Goal: Task Accomplishment & Management: Manage account settings

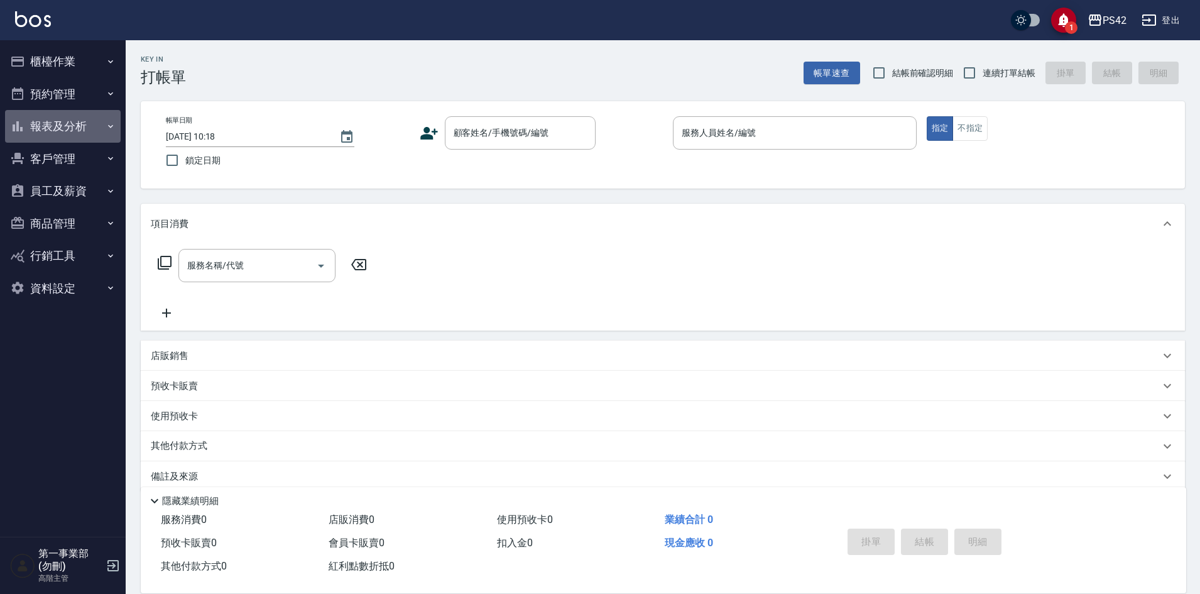
click at [70, 129] on button "報表及分析" at bounding box center [63, 126] width 116 height 33
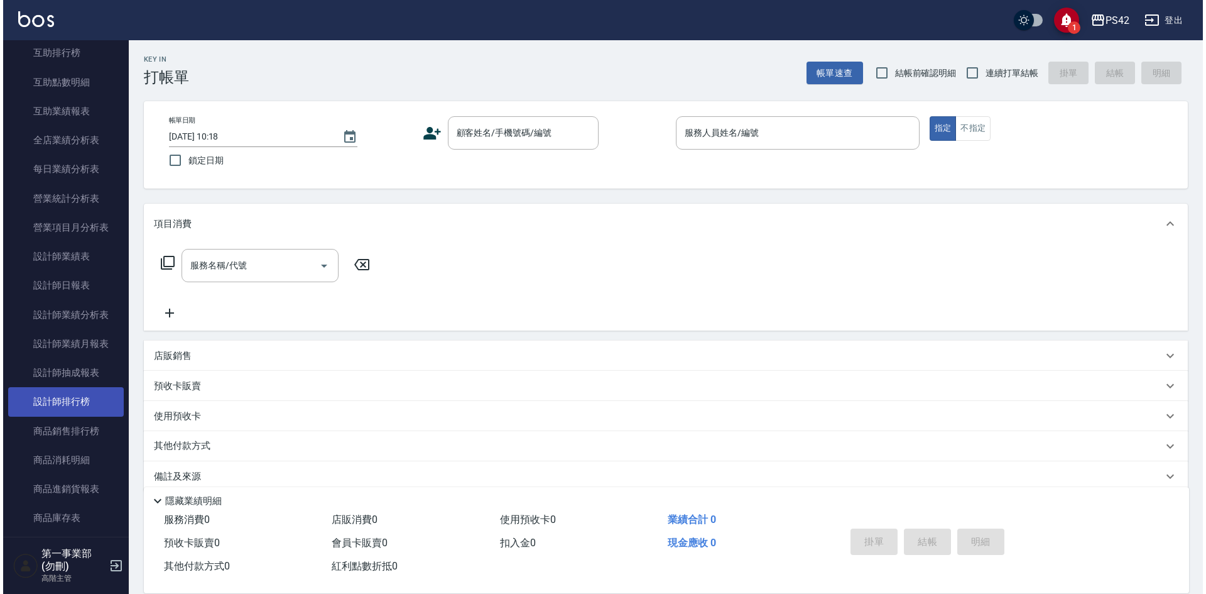
scroll to position [314, 0]
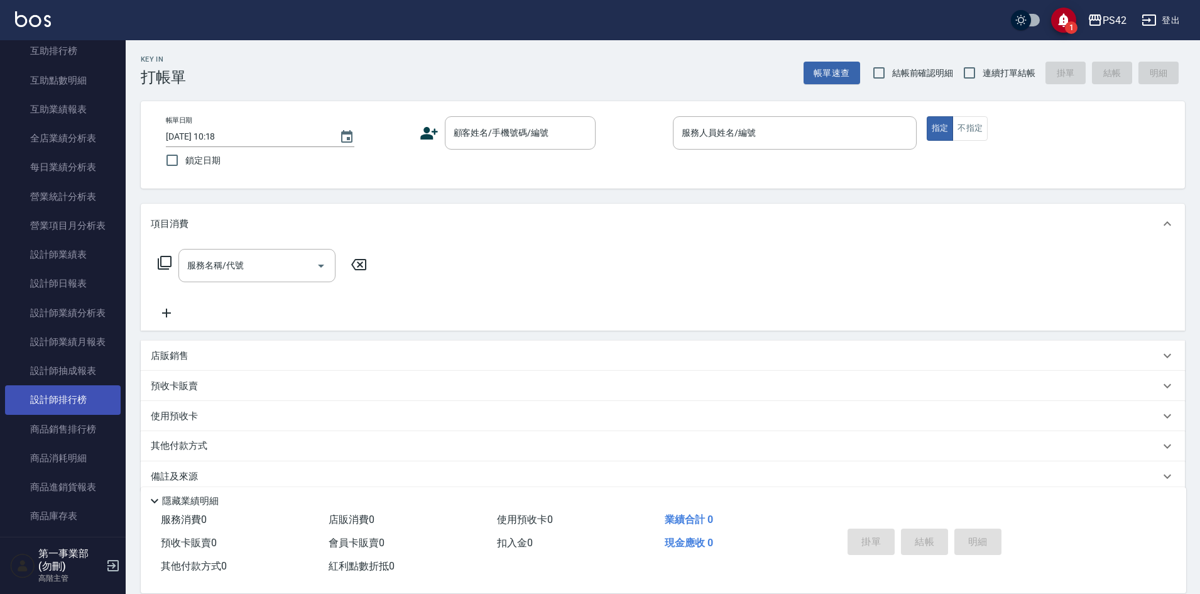
click at [79, 395] on link "設計師排行榜" at bounding box center [63, 399] width 116 height 29
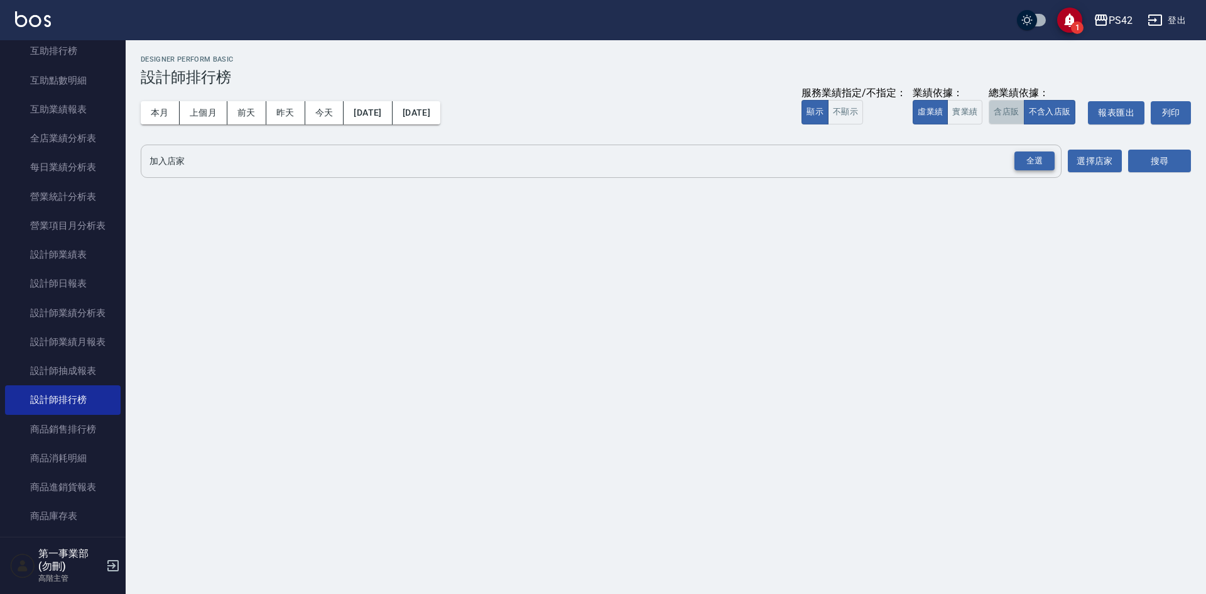
drag, startPoint x: 1009, startPoint y: 106, endPoint x: 1045, endPoint y: 163, distance: 67.3
click at [1011, 108] on button "含店販" at bounding box center [1006, 112] width 35 height 24
drag, startPoint x: 1038, startPoint y: 163, endPoint x: 1106, endPoint y: 175, distance: 68.4
click at [1039, 163] on div "全選" at bounding box center [1034, 160] width 40 height 19
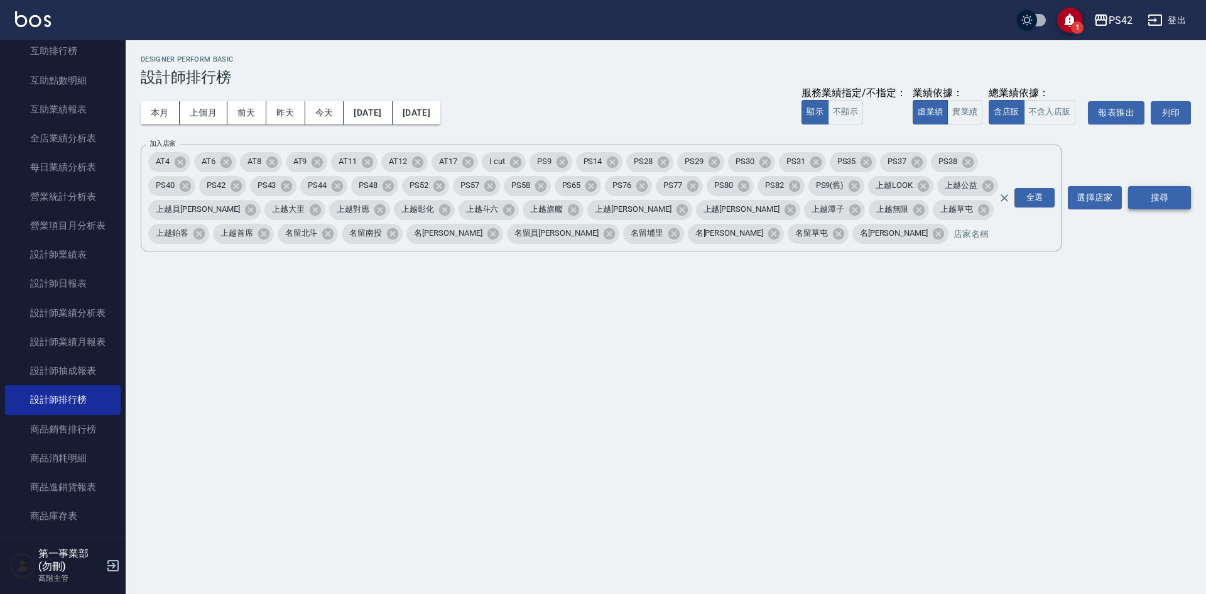
click at [1160, 190] on button "搜尋" at bounding box center [1159, 197] width 63 height 23
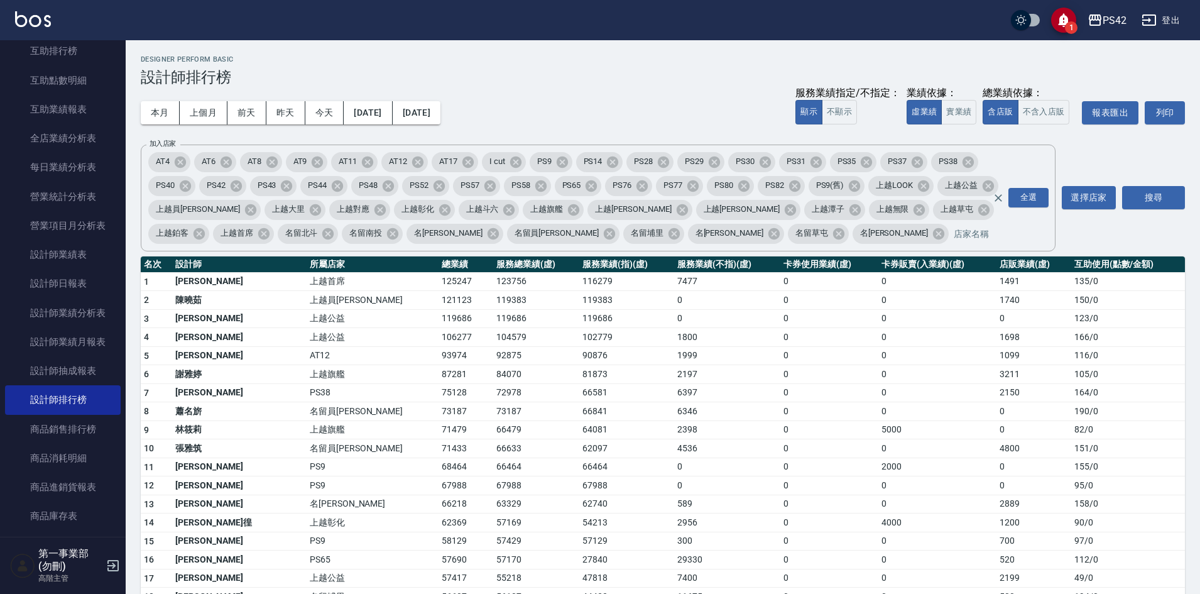
click at [579, 349] on td "90876" at bounding box center [626, 355] width 95 height 19
click at [680, 134] on div "本月 上個月 [DATE] [DATE] [DATE] [DATE] [DATE] 服務業績指定/不指定： 顯示 不顯示 業績依據： 虛業績 實業績 總業績依…" at bounding box center [663, 112] width 1044 height 53
drag, startPoint x: 587, startPoint y: 99, endPoint x: 475, endPoint y: 73, distance: 115.5
click at [588, 99] on div "本月 上個月 [DATE] [DATE] [DATE] [DATE] [DATE] 服務業績指定/不指定： 顯示 不顯示 業績依據： 虛業績 實業績 總業績依…" at bounding box center [663, 112] width 1044 height 53
click at [1112, 30] on button "PS42" at bounding box center [1106, 21] width 49 height 26
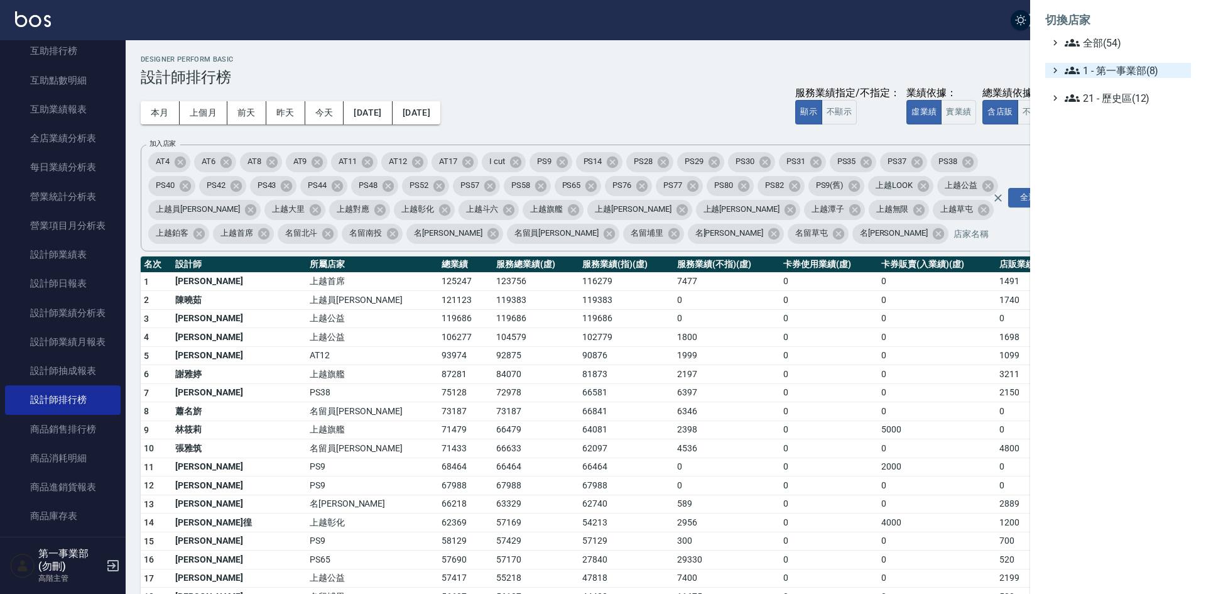
click at [1121, 65] on span "1 - 第一事業部(8)" at bounding box center [1125, 70] width 121 height 15
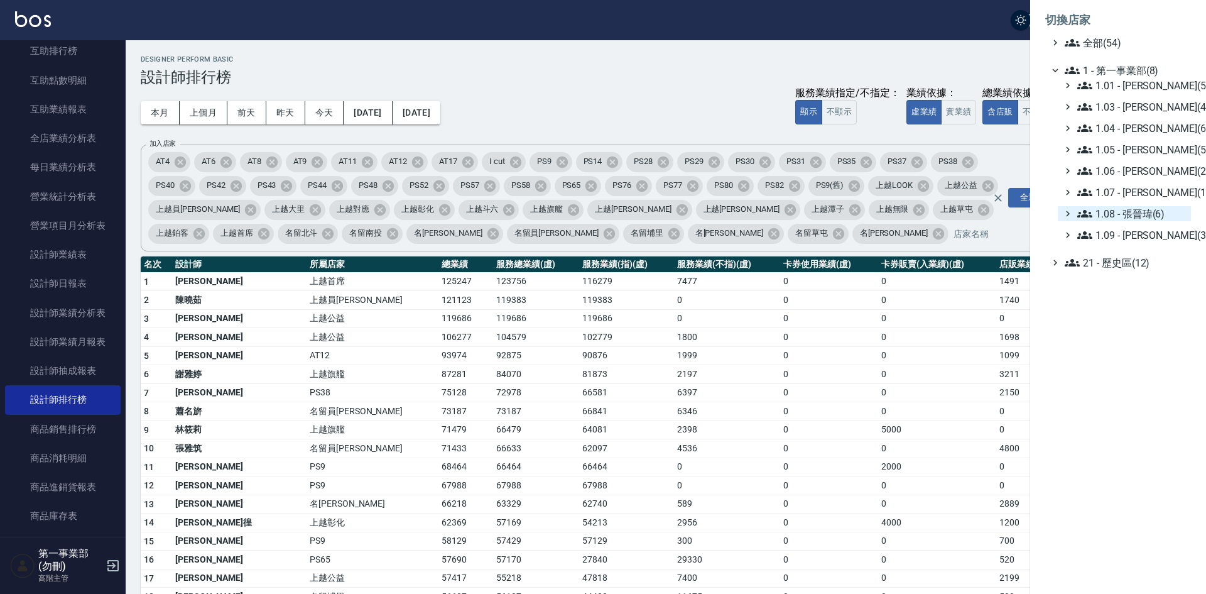
click at [1155, 217] on span "1.08 - 張晉瑋(6)" at bounding box center [1131, 213] width 109 height 15
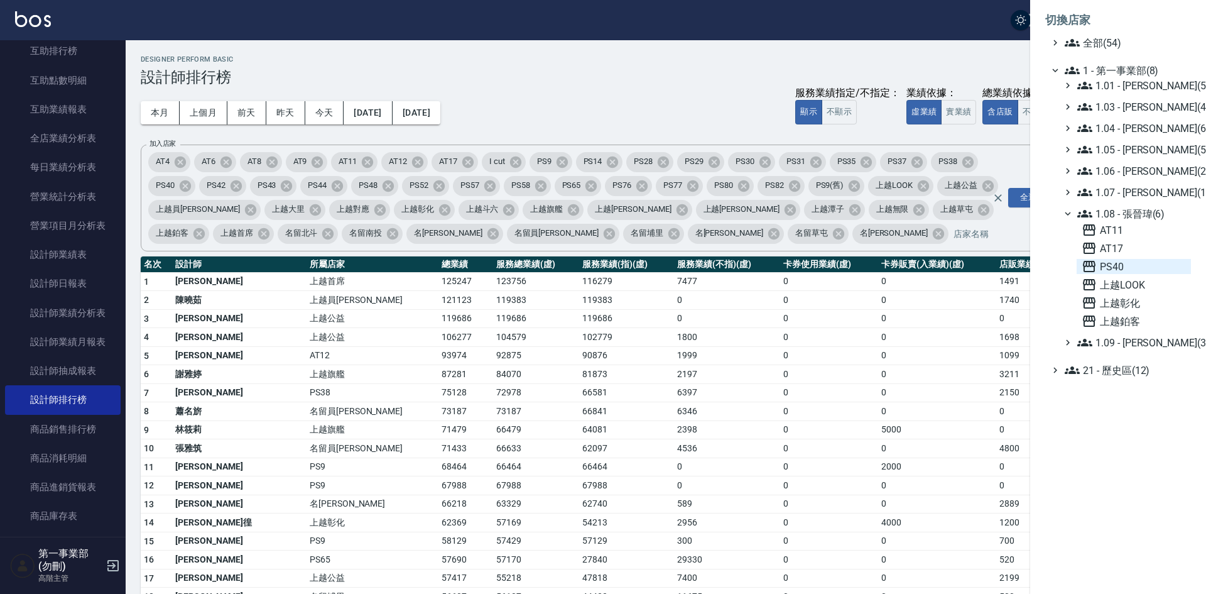
click at [1144, 269] on span "PS40" at bounding box center [1134, 266] width 104 height 15
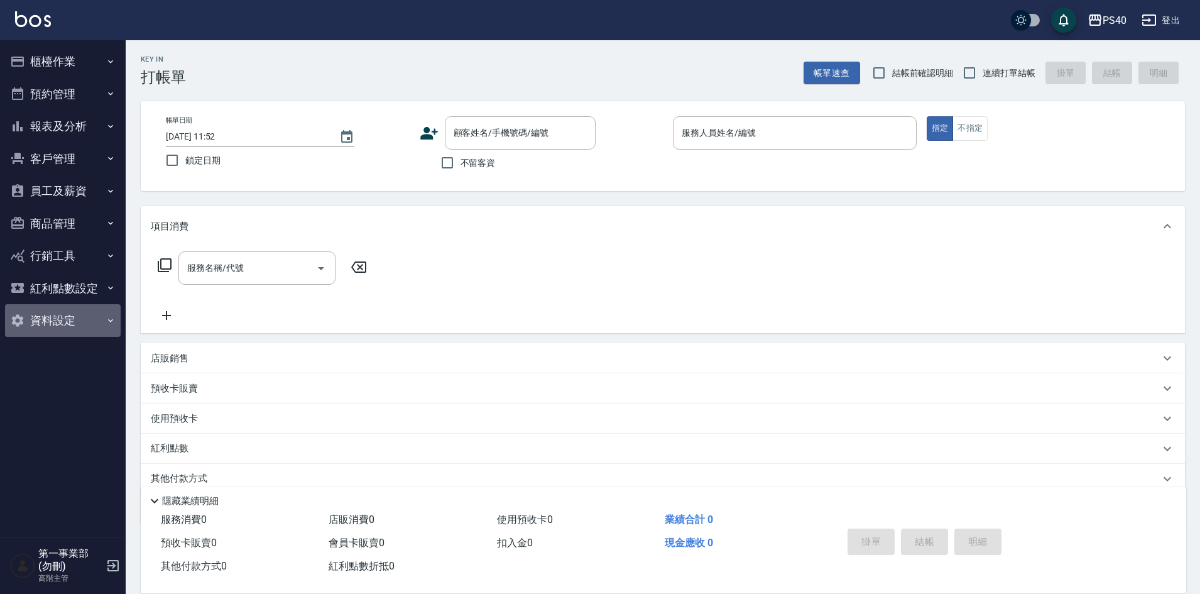
click at [66, 323] on button "資料設定" at bounding box center [63, 320] width 116 height 33
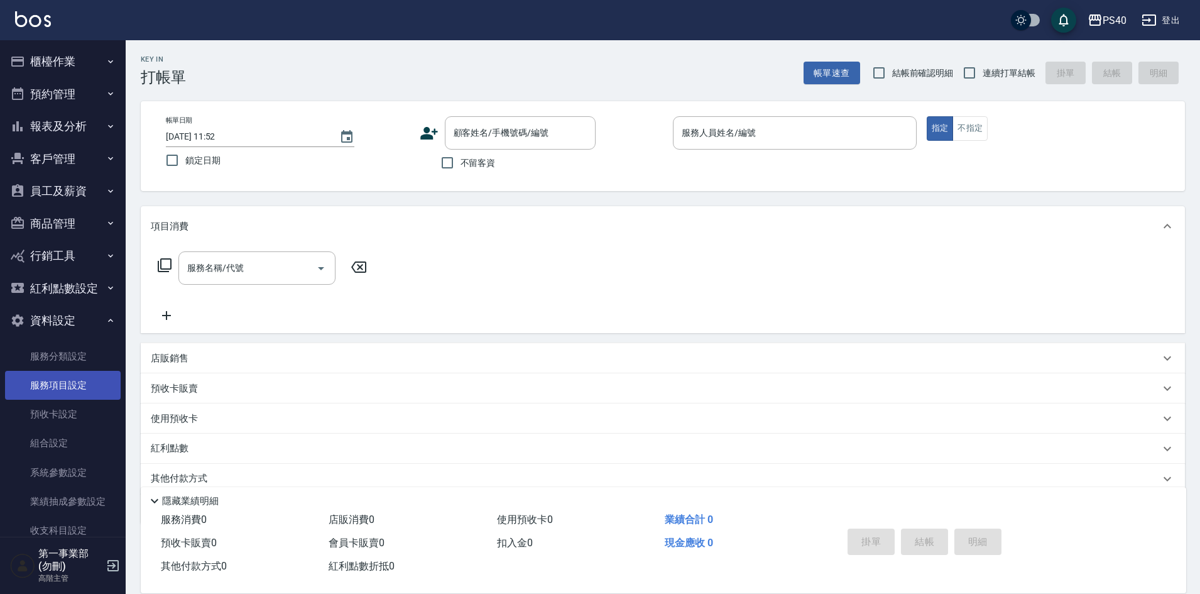
click at [71, 378] on link "服務項目設定" at bounding box center [63, 385] width 116 height 29
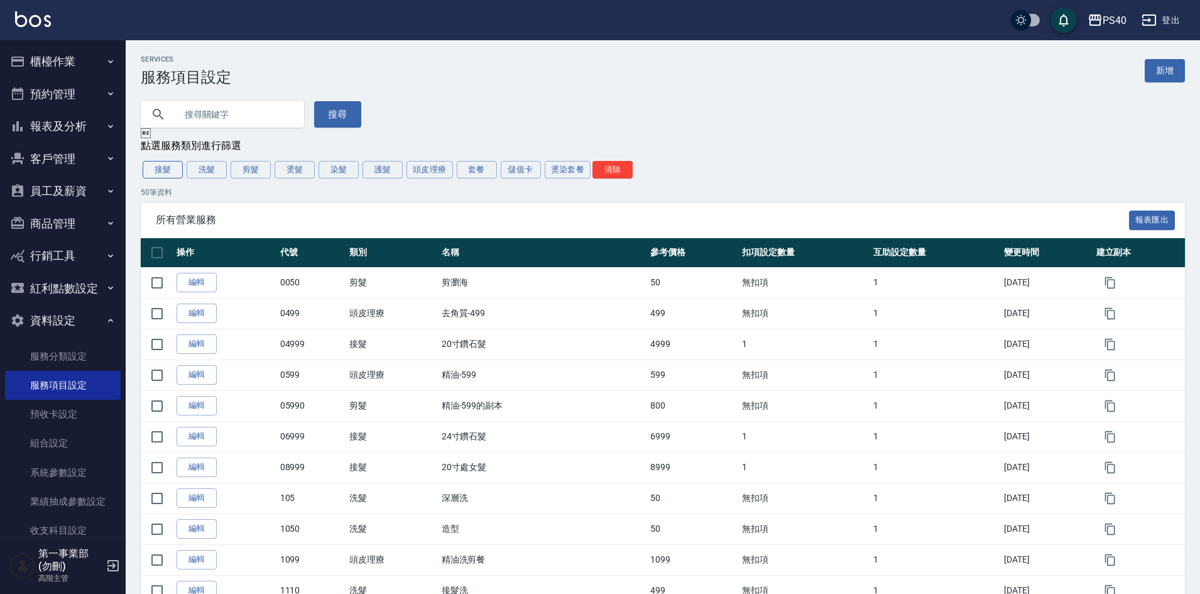
click at [151, 173] on button "接髮" at bounding box center [163, 170] width 40 height 18
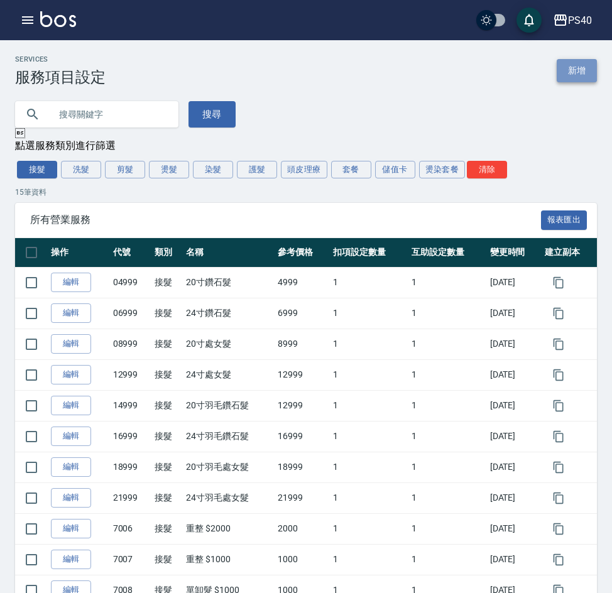
click at [581, 73] on link "新增" at bounding box center [577, 70] width 40 height 23
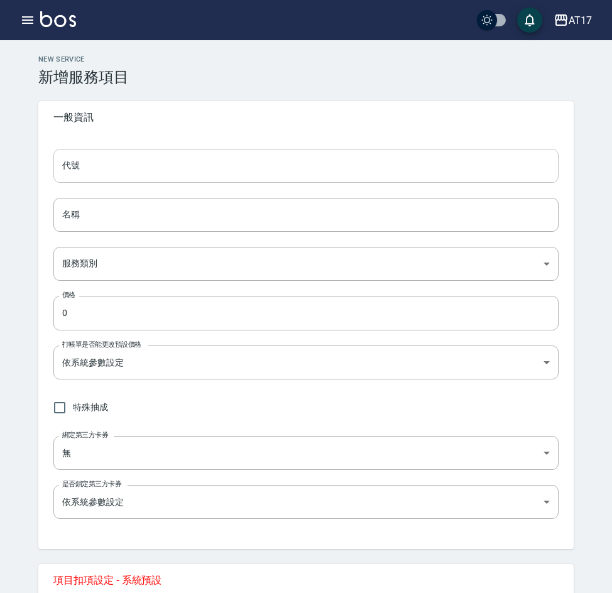
click at [68, 160] on input "代號" at bounding box center [305, 166] width 505 height 34
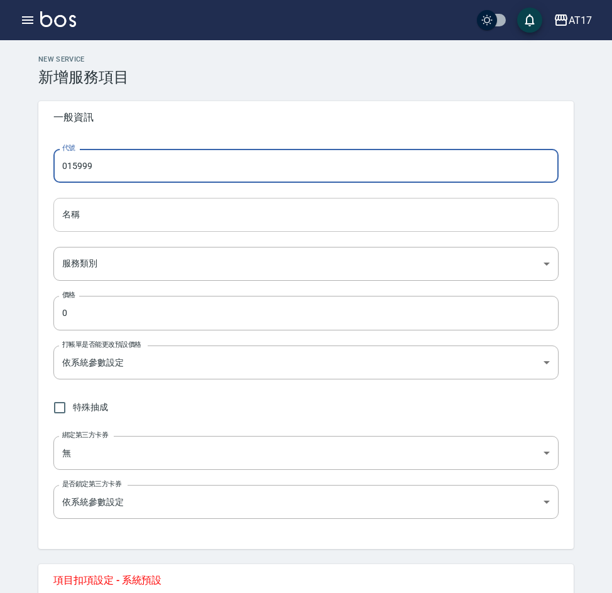
type input "015999"
click at [100, 204] on input "名稱" at bounding box center [305, 215] width 505 height 34
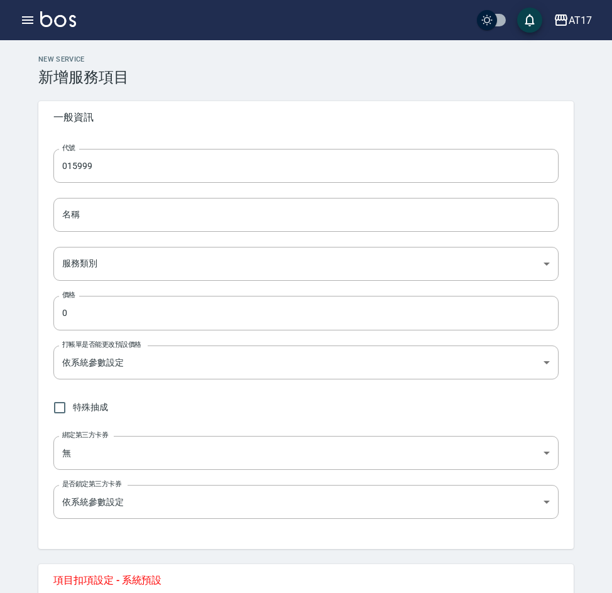
click at [259, 83] on h3 "新增服務項目" at bounding box center [305, 77] width 535 height 18
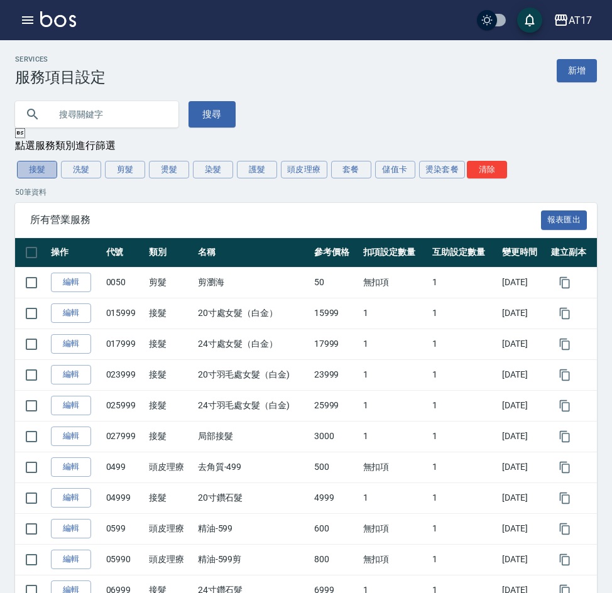
click at [35, 173] on button "接髮" at bounding box center [37, 170] width 40 height 18
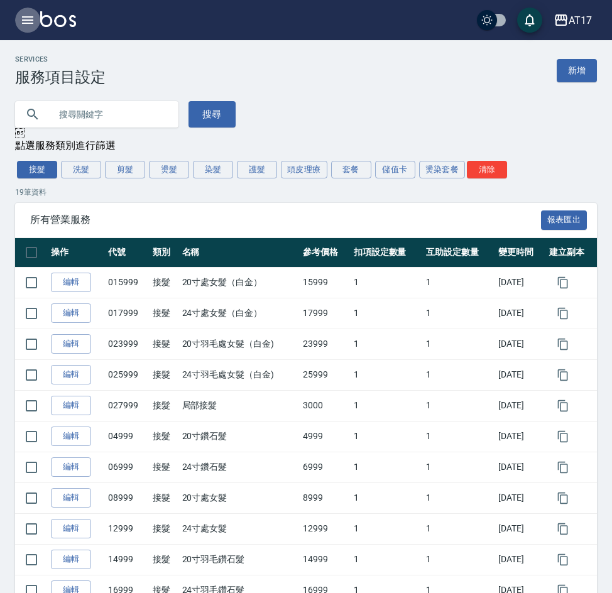
click at [33, 17] on icon "button" at bounding box center [27, 20] width 11 height 8
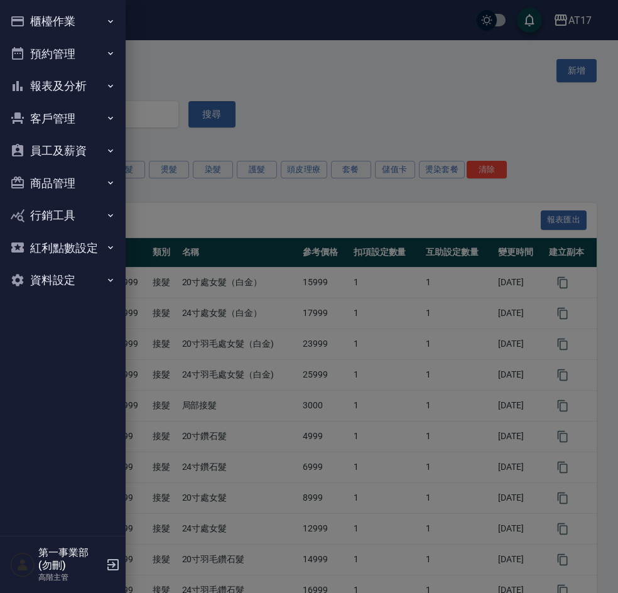
drag, startPoint x: 461, startPoint y: 114, endPoint x: 580, endPoint y: 45, distance: 137.7
click at [466, 110] on div at bounding box center [309, 296] width 618 height 593
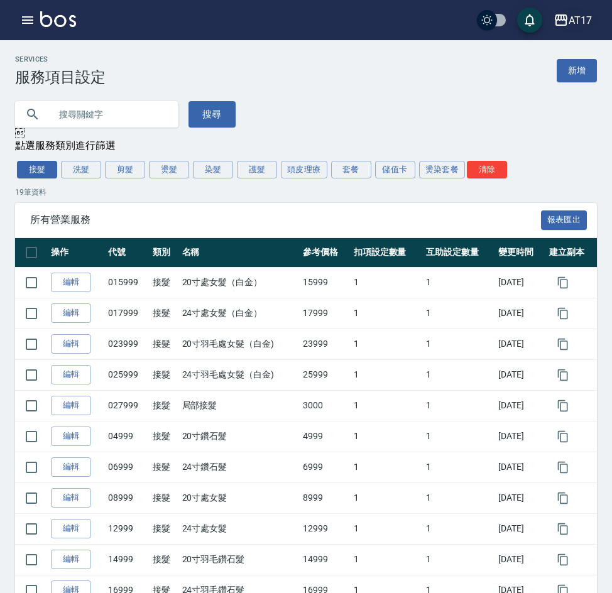
click at [578, 16] on div "AT17" at bounding box center [579, 21] width 23 height 16
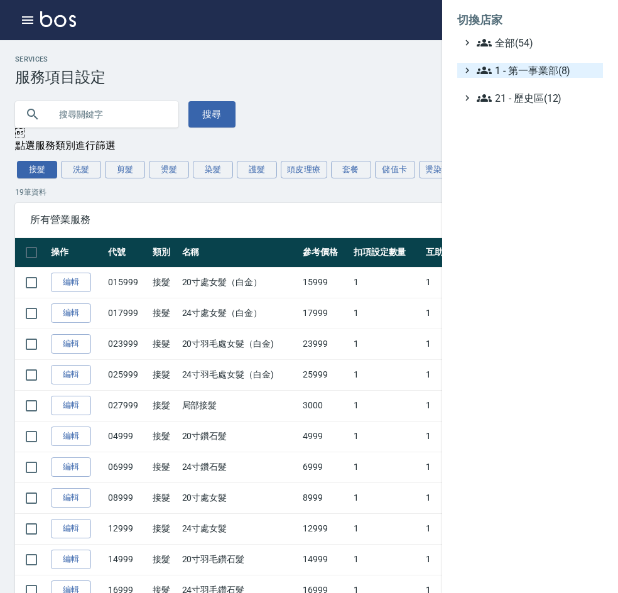
click at [570, 72] on span "1 - 第一事業部(8)" at bounding box center [537, 70] width 121 height 15
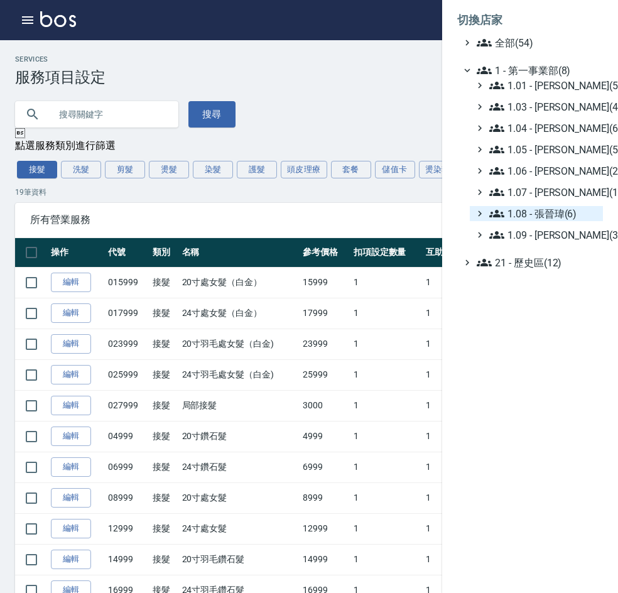
click at [566, 211] on span "1.08 - 張晉瑋(6)" at bounding box center [543, 213] width 109 height 15
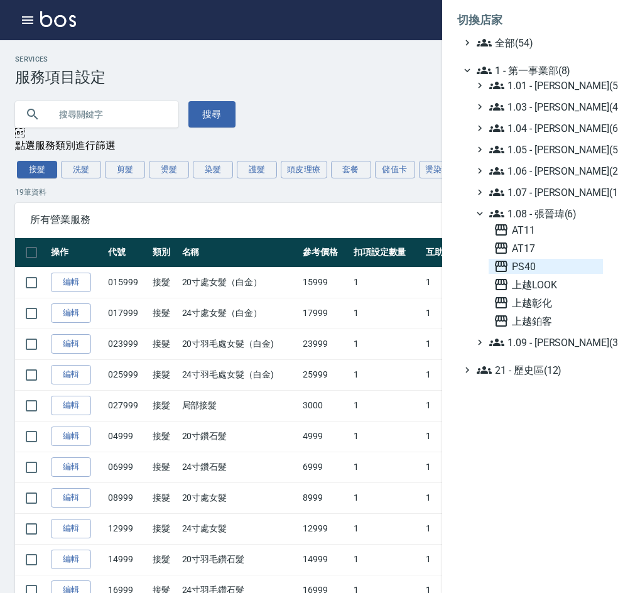
click at [545, 263] on span "PS40" at bounding box center [546, 266] width 104 height 15
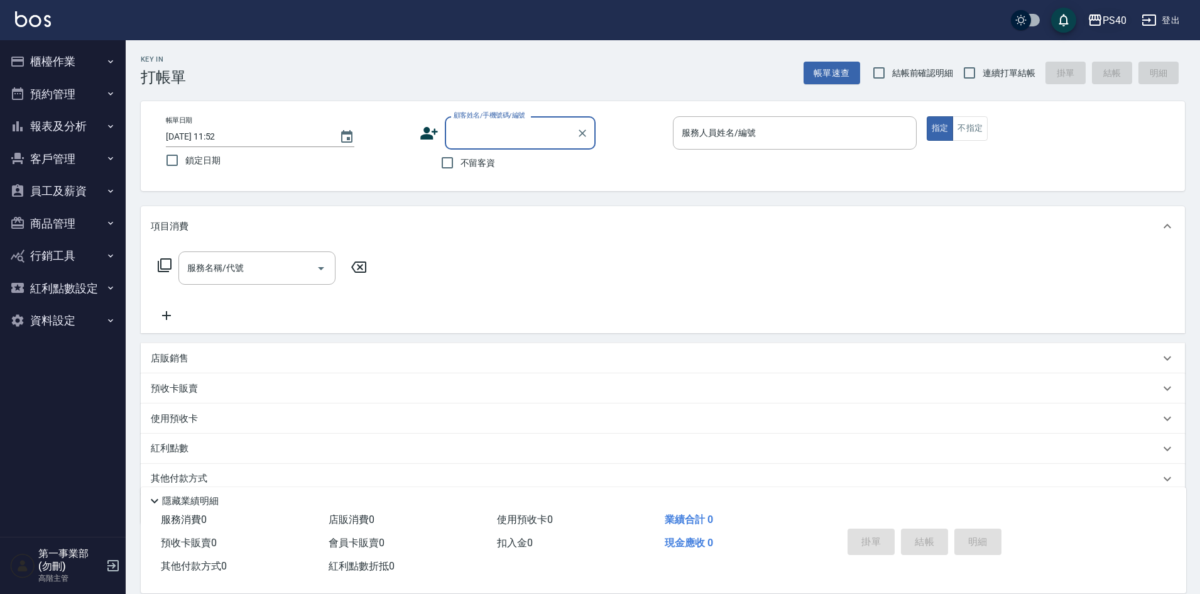
click at [1106, 21] on div "PS40" at bounding box center [1114, 21] width 24 height 16
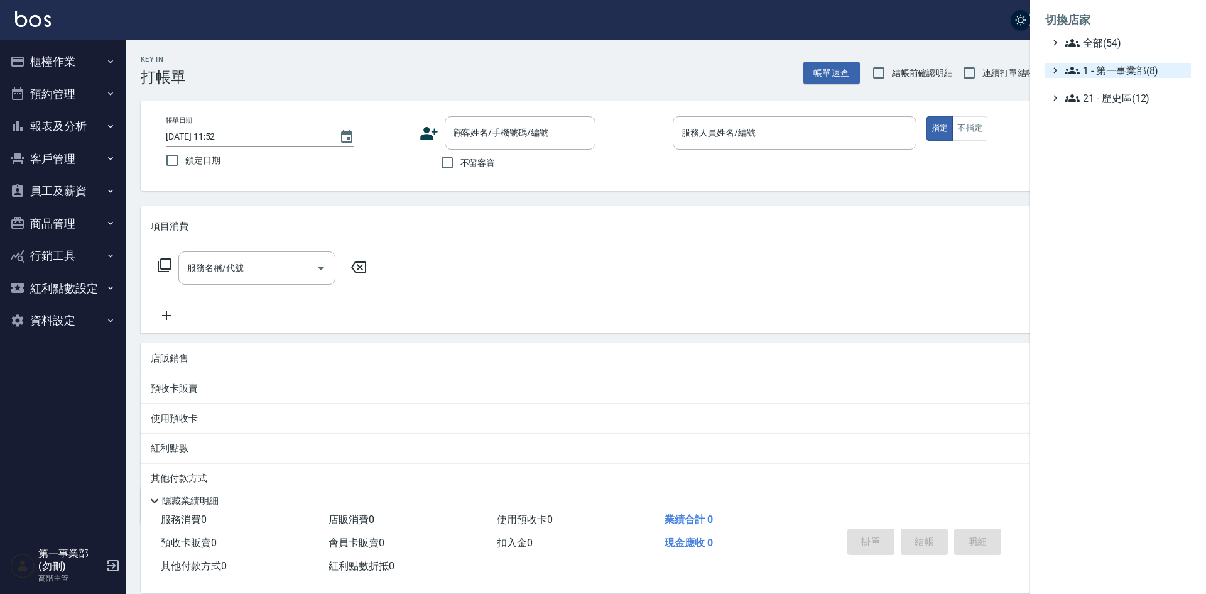
click at [1143, 76] on span "1 - 第一事業部(8)" at bounding box center [1125, 70] width 121 height 15
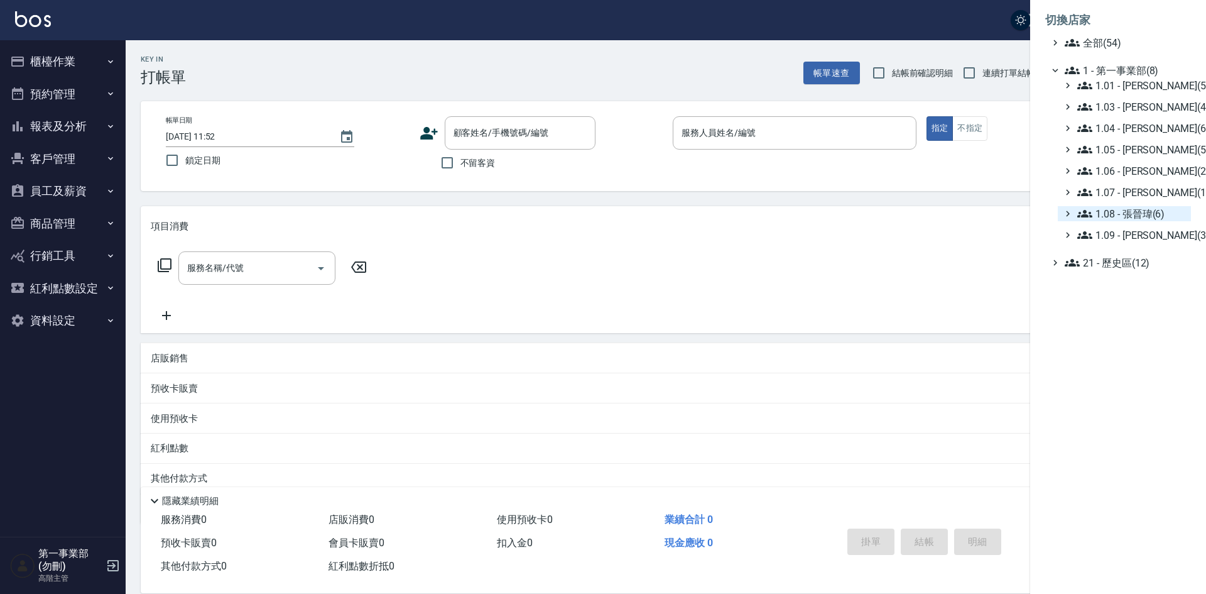
click at [1153, 209] on span "1.08 - 張晉瑋(6)" at bounding box center [1131, 213] width 109 height 15
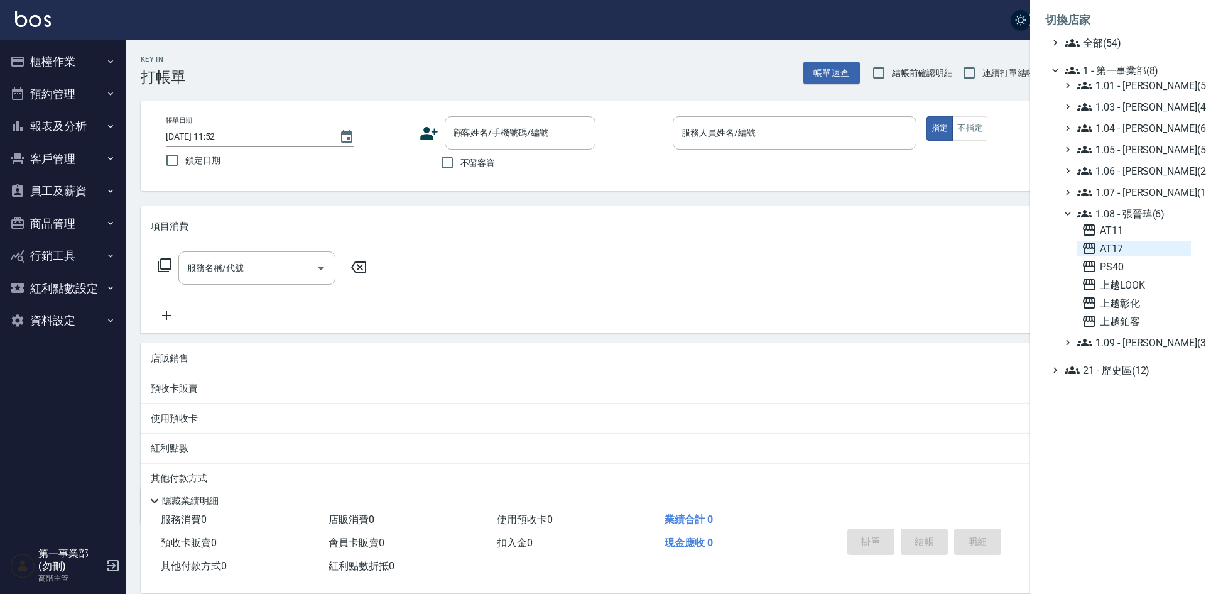
click at [1139, 245] on span "AT17" at bounding box center [1134, 248] width 104 height 15
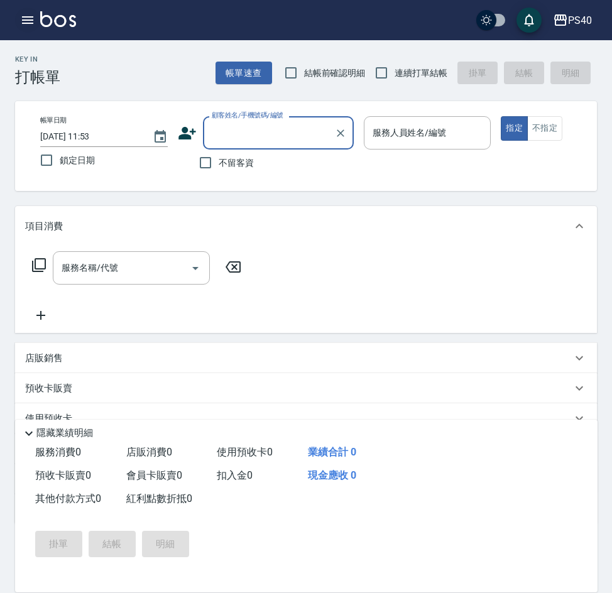
click at [28, 23] on icon "button" at bounding box center [27, 20] width 11 height 8
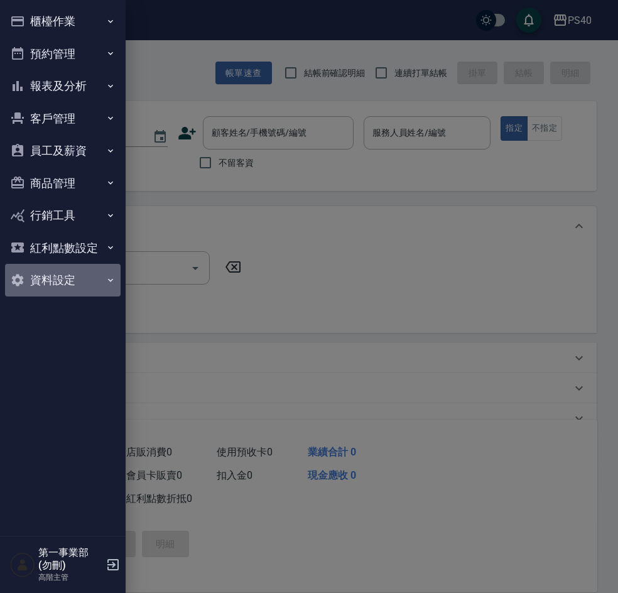
click at [61, 281] on button "資料設定" at bounding box center [63, 280] width 116 height 33
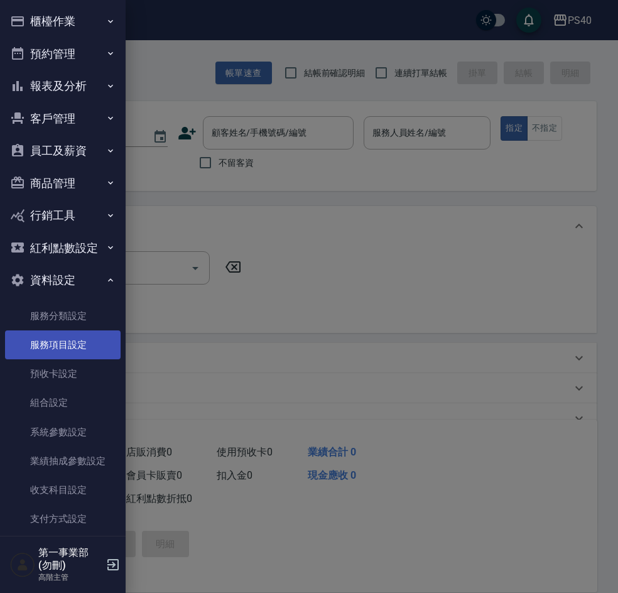
click at [65, 346] on link "服務項目設定" at bounding box center [63, 344] width 116 height 29
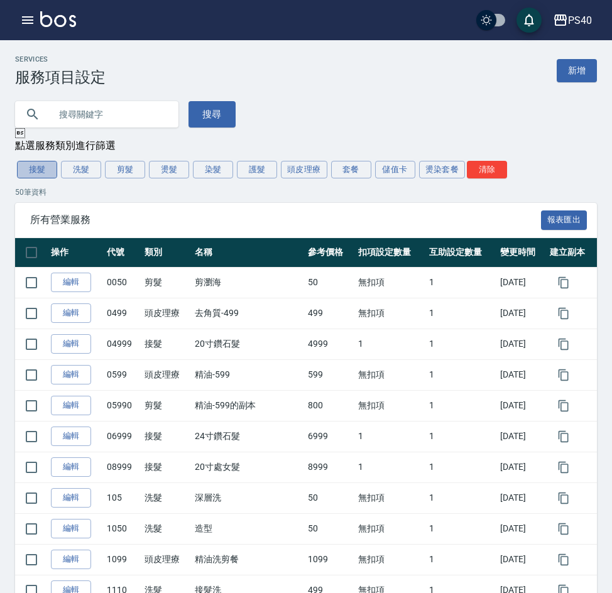
click at [30, 170] on button "接髮" at bounding box center [37, 170] width 40 height 18
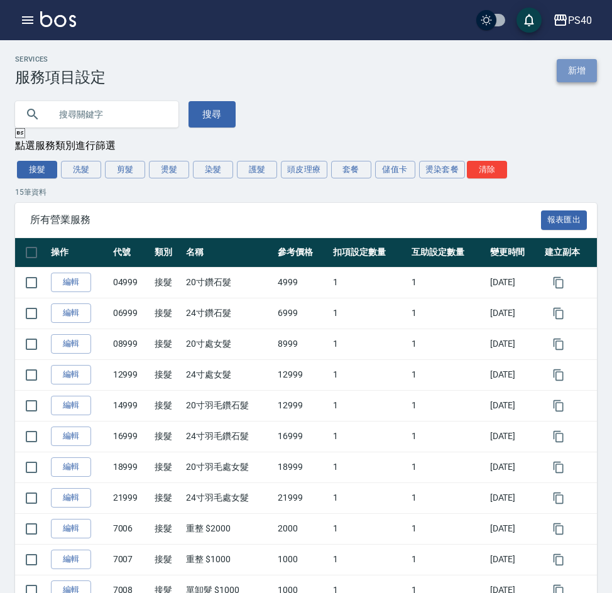
click at [570, 70] on link "新增" at bounding box center [577, 70] width 40 height 23
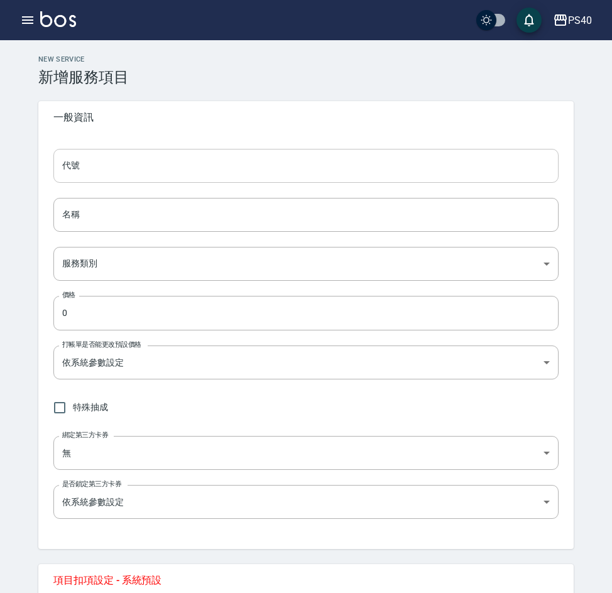
click at [266, 166] on input "代號" at bounding box center [305, 166] width 505 height 34
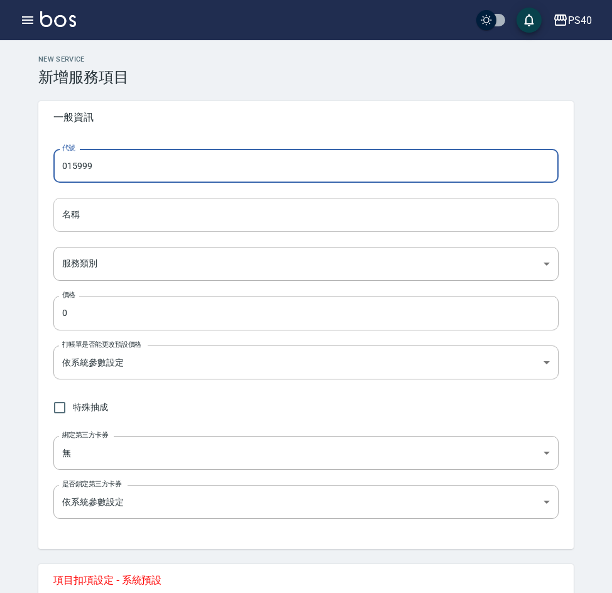
type input "015999"
click at [220, 220] on input "名稱" at bounding box center [305, 215] width 505 height 34
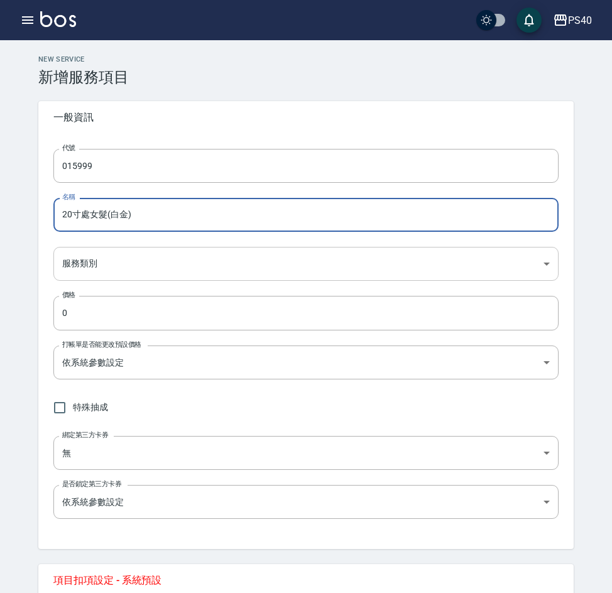
type input "20寸處女髮(白金)"
click at [116, 254] on body "PS40 登出 櫃檯作業 打帳單 帳單列表 掛單列表 座位開單 營業儀表板 現金收支登錄 高階收支登錄 材料自購登錄 每日結帳 排班表 現場電腦打卡 掃碼打卡…" at bounding box center [306, 442] width 612 height 884
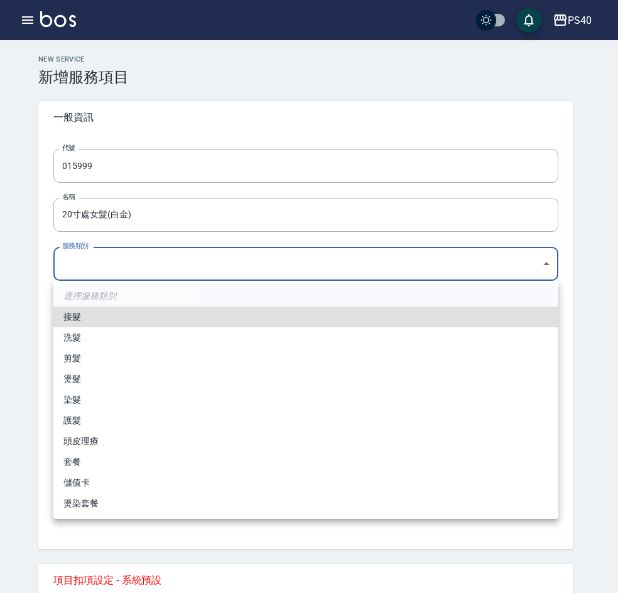
click at [130, 315] on li "接髮" at bounding box center [305, 317] width 505 height 21
type input "478eeb72-1008-4ea7-bf2b-0d4895935dfb"
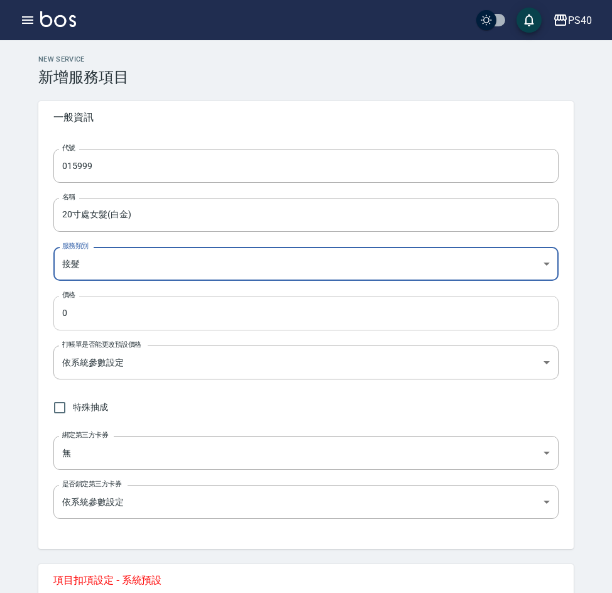
click at [131, 312] on input "0" at bounding box center [305, 313] width 505 height 34
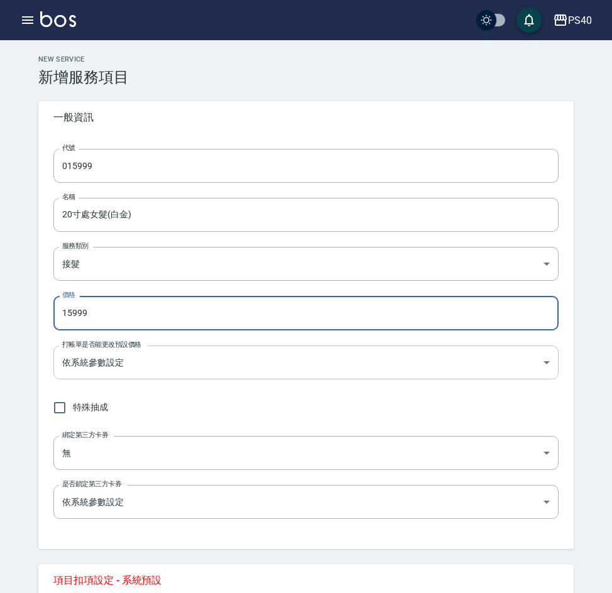
type input "15999"
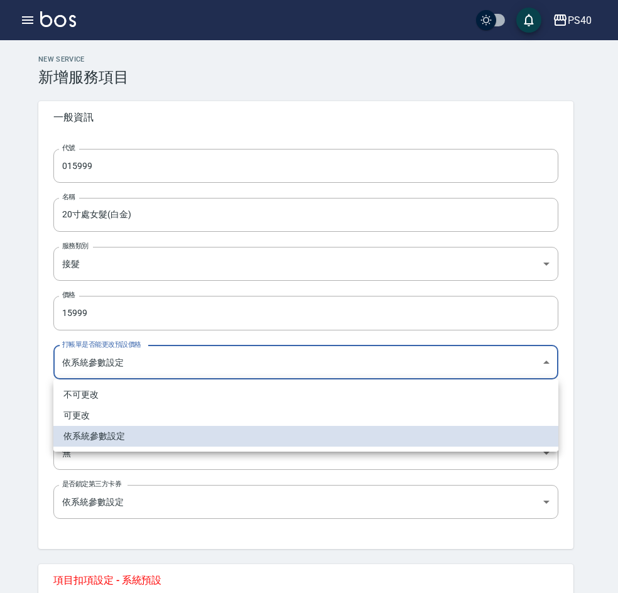
click at [171, 364] on body "PS40 登出 櫃檯作業 打帳單 帳單列表 掛單列表 座位開單 營業儀表板 現金收支登錄 高階收支登錄 材料自購登錄 每日結帳 排班表 現場電腦打卡 掃碼打卡…" at bounding box center [309, 442] width 618 height 884
click at [146, 395] on li "不可更改" at bounding box center [305, 394] width 505 height 21
type input "TRUE"
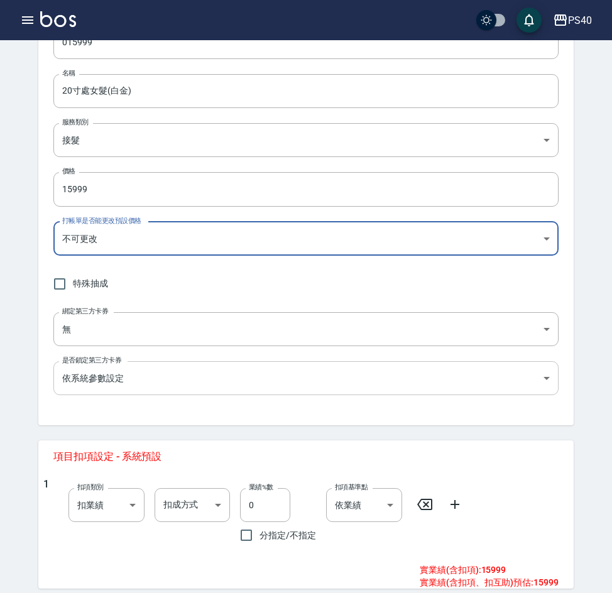
scroll to position [188, 0]
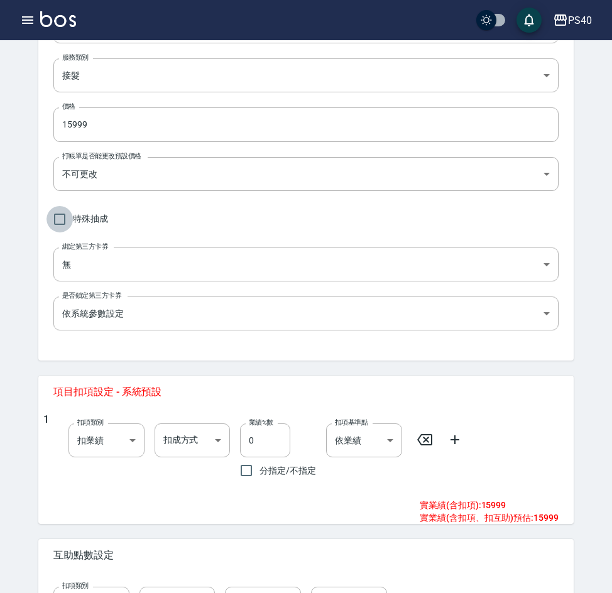
click at [57, 213] on input "特殊抽成" at bounding box center [59, 219] width 26 height 26
checkbox input "true"
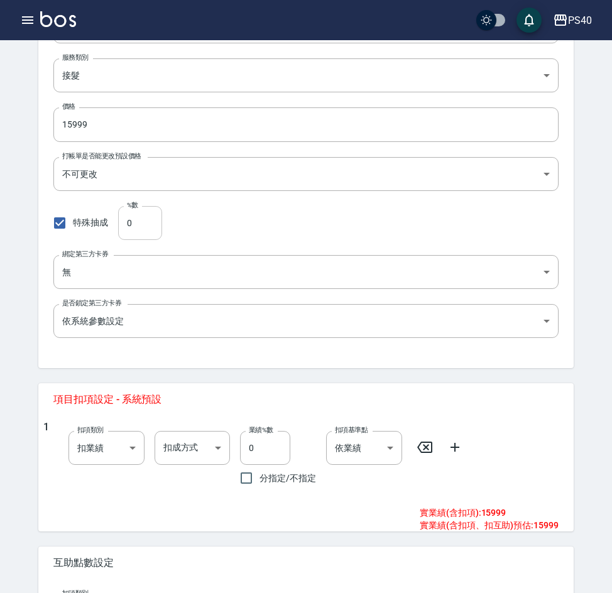
click at [141, 227] on input "0" at bounding box center [140, 223] width 44 height 34
type input "48"
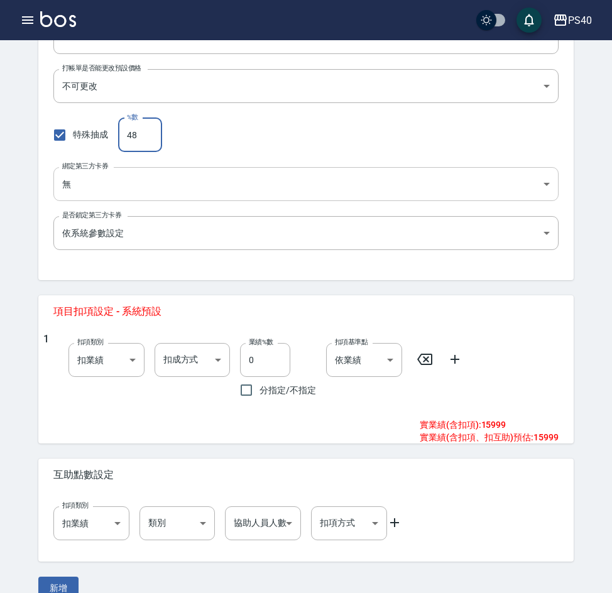
scroll to position [298, 0]
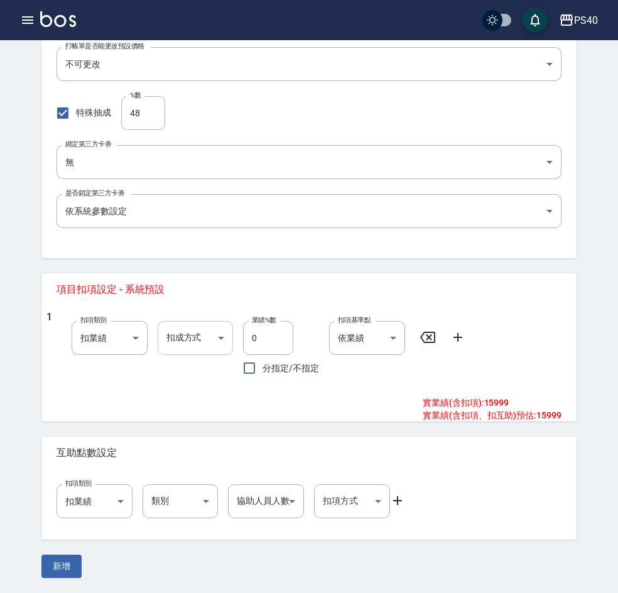
click at [187, 344] on body "PS40 登出 櫃檯作業 打帳單 帳單列表 掛單列表 座位開單 營業儀表板 現金收支登錄 高階收支登錄 材料自購登錄 每日結帳 排班表 現場電腦打卡 掃碼打卡…" at bounding box center [309, 147] width 618 height 891
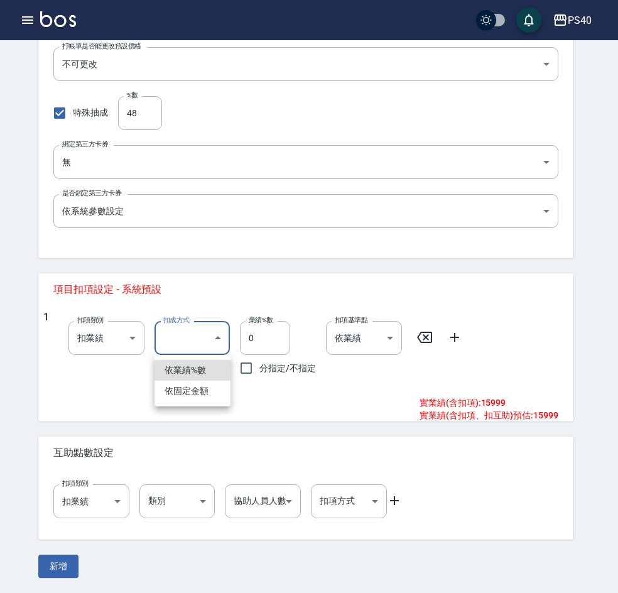
click at [201, 384] on li "依固定金額" at bounding box center [193, 391] width 76 height 21
type input "扣固定金額"
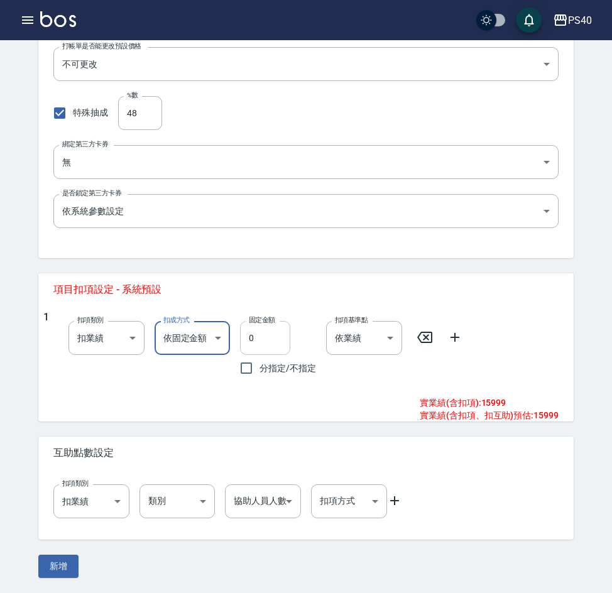
click at [273, 333] on input "0" at bounding box center [265, 338] width 50 height 34
type input "05600"
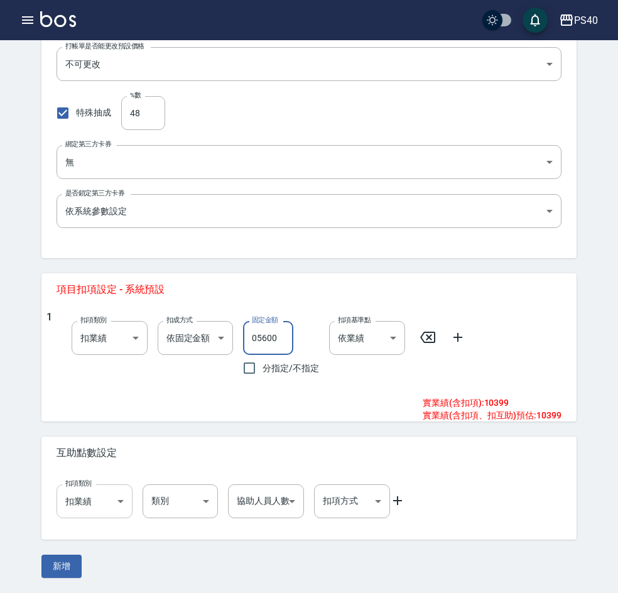
click at [107, 506] on body "PS40 登出 櫃檯作業 打帳單 帳單列表 掛單列表 座位開單 營業儀表板 現金收支登錄 高階收支登錄 材料自購登錄 每日結帳 排班表 現場電腦打卡 掃碼打卡…" at bounding box center [309, 147] width 618 height 891
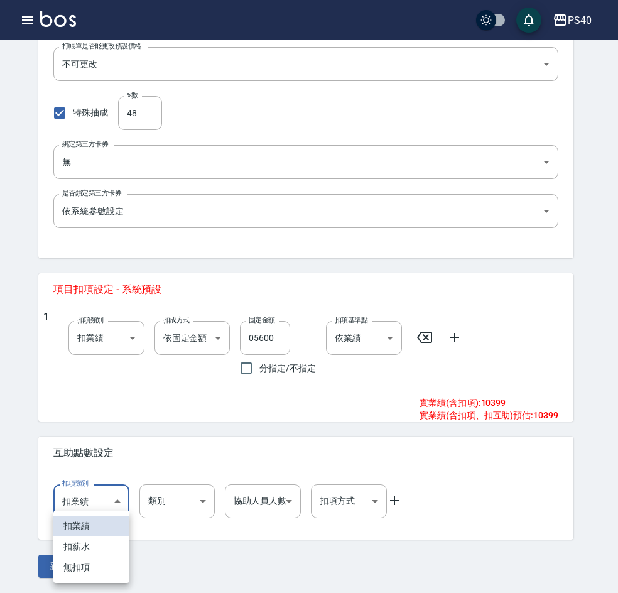
click at [106, 549] on li "扣薪水" at bounding box center [91, 546] width 76 height 21
type input "onSalary"
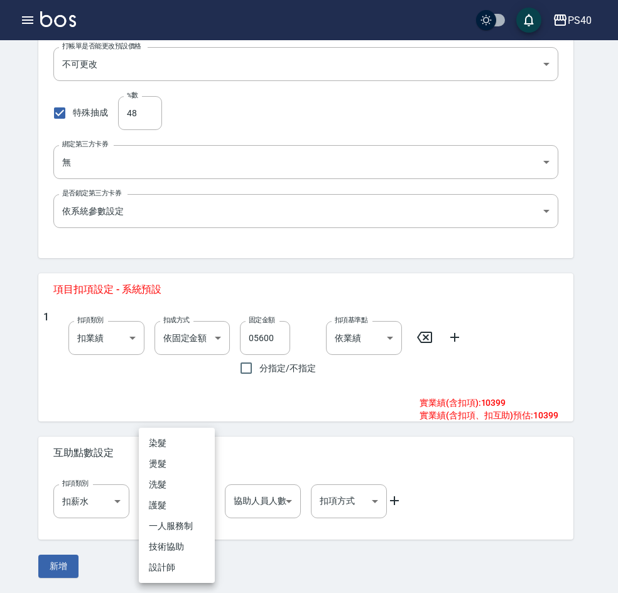
click at [180, 505] on body "PS40 登出 櫃檯作業 打帳單 帳單列表 掛單列表 座位開單 營業儀表板 現金收支登錄 高階收支登錄 材料自購登錄 每日結帳 排班表 現場電腦打卡 掃碼打卡…" at bounding box center [309, 147] width 618 height 891
drag, startPoint x: 188, startPoint y: 488, endPoint x: 224, endPoint y: 492, distance: 36.7
click at [188, 487] on li "洗髮" at bounding box center [177, 484] width 76 height 21
type input "洗髮"
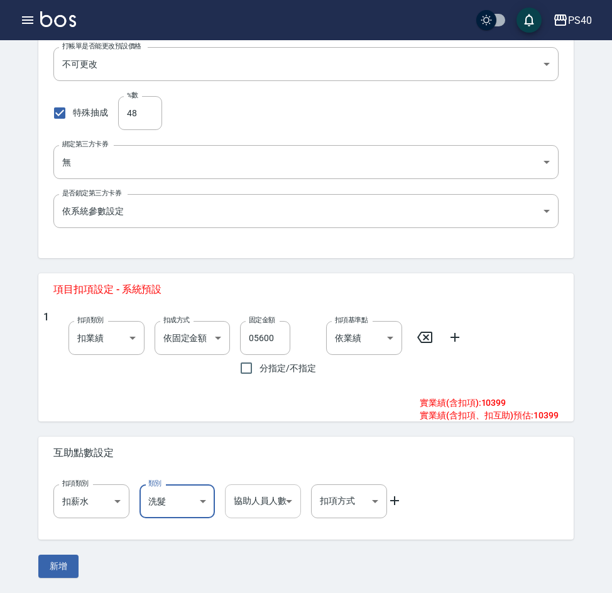
click at [287, 503] on body "PS40 登出 櫃檯作業 打帳單 帳單列表 掛單列表 座位開單 營業儀表板 現金收支登錄 高階收支登錄 材料自購登錄 每日結帳 排班表 現場電腦打卡 掃碼打卡…" at bounding box center [306, 147] width 612 height 891
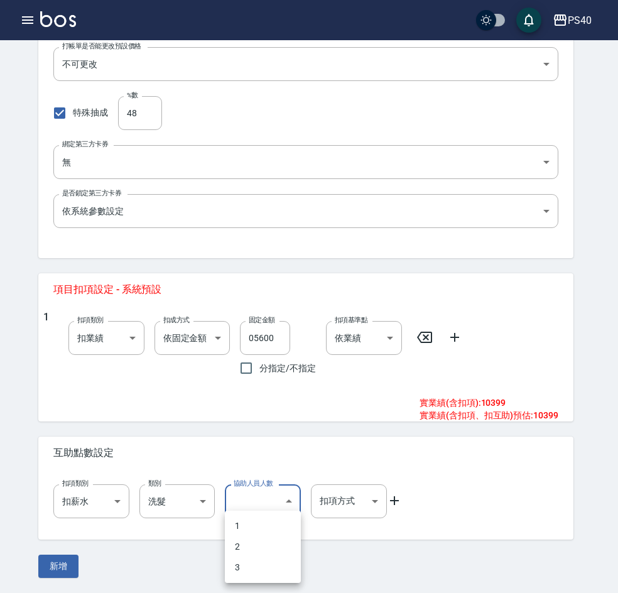
click at [263, 542] on li "2" at bounding box center [263, 546] width 76 height 21
type input "2"
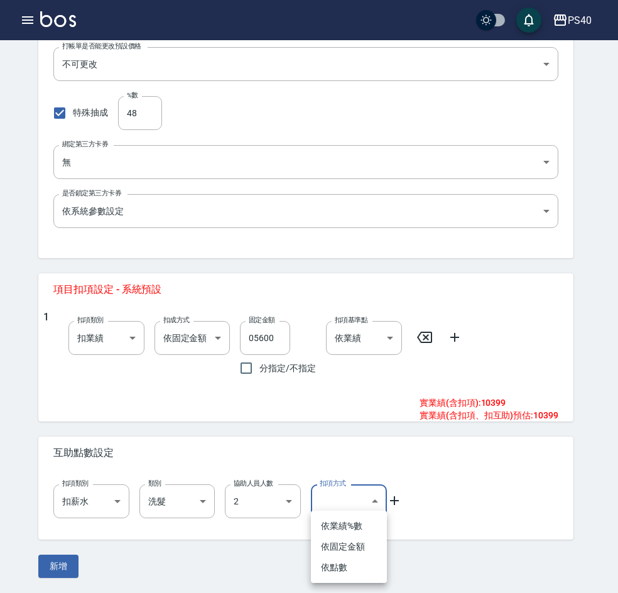
click at [354, 506] on body "PS40 登出 櫃檯作業 打帳單 帳單列表 掛單列表 座位開單 營業儀表板 現金收支登錄 高階收支登錄 材料自購登錄 每日結帳 排班表 現場電腦打卡 掃碼打卡…" at bounding box center [309, 147] width 618 height 891
click at [352, 565] on li "依點數" at bounding box center [349, 567] width 76 height 21
type input "點數"
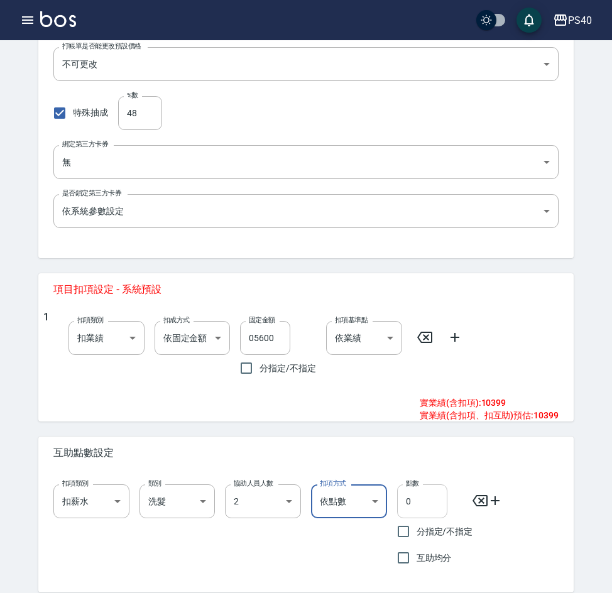
click at [423, 504] on input "0" at bounding box center [422, 501] width 50 height 34
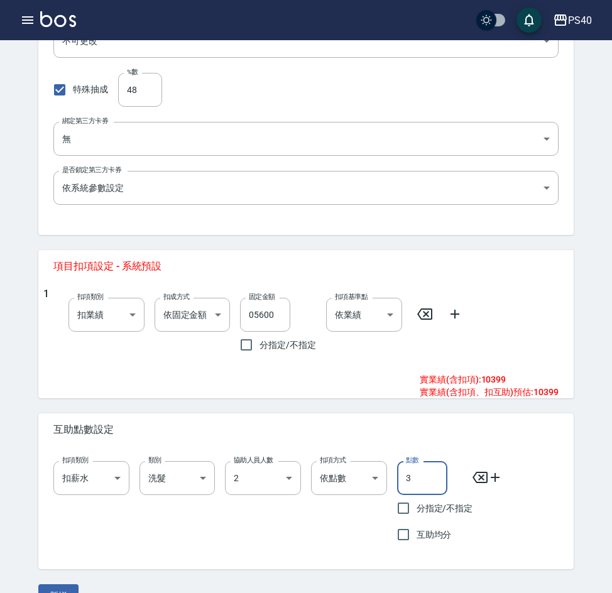
scroll to position [351, 0]
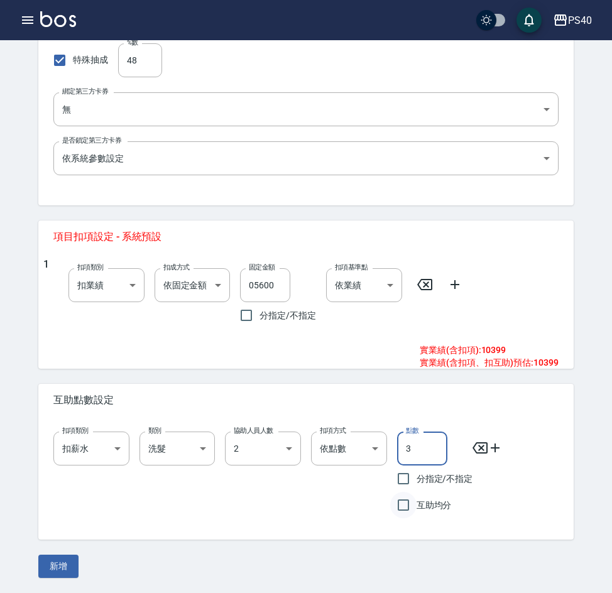
type input "3"
click at [405, 505] on input "互助均分" at bounding box center [403, 505] width 26 height 26
checkbox input "true"
click at [63, 563] on button "新增" at bounding box center [58, 566] width 40 height 23
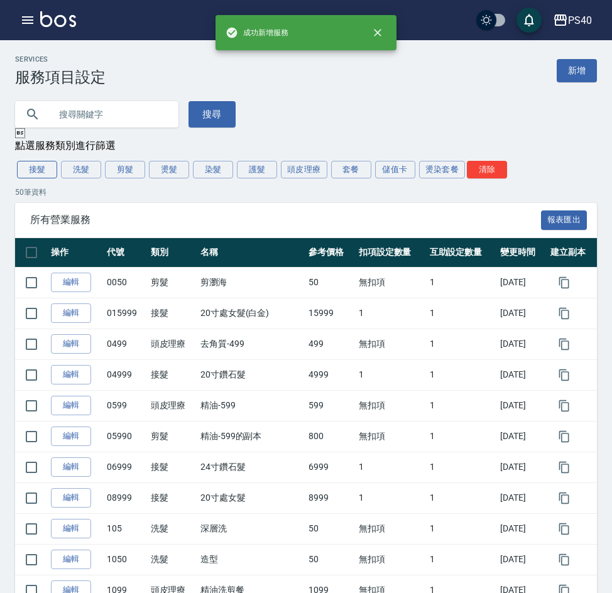
drag, startPoint x: 41, startPoint y: 174, endPoint x: 50, endPoint y: 176, distance: 9.0
click at [41, 174] on button "接髮" at bounding box center [37, 170] width 40 height 18
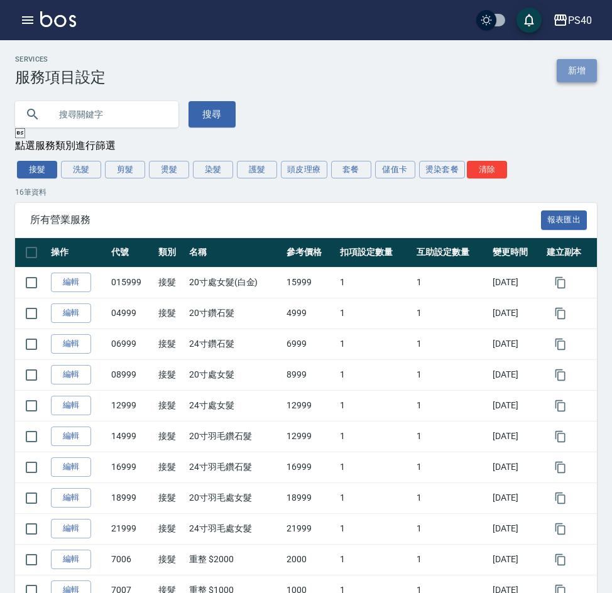
click at [570, 69] on link "新增" at bounding box center [577, 70] width 40 height 23
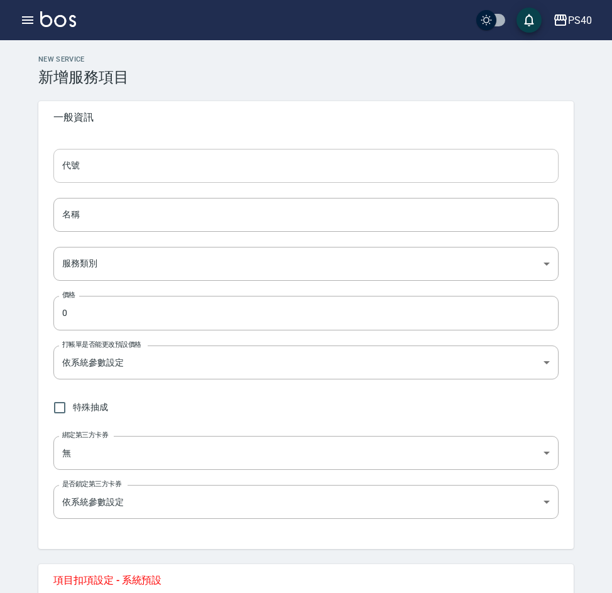
click at [142, 161] on input "代號" at bounding box center [305, 166] width 505 height 34
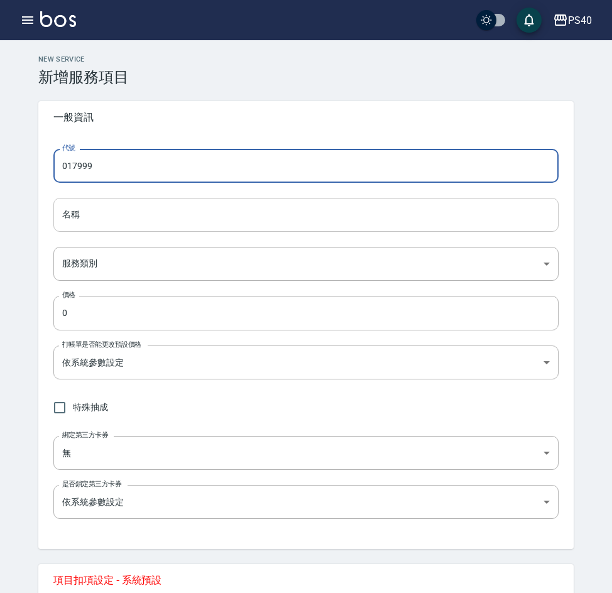
type input "017999"
click at [109, 224] on input "名稱" at bounding box center [305, 215] width 505 height 34
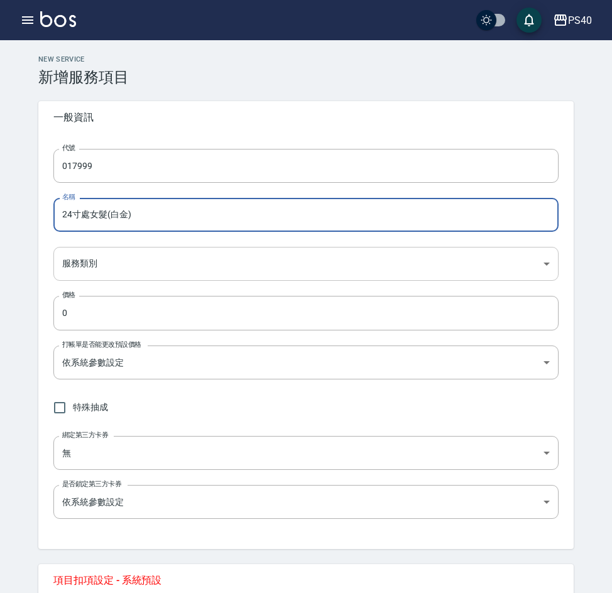
type input "24寸處女髮(白金)"
click at [128, 259] on body "PS40 登出 櫃檯作業 打帳單 帳單列表 掛單列表 座位開單 營業儀表板 現金收支登錄 高階收支登錄 材料自購登錄 每日結帳 排班表 現場電腦打卡 掃碼打卡…" at bounding box center [306, 442] width 612 height 884
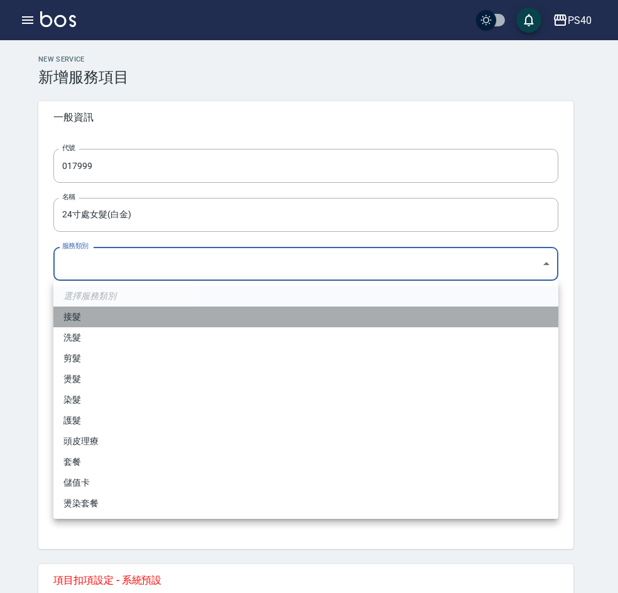
click at [120, 317] on li "接髮" at bounding box center [305, 317] width 505 height 21
type input "478eeb72-1008-4ea7-bf2b-0d4895935dfb"
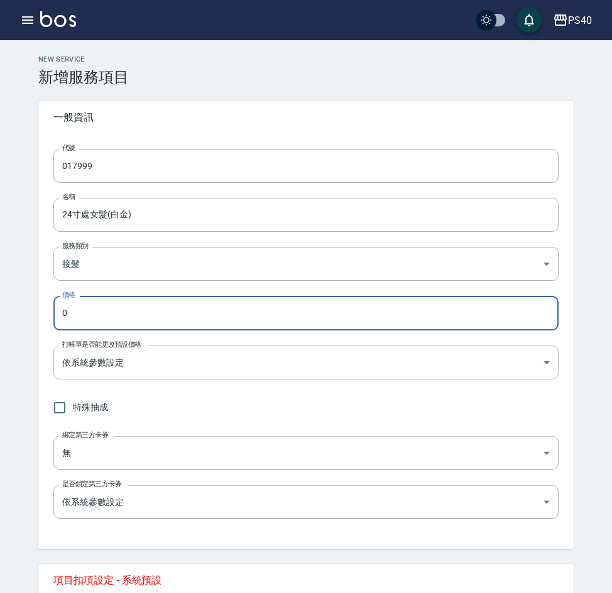
click at [146, 316] on input "0" at bounding box center [305, 313] width 505 height 34
type input "17999"
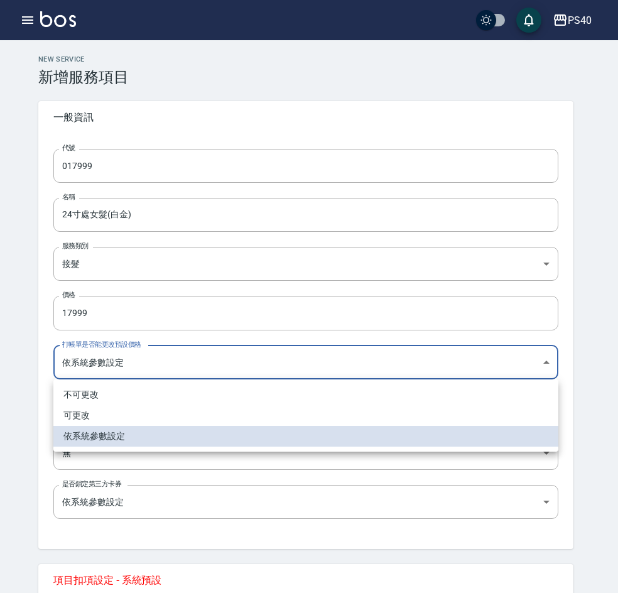
click at [247, 364] on body "PS40 登出 櫃檯作業 打帳單 帳單列表 掛單列表 座位開單 營業儀表板 現金收支登錄 高階收支登錄 材料自購登錄 每日結帳 排班表 現場電腦打卡 掃碼打卡…" at bounding box center [309, 442] width 618 height 884
click at [202, 398] on li "不可更改" at bounding box center [305, 394] width 505 height 21
type input "TRUE"
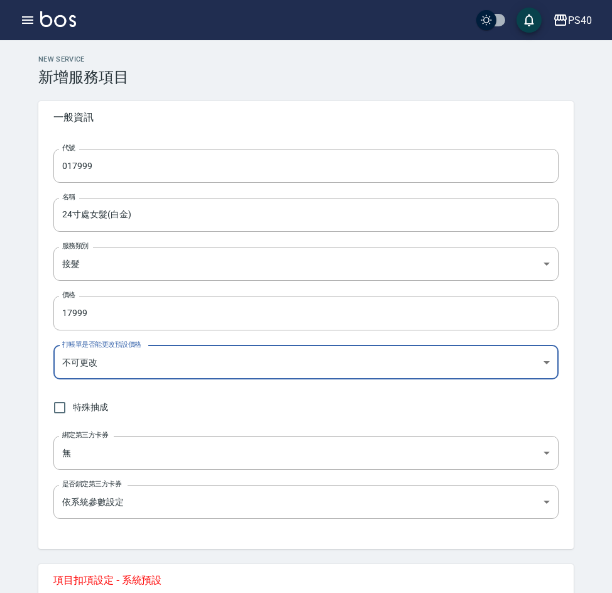
click at [93, 410] on span "特殊抽成" at bounding box center [90, 407] width 35 height 13
click at [73, 410] on input "特殊抽成" at bounding box center [59, 407] width 26 height 26
checkbox input "true"
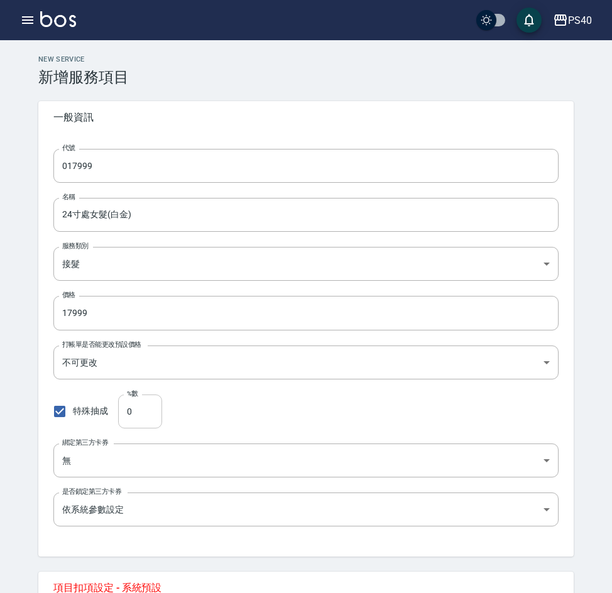
click at [147, 413] on input "0" at bounding box center [140, 411] width 44 height 34
type input "48"
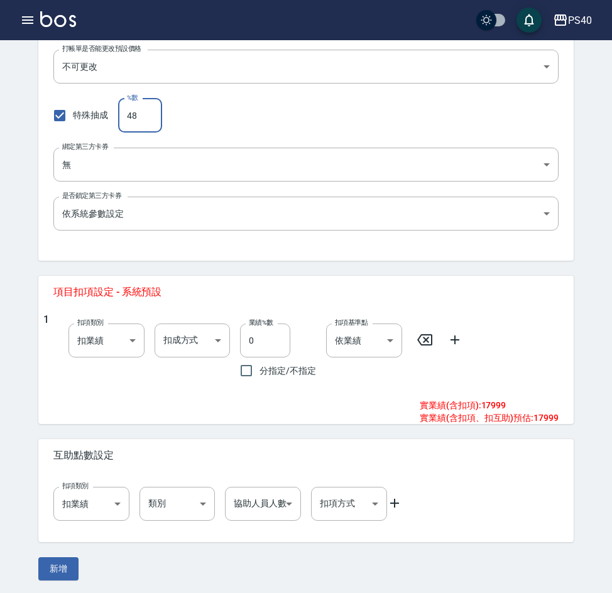
scroll to position [298, 0]
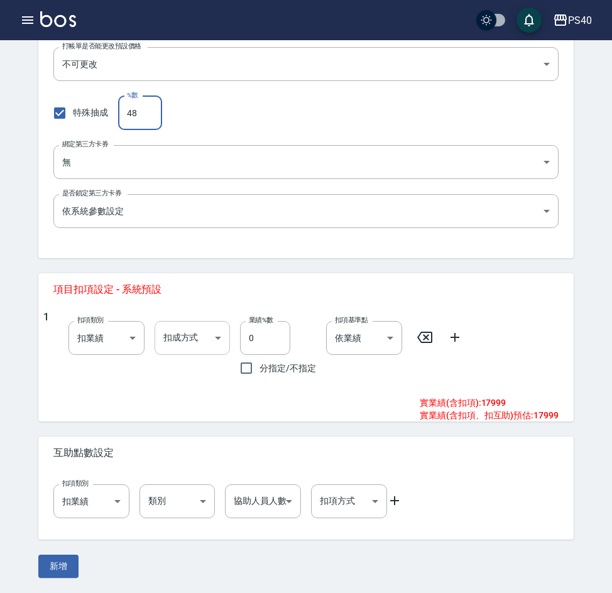
click at [196, 345] on body "PS40 登出 櫃檯作業 打帳單 帳單列表 掛單列表 座位開單 營業儀表板 現金收支登錄 高階收支登錄 材料自購登錄 每日結帳 排班表 現場電腦打卡 掃碼打卡…" at bounding box center [306, 147] width 612 height 891
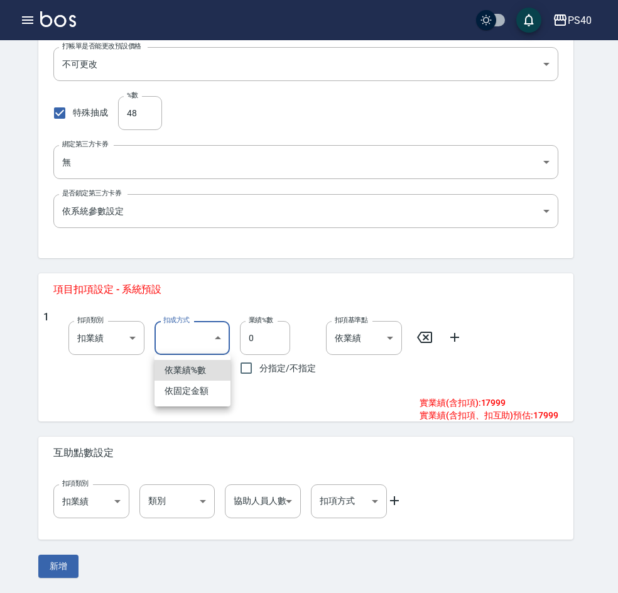
click at [204, 389] on li "依固定金額" at bounding box center [193, 391] width 76 height 21
type input "扣固定金額"
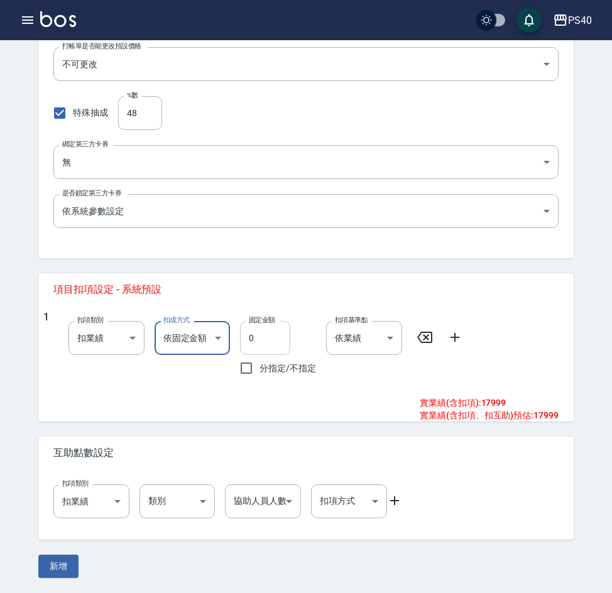
click at [269, 335] on input "0" at bounding box center [265, 338] width 50 height 34
type input "5"
type input "6700"
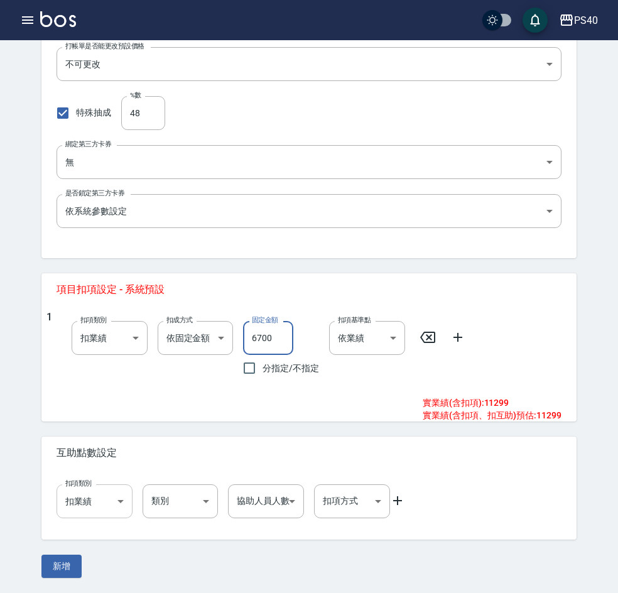
click at [103, 516] on body "PS40 登出 櫃檯作業 打帳單 帳單列表 掛單列表 座位開單 營業儀表板 現金收支登錄 高階收支登錄 材料自購登錄 每日結帳 排班表 現場電腦打卡 掃碼打卡…" at bounding box center [309, 147] width 618 height 891
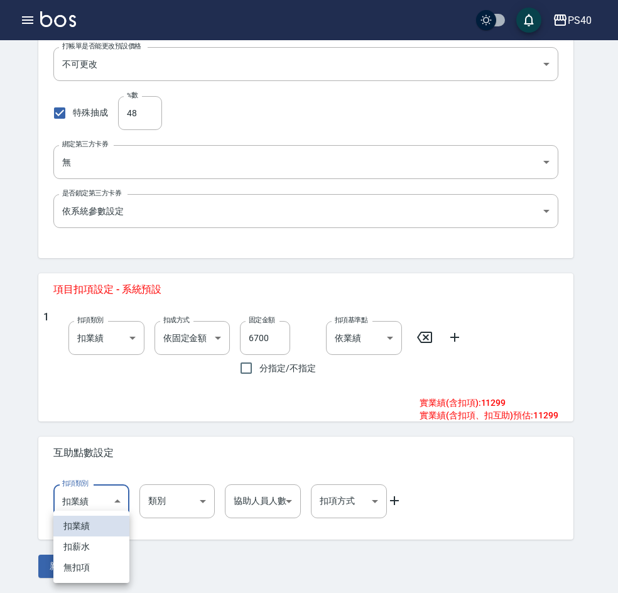
click at [85, 552] on li "扣薪水" at bounding box center [91, 546] width 76 height 21
type input "onSalary"
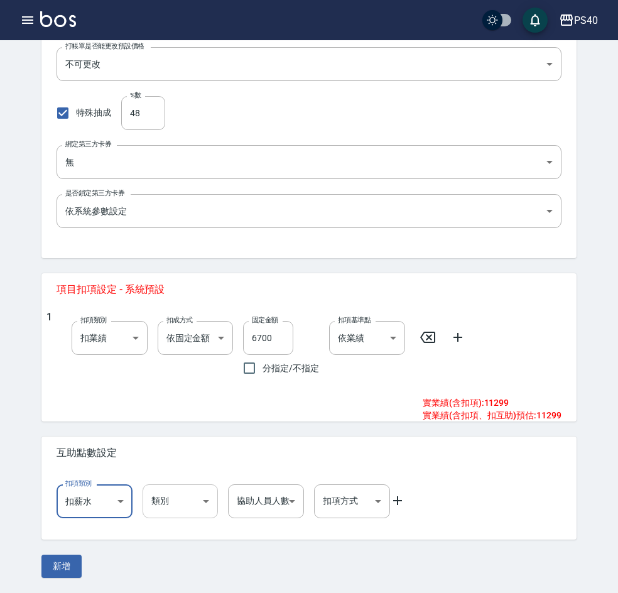
click at [182, 502] on body "PS40 登出 櫃檯作業 打帳單 帳單列表 掛單列表 座位開單 營業儀表板 現金收支登錄 高階收支登錄 材料自購登錄 每日結帳 排班表 現場電腦打卡 掃碼打卡…" at bounding box center [309, 147] width 618 height 891
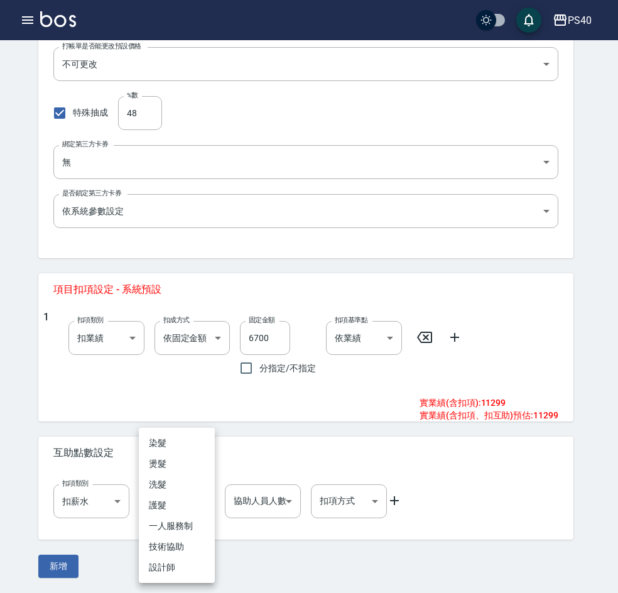
click at [175, 479] on li "洗髮" at bounding box center [177, 484] width 76 height 21
type input "洗髮"
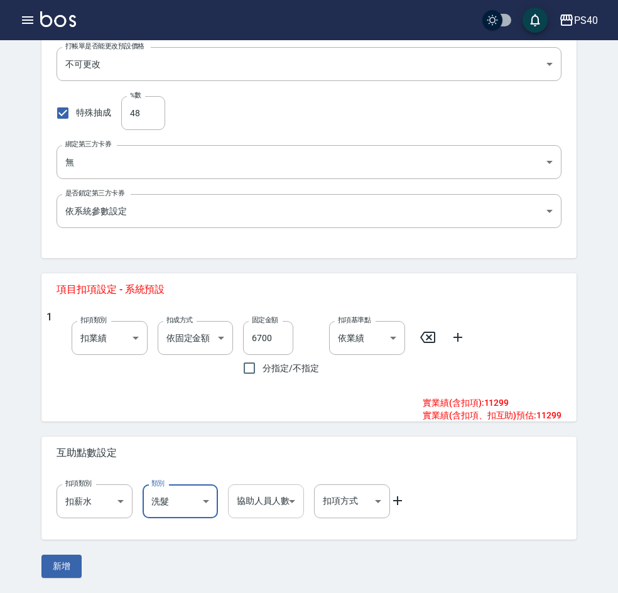
click at [277, 506] on body "PS40 登出 櫃檯作業 打帳單 帳單列表 掛單列表 座位開單 營業儀表板 現金收支登錄 高階收支登錄 材料自購登錄 每日結帳 排班表 現場電腦打卡 掃碼打卡…" at bounding box center [309, 147] width 618 height 891
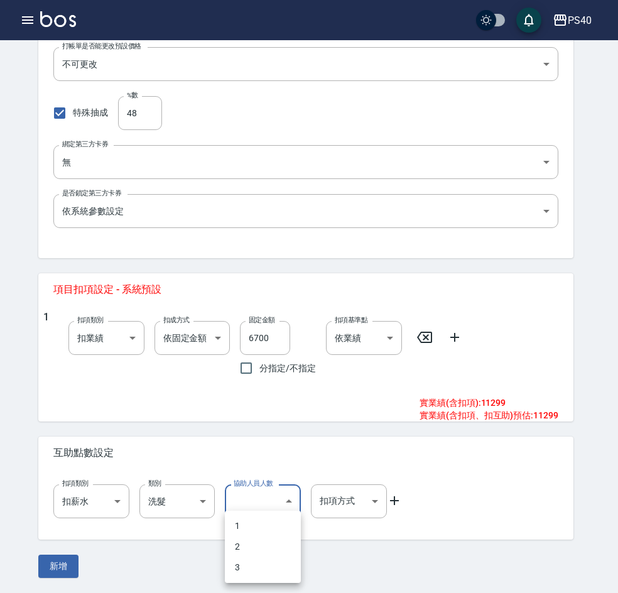
click at [246, 547] on li "2" at bounding box center [263, 546] width 76 height 21
type input "2"
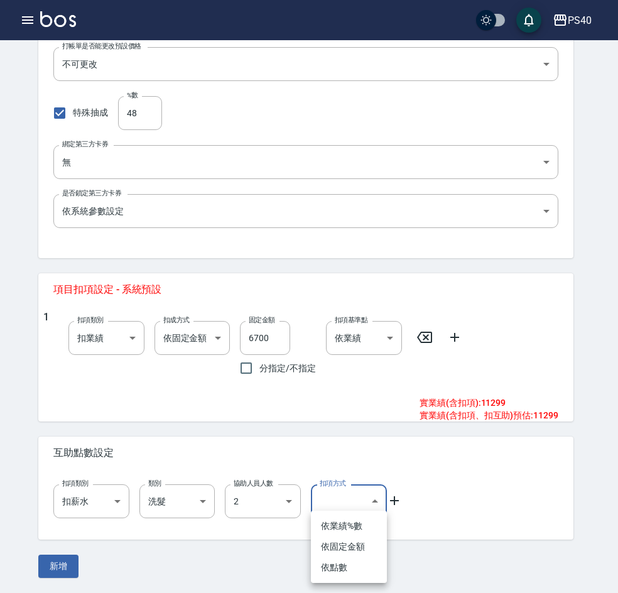
click at [360, 506] on body "PS40 登出 櫃檯作業 打帳單 帳單列表 掛單列表 座位開單 營業儀表板 現金收支登錄 高階收支登錄 材料自購登錄 每日結帳 排班表 現場電腦打卡 掃碼打卡…" at bounding box center [309, 147] width 618 height 891
click at [346, 572] on li "依點數" at bounding box center [349, 567] width 76 height 21
type input "點數"
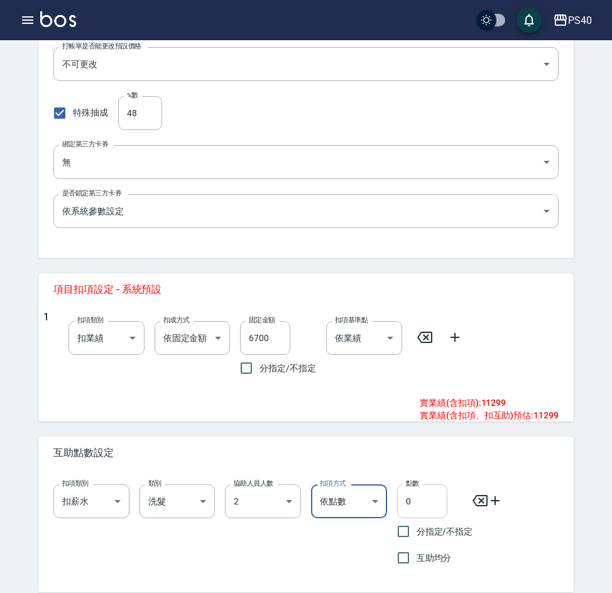
click at [427, 508] on input "0" at bounding box center [422, 501] width 50 height 34
type input "3"
click at [405, 555] on input "互助均分" at bounding box center [403, 558] width 26 height 26
checkbox input "true"
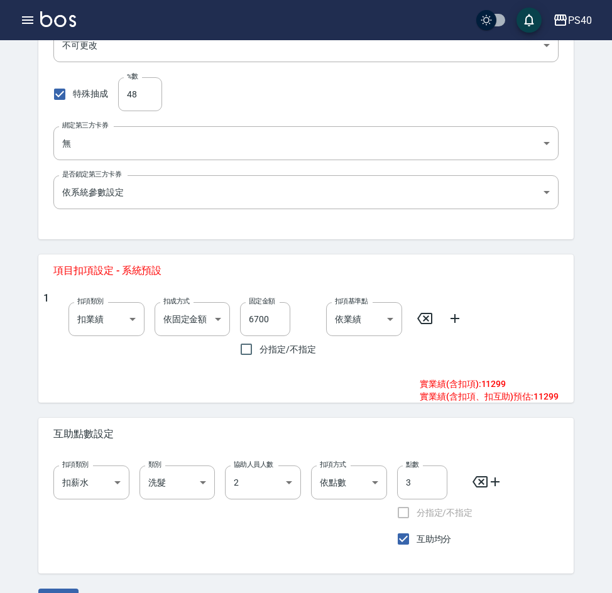
scroll to position [351, 0]
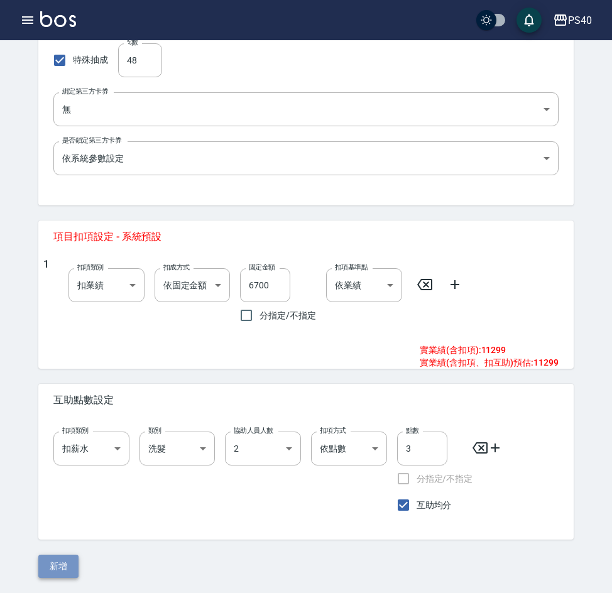
click at [65, 568] on button "新增" at bounding box center [58, 566] width 40 height 23
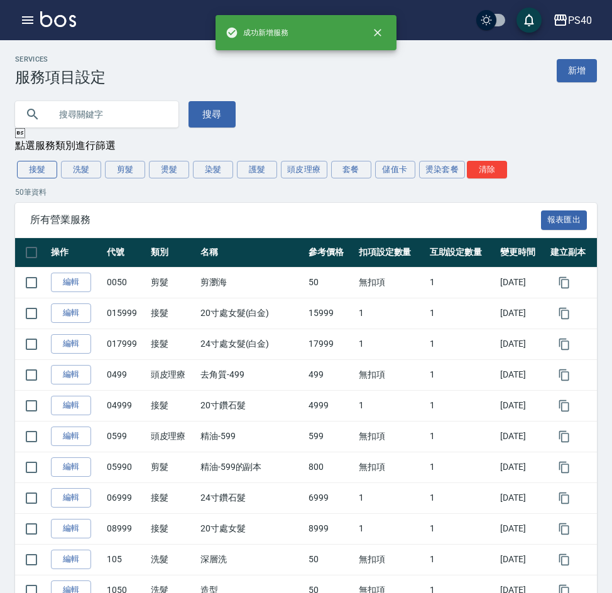
click at [33, 177] on button "接髮" at bounding box center [37, 170] width 40 height 18
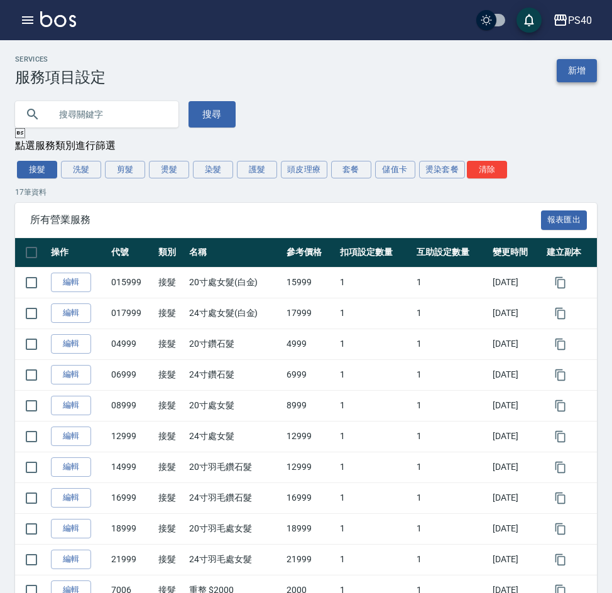
click at [583, 75] on link "新增" at bounding box center [577, 70] width 40 height 23
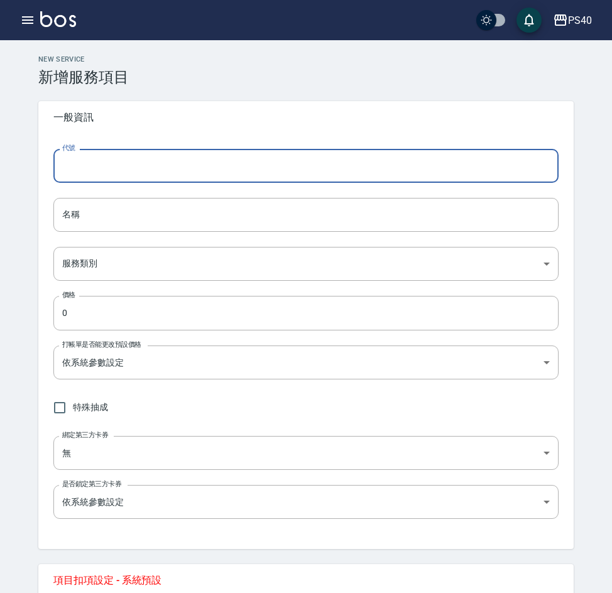
click at [100, 164] on input "代號" at bounding box center [305, 166] width 505 height 34
type input "023999"
click at [100, 225] on input "名稱" at bounding box center [305, 215] width 505 height 34
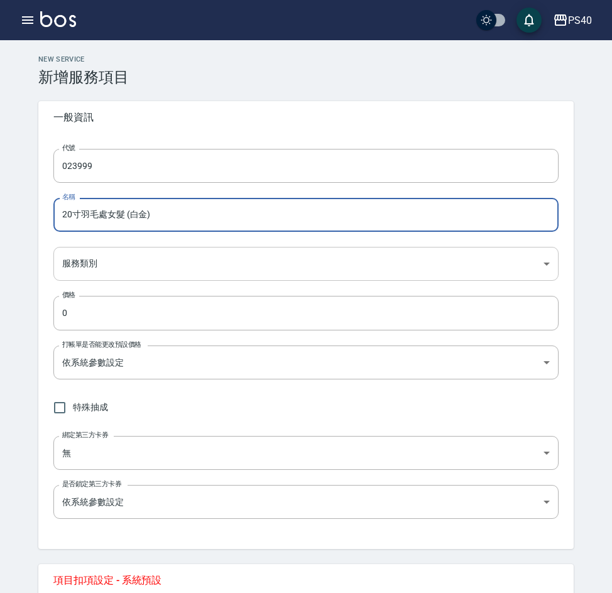
type input "20寸羽毛處女髮 (白金)"
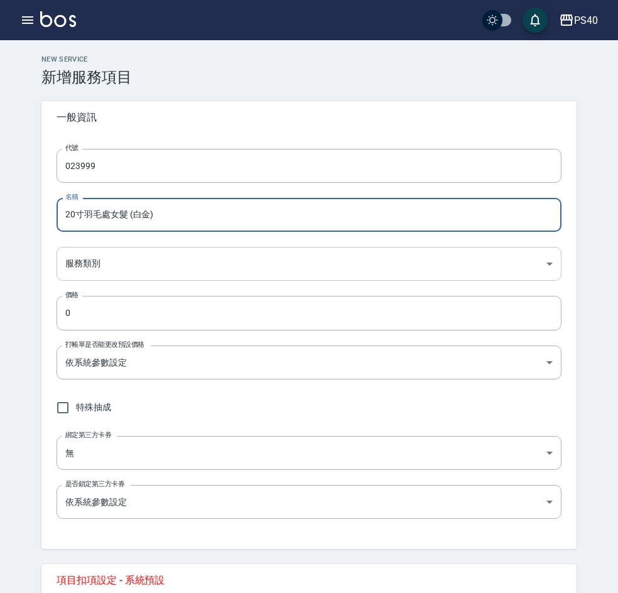
click at [148, 275] on body "PS40 登出 櫃檯作業 打帳單 帳單列表 掛單列表 座位開單 營業儀表板 現金收支登錄 高階收支登錄 材料自購登錄 每日結帳 排班表 現場電腦打卡 掃碼打卡…" at bounding box center [309, 442] width 618 height 884
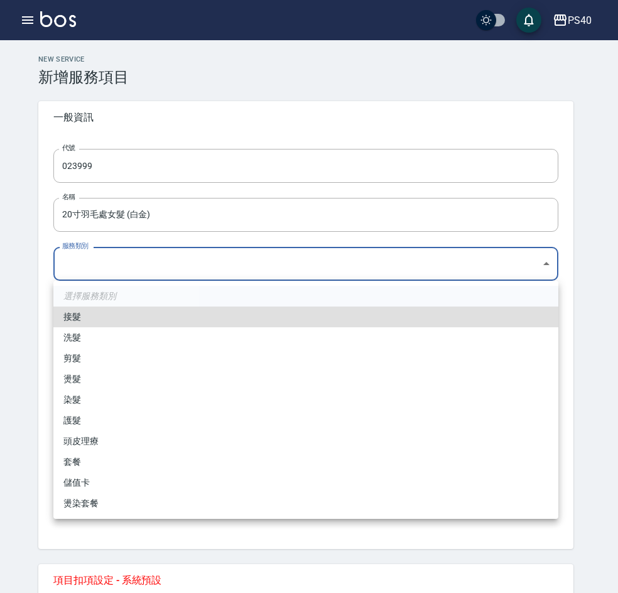
click at [137, 318] on li "接髮" at bounding box center [305, 317] width 505 height 21
type input "478eeb72-1008-4ea7-bf2b-0d4895935dfb"
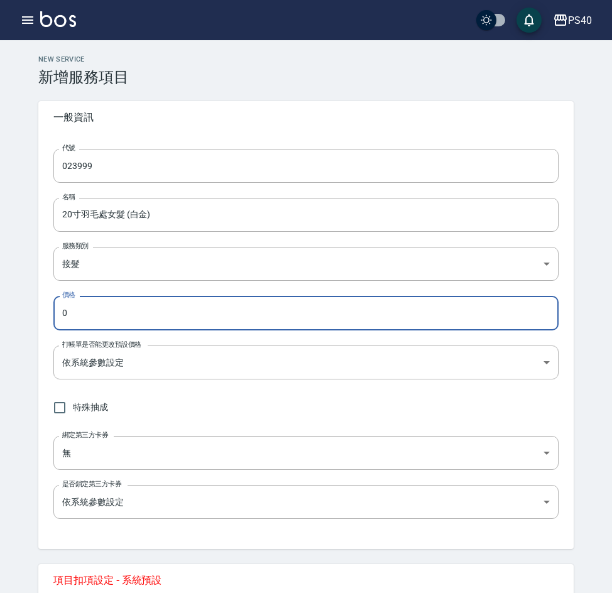
click at [139, 315] on input "0" at bounding box center [305, 313] width 505 height 34
type input "23999"
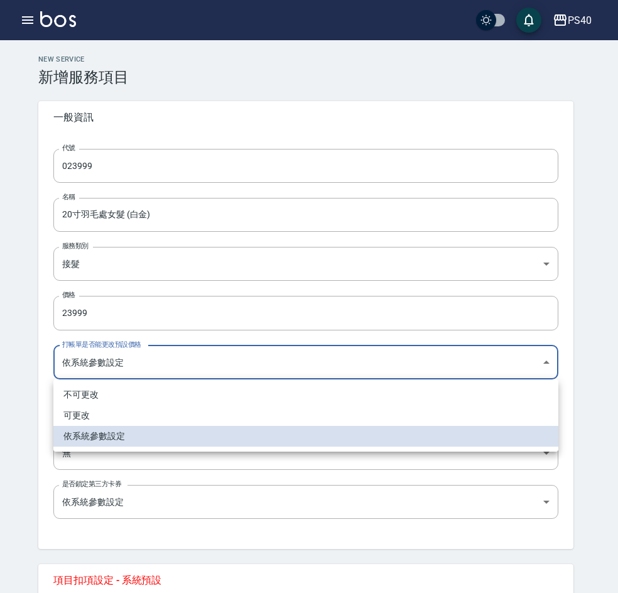
click at [120, 371] on body "PS40 登出 櫃檯作業 打帳單 帳單列表 掛單列表 座位開單 營業儀表板 現金收支登錄 高階收支登錄 材料自購登錄 每日結帳 排班表 現場電腦打卡 掃碼打卡…" at bounding box center [309, 442] width 618 height 884
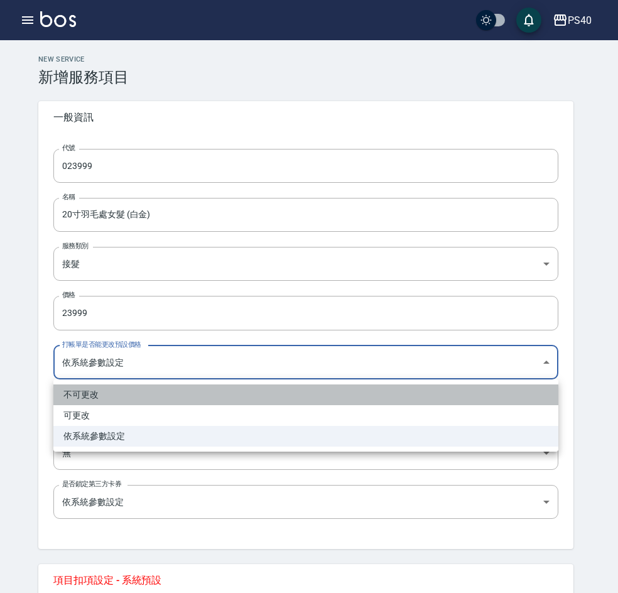
click at [121, 393] on li "不可更改" at bounding box center [305, 394] width 505 height 21
type input "TRUE"
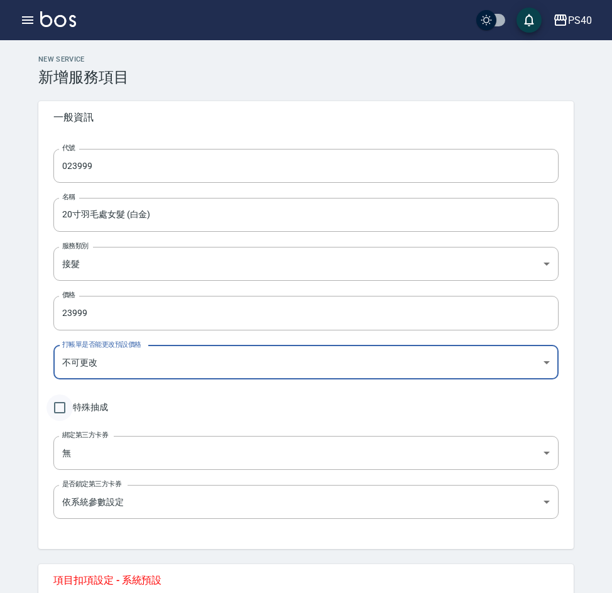
click at [61, 406] on input "特殊抽成" at bounding box center [59, 407] width 26 height 26
checkbox input "true"
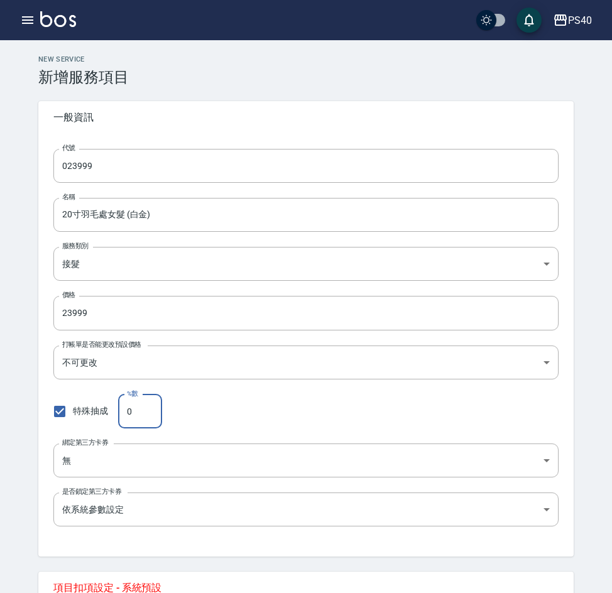
click at [143, 409] on input "0" at bounding box center [140, 411] width 44 height 34
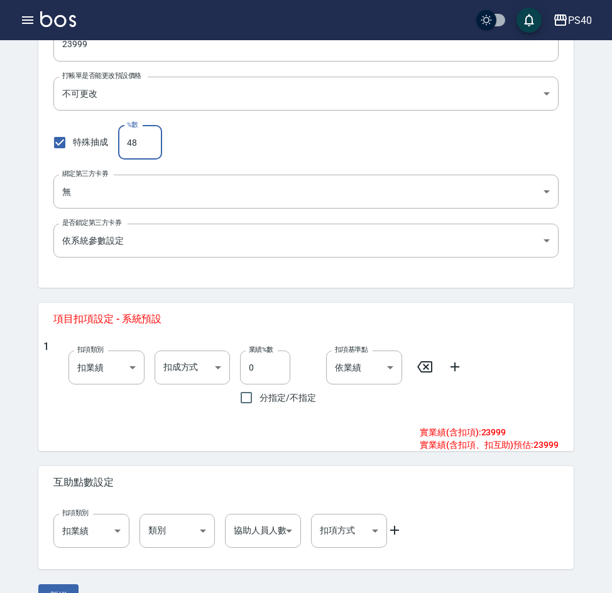
scroll to position [298, 0]
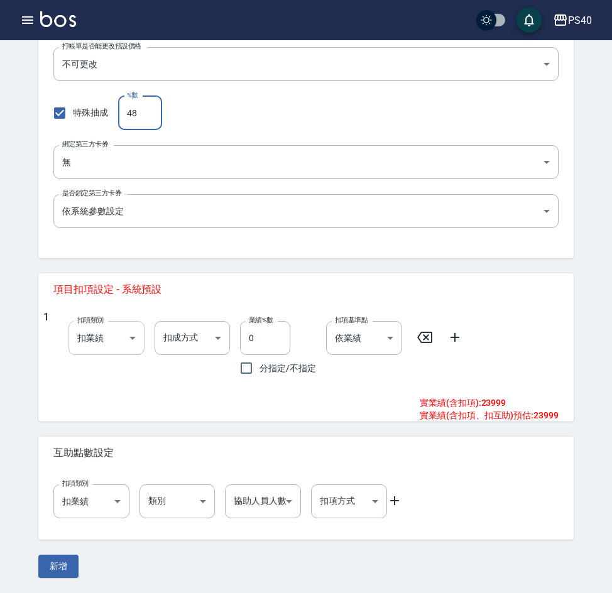
type input "48"
click at [112, 347] on body "PS40 登出 櫃檯作業 打帳單 帳單列表 掛單列表 座位開單 營業儀表板 現金收支登錄 高階收支登錄 材料自購登錄 每日結帳 排班表 現場電腦打卡 掃碼打卡…" at bounding box center [306, 147] width 612 height 891
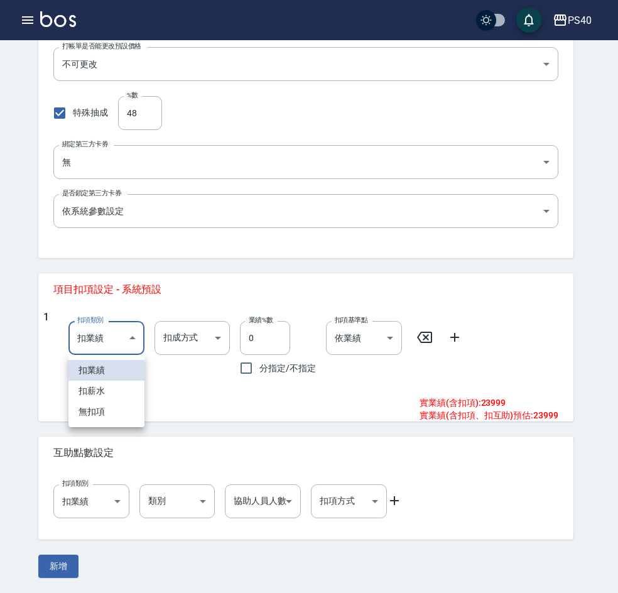
click at [201, 341] on div at bounding box center [309, 296] width 618 height 593
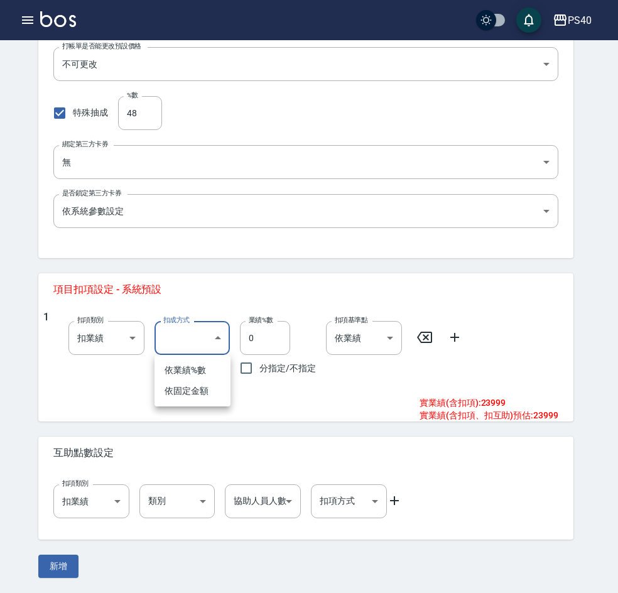
click at [217, 344] on body "PS40 登出 櫃檯作業 打帳單 帳單列表 掛單列表 座位開單 營業儀表板 現金收支登錄 高階收支登錄 材料自購登錄 每日結帳 排班表 現場電腦打卡 掃碼打卡…" at bounding box center [309, 147] width 618 height 891
drag, startPoint x: 209, startPoint y: 391, endPoint x: 275, endPoint y: 349, distance: 78.2
click at [209, 391] on li "依固定金額" at bounding box center [193, 391] width 76 height 21
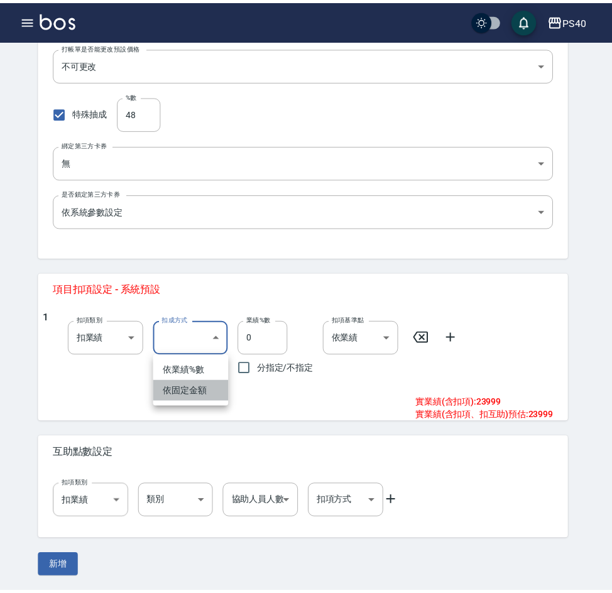
type input "扣固定金額"
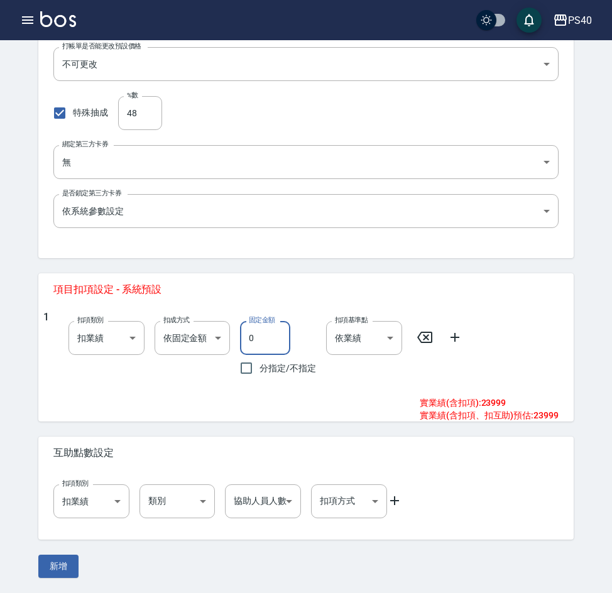
click at [278, 341] on input "0" at bounding box center [265, 338] width 50 height 34
type input "7300"
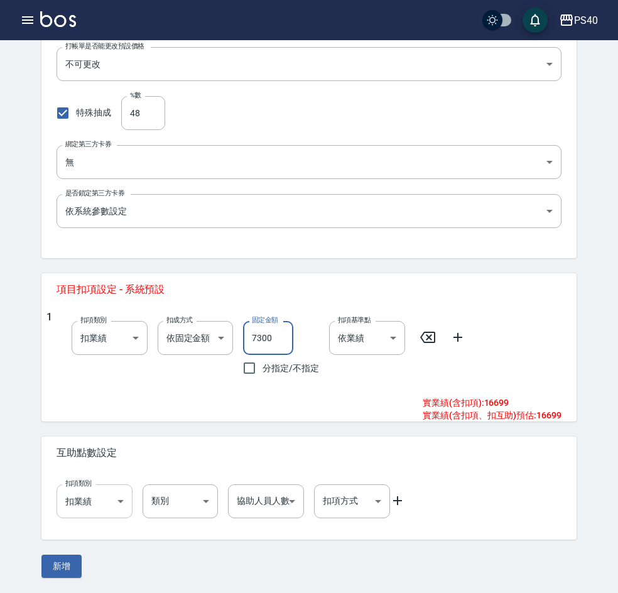
click at [104, 504] on body "PS40 登出 櫃檯作業 打帳單 帳單列表 掛單列表 座位開單 營業儀表板 現金收支登錄 高階收支登錄 材料自購登錄 每日結帳 排班表 現場電腦打卡 掃碼打卡…" at bounding box center [309, 147] width 618 height 891
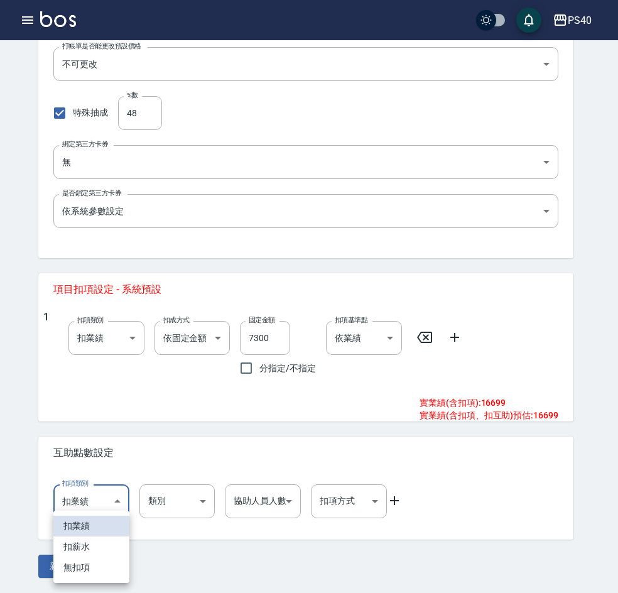
drag, startPoint x: 101, startPoint y: 543, endPoint x: 144, endPoint y: 516, distance: 51.6
click at [101, 543] on li "扣薪水" at bounding box center [91, 546] width 76 height 21
type input "onSalary"
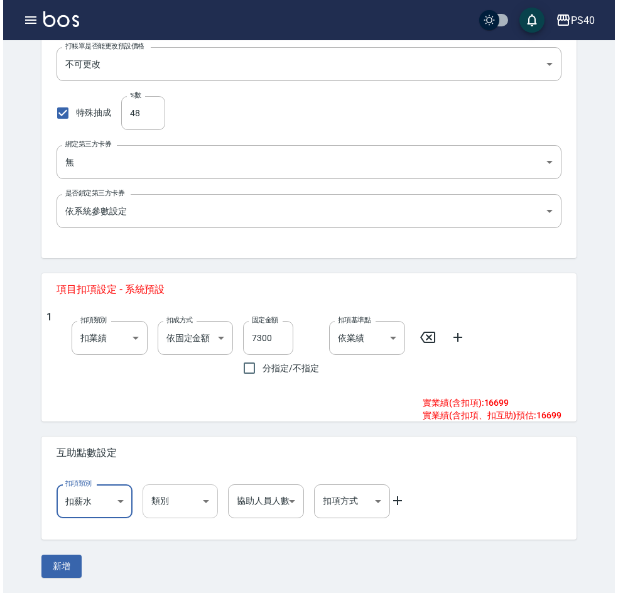
click at [189, 504] on body "PS40 登出 櫃檯作業 打帳單 帳單列表 掛單列表 座位開單 營業儀表板 現金收支登錄 高階收支登錄 材料自購登錄 每日結帳 排班表 現場電腦打卡 掃碼打卡…" at bounding box center [306, 147] width 612 height 891
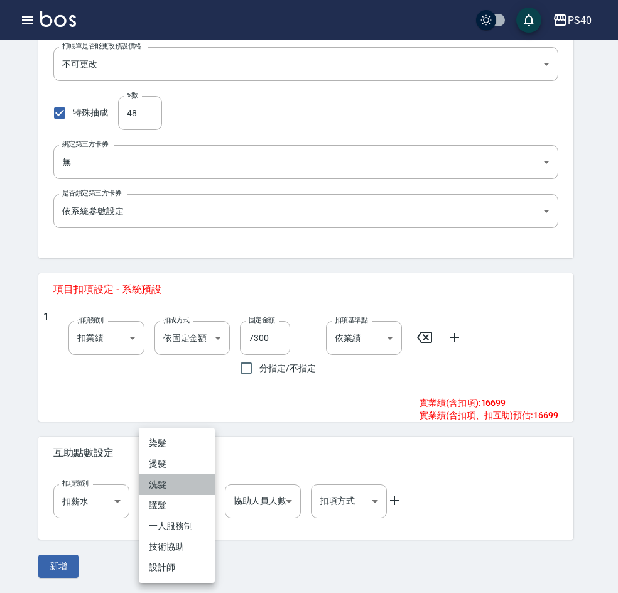
click at [187, 487] on li "洗髮" at bounding box center [177, 484] width 76 height 21
type input "洗髮"
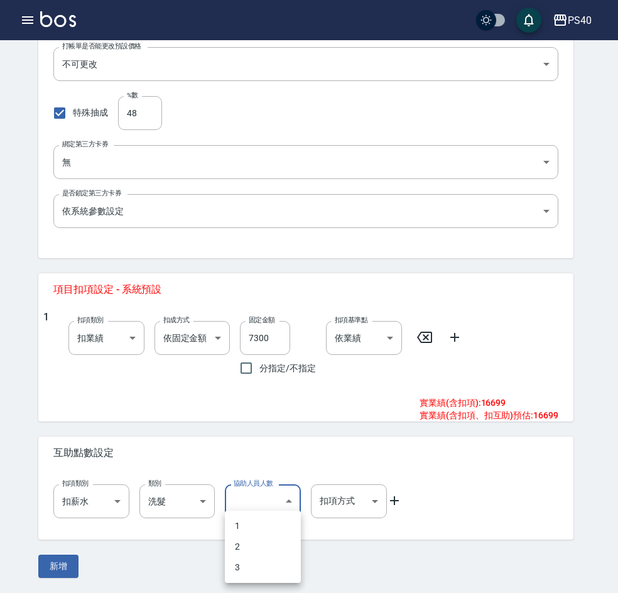
click at [276, 502] on body "PS40 登出 櫃檯作業 打帳單 帳單列表 掛單列表 座位開單 營業儀表板 現金收支登錄 高階收支登錄 材料自購登錄 每日結帳 排班表 現場電腦打卡 掃碼打卡…" at bounding box center [309, 147] width 618 height 891
drag, startPoint x: 247, startPoint y: 543, endPoint x: 310, endPoint y: 526, distance: 65.7
click at [247, 543] on li "2" at bounding box center [263, 546] width 76 height 21
type input "2"
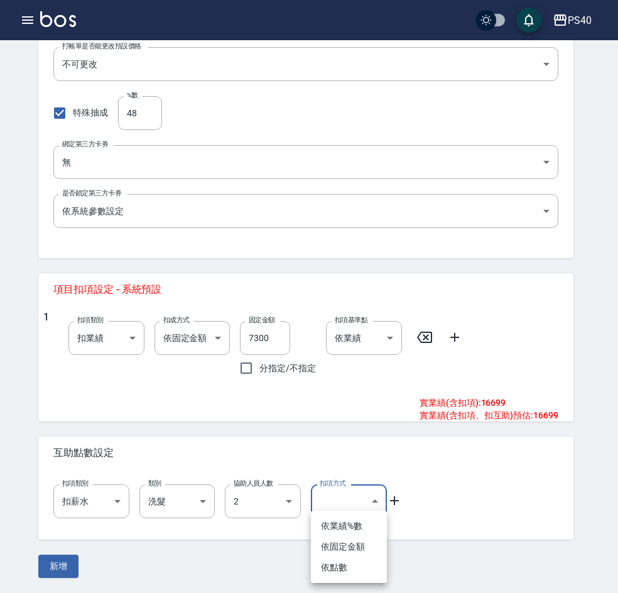
click at [367, 506] on body "PS40 登出 櫃檯作業 打帳單 帳單列表 掛單列表 座位開單 營業儀表板 現金收支登錄 高階收支登錄 材料自購登錄 每日結帳 排班表 現場電腦打卡 掃碼打卡…" at bounding box center [309, 147] width 618 height 891
drag, startPoint x: 343, startPoint y: 565, endPoint x: 406, endPoint y: 525, distance: 74.8
click at [344, 565] on li "依點數" at bounding box center [349, 567] width 76 height 21
type input "點數"
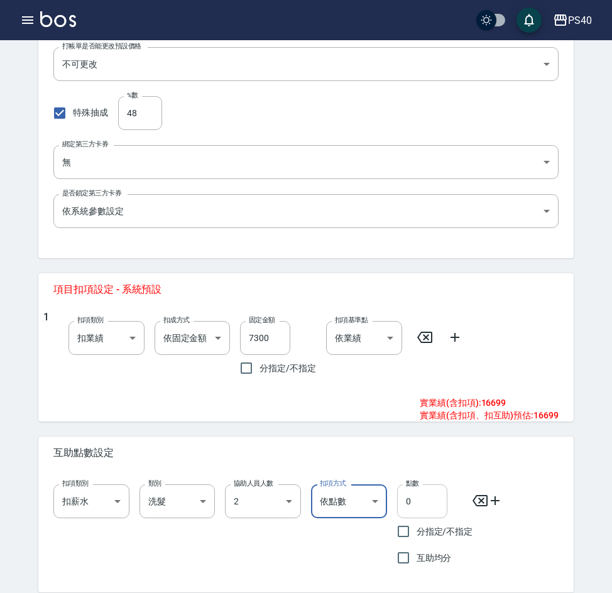
click at [421, 503] on input "0" at bounding box center [422, 501] width 50 height 34
type input "3"
click at [403, 558] on input "互助均分" at bounding box center [403, 558] width 26 height 26
checkbox input "true"
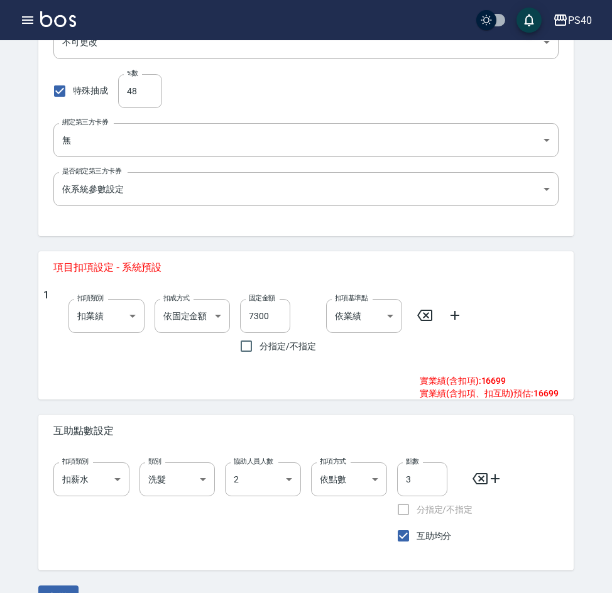
scroll to position [351, 0]
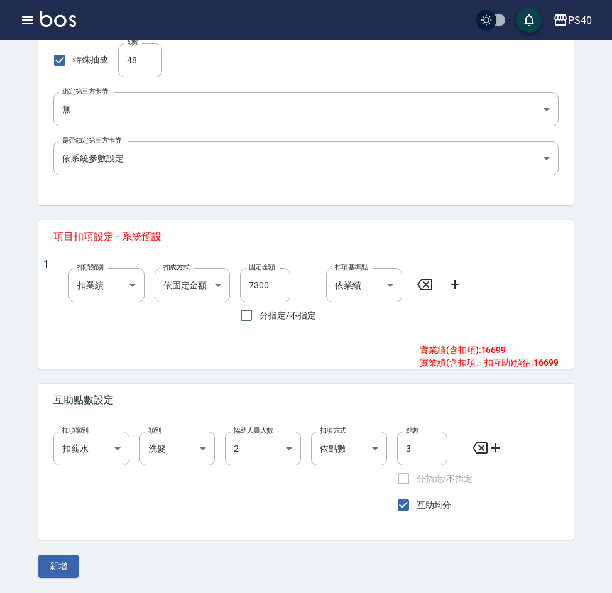
click at [54, 562] on button "新增" at bounding box center [58, 566] width 40 height 23
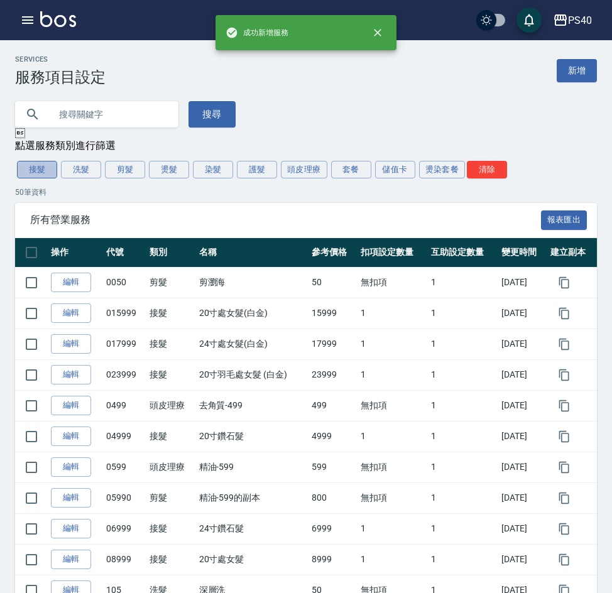
click at [31, 171] on button "接髮" at bounding box center [37, 170] width 40 height 18
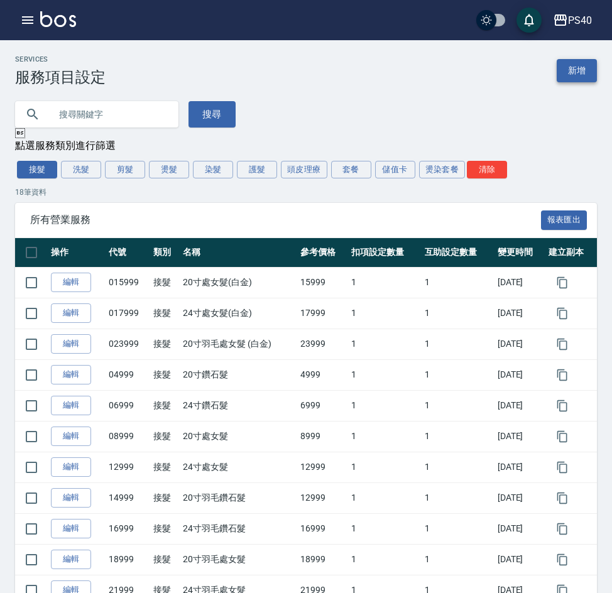
click at [572, 70] on link "新增" at bounding box center [577, 70] width 40 height 23
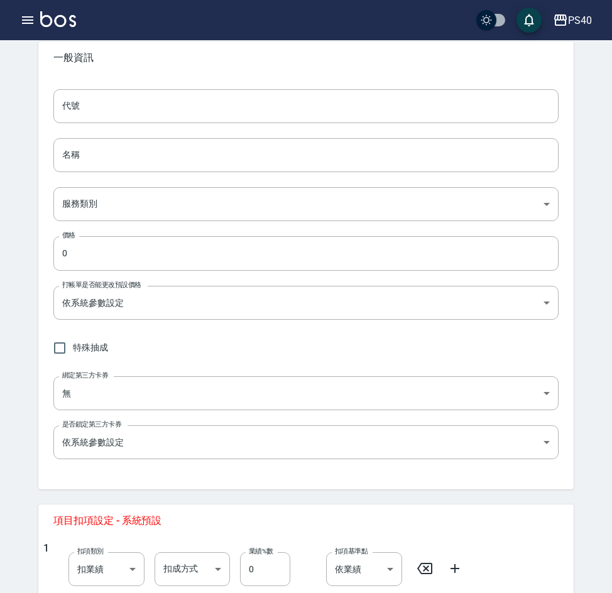
scroll to position [63, 0]
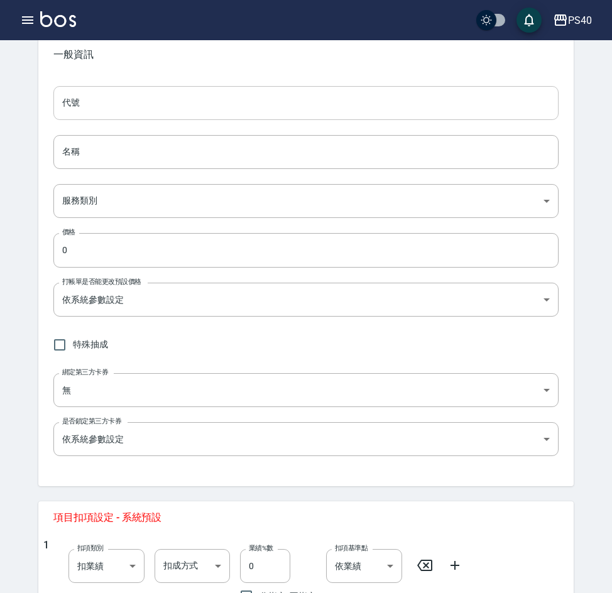
click at [159, 106] on input "代號" at bounding box center [305, 103] width 505 height 34
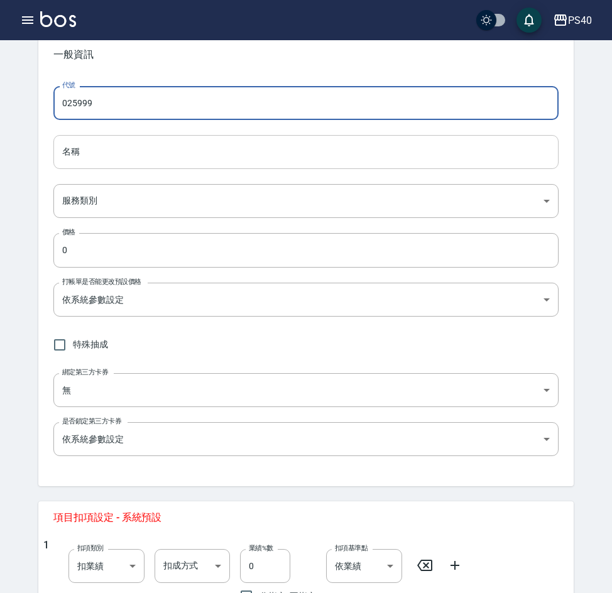
type input "025999"
click at [131, 154] on input "名稱" at bounding box center [305, 152] width 505 height 34
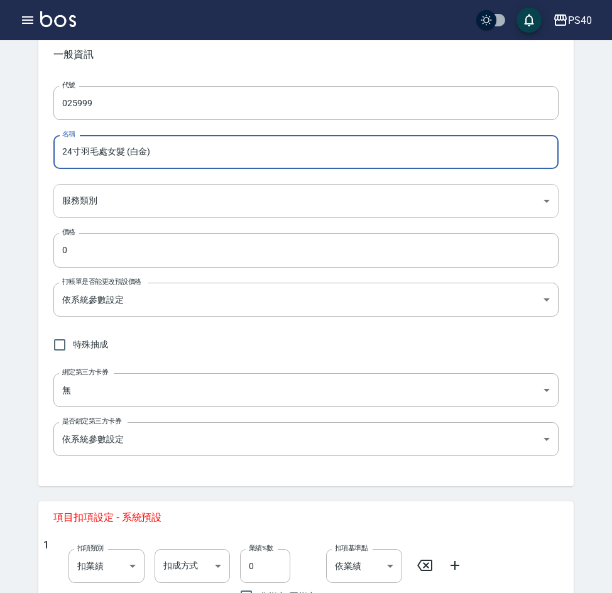
type input "24寸羽毛處女髮 (白金)"
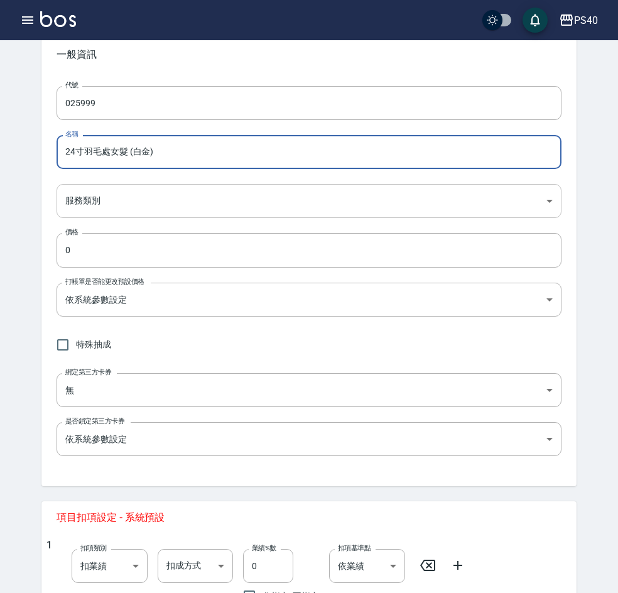
click at [153, 198] on body "PS40 登出 櫃檯作業 打帳單 帳單列表 掛單列表 座位開單 營業儀表板 現金收支登錄 高階收支登錄 材料自購登錄 每日結帳 排班表 現場電腦打卡 掃碼打卡…" at bounding box center [309, 379] width 618 height 884
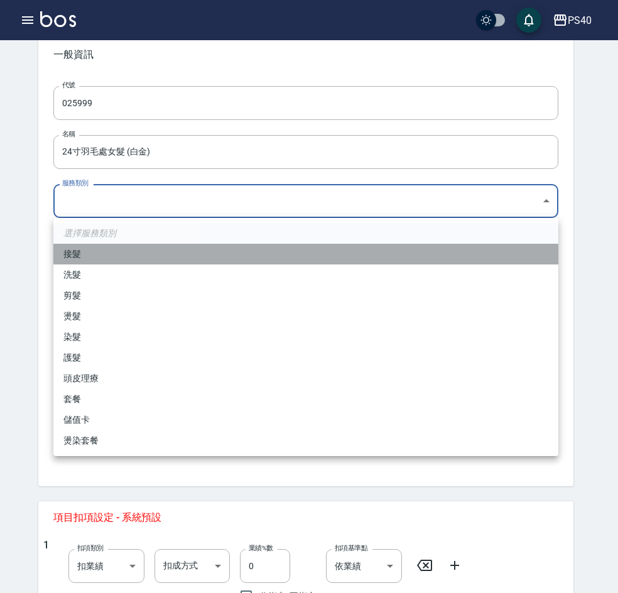
click at [157, 258] on li "接髮" at bounding box center [305, 254] width 505 height 21
type input "478eeb72-1008-4ea7-bf2b-0d4895935dfb"
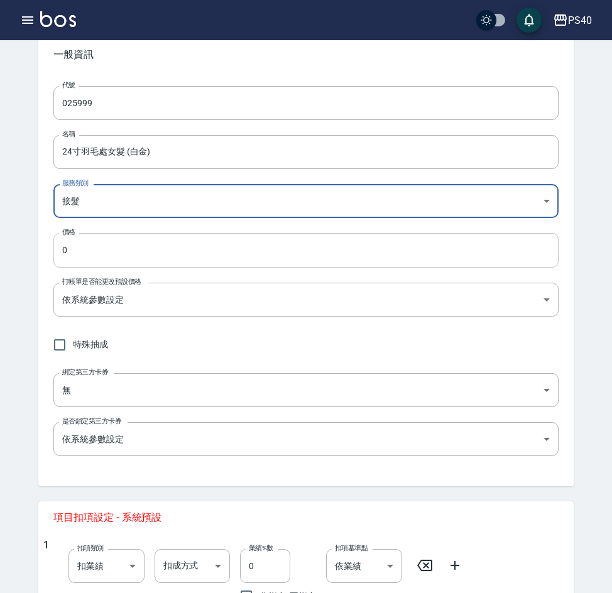
click at [136, 251] on input "0" at bounding box center [305, 250] width 505 height 34
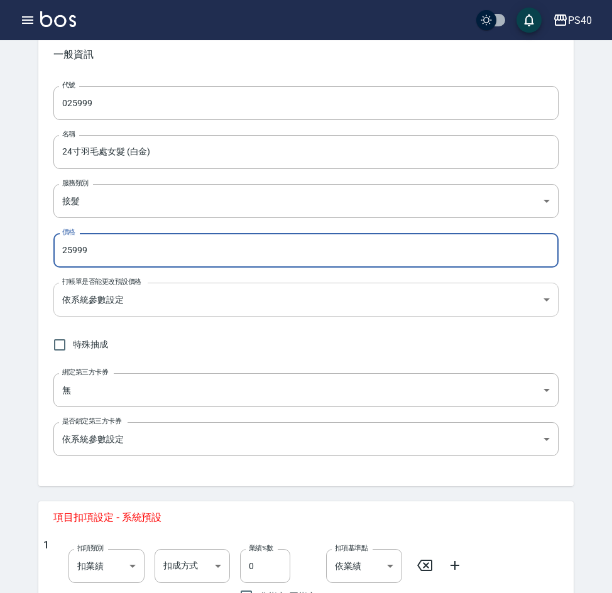
type input "25999"
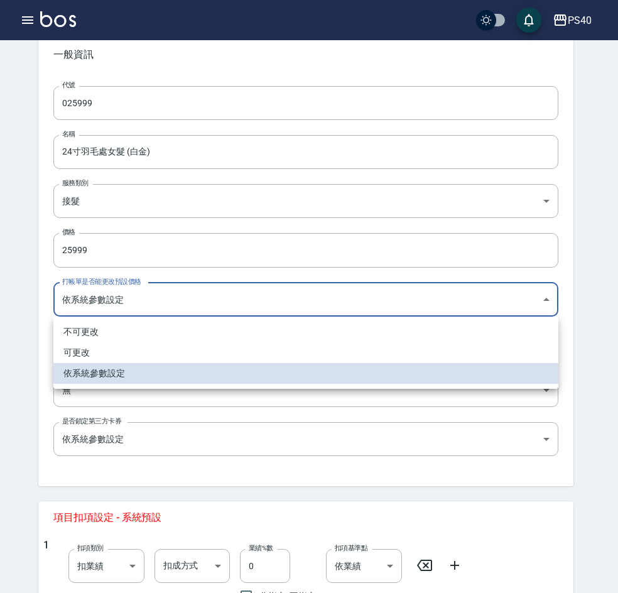
click at [141, 313] on body "PS40 登出 櫃檯作業 打帳單 帳單列表 掛單列表 座位開單 營業儀表板 現金收支登錄 高階收支登錄 材料自購登錄 每日結帳 排班表 現場電腦打卡 掃碼打卡…" at bounding box center [309, 379] width 618 height 884
click at [143, 326] on li "不可更改" at bounding box center [305, 332] width 505 height 21
type input "TRUE"
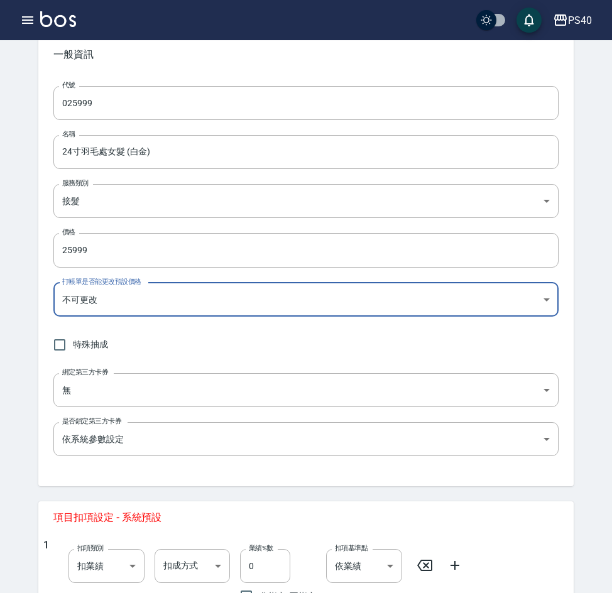
click at [84, 342] on span "特殊抽成" at bounding box center [90, 344] width 35 height 13
click at [73, 342] on input "特殊抽成" at bounding box center [59, 345] width 26 height 26
checkbox input "true"
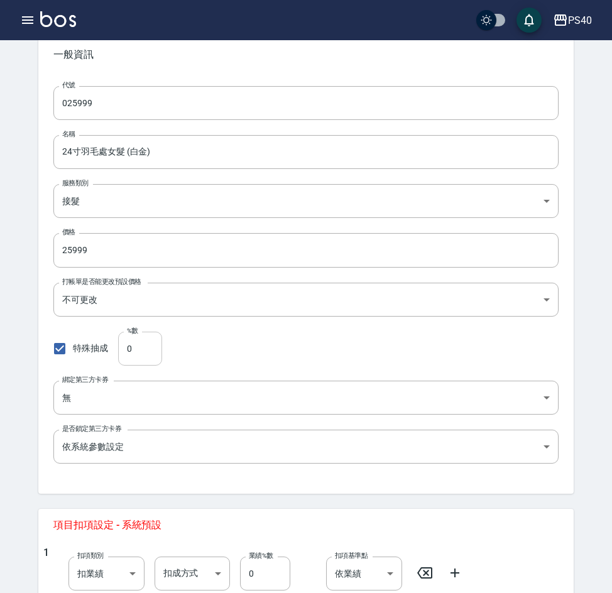
click at [141, 344] on input "0" at bounding box center [140, 349] width 44 height 34
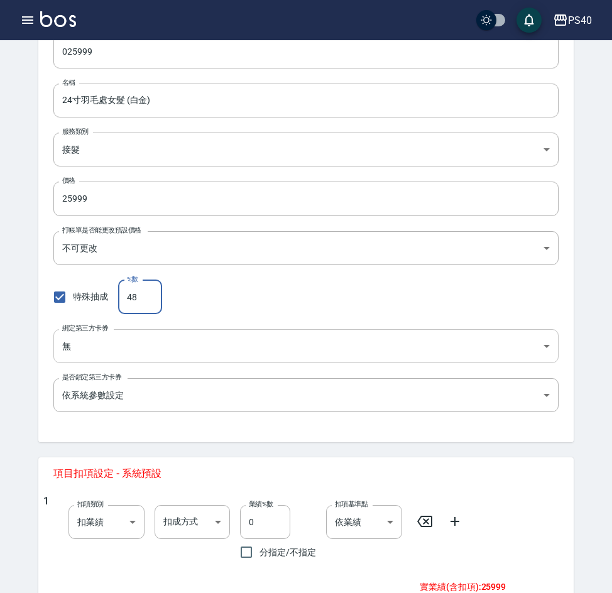
scroll to position [298, 0]
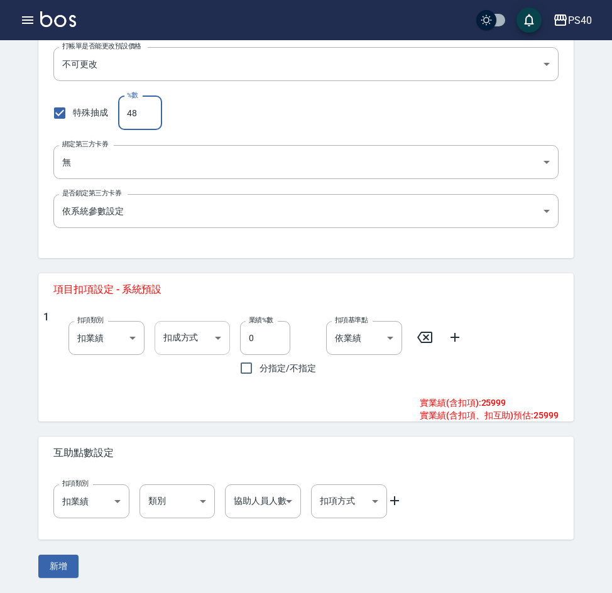
type input "48"
click at [200, 335] on body "PS40 登出 櫃檯作業 打帳單 帳單列表 掛單列表 座位開單 營業儀表板 現金收支登錄 高階收支登錄 材料自購登錄 每日結帳 排班表 現場電腦打卡 掃碼打卡…" at bounding box center [306, 147] width 612 height 891
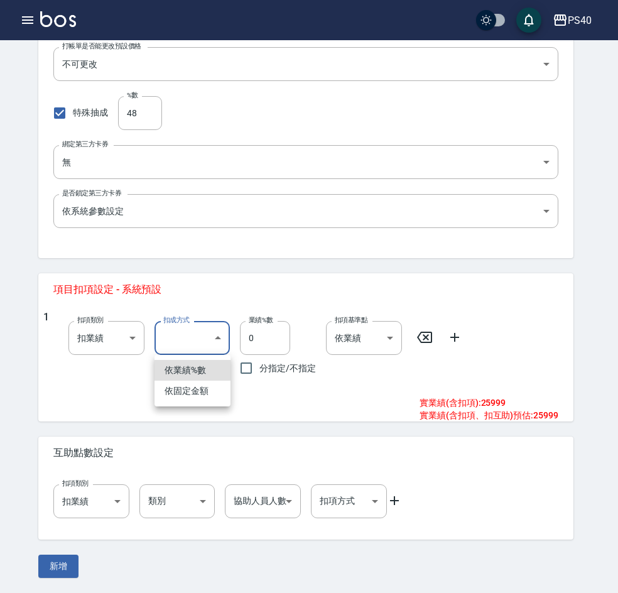
drag, startPoint x: 207, startPoint y: 393, endPoint x: 224, endPoint y: 379, distance: 21.0
click at [207, 392] on li "依固定金額" at bounding box center [193, 391] width 76 height 21
type input "扣固定金額"
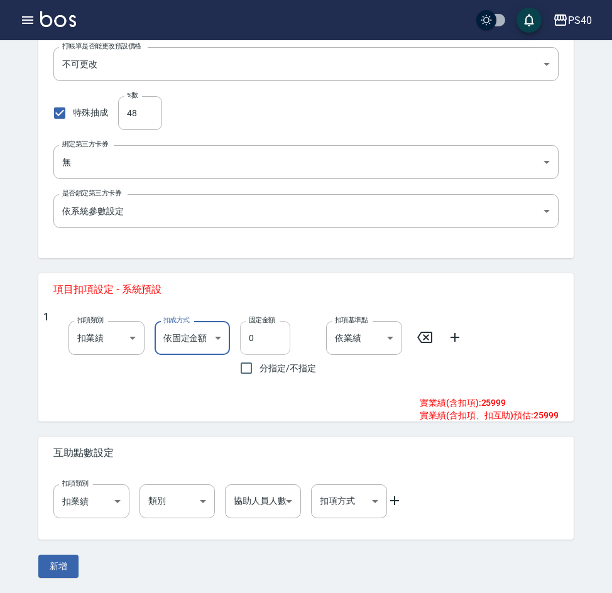
click at [275, 337] on input "0" at bounding box center [265, 338] width 50 height 34
type input "7900"
click at [187, 503] on body "PS40 登出 櫃檯作業 打帳單 帳單列表 掛單列表 座位開單 營業儀表板 現金收支登錄 高階收支登錄 材料自購登錄 每日結帳 排班表 現場電腦打卡 掃碼打卡…" at bounding box center [306, 147] width 612 height 891
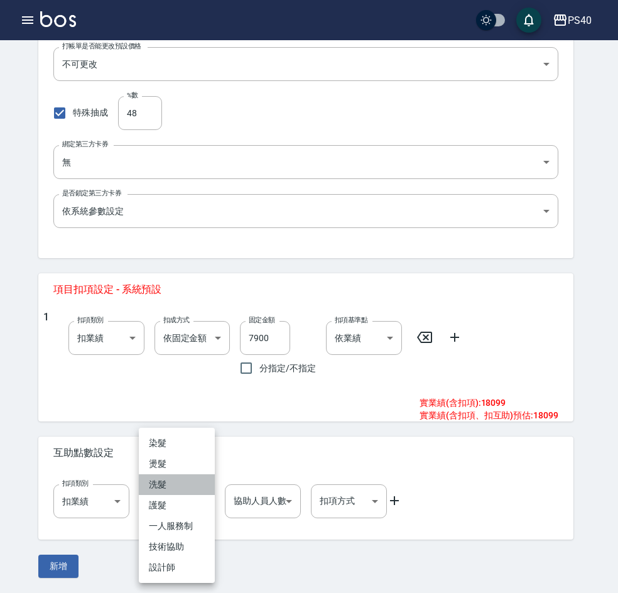
drag, startPoint x: 175, startPoint y: 489, endPoint x: 225, endPoint y: 494, distance: 49.9
click at [176, 489] on li "洗髮" at bounding box center [177, 484] width 76 height 21
type input "洗髮"
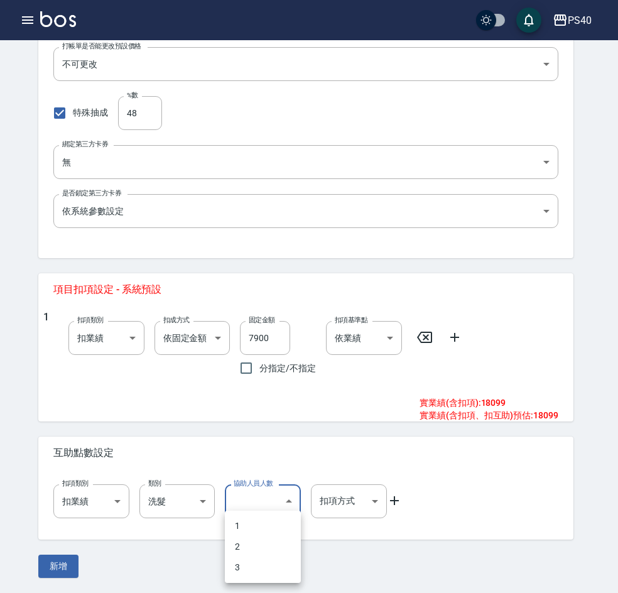
click at [290, 506] on body "PS40 登出 櫃檯作業 打帳單 帳單列表 掛單列表 座位開單 營業儀表板 現金收支登錄 高階收支登錄 材料自購登錄 每日結帳 排班表 現場電腦打卡 掃碼打卡…" at bounding box center [309, 147] width 618 height 891
drag, startPoint x: 256, startPoint y: 539, endPoint x: 293, endPoint y: 516, distance: 44.0
click at [256, 540] on li "2" at bounding box center [263, 546] width 76 height 21
type input "2"
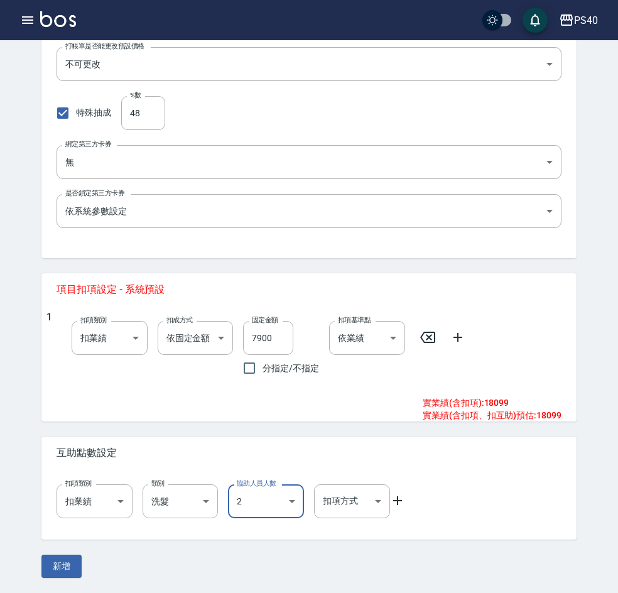
click at [366, 496] on body "PS40 登出 櫃檯作業 打帳單 帳單列表 掛單列表 座位開單 營業儀表板 現金收支登錄 高階收支登錄 材料自購登錄 每日結帳 排班表 現場電腦打卡 掃碼打卡…" at bounding box center [309, 147] width 618 height 891
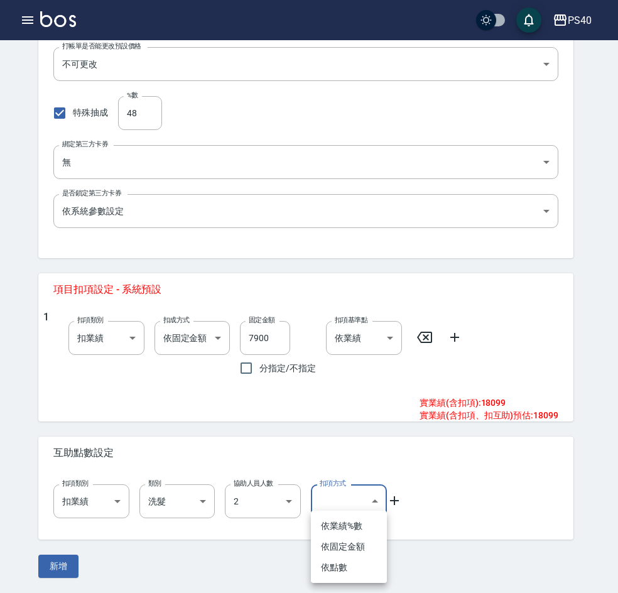
click at [354, 563] on li "依點數" at bounding box center [349, 567] width 76 height 21
type input "點數"
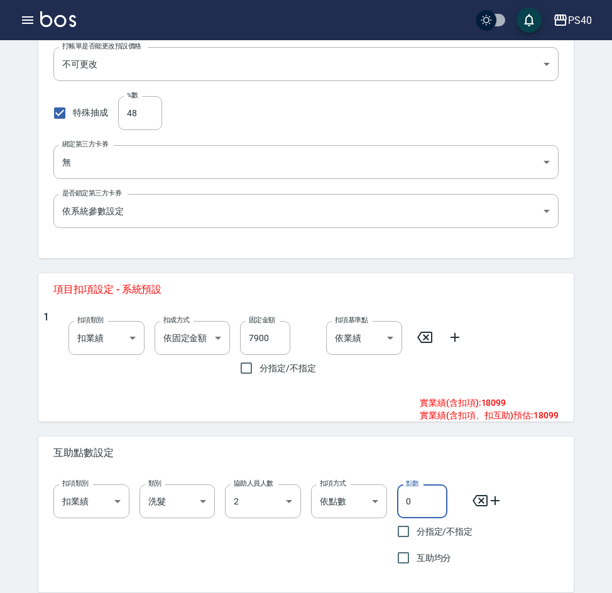
click at [421, 501] on input "0" at bounding box center [422, 501] width 50 height 34
type input "3"
click at [408, 558] on input "互助均分" at bounding box center [403, 558] width 26 height 26
checkbox input "true"
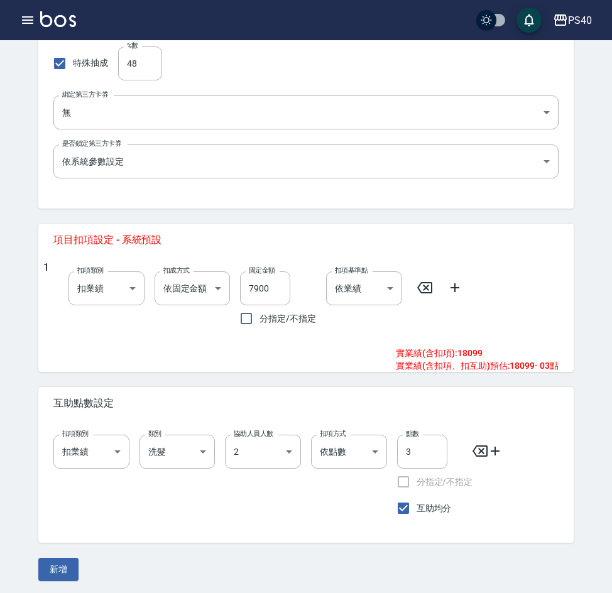
scroll to position [351, 0]
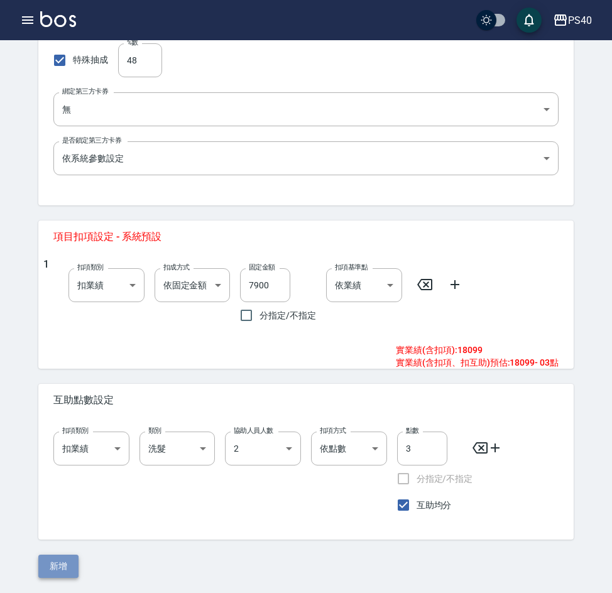
click at [65, 569] on button "新增" at bounding box center [58, 566] width 40 height 23
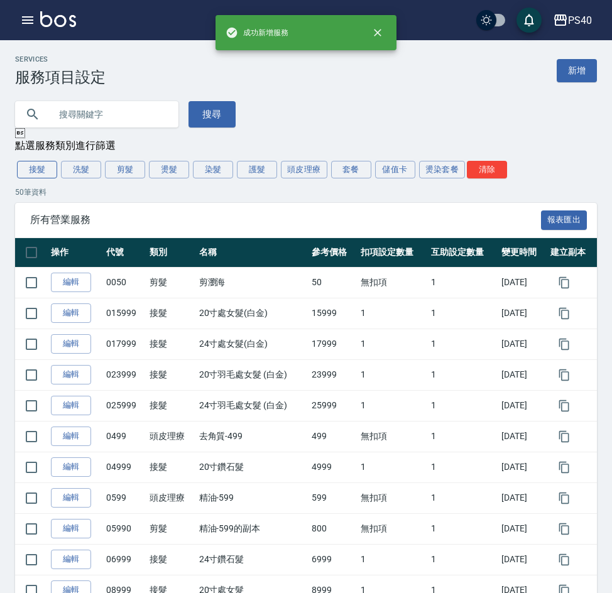
click at [33, 171] on button "接髮" at bounding box center [37, 170] width 40 height 18
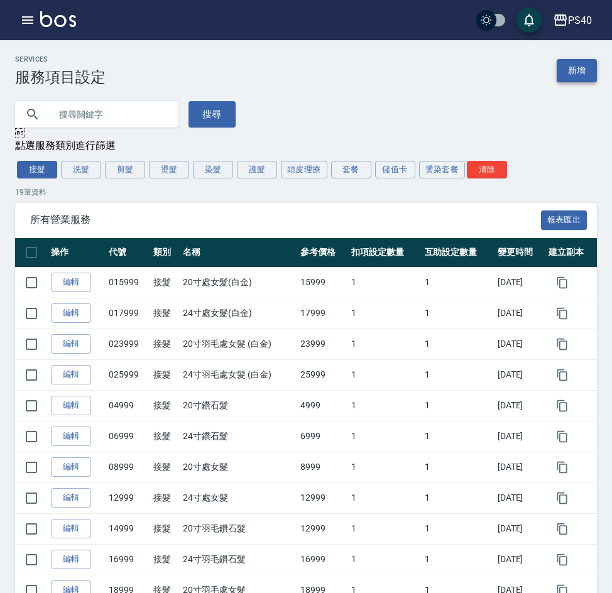
click at [577, 73] on link "新增" at bounding box center [577, 70] width 40 height 23
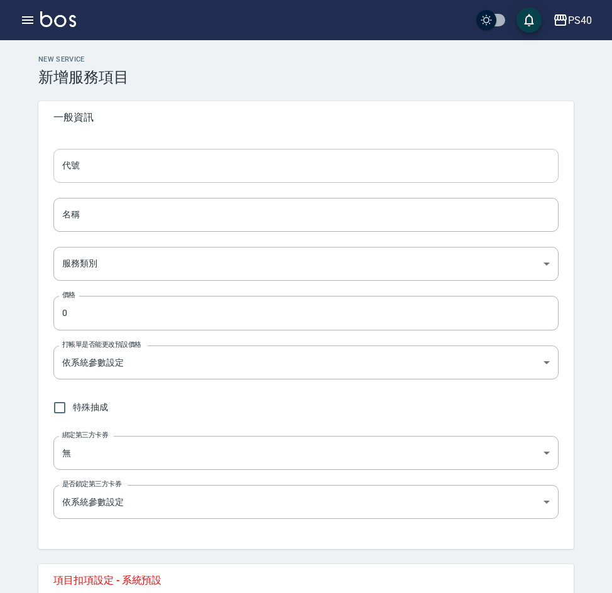
click at [97, 169] on input "代號" at bounding box center [305, 166] width 505 height 34
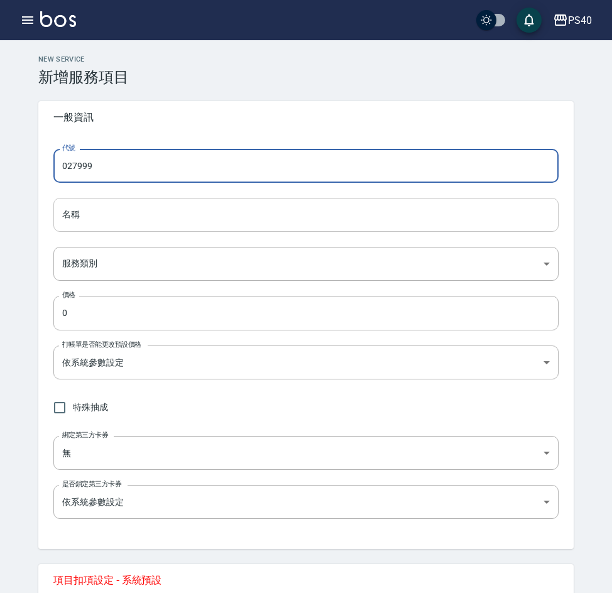
type input "027999"
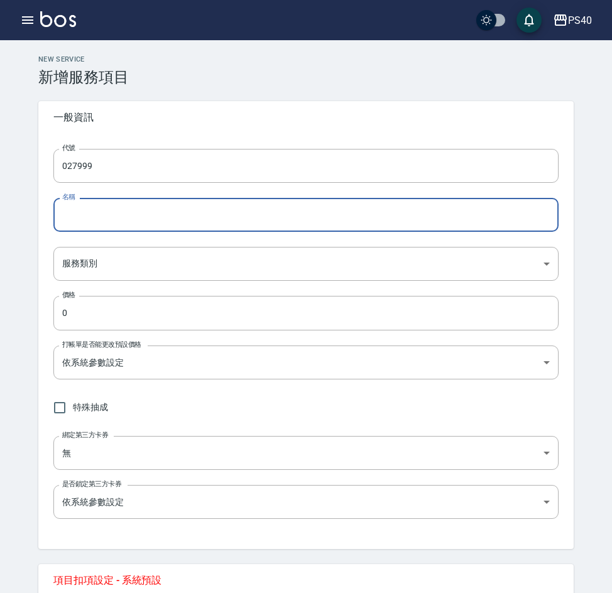
click at [134, 219] on input "名稱" at bounding box center [305, 215] width 505 height 34
type input "r"
type input "局部接髮"
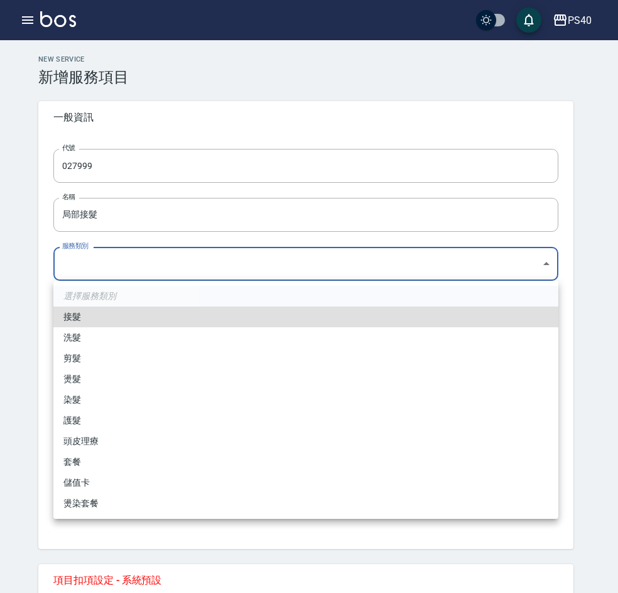
click at [198, 271] on body "PS40 登出 櫃檯作業 打帳單 帳單列表 掛單列表 座位開單 營業儀表板 現金收支登錄 高階收支登錄 材料自購登錄 每日結帳 排班表 現場電腦打卡 掃碼打卡…" at bounding box center [309, 442] width 618 height 884
click at [153, 317] on li "接髮" at bounding box center [305, 317] width 505 height 21
type input "478eeb72-1008-4ea7-bf2b-0d4895935dfb"
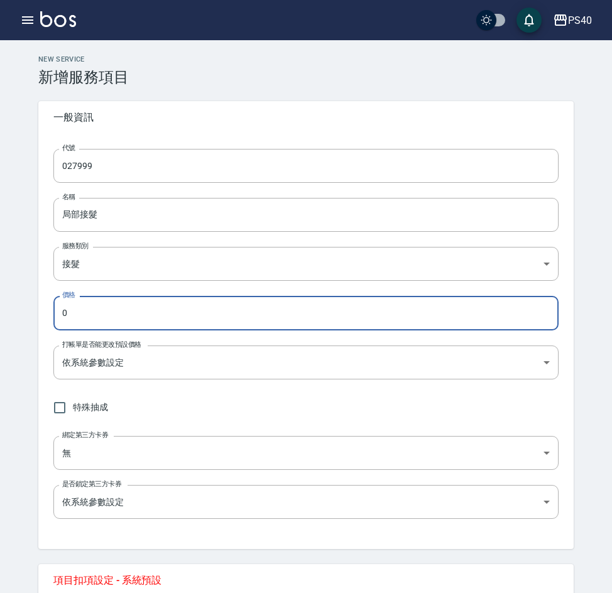
click at [139, 316] on input "0" at bounding box center [305, 313] width 505 height 34
type input "3000"
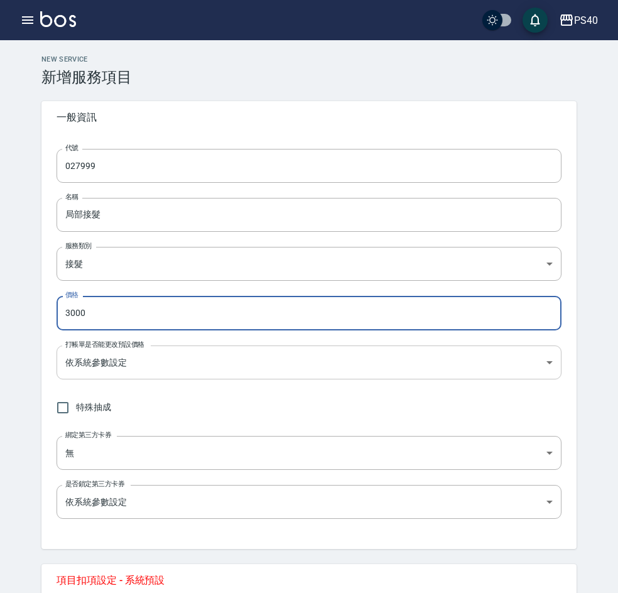
click at [109, 354] on body "PS40 登出 櫃檯作業 打帳單 帳單列表 掛單列表 座位開單 營業儀表板 現金收支登錄 高階收支登錄 材料自購登錄 每日結帳 排班表 現場電腦打卡 掃碼打卡…" at bounding box center [309, 442] width 618 height 884
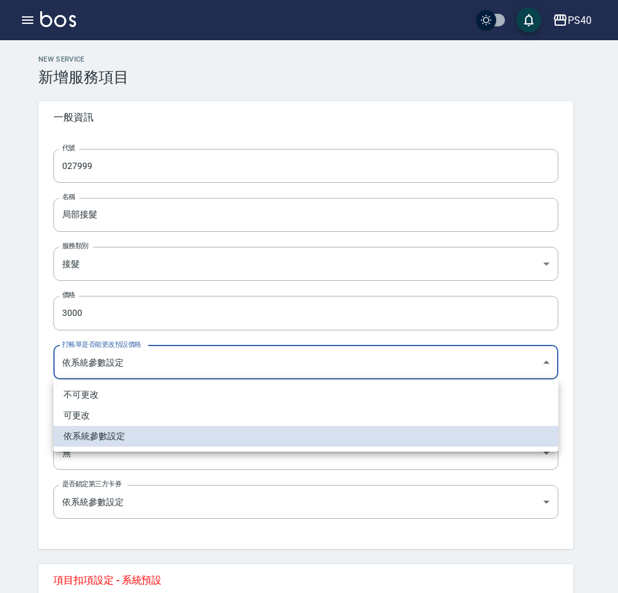
click at [117, 413] on li "可更改" at bounding box center [305, 415] width 505 height 21
type input "FALSE"
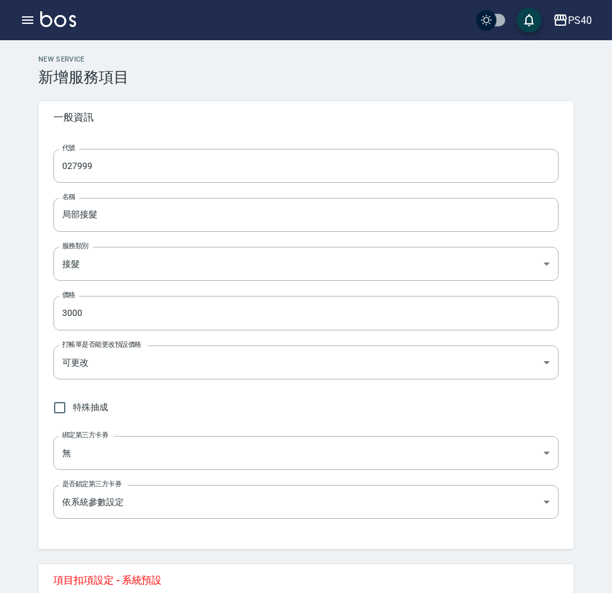
click at [75, 411] on span "特殊抽成" at bounding box center [90, 407] width 35 height 13
click at [73, 411] on input "特殊抽成" at bounding box center [59, 407] width 26 height 26
checkbox input "true"
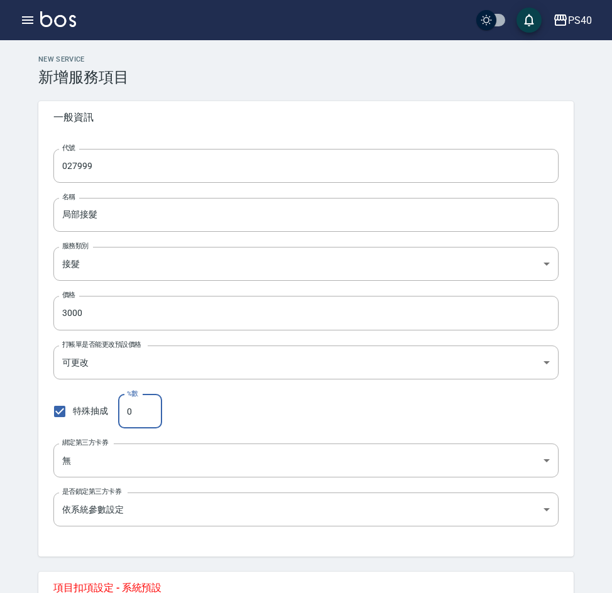
drag, startPoint x: 140, startPoint y: 420, endPoint x: 140, endPoint y: 427, distance: 6.9
click at [141, 420] on input "0" at bounding box center [140, 411] width 44 height 34
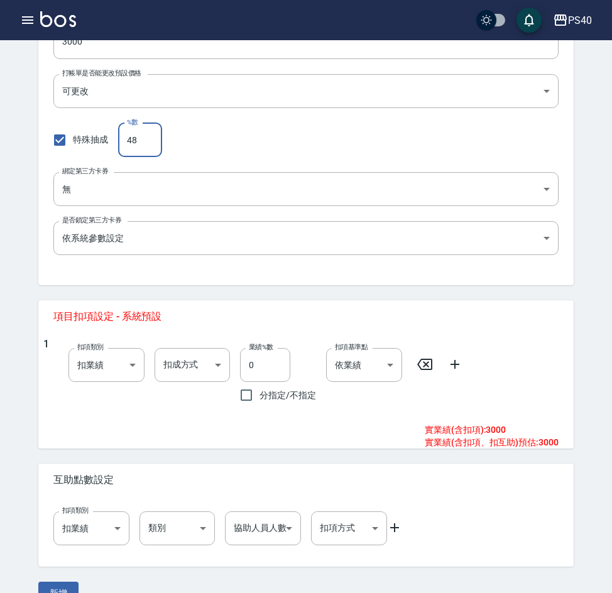
scroll to position [298, 0]
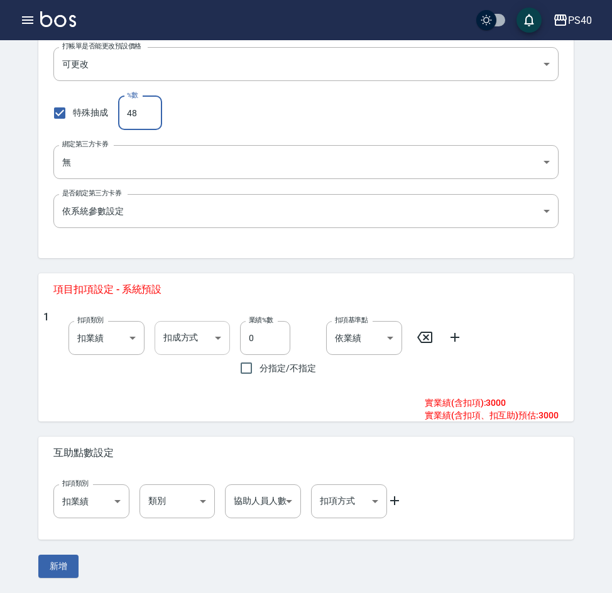
type input "48"
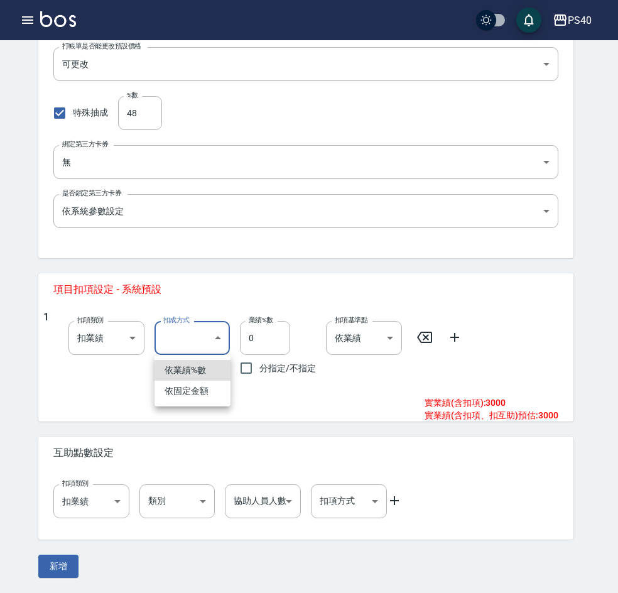
click at [205, 339] on body "PS40 登出 櫃檯作業 打帳單 帳單列表 掛單列表 座位開單 營業儀表板 現金收支登錄 高階收支登錄 材料自購登錄 每日結帳 排班表 現場電腦打卡 掃碼打卡…" at bounding box center [309, 147] width 618 height 891
click at [195, 374] on li "依業績%數" at bounding box center [193, 370] width 76 height 21
type input "扣趴數"
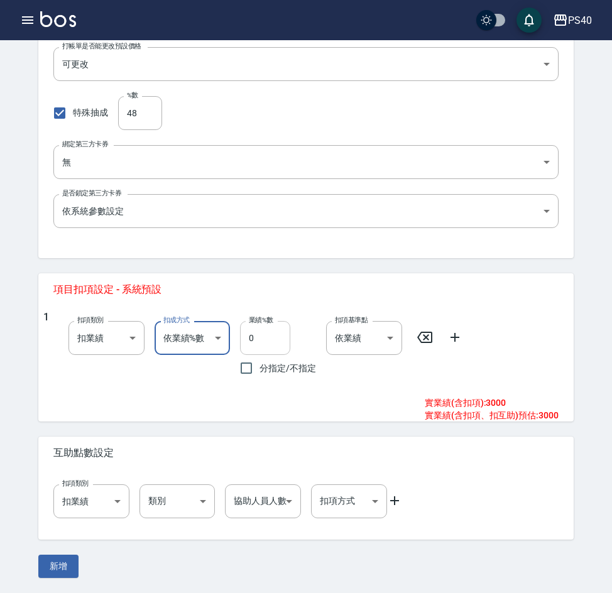
click at [261, 341] on input "0" at bounding box center [265, 338] width 50 height 34
type input "44"
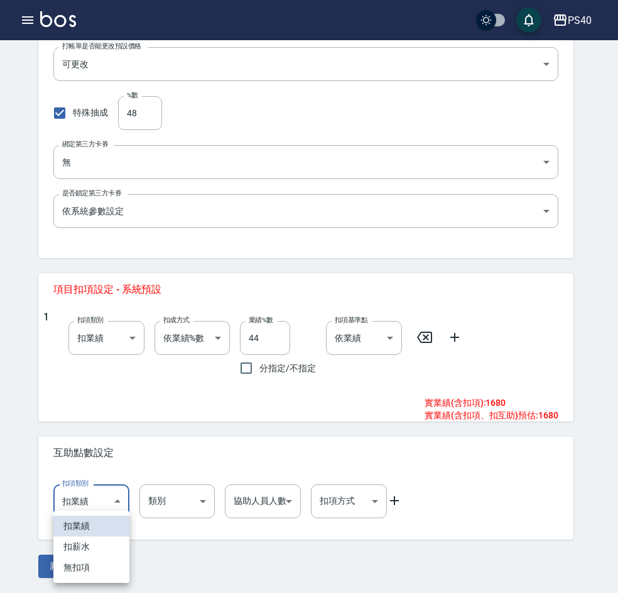
click at [108, 505] on body "PS40 登出 櫃檯作業 打帳單 帳單列表 掛單列表 座位開單 營業儀表板 現金收支登錄 高階收支登錄 材料自購登錄 每日結帳 排班表 現場電腦打卡 掃碼打卡…" at bounding box center [309, 147] width 618 height 891
click at [99, 543] on li "扣薪水" at bounding box center [91, 546] width 76 height 21
type input "onSalary"
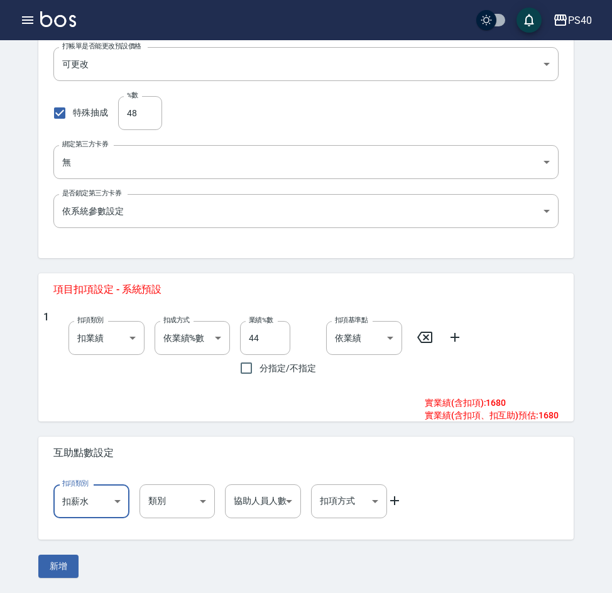
click at [171, 503] on body "PS40 登出 櫃檯作業 打帳單 帳單列表 掛單列表 座位開單 營業儀表板 現金收支登錄 高階收支登錄 材料自購登錄 每日結帳 排班表 現場電腦打卡 掃碼打卡…" at bounding box center [306, 147] width 612 height 891
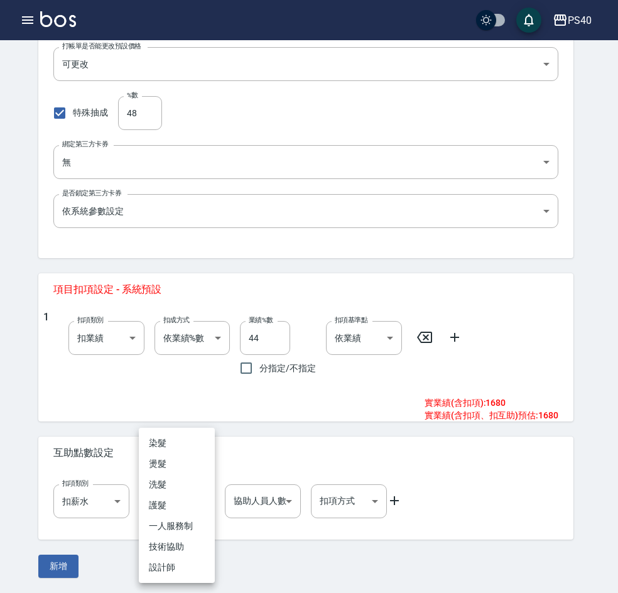
click at [171, 477] on li "洗髮" at bounding box center [177, 484] width 76 height 21
type input "洗髮"
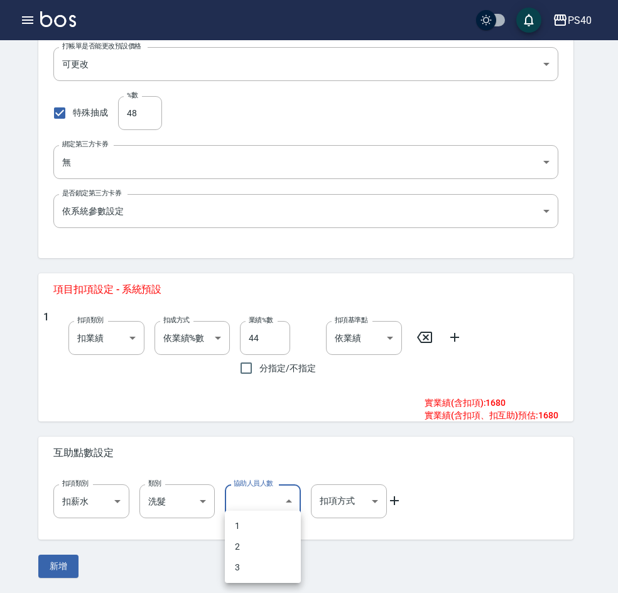
click at [254, 508] on body "PS40 登出 櫃檯作業 打帳單 帳單列表 掛單列表 座位開單 營業儀表板 現金收支登錄 高階收支登錄 材料自購登錄 每日結帳 排班表 現場電腦打卡 掃碼打卡…" at bounding box center [309, 147] width 618 height 891
click at [262, 540] on li "2" at bounding box center [263, 546] width 76 height 21
type input "2"
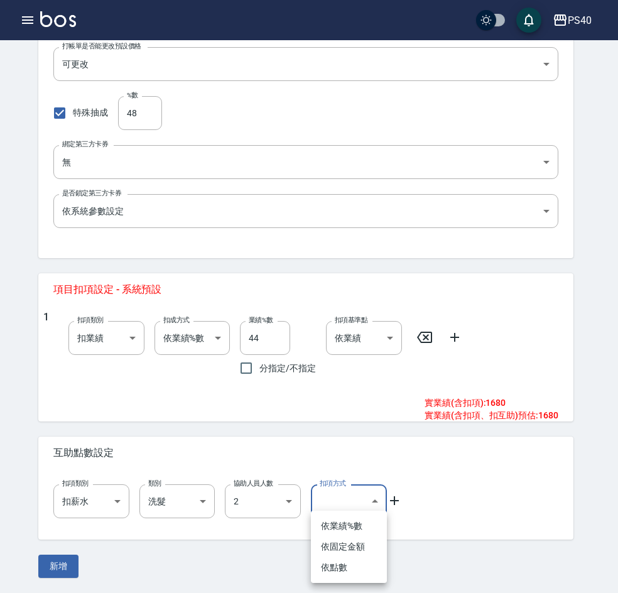
click at [356, 499] on body "PS40 登出 櫃檯作業 打帳單 帳單列表 掛單列表 座位開單 營業儀表板 現金收支登錄 高階收支登錄 材料自購登錄 每日結帳 排班表 現場電腦打卡 掃碼打卡…" at bounding box center [309, 147] width 618 height 891
click at [345, 565] on li "依點數" at bounding box center [349, 567] width 76 height 21
type input "點數"
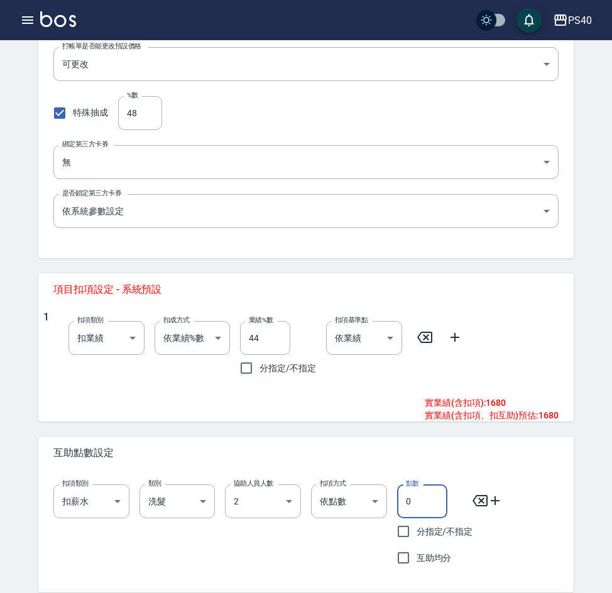
drag, startPoint x: 422, startPoint y: 500, endPoint x: 430, endPoint y: 501, distance: 7.6
click at [424, 501] on input "0" at bounding box center [422, 501] width 50 height 34
type input "3"
click at [405, 559] on input "互助均分" at bounding box center [403, 558] width 26 height 26
checkbox input "true"
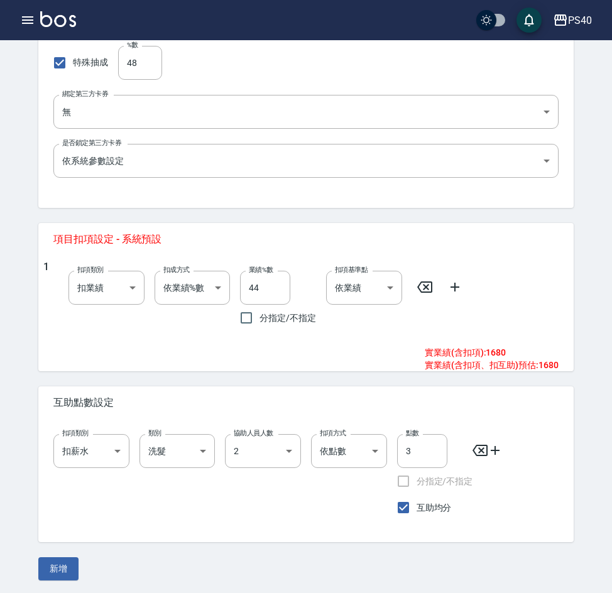
scroll to position [351, 0]
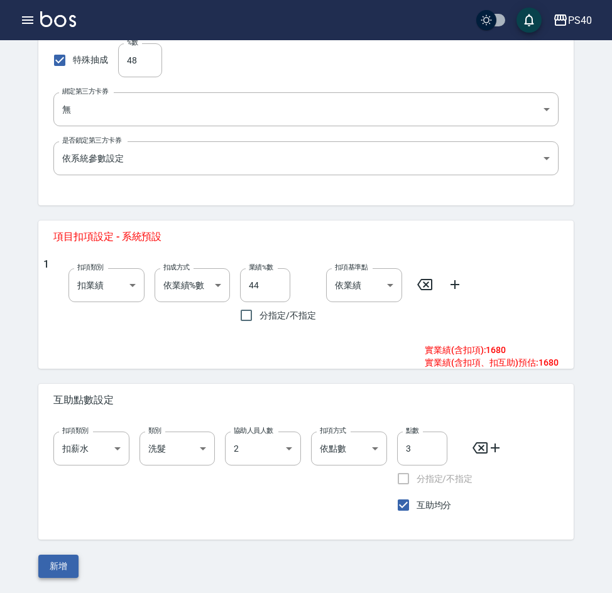
click at [68, 558] on button "新增" at bounding box center [58, 566] width 40 height 23
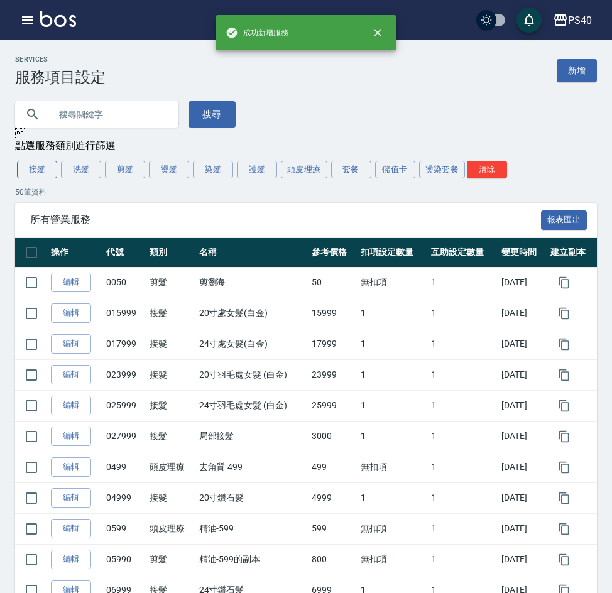
click at [39, 168] on button "接髮" at bounding box center [37, 170] width 40 height 18
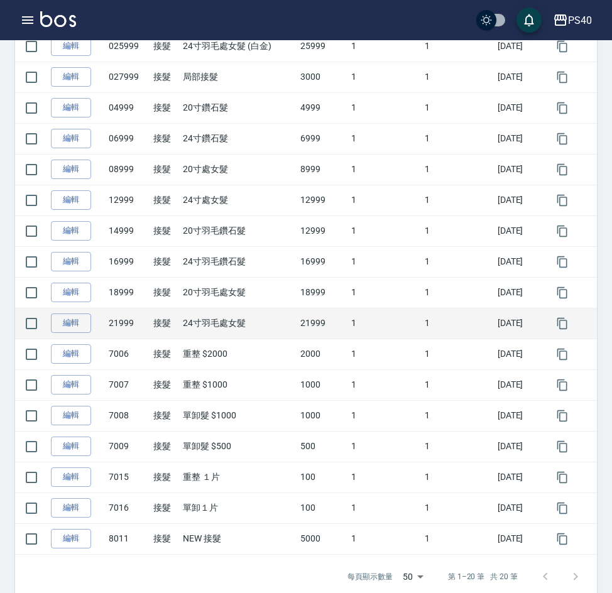
scroll to position [352, 0]
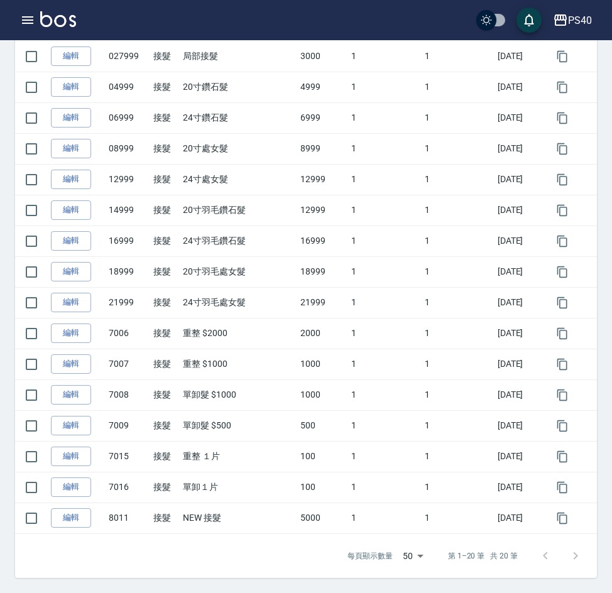
click at [66, 332] on link "編輯" at bounding box center [71, 332] width 40 height 19
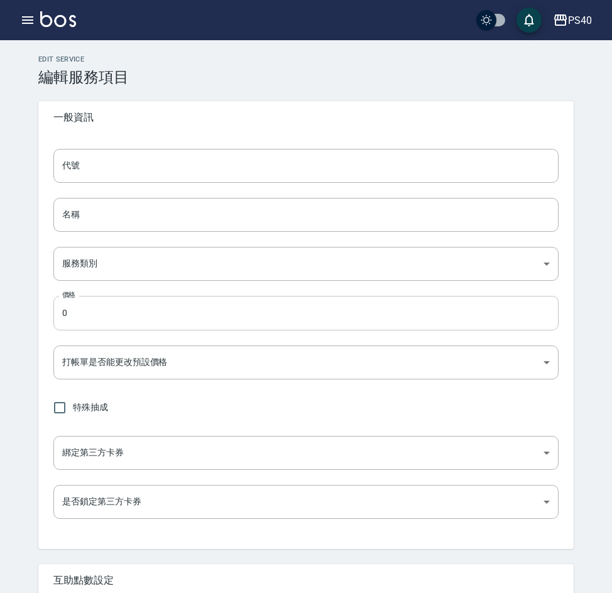
type input "7006"
type input "重整 $2000"
type input "478eeb72-1008-4ea7-bf2b-0d4895935dfb"
type input "2000"
type input "FALSE"
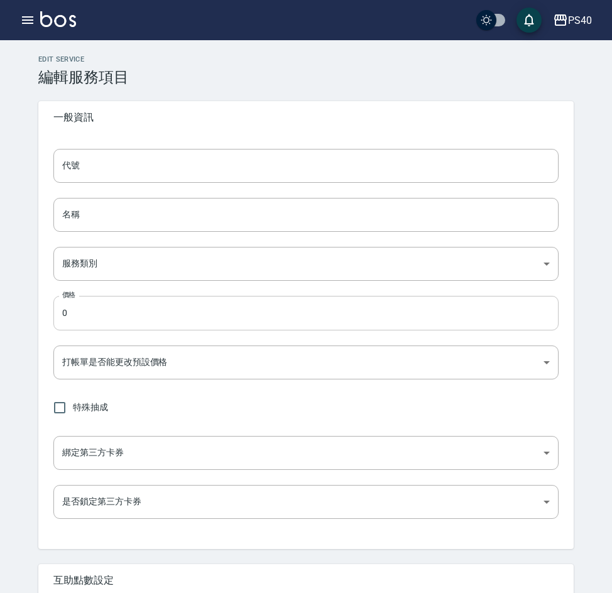
checkbox input "true"
type input "none"
type input "UNSET"
type input "onSalary"
type input "洗髮"
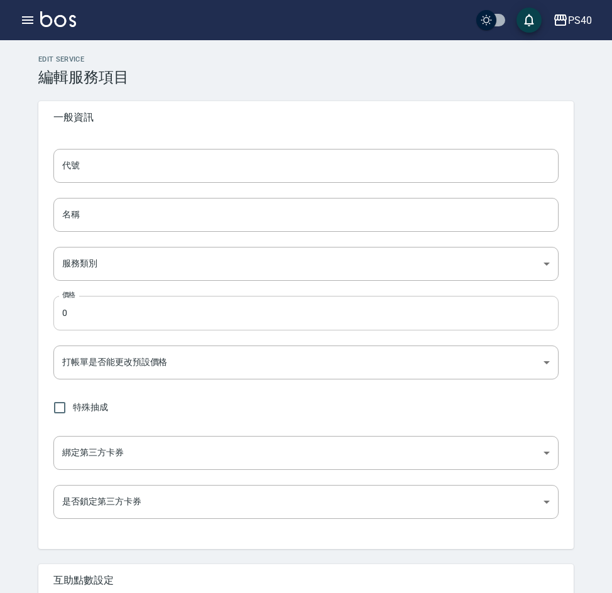
type input "1"
type input "點數"
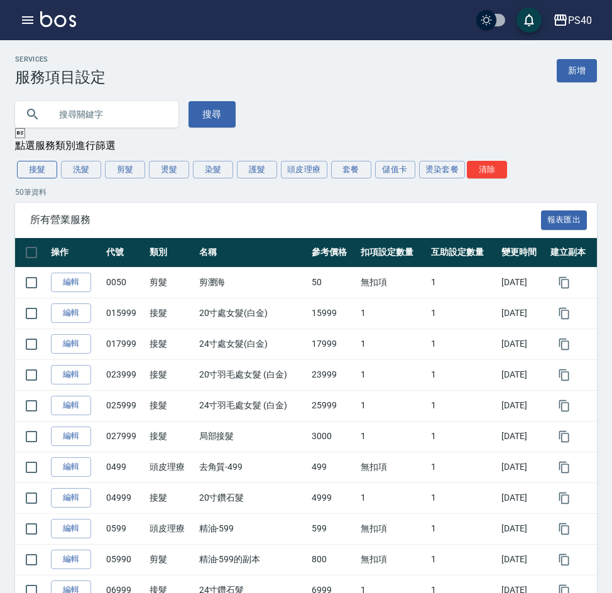
click at [38, 178] on button "接髮" at bounding box center [37, 170] width 40 height 18
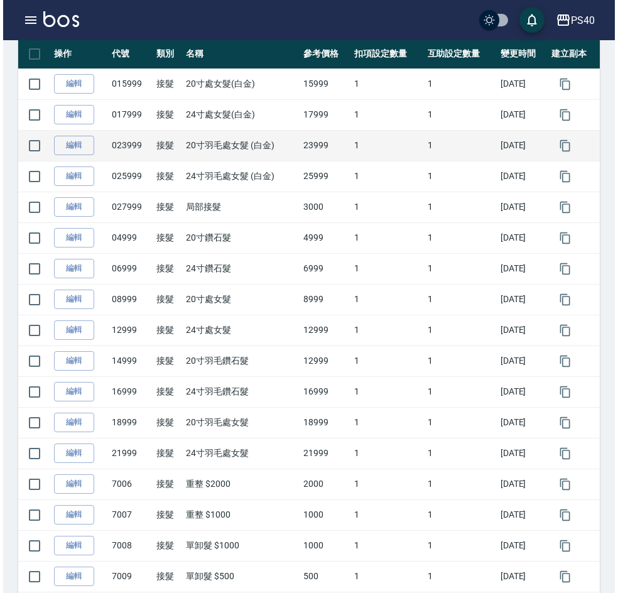
scroll to position [38, 0]
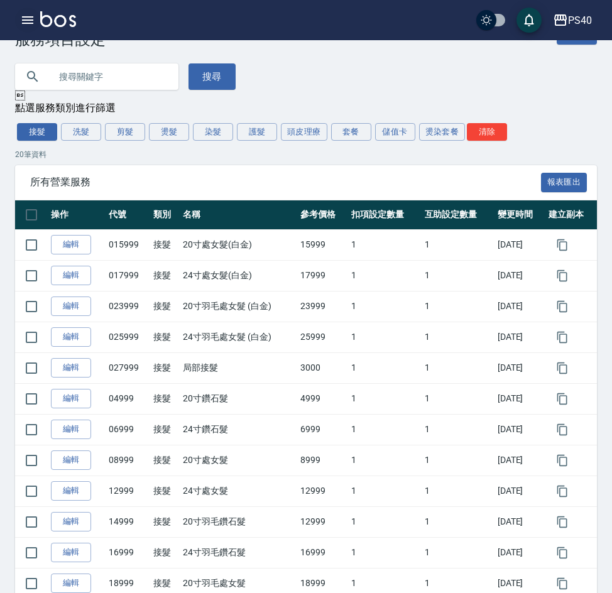
click at [19, 25] on button "button" at bounding box center [27, 20] width 25 height 25
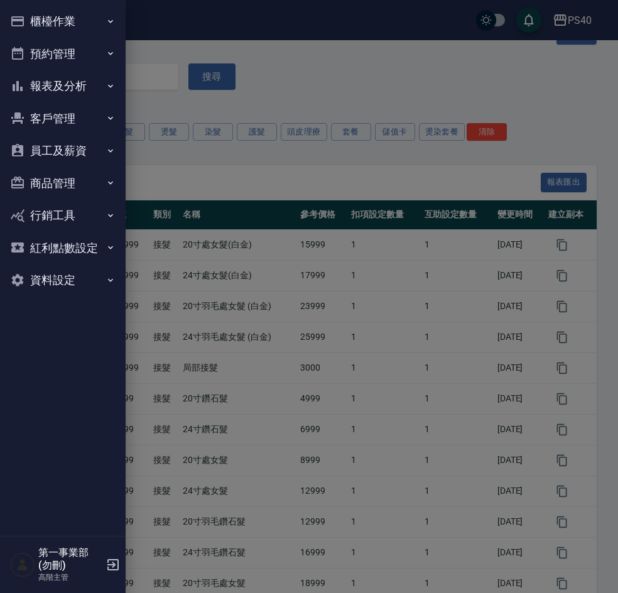
click at [77, 87] on button "報表及分析" at bounding box center [63, 86] width 116 height 33
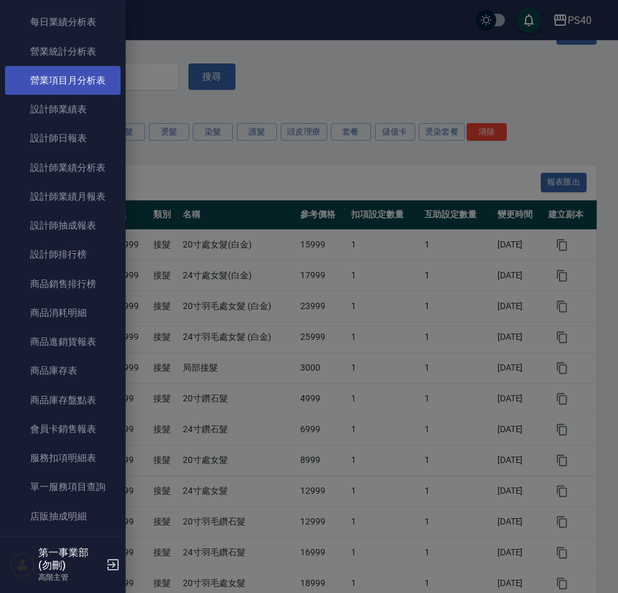
scroll to position [440, 0]
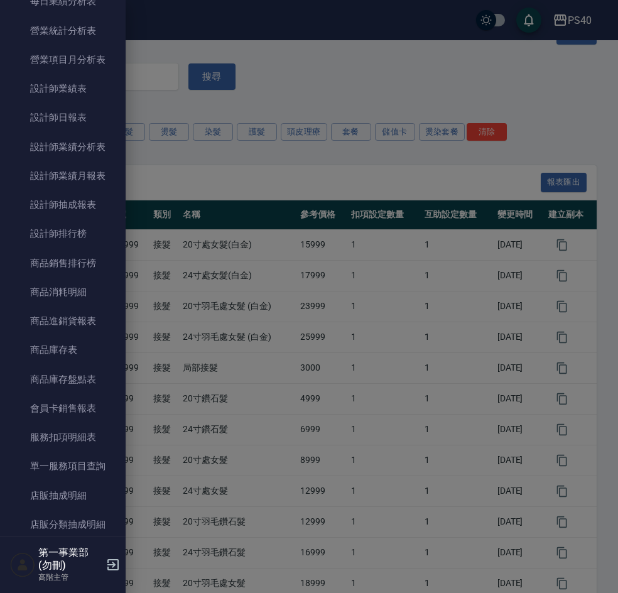
drag, startPoint x: 79, startPoint y: 239, endPoint x: 188, endPoint y: 266, distance: 111.8
click at [79, 239] on link "設計師排行榜" at bounding box center [63, 233] width 116 height 29
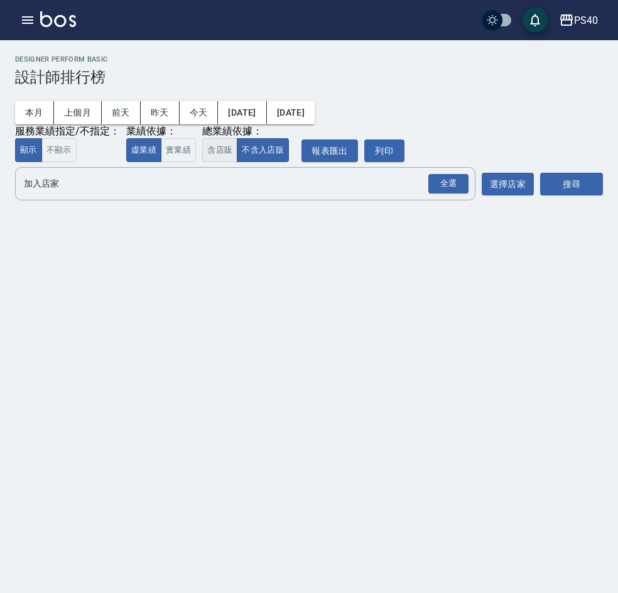
click at [222, 155] on button "含店販" at bounding box center [219, 150] width 35 height 24
click at [436, 180] on div "全選" at bounding box center [448, 183] width 40 height 19
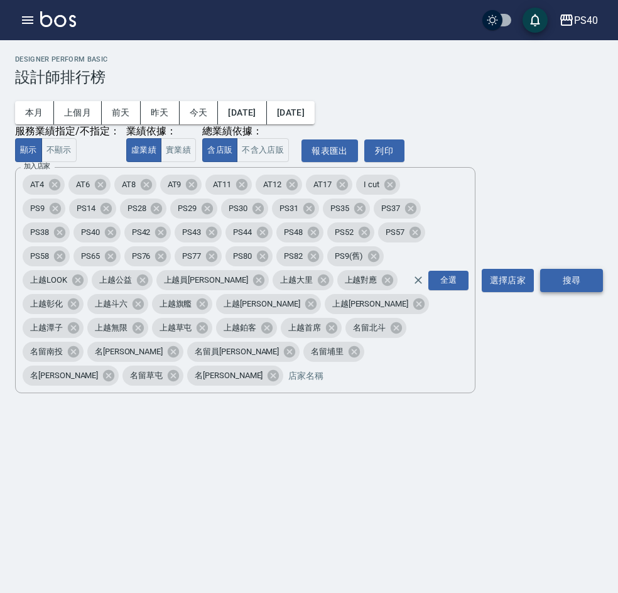
click at [577, 269] on button "搜尋" at bounding box center [571, 280] width 63 height 23
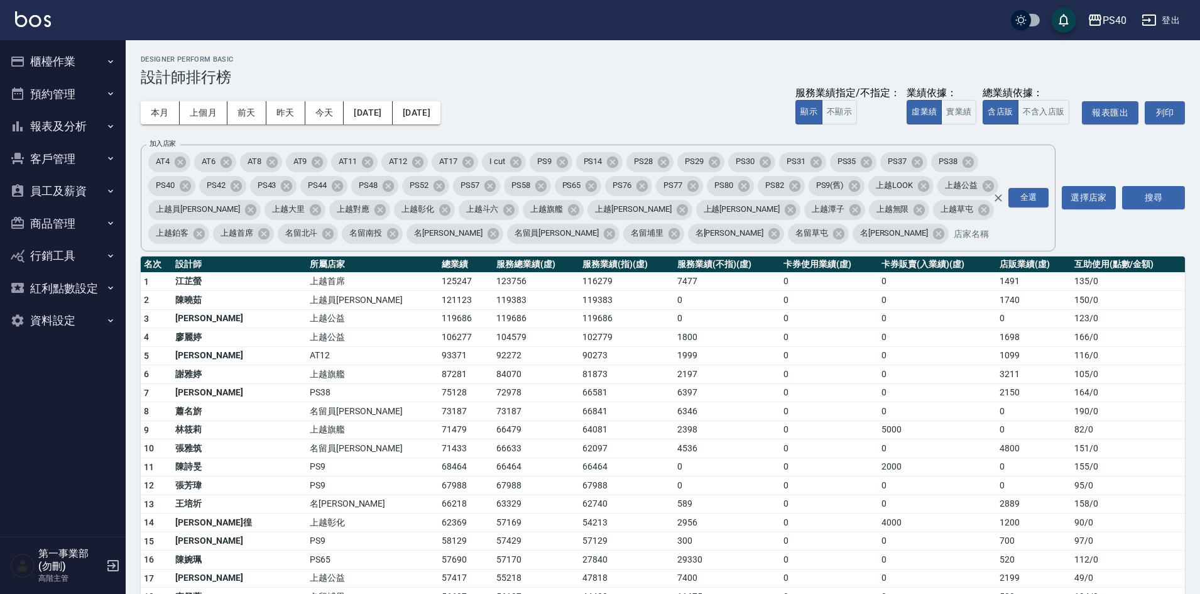
drag, startPoint x: 563, startPoint y: 101, endPoint x: 695, endPoint y: 73, distance: 134.2
click at [565, 101] on div "本月 上個月 [DATE] [DATE] [DATE] [DATE] [DATE] 服務業績指定/不指定： 顯示 不顯示 業績依據： 虛業績 實業績 總業績依…" at bounding box center [663, 112] width 1044 height 53
click at [617, 19] on div "PS40" at bounding box center [1114, 21] width 24 height 16
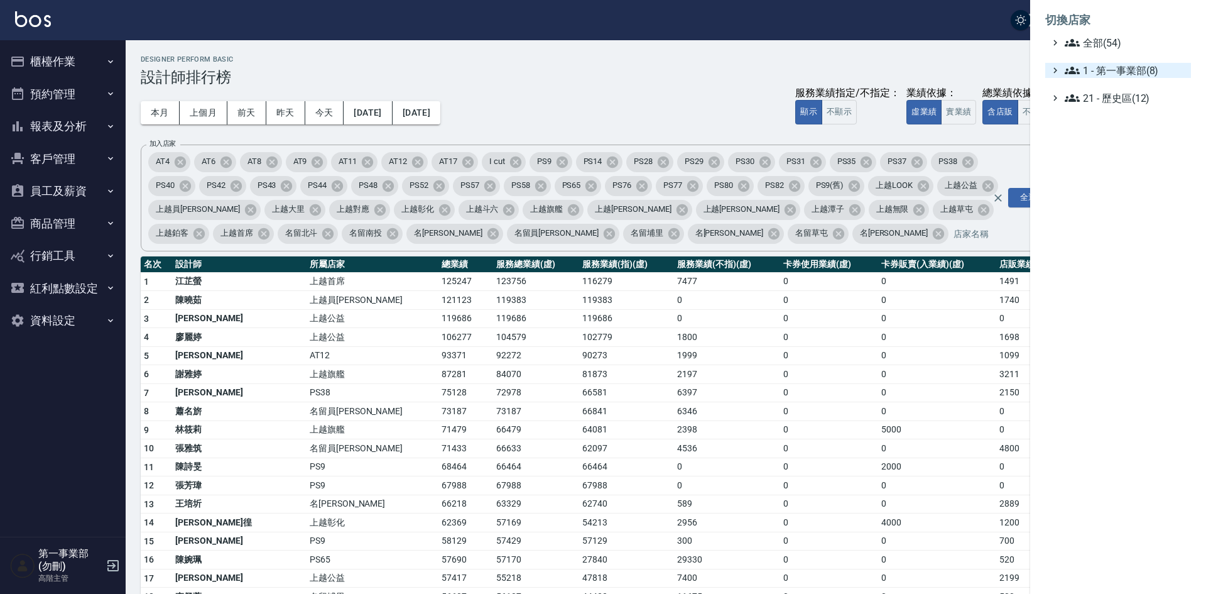
click at [617, 68] on span "1 - 第一事業部(8)" at bounding box center [1125, 70] width 121 height 15
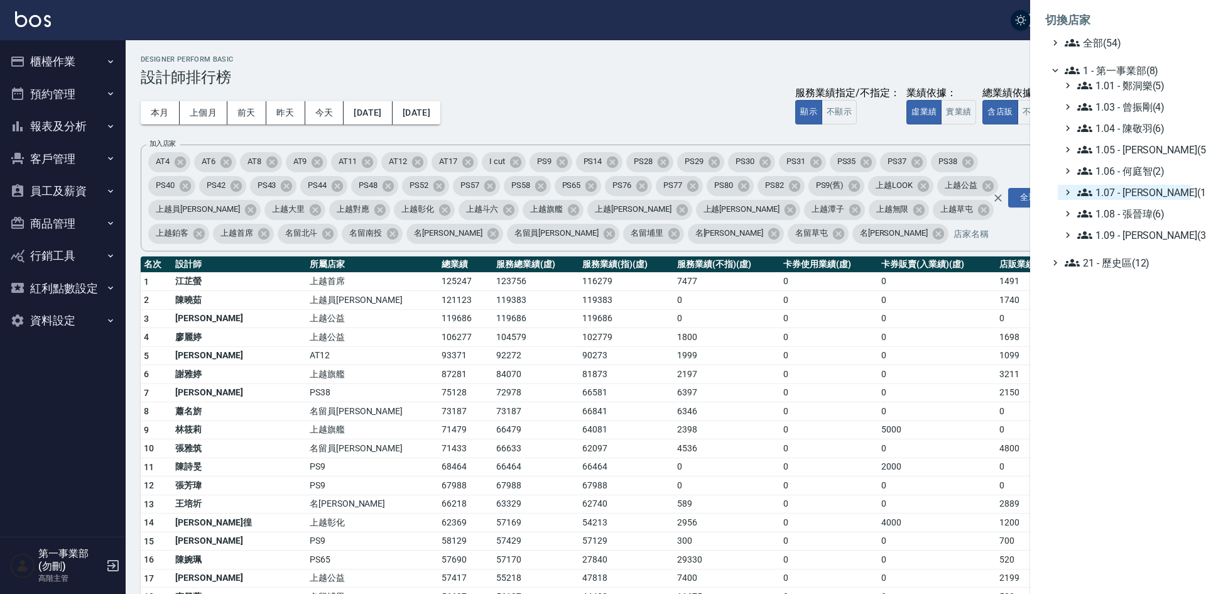
click at [617, 187] on span "1.07 - 蔡佳均(11)" at bounding box center [1131, 192] width 109 height 15
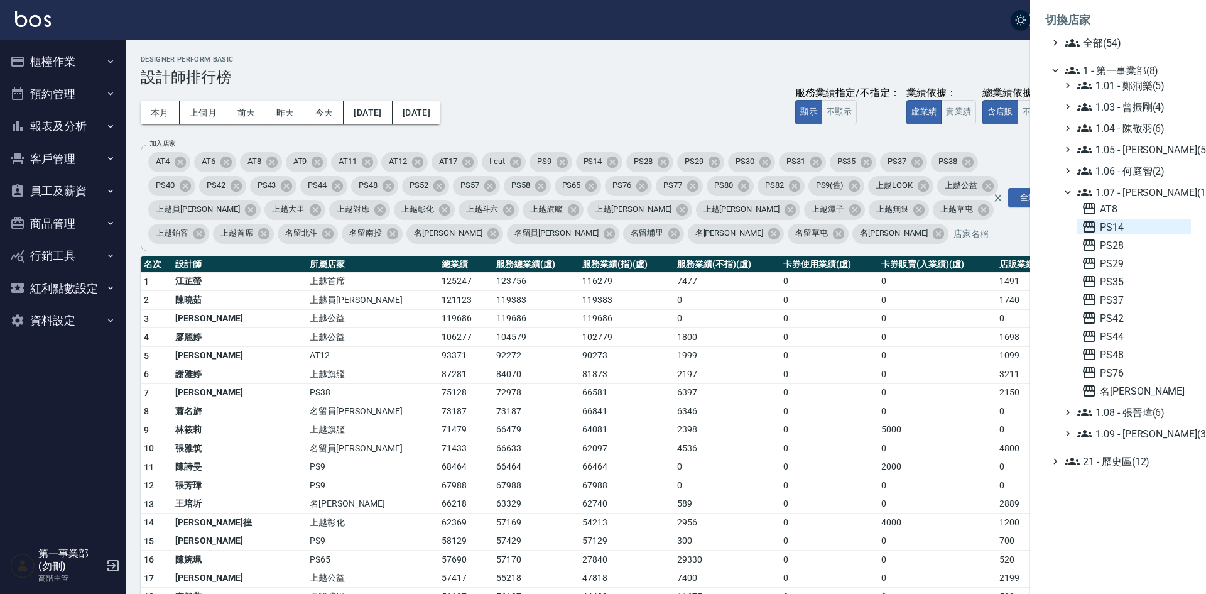
click at [617, 226] on span "PS14" at bounding box center [1134, 226] width 104 height 15
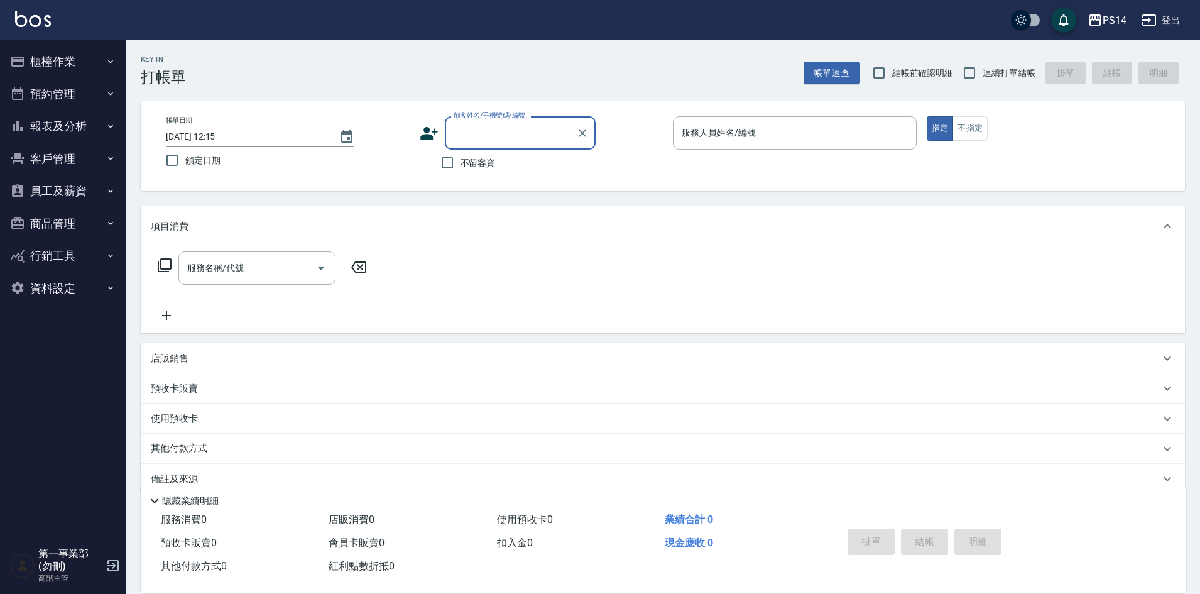
click at [68, 190] on button "員工及薪資" at bounding box center [63, 191] width 116 height 33
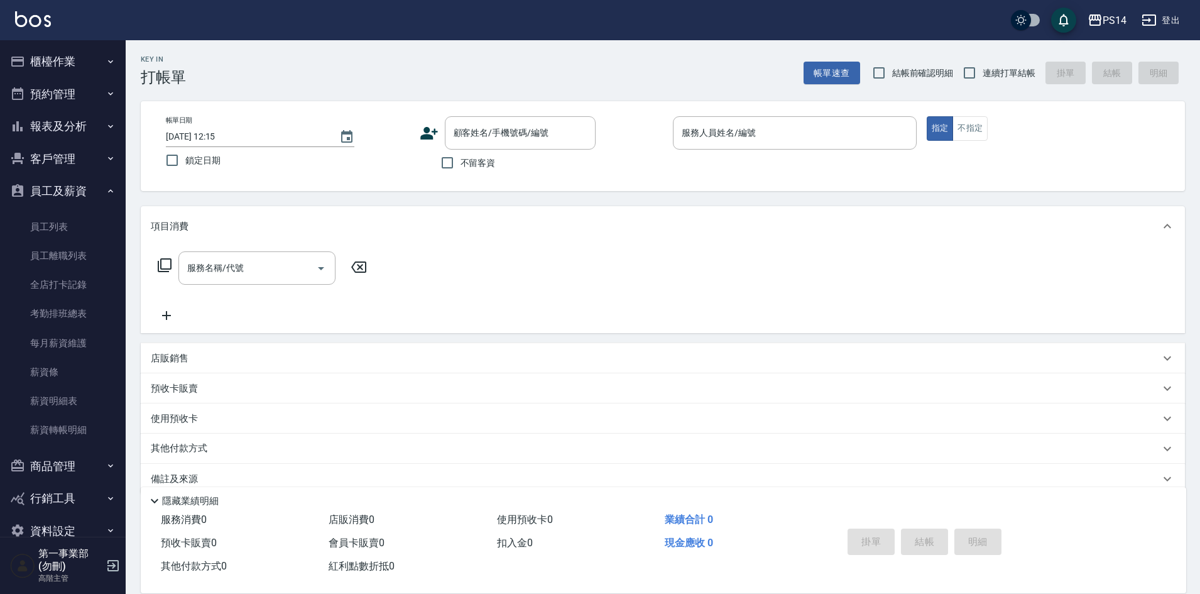
click at [56, 128] on button "報表及分析" at bounding box center [63, 126] width 116 height 33
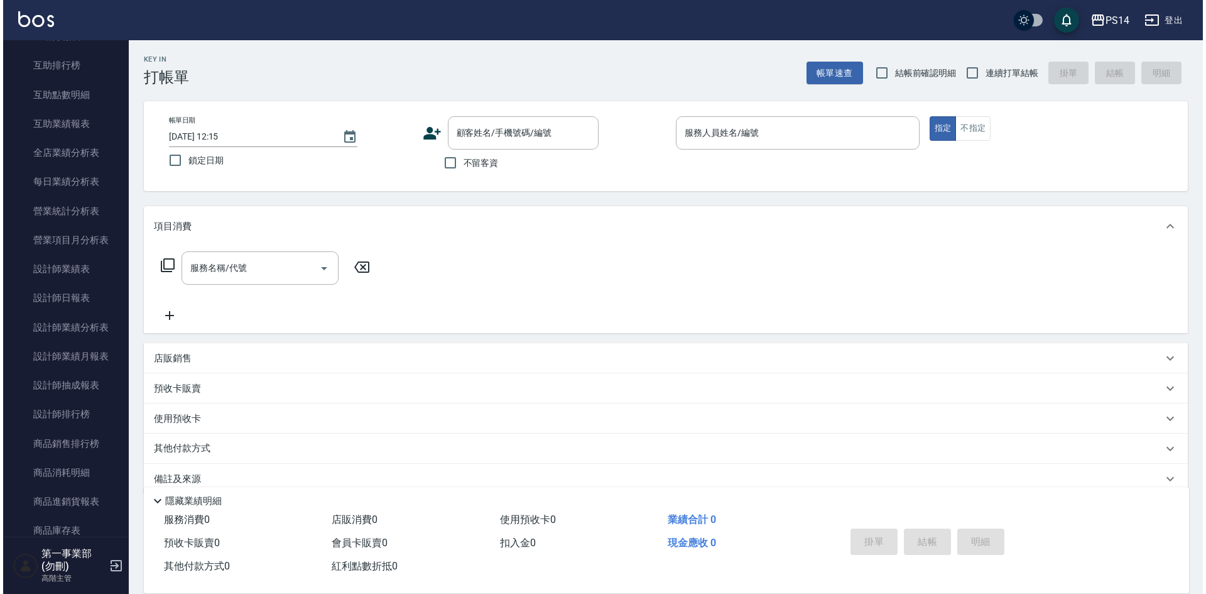
scroll to position [188, 0]
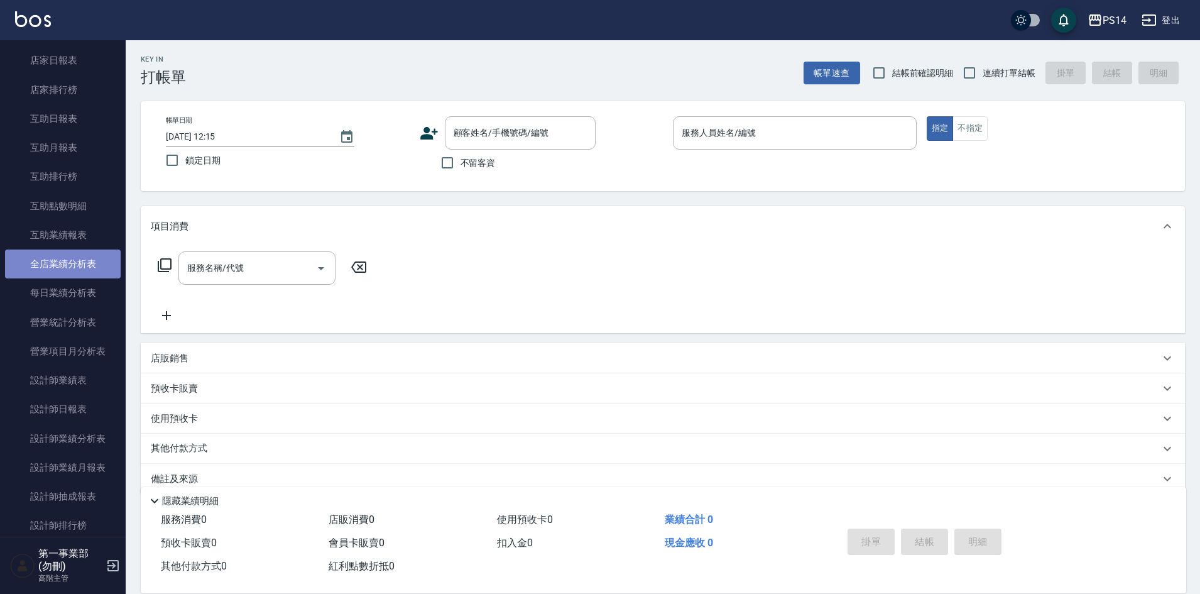
click at [65, 271] on link "全店業績分析表" at bounding box center [63, 263] width 116 height 29
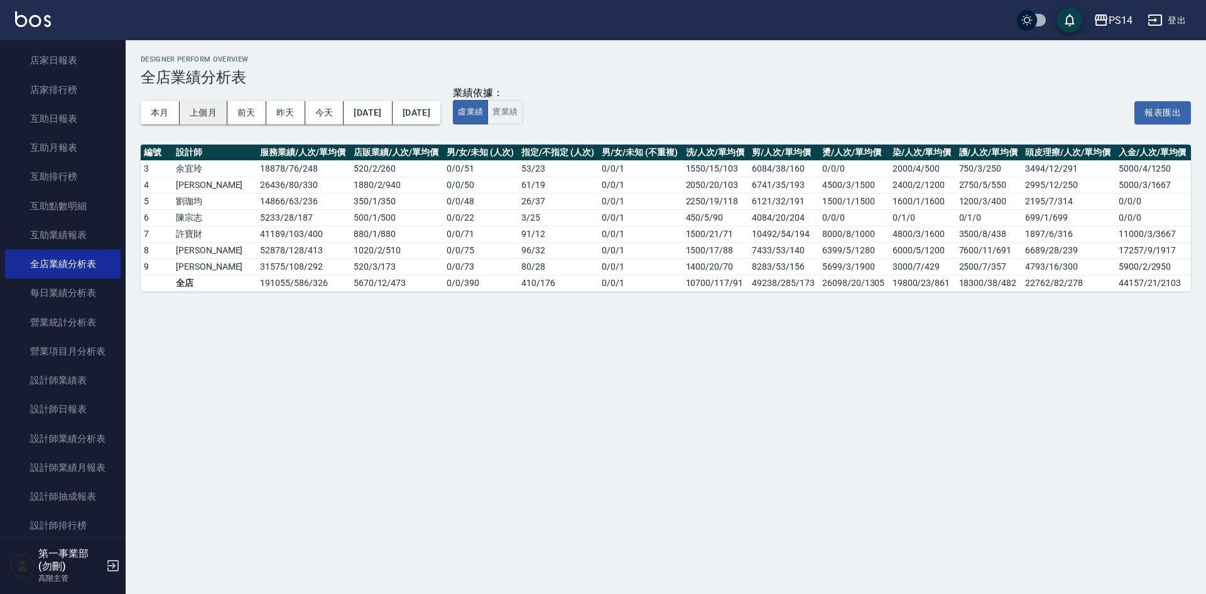
click at [200, 116] on button "上個月" at bounding box center [204, 112] width 48 height 23
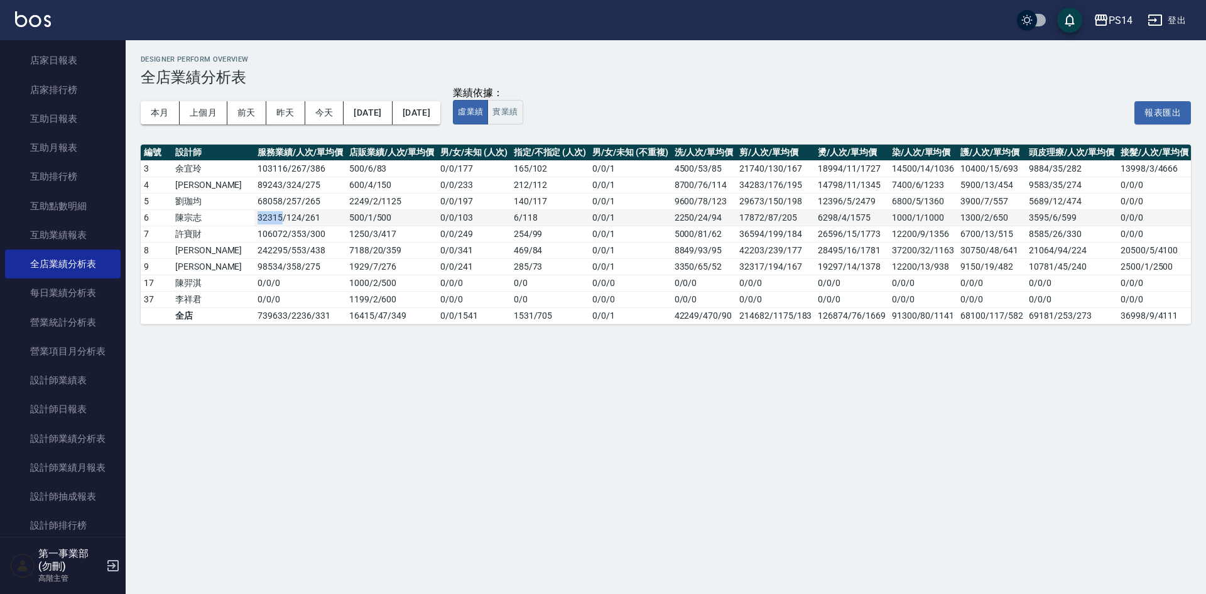
drag, startPoint x: 214, startPoint y: 217, endPoint x: 242, endPoint y: 217, distance: 27.6
click at [254, 217] on td "32315 / 124 / 261" at bounding box center [299, 217] width 91 height 16
click at [523, 113] on button "實業績" at bounding box center [504, 112] width 35 height 24
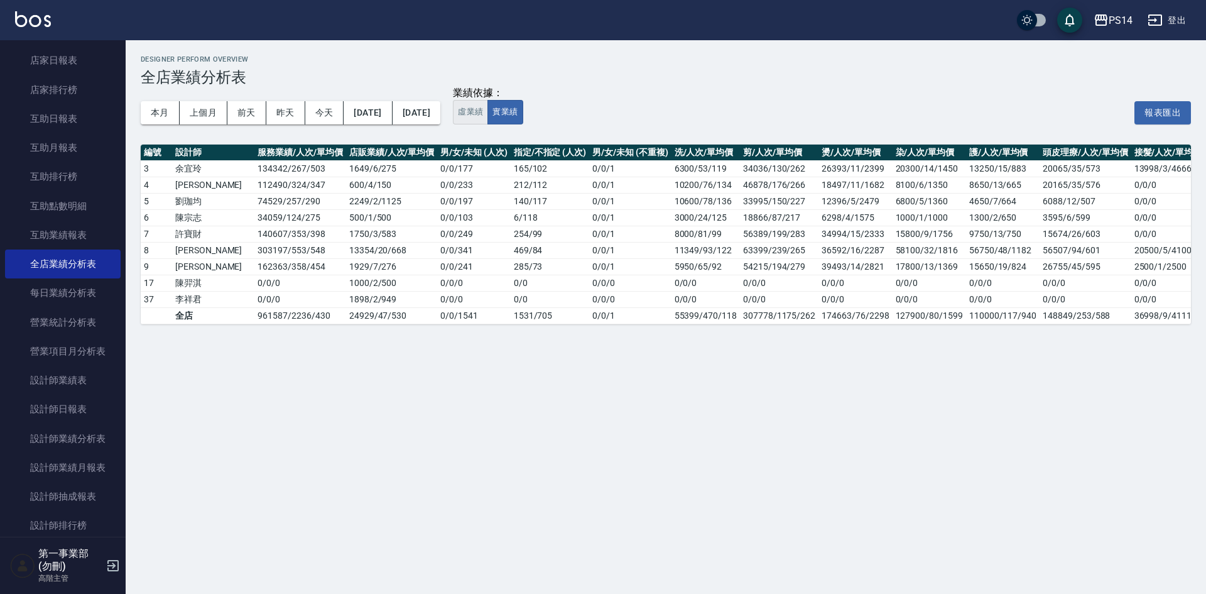
click at [488, 111] on button "虛業績" at bounding box center [470, 112] width 35 height 24
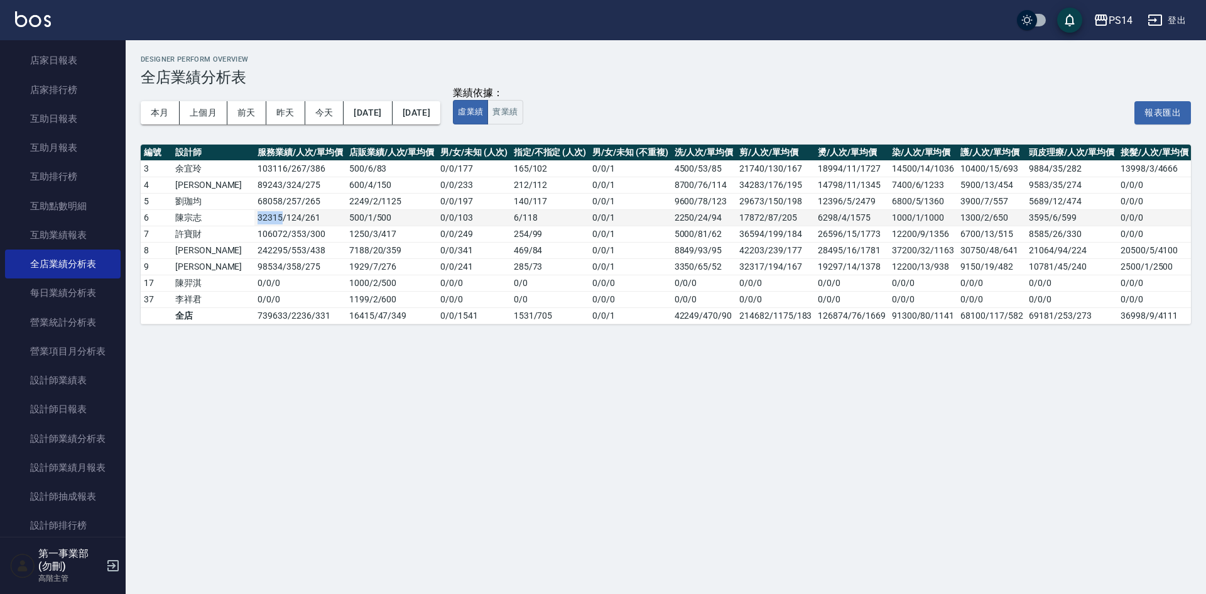
drag, startPoint x: 216, startPoint y: 219, endPoint x: 242, endPoint y: 219, distance: 25.8
click at [254, 219] on td "32315 / 124 / 261" at bounding box center [299, 217] width 91 height 16
click at [327, 362] on div "Designer Perform Overview 全店業績分析表 本月 上個月 [DATE] [DATE] [DATE] [DATE] [DATE] 業績依…" at bounding box center [603, 297] width 1206 height 594
click at [1112, 21] on div "PS14" at bounding box center [1121, 21] width 24 height 16
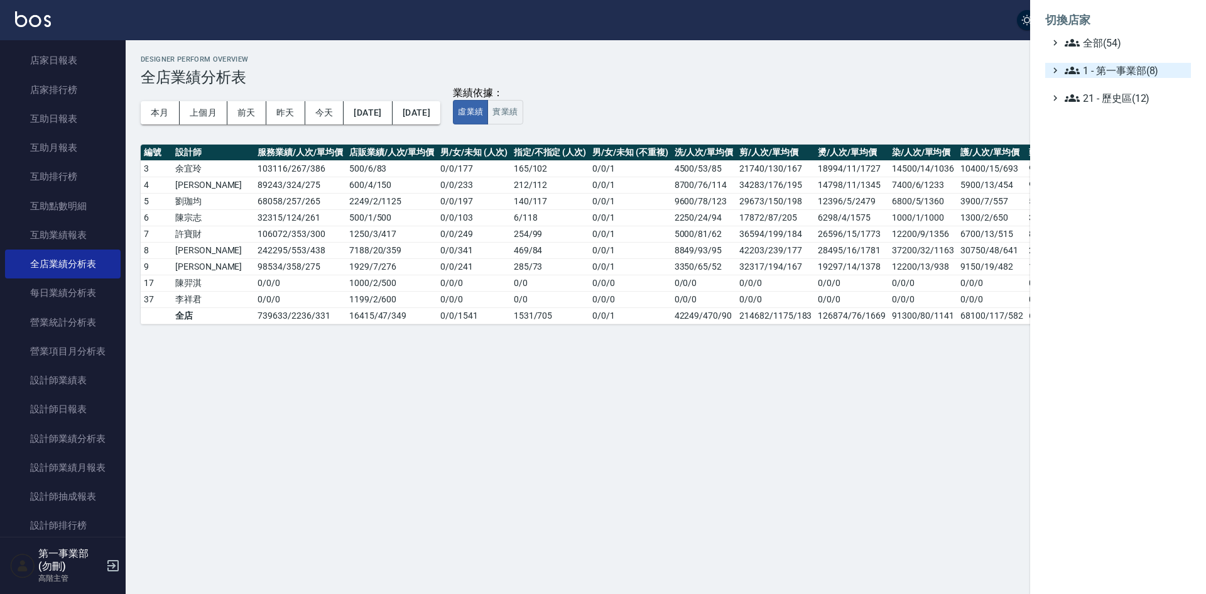
click at [1138, 63] on span "1 - 第一事業部(8)" at bounding box center [1125, 70] width 121 height 15
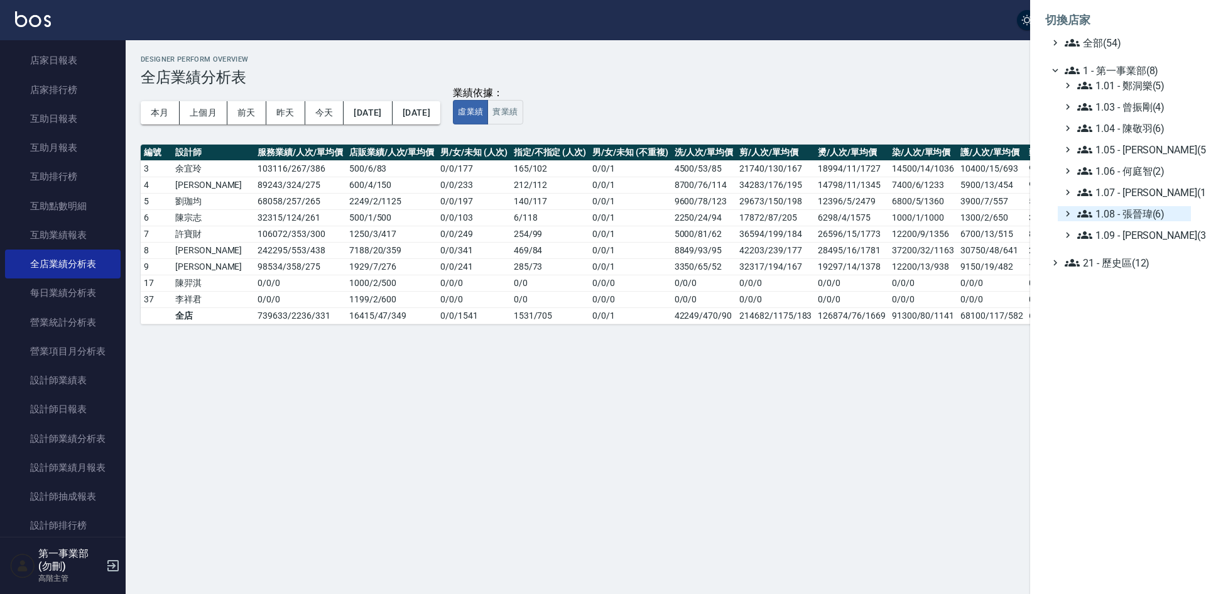
click at [1162, 219] on span "1.08 - 張晉瑋(6)" at bounding box center [1131, 213] width 109 height 15
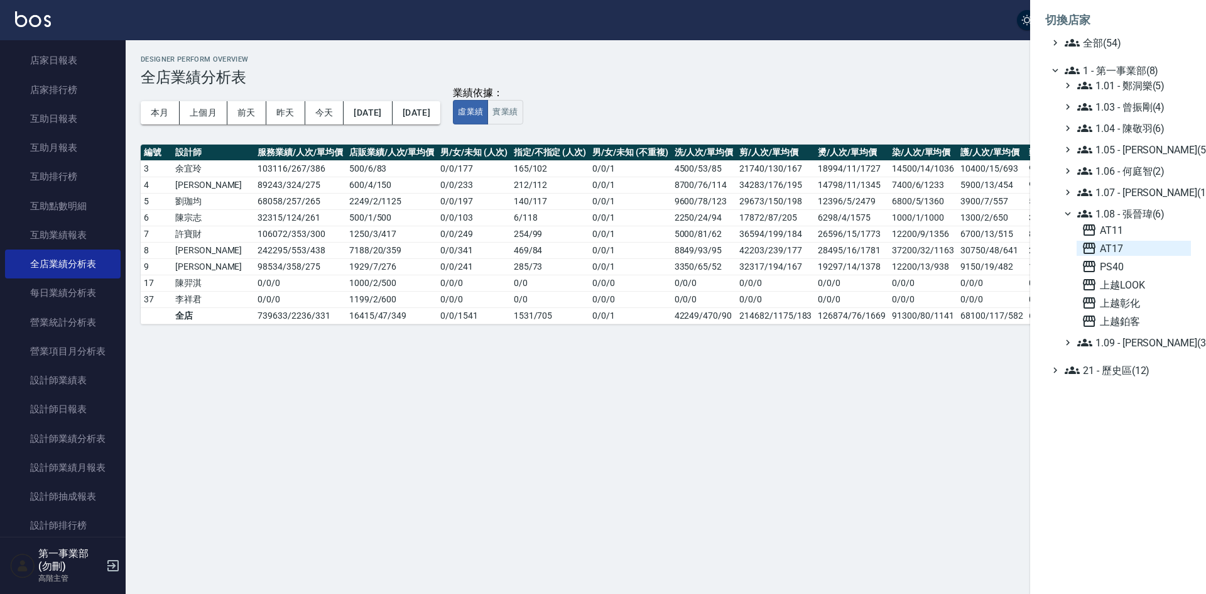
click at [1144, 247] on span "AT17" at bounding box center [1134, 248] width 104 height 15
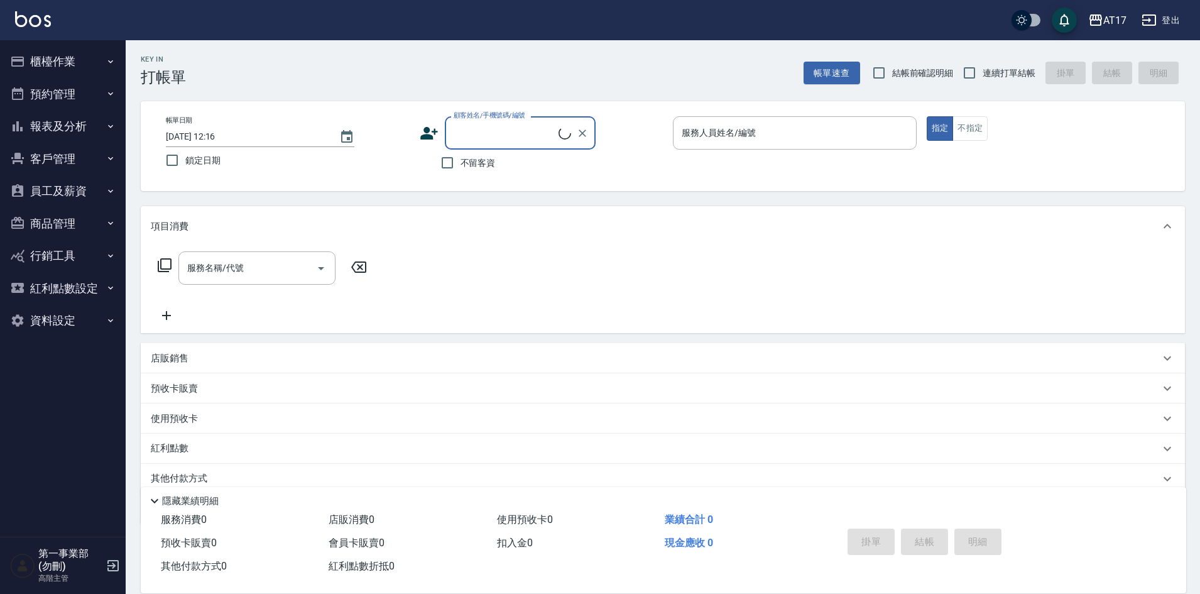
click at [62, 126] on button "報表及分析" at bounding box center [63, 126] width 116 height 33
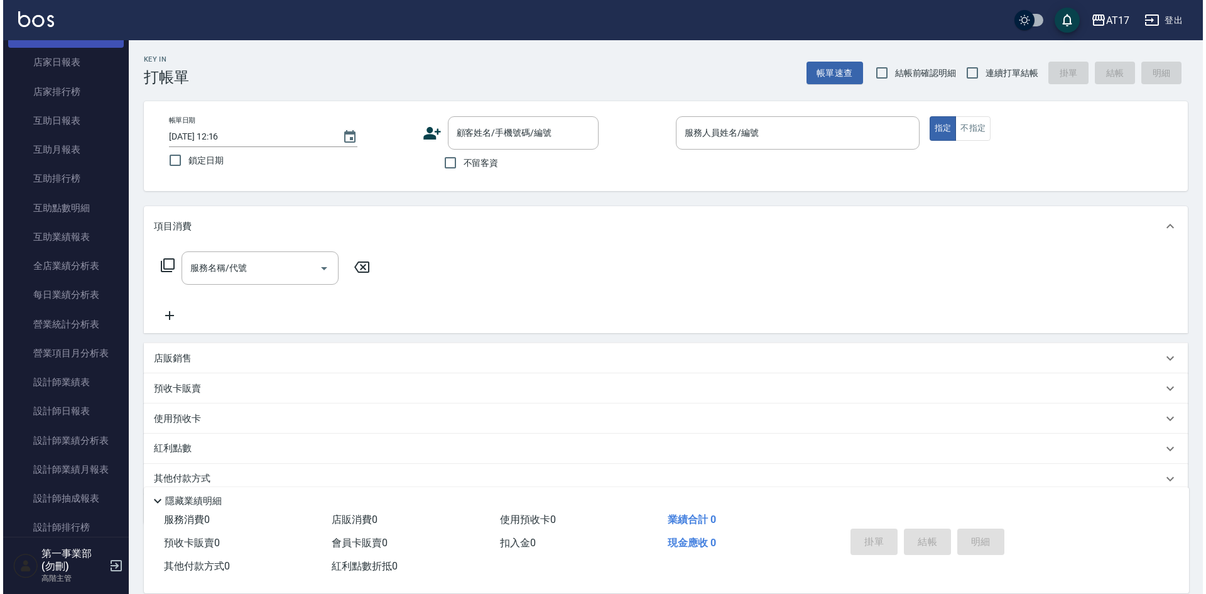
scroll to position [188, 0]
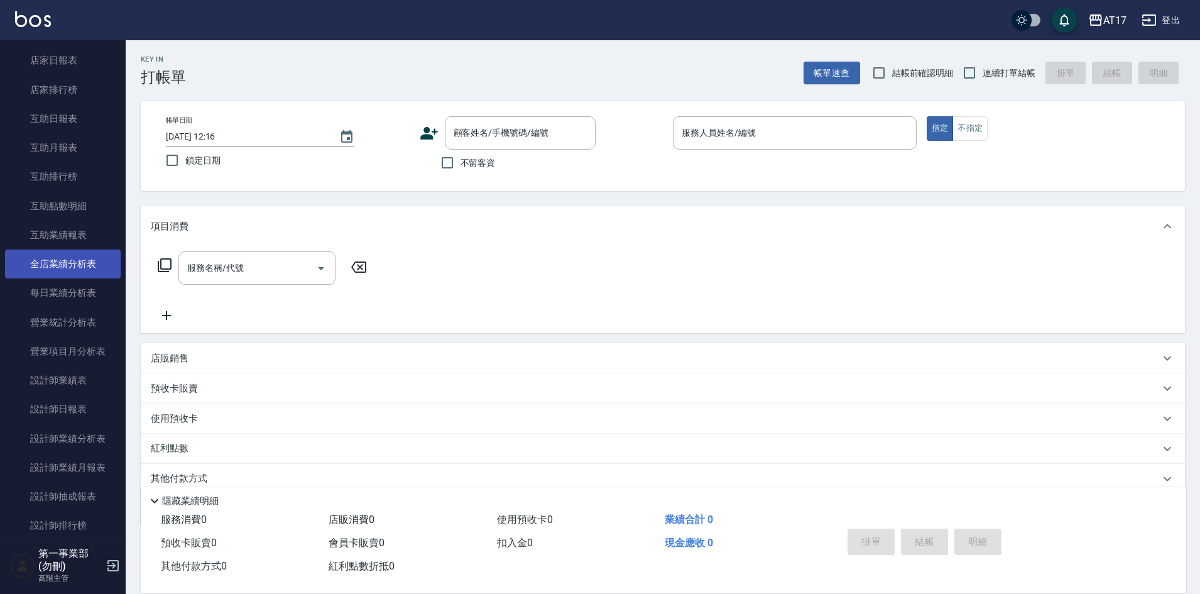
click at [90, 256] on link "全店業績分析表" at bounding box center [63, 263] width 116 height 29
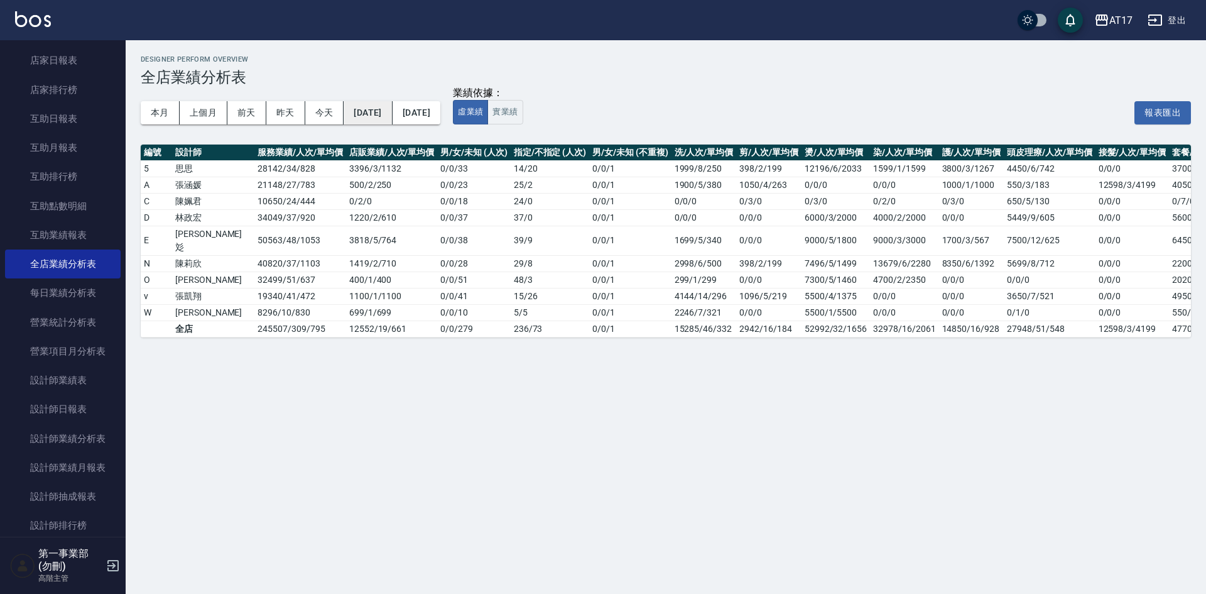
click at [384, 117] on button "[DATE]" at bounding box center [368, 112] width 48 height 23
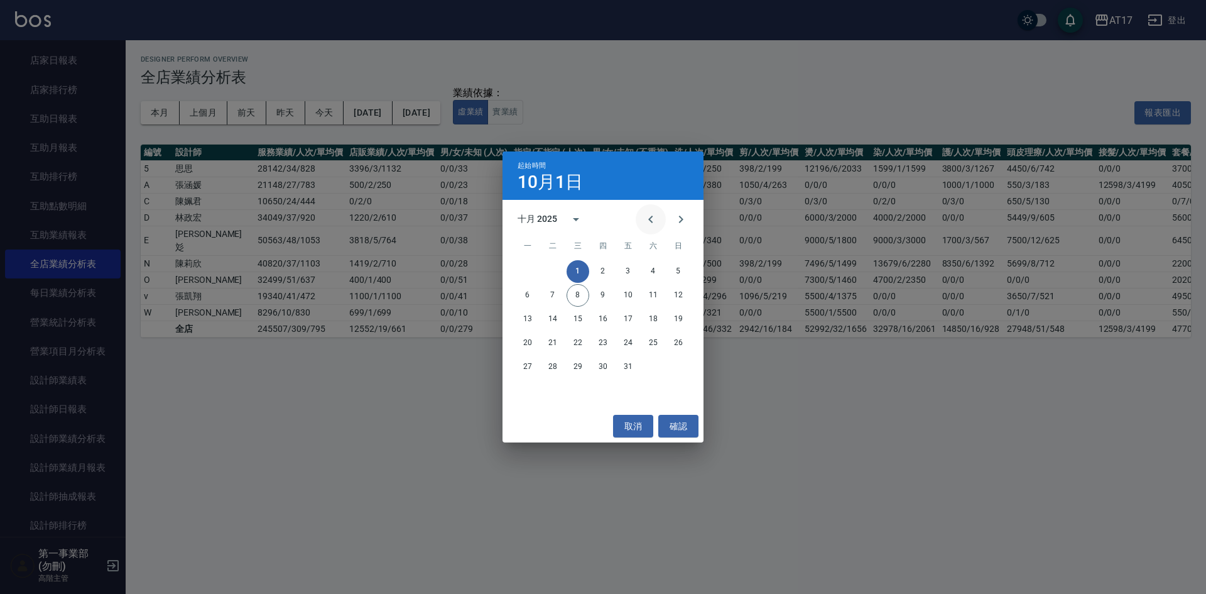
click at [651, 218] on icon "Previous month" at bounding box center [650, 219] width 4 height 8
click at [683, 273] on button "1" at bounding box center [678, 271] width 23 height 23
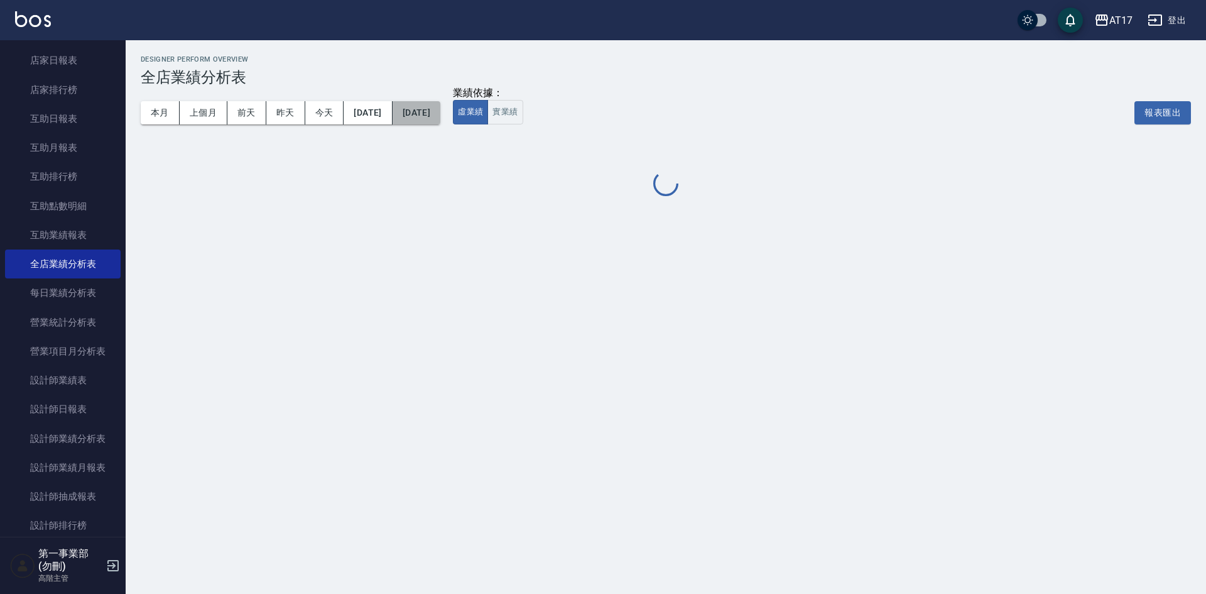
click at [440, 117] on button "[DATE]" at bounding box center [417, 112] width 48 height 23
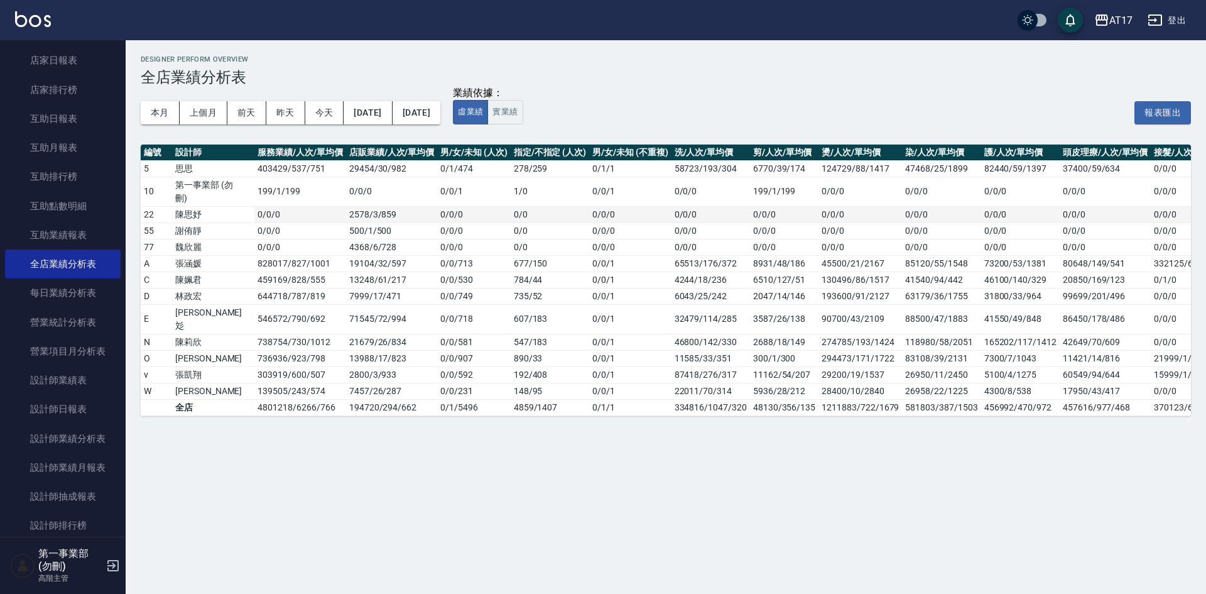
click at [671, 220] on td "0/0/0" at bounding box center [710, 214] width 79 height 16
click at [440, 114] on button "[DATE]" at bounding box center [417, 112] width 48 height 23
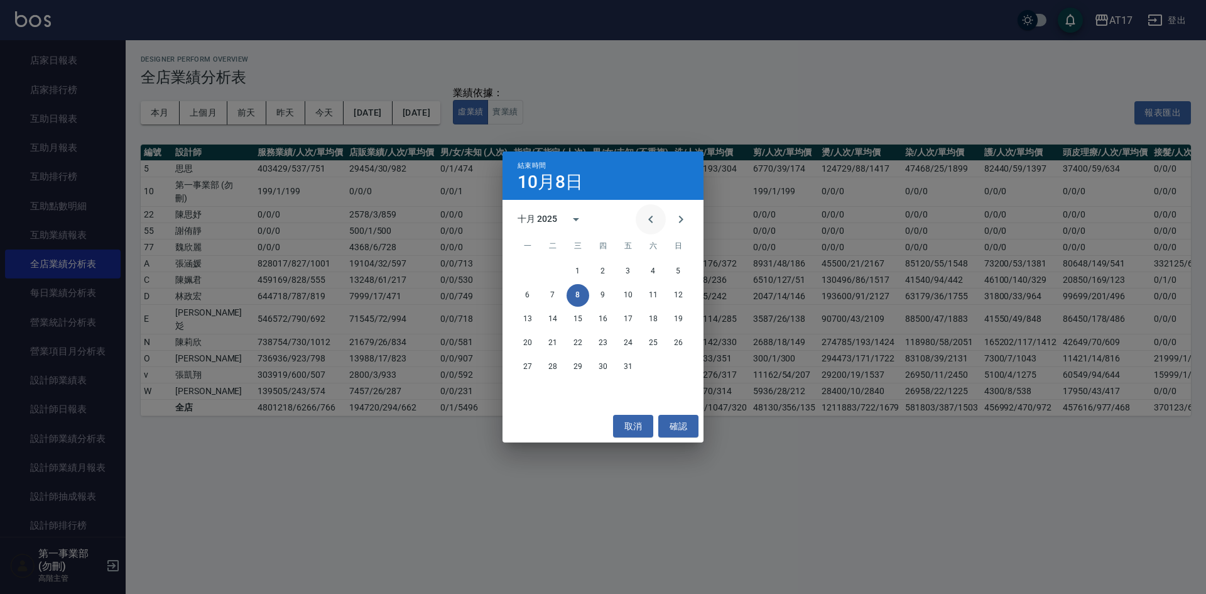
click at [646, 219] on icon "Previous month" at bounding box center [650, 219] width 15 height 15
click at [528, 388] on button "30" at bounding box center [527, 390] width 23 height 23
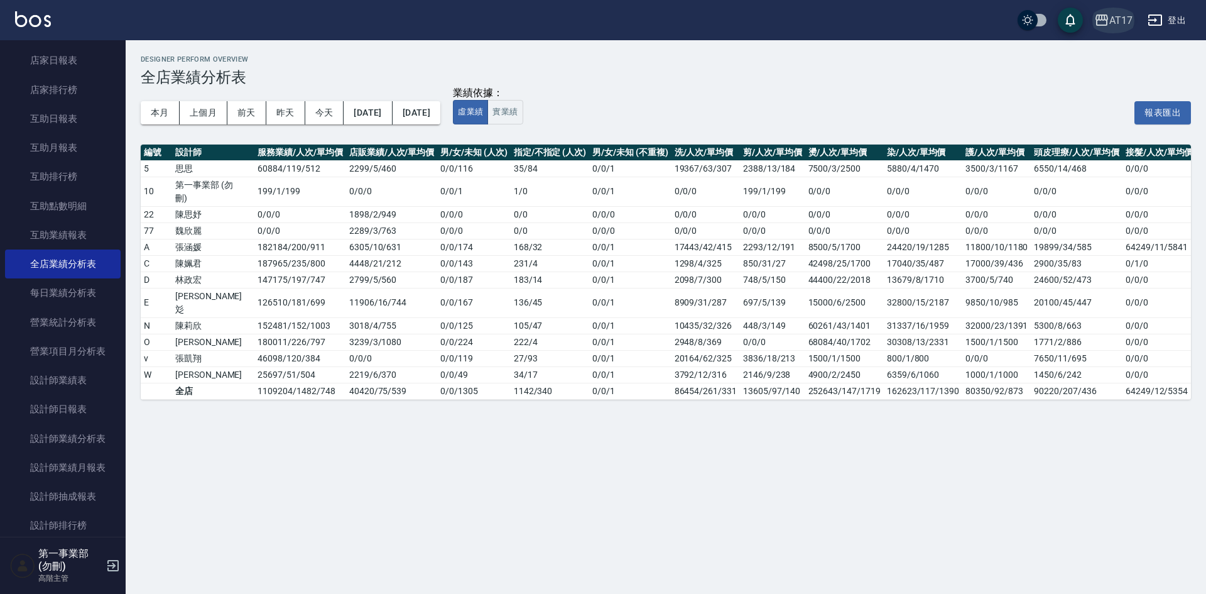
click at [1118, 18] on div "AT17" at bounding box center [1120, 21] width 23 height 16
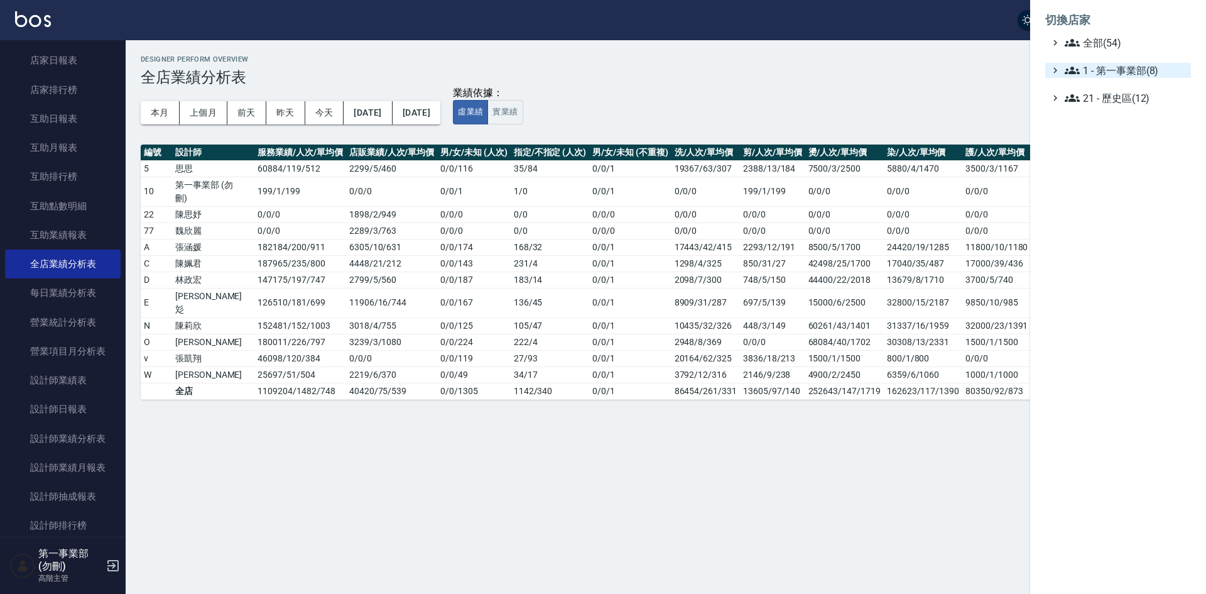
click at [1125, 66] on span "1 - 第一事業部(8)" at bounding box center [1125, 70] width 121 height 15
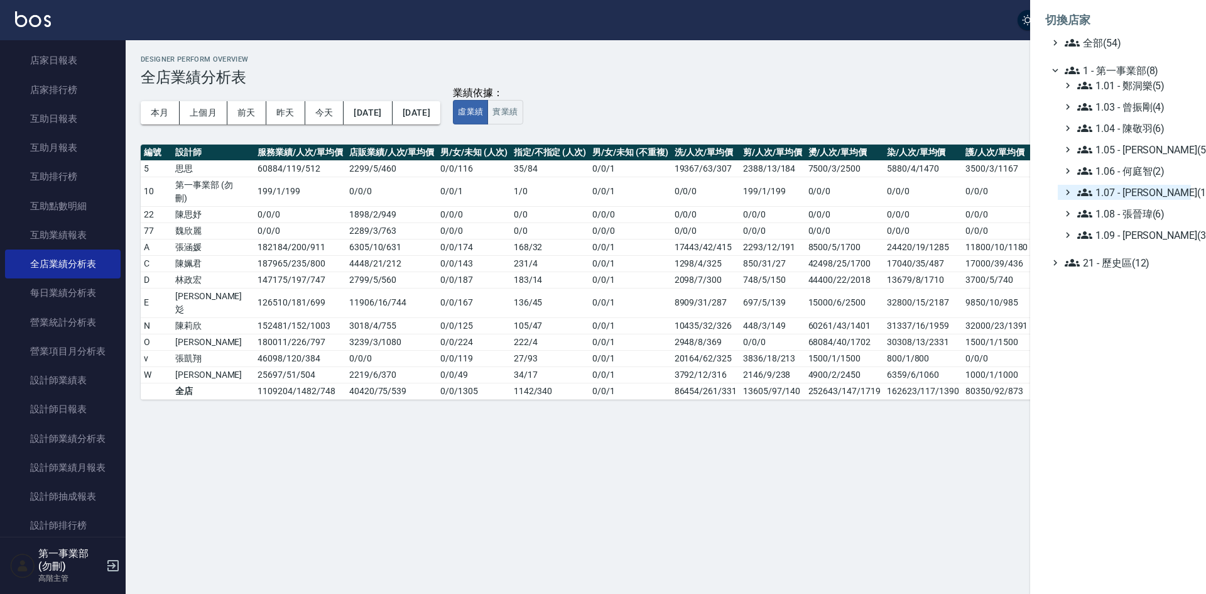
click at [1147, 187] on span "1.07 - [PERSON_NAME](11)" at bounding box center [1131, 192] width 109 height 15
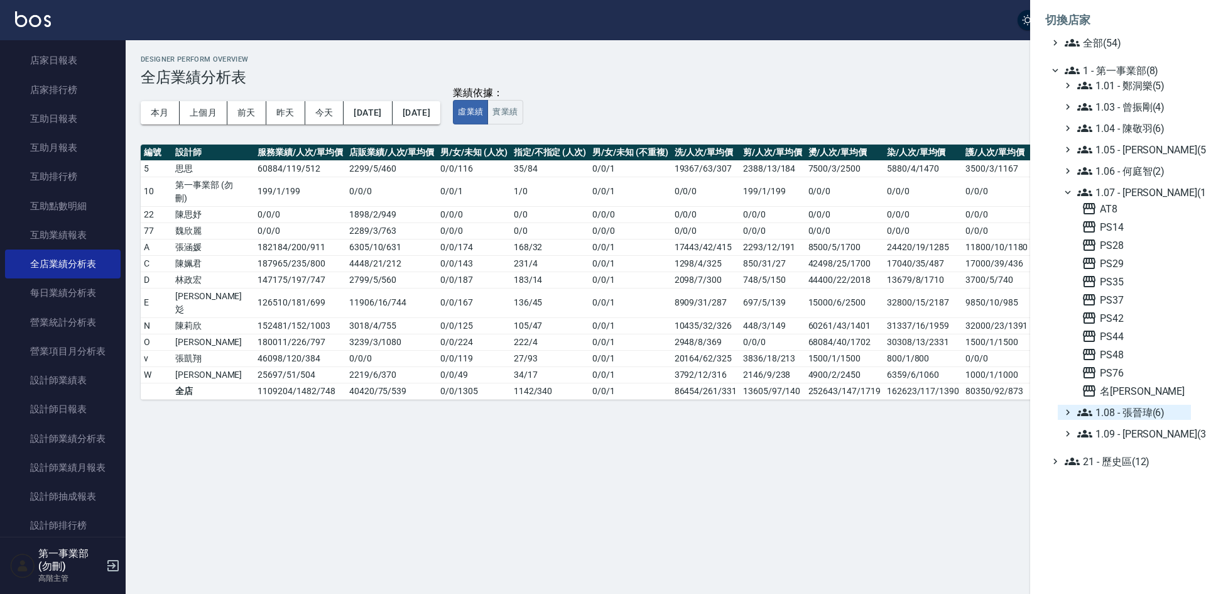
click at [1117, 414] on span "1.08 - 張晉瑋(6)" at bounding box center [1131, 412] width 109 height 15
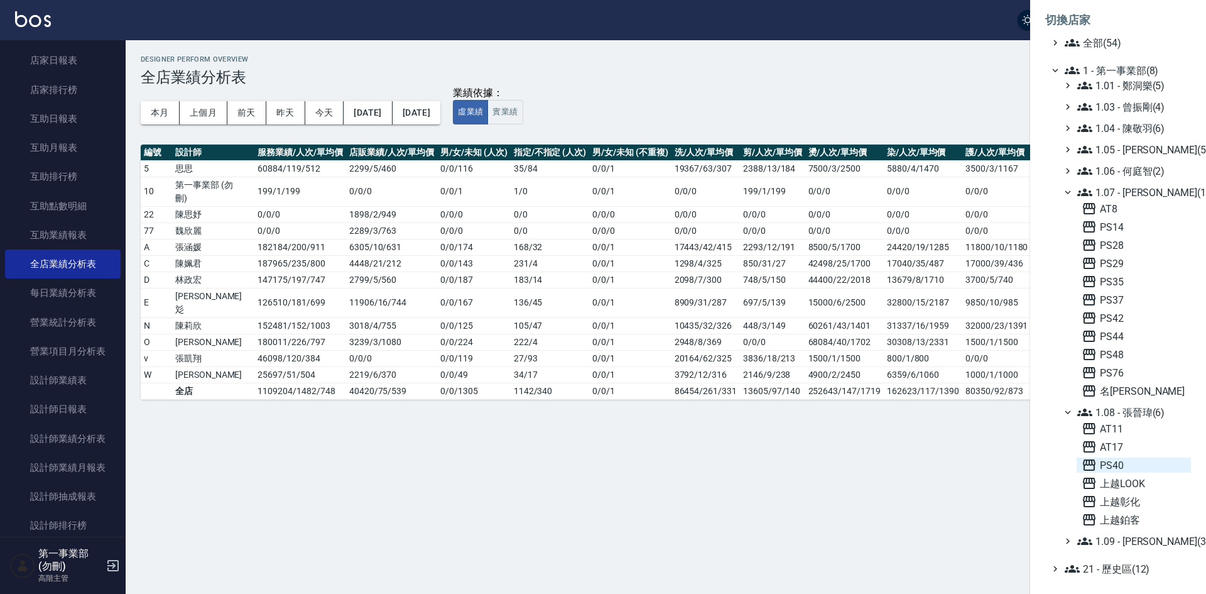
click at [1133, 462] on span "PS40" at bounding box center [1134, 464] width 104 height 15
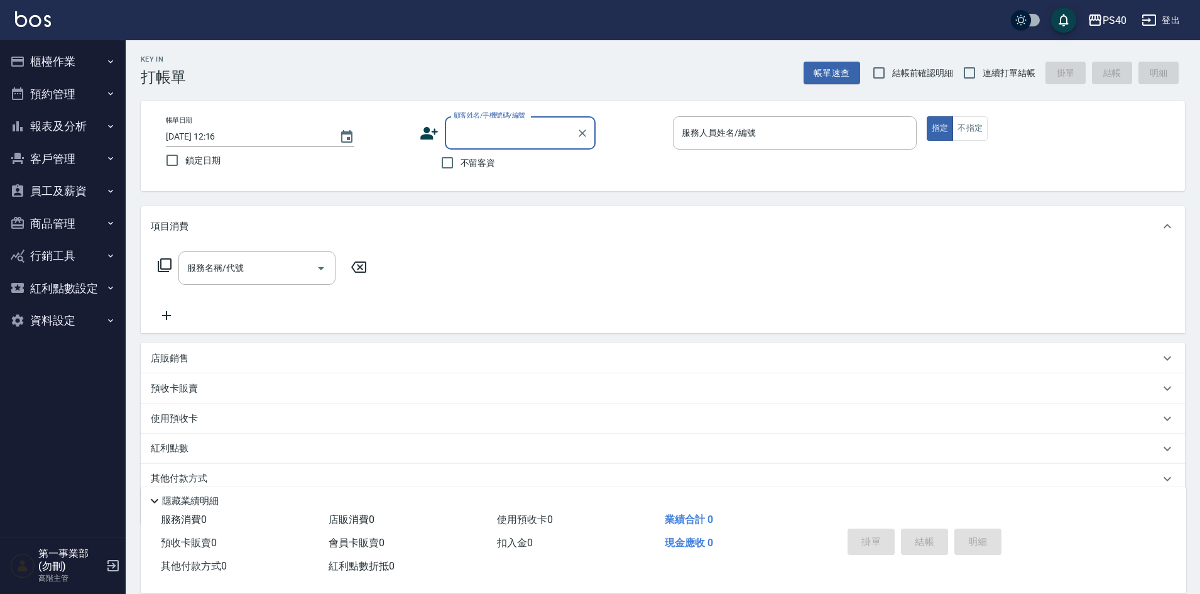
click at [76, 128] on button "報表及分析" at bounding box center [63, 126] width 116 height 33
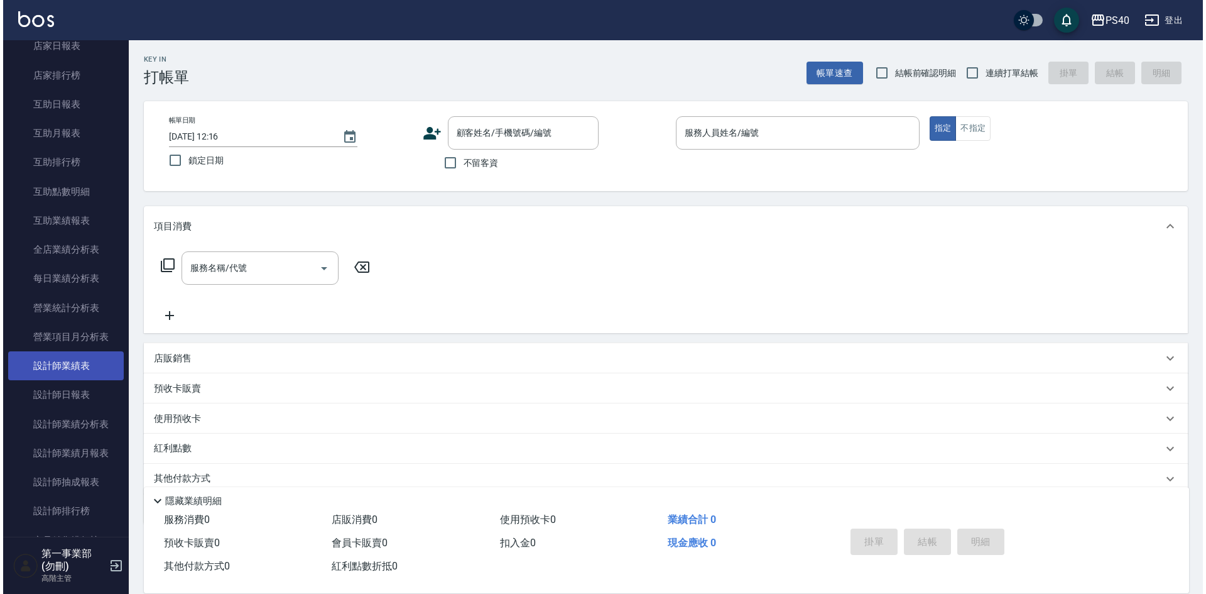
scroll to position [63, 0]
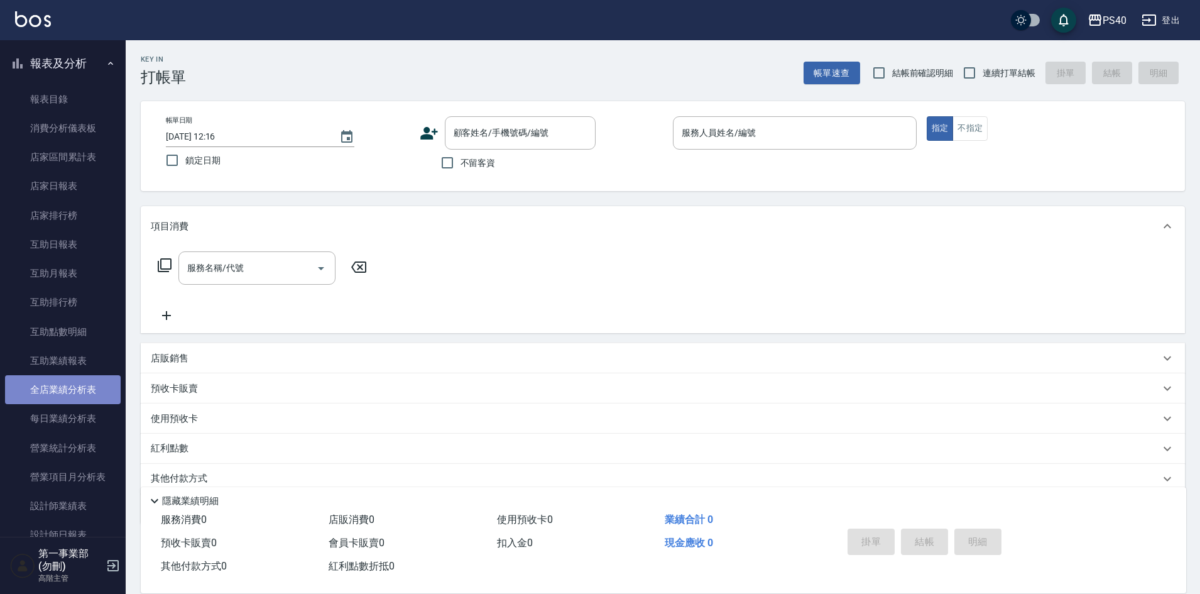
click at [75, 390] on link "全店業績分析表" at bounding box center [63, 389] width 116 height 29
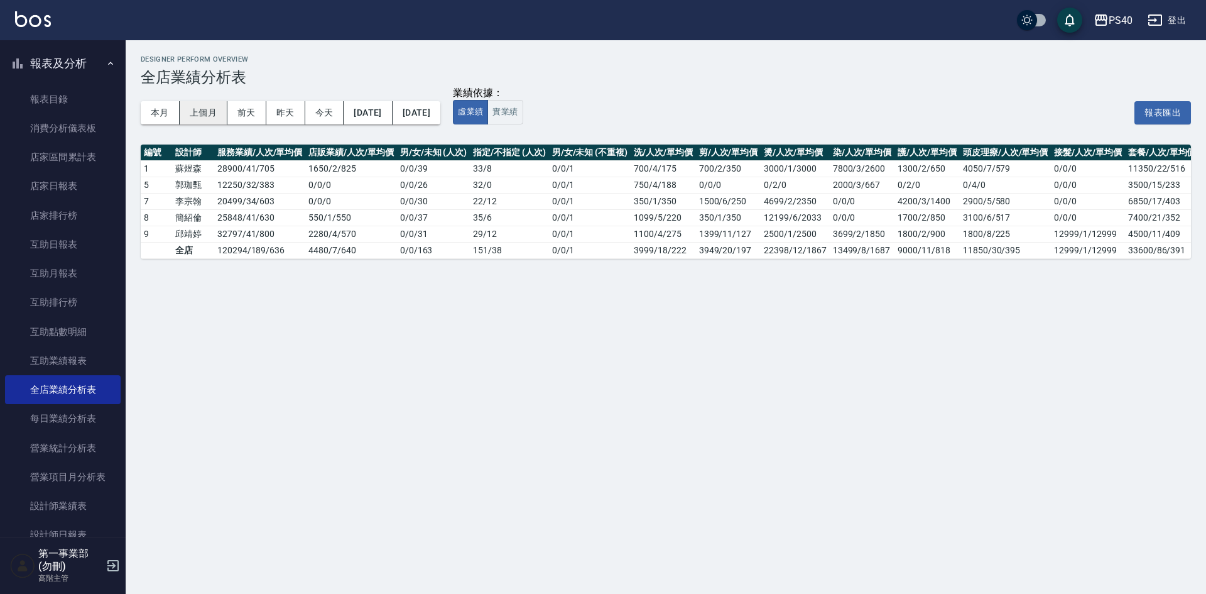
click at [205, 116] on button "上個月" at bounding box center [204, 112] width 48 height 23
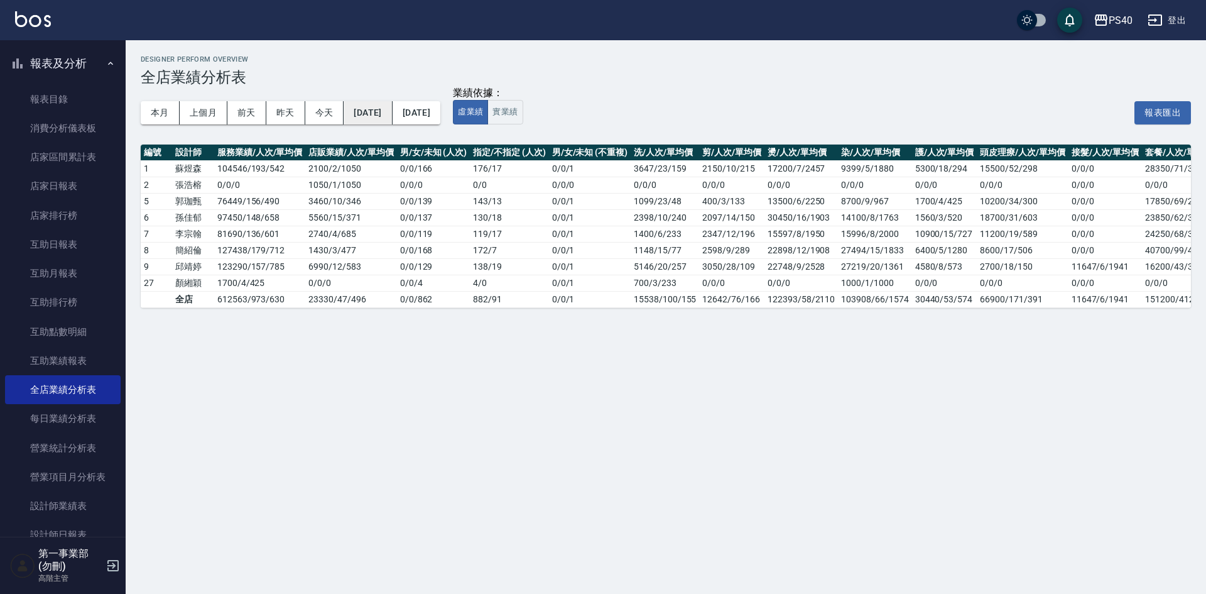
click at [367, 112] on button "[DATE]" at bounding box center [368, 112] width 48 height 23
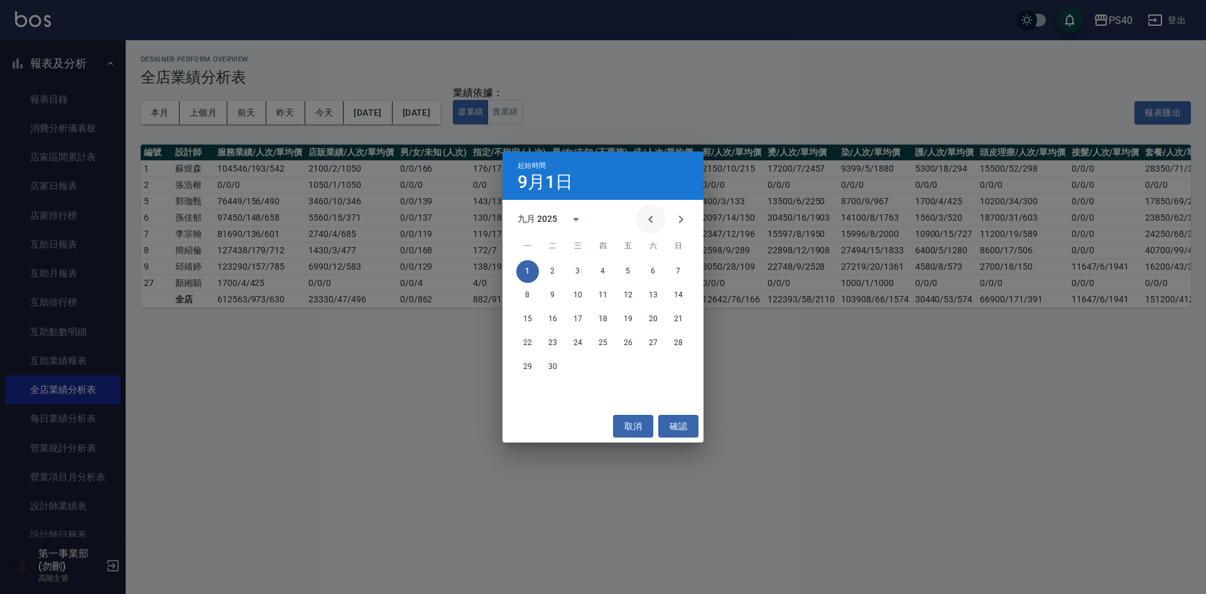
click at [655, 217] on icon "Previous month" at bounding box center [650, 219] width 15 height 15
click at [548, 268] on button "1" at bounding box center [552, 271] width 23 height 23
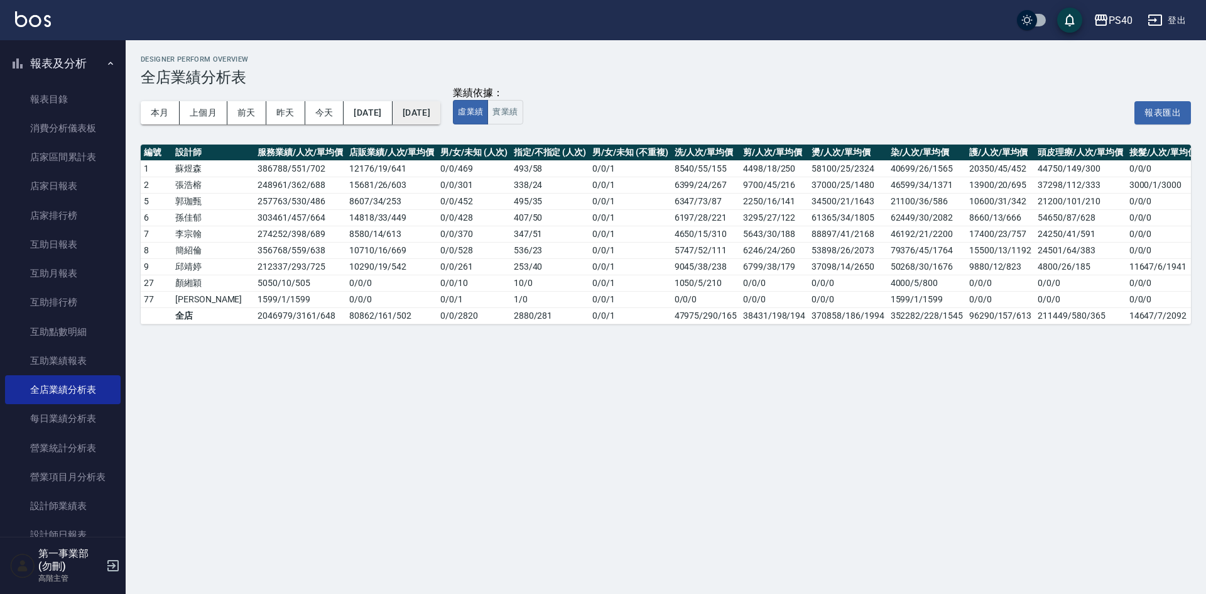
click at [440, 113] on button "[DATE]" at bounding box center [417, 112] width 48 height 23
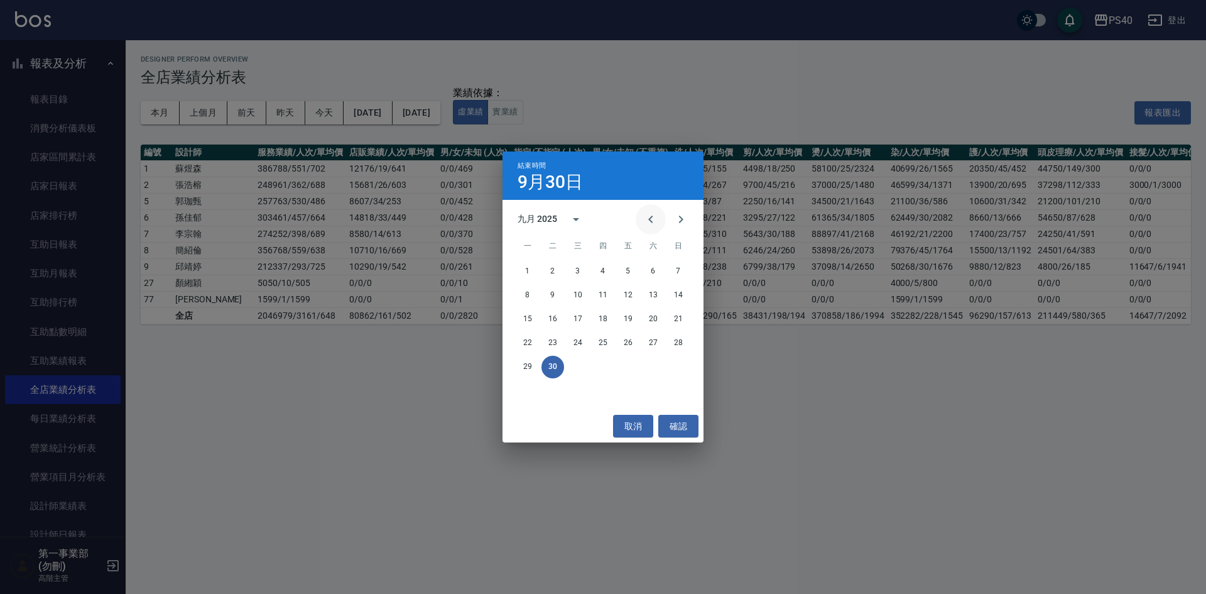
click at [647, 219] on icon "Previous month" at bounding box center [650, 219] width 15 height 15
click at [602, 371] on button "31" at bounding box center [603, 367] width 23 height 23
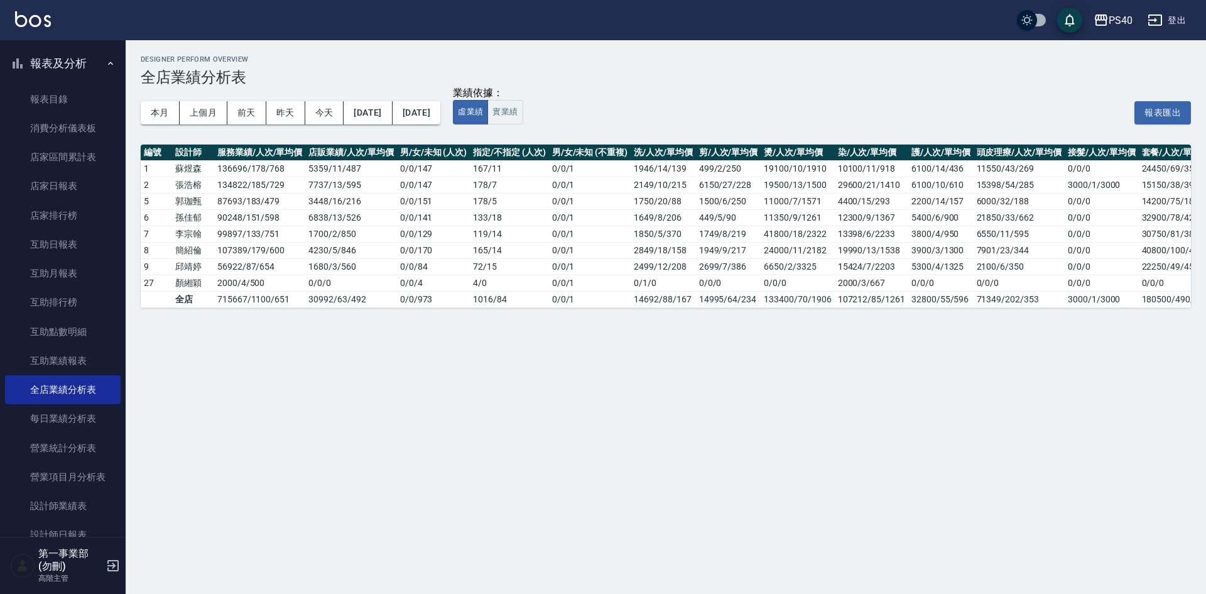
click at [444, 396] on div "Designer Perform Overview 全店業績分析表 本月 上個月 前天 昨天 今天 [DATE] [DATE] 業績依據： 虛業績 實業績 報…" at bounding box center [603, 297] width 1206 height 594
click at [1112, 24] on div "PS40" at bounding box center [1121, 21] width 24 height 16
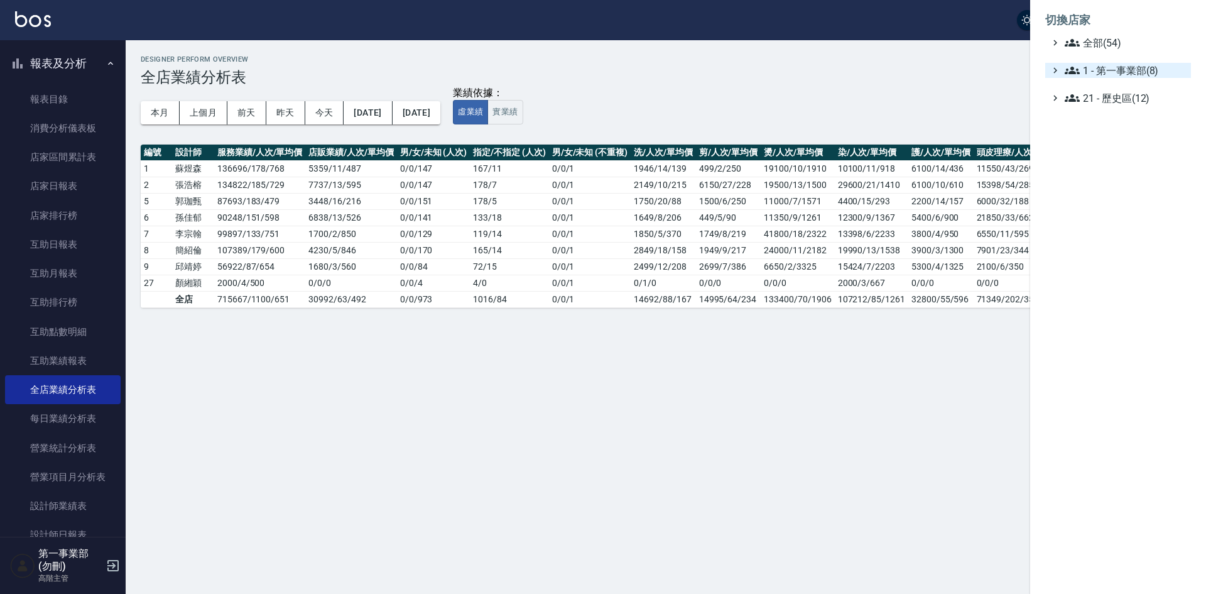
click at [1115, 73] on span "1 - 第一事業部(8)" at bounding box center [1125, 70] width 121 height 15
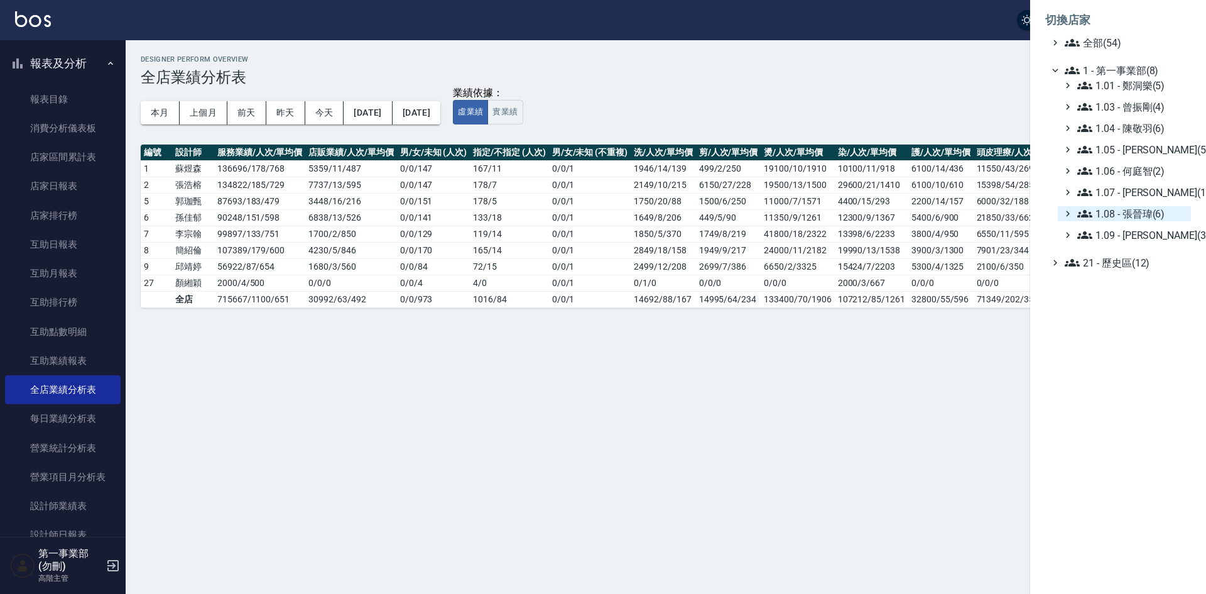
click at [1150, 216] on span "1.08 - 張晉瑋(6)" at bounding box center [1131, 213] width 109 height 15
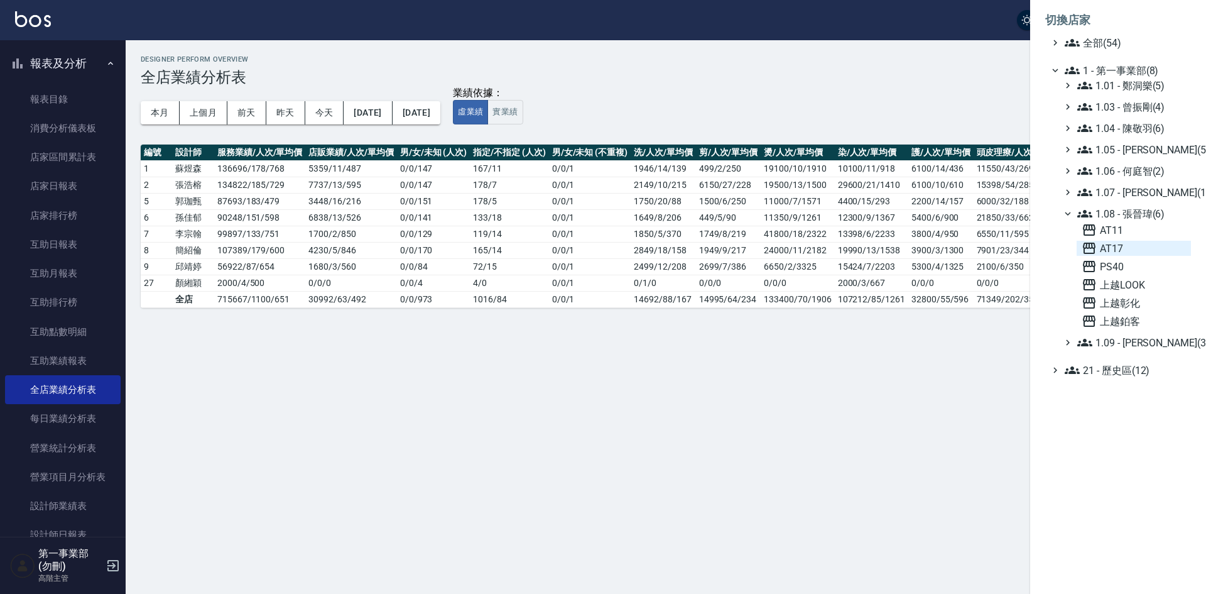
click at [1136, 243] on span "AT17" at bounding box center [1134, 248] width 104 height 15
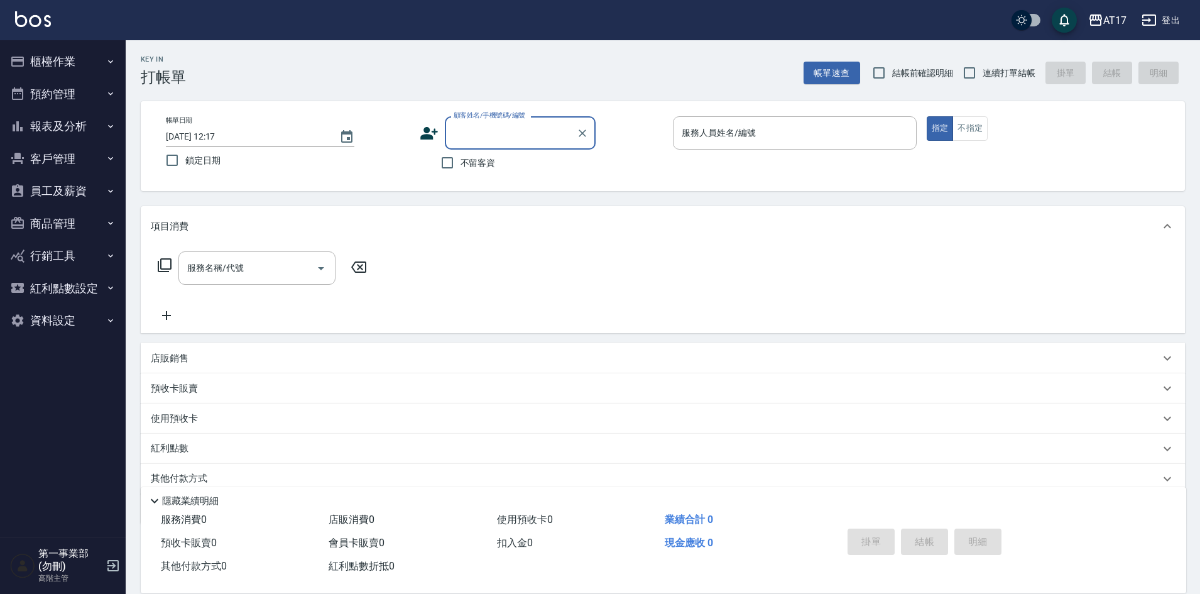
click at [74, 131] on button "報表及分析" at bounding box center [63, 126] width 116 height 33
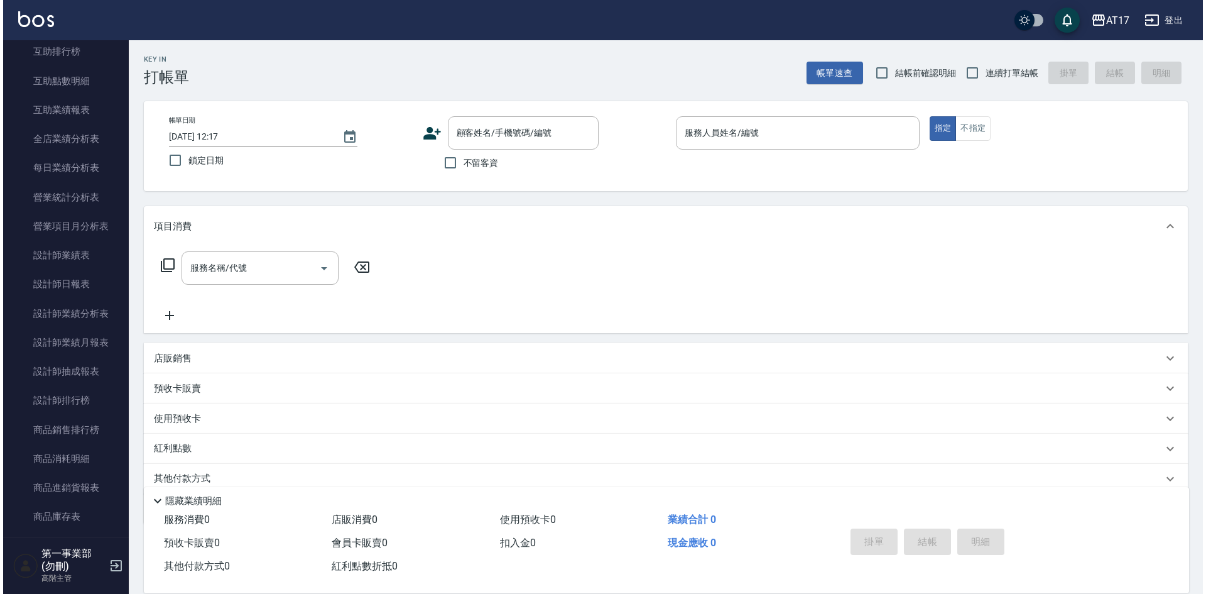
scroll to position [314, 0]
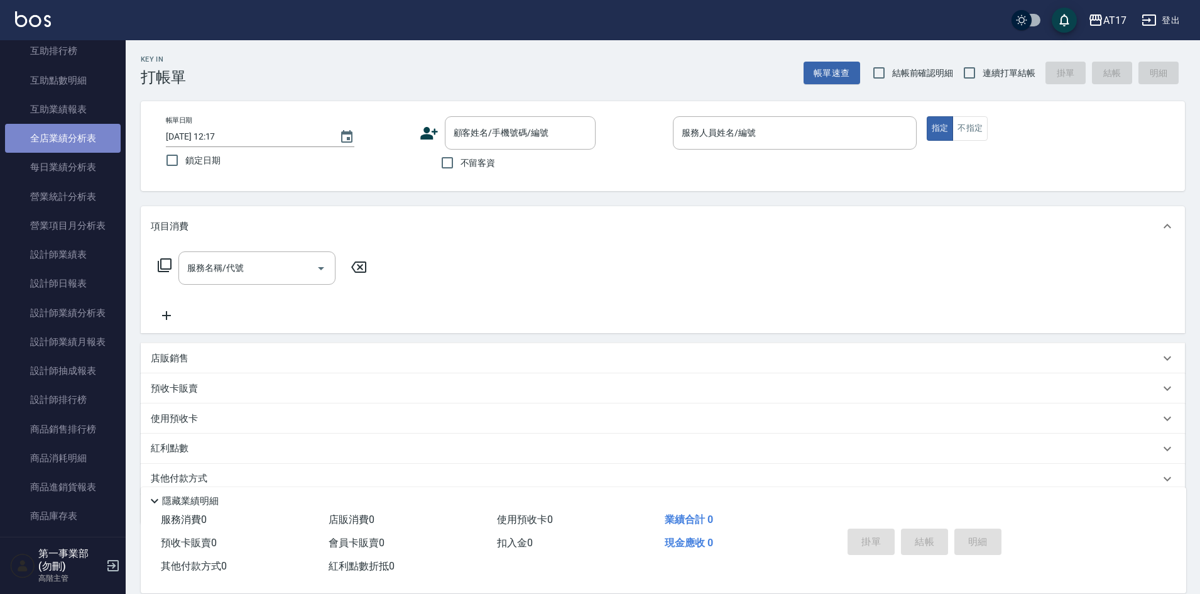
click at [70, 138] on link "全店業績分析表" at bounding box center [63, 138] width 116 height 29
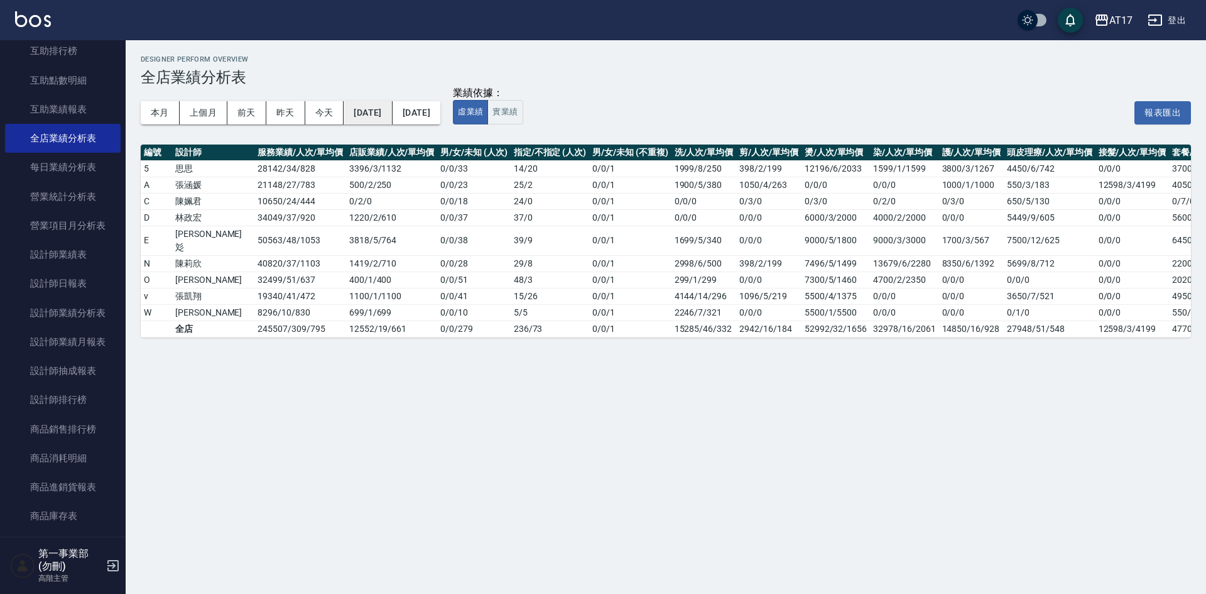
click at [374, 114] on button "[DATE]" at bounding box center [368, 112] width 48 height 23
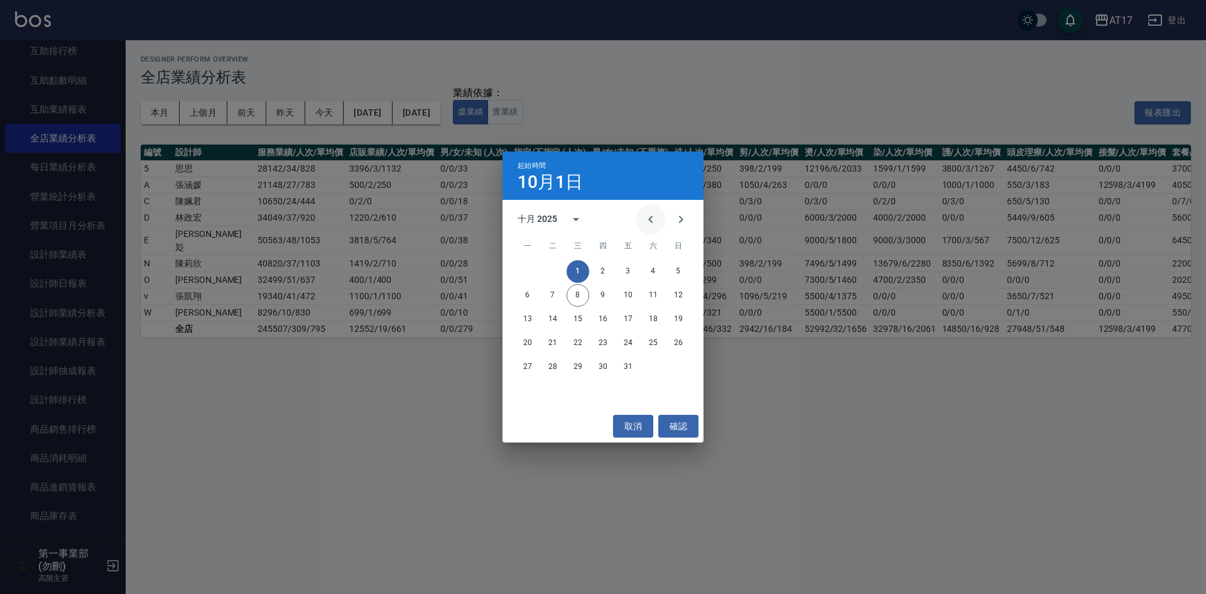
click at [651, 213] on icon "Previous month" at bounding box center [650, 219] width 15 height 15
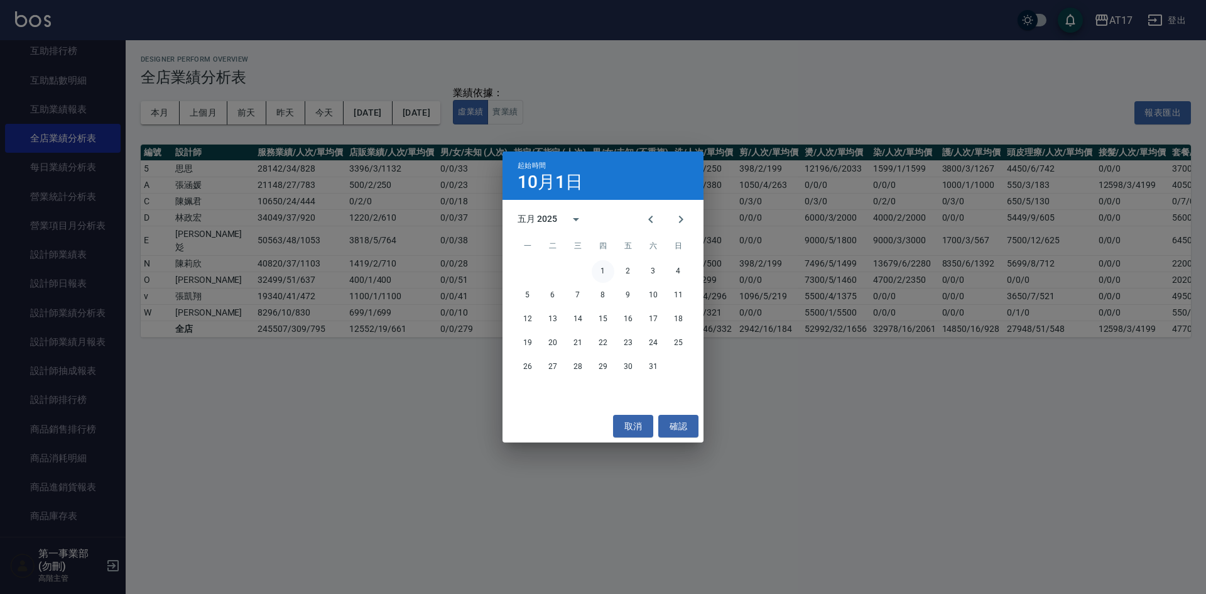
click at [603, 268] on button "1" at bounding box center [603, 271] width 23 height 23
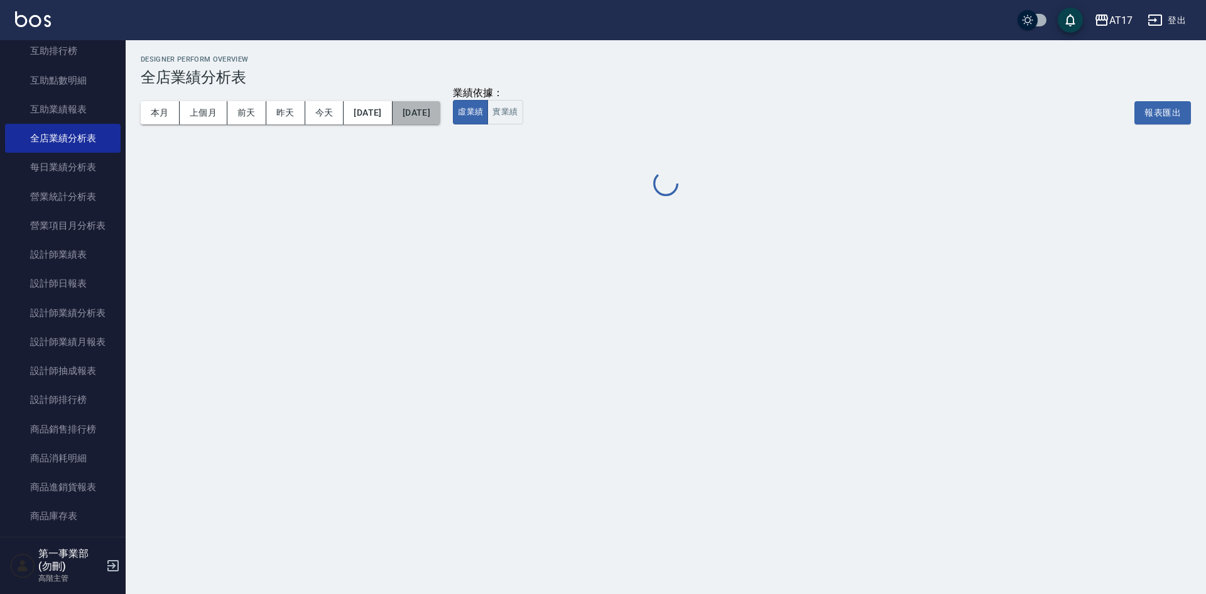
click at [440, 118] on button "[DATE]" at bounding box center [417, 112] width 48 height 23
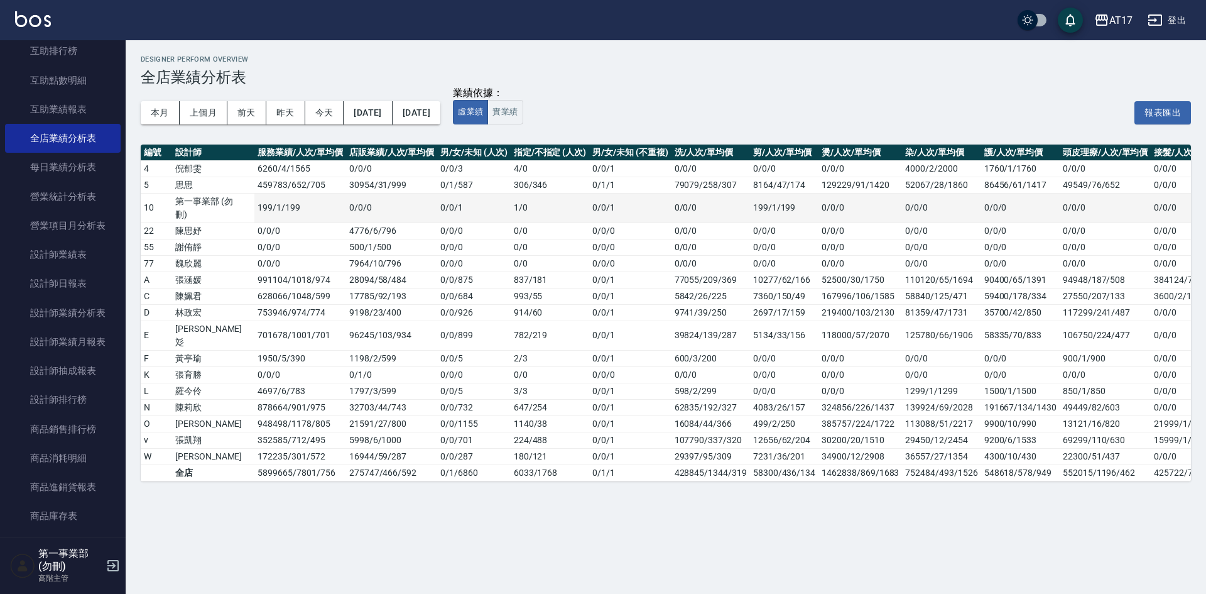
click at [671, 216] on td "0/0/0" at bounding box center [710, 208] width 79 height 30
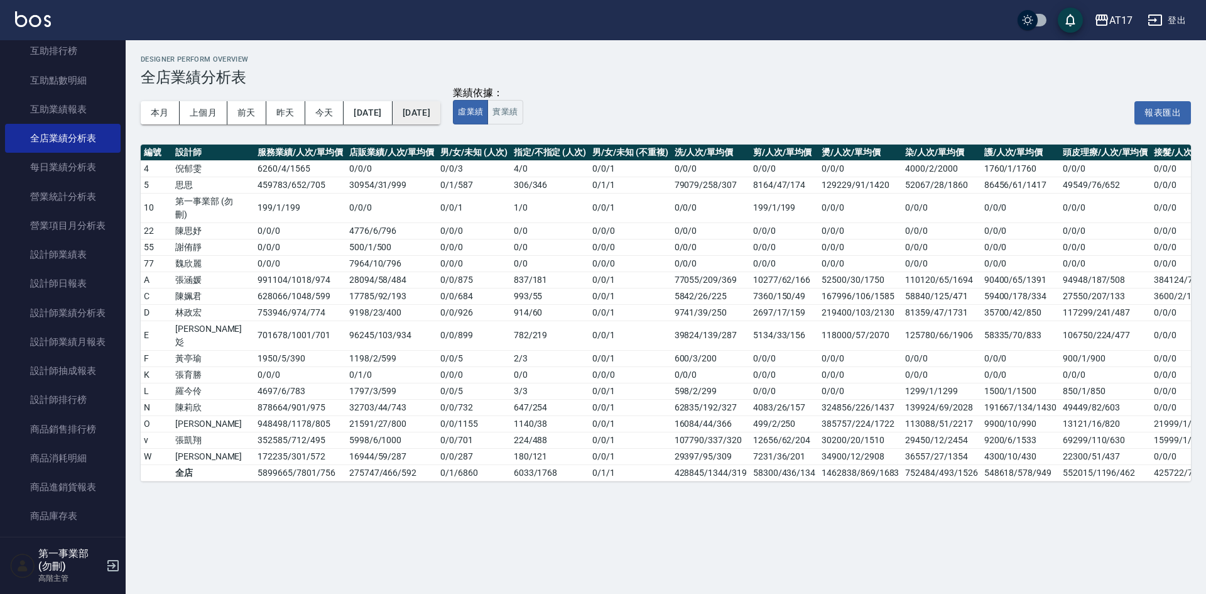
click at [440, 117] on button "[DATE]" at bounding box center [417, 112] width 48 height 23
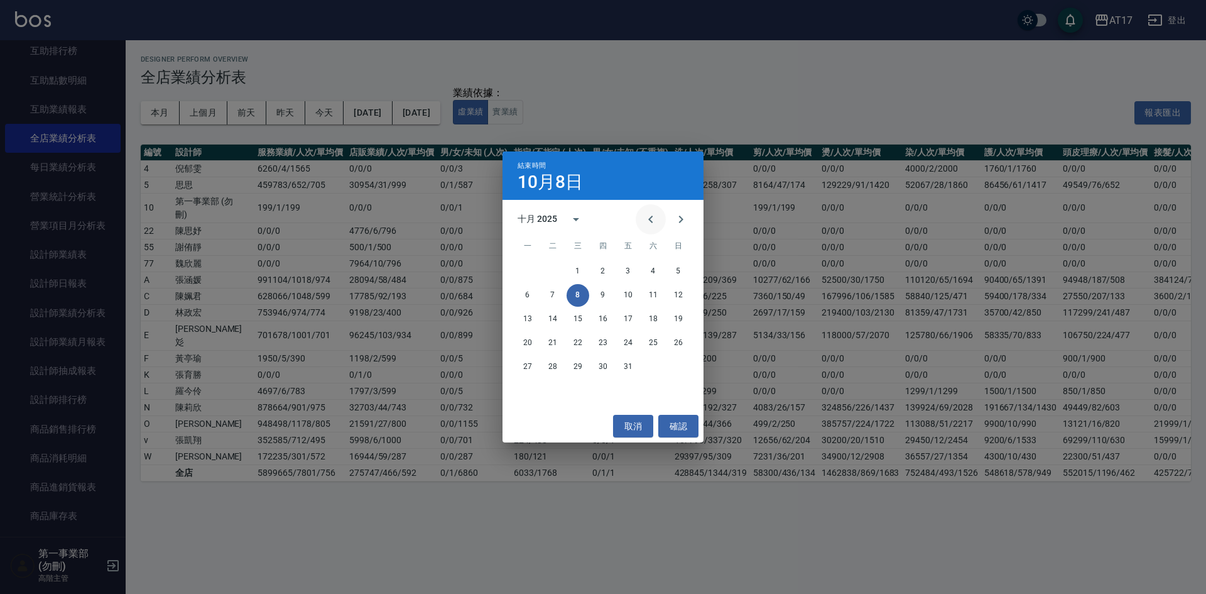
click at [650, 210] on button "Previous month" at bounding box center [651, 219] width 30 height 30
click at [650, 212] on button "Previous month" at bounding box center [651, 219] width 30 height 30
click at [650, 212] on icon "Previous month" at bounding box center [650, 219] width 15 height 15
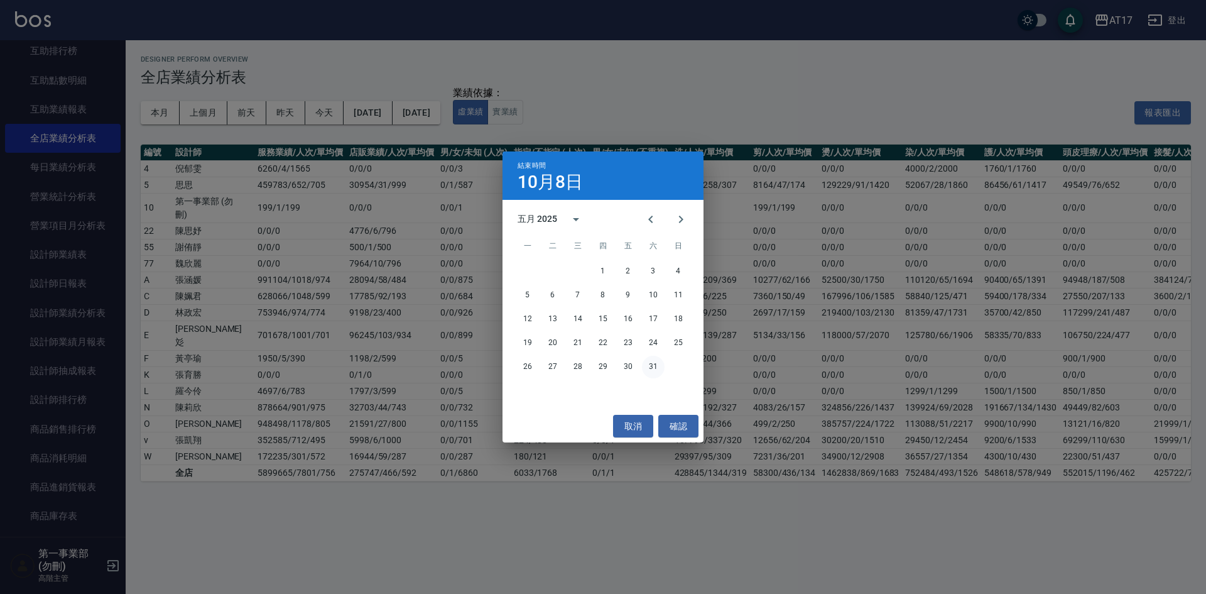
click at [654, 369] on button "31" at bounding box center [653, 367] width 23 height 23
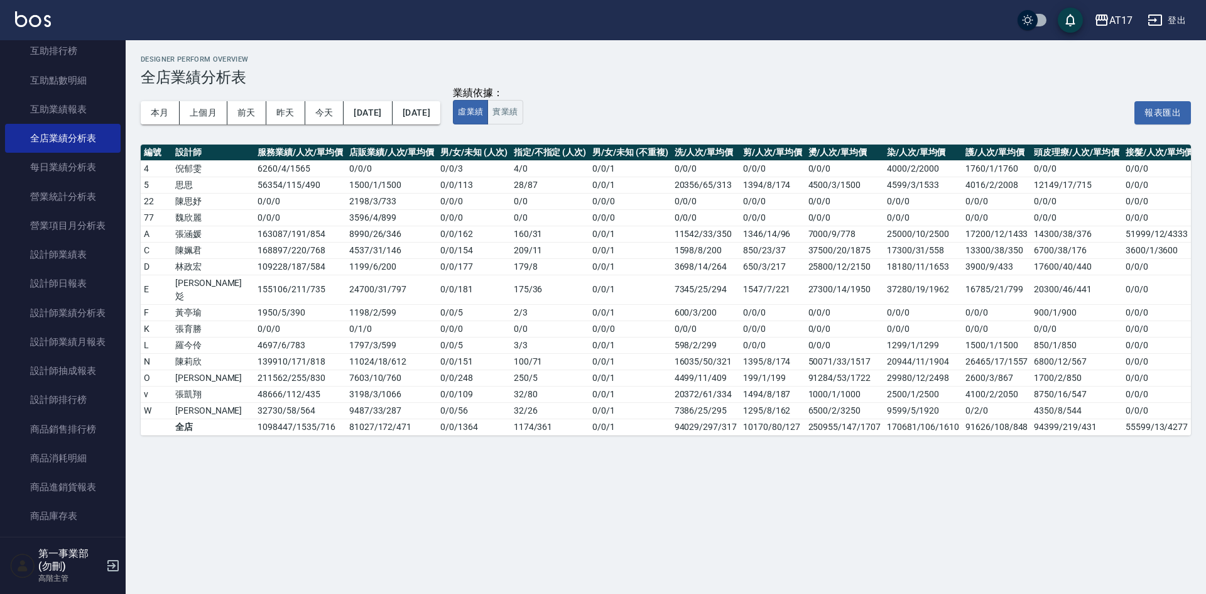
click at [709, 89] on div "本月 上個月 前天 昨天 今天 [DATE] [DATE] 業績依據： 虛業績 實業績 報表匯出" at bounding box center [666, 112] width 1050 height 53
click at [1107, 18] on icon "button" at bounding box center [1101, 19] width 13 height 11
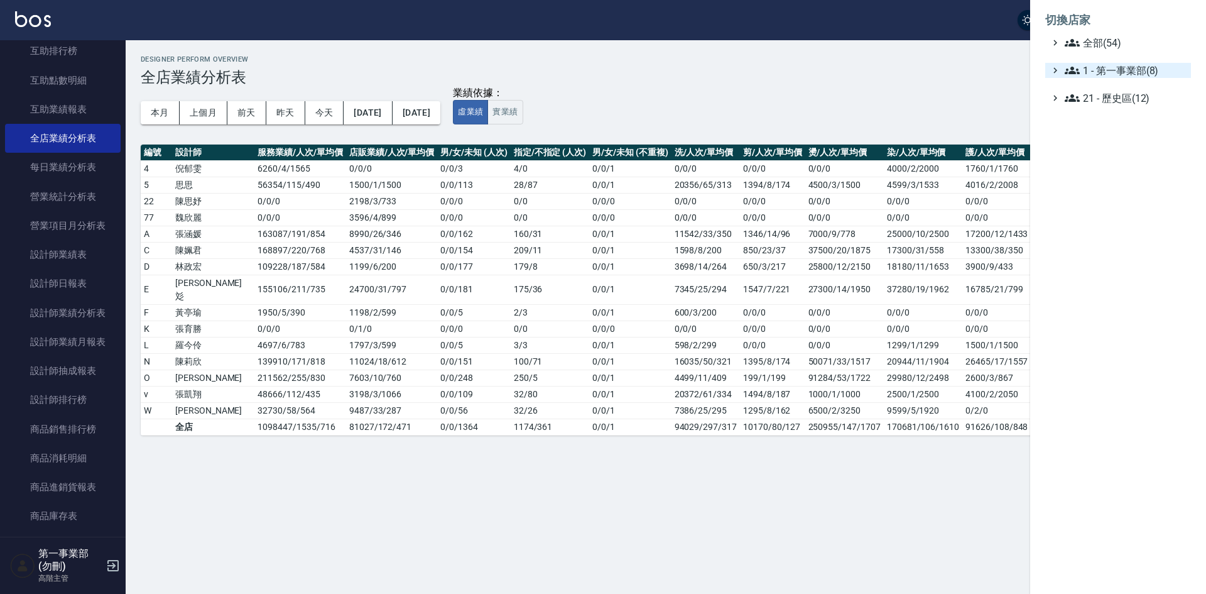
click at [1153, 72] on span "1 - 第一事業部(8)" at bounding box center [1125, 70] width 121 height 15
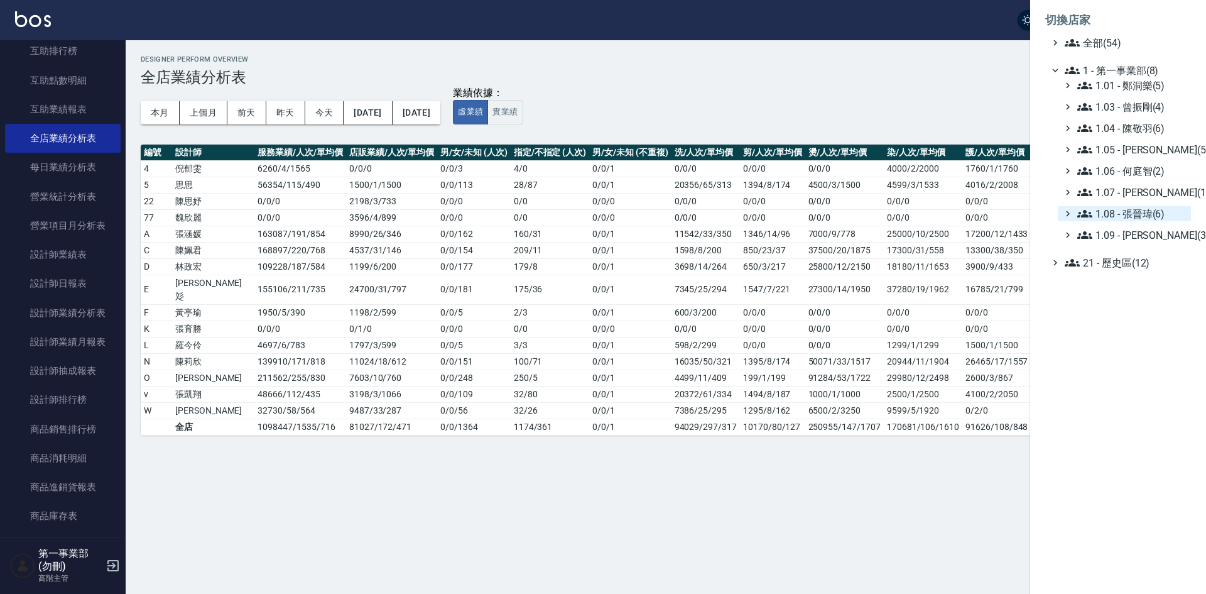
click at [1151, 215] on span "1.08 - 張晉瑋(6)" at bounding box center [1131, 213] width 109 height 15
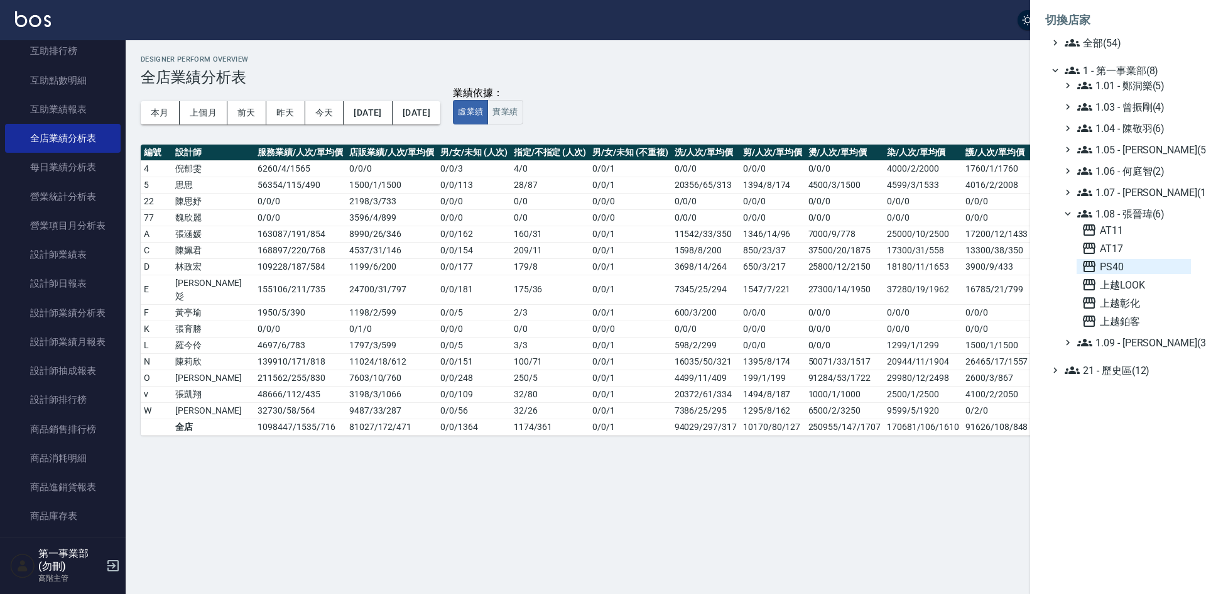
click at [1131, 273] on span "PS40" at bounding box center [1134, 266] width 104 height 15
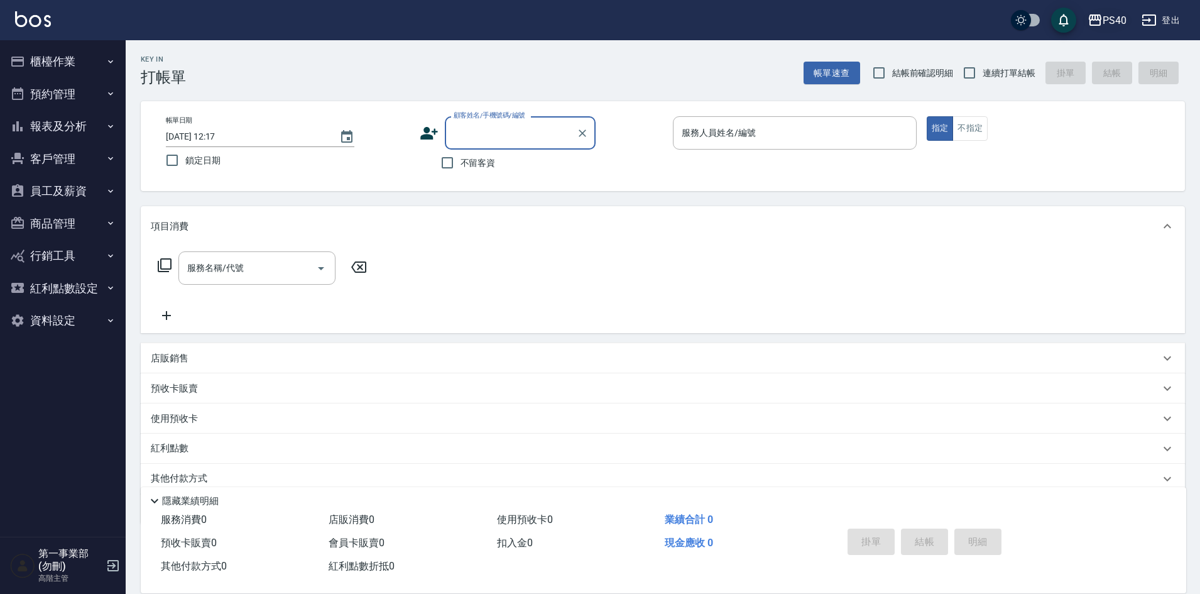
click at [1119, 24] on div "PS40" at bounding box center [1114, 21] width 24 height 16
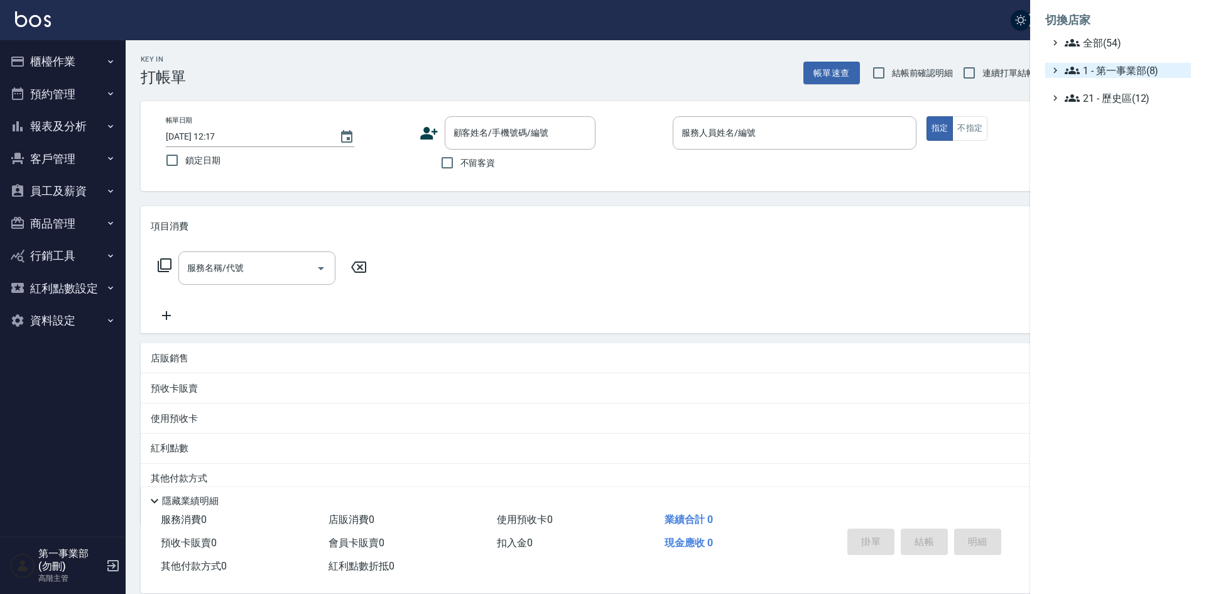
click at [1156, 65] on span "1 - 第一事業部(8)" at bounding box center [1125, 70] width 121 height 15
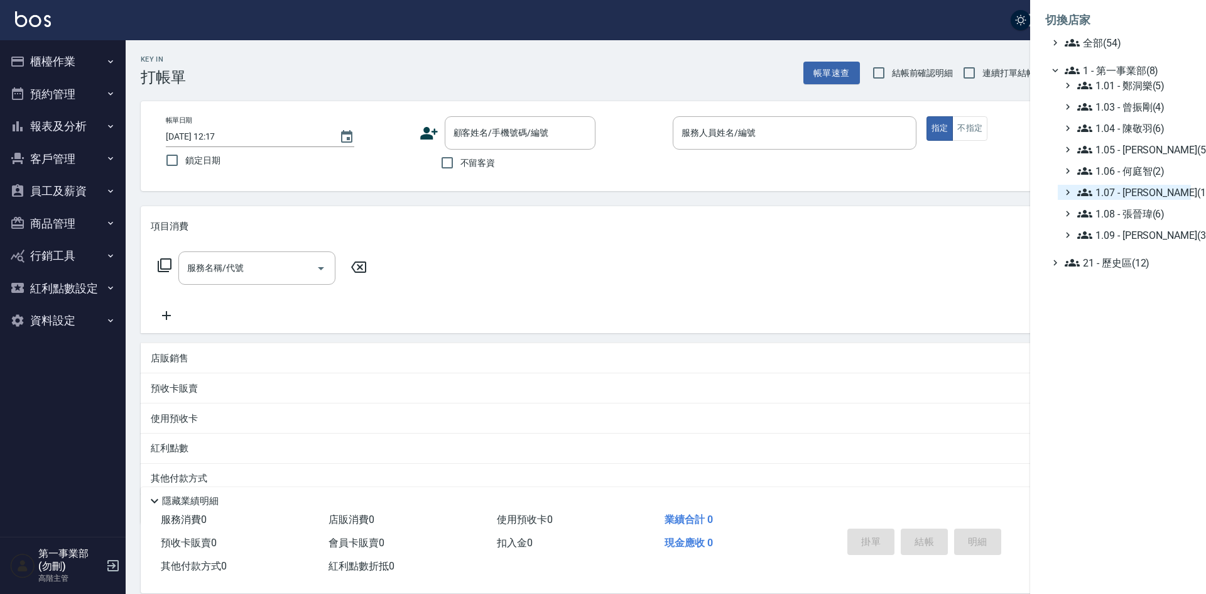
click at [1161, 187] on span "1.07 - [PERSON_NAME](11)" at bounding box center [1131, 192] width 109 height 15
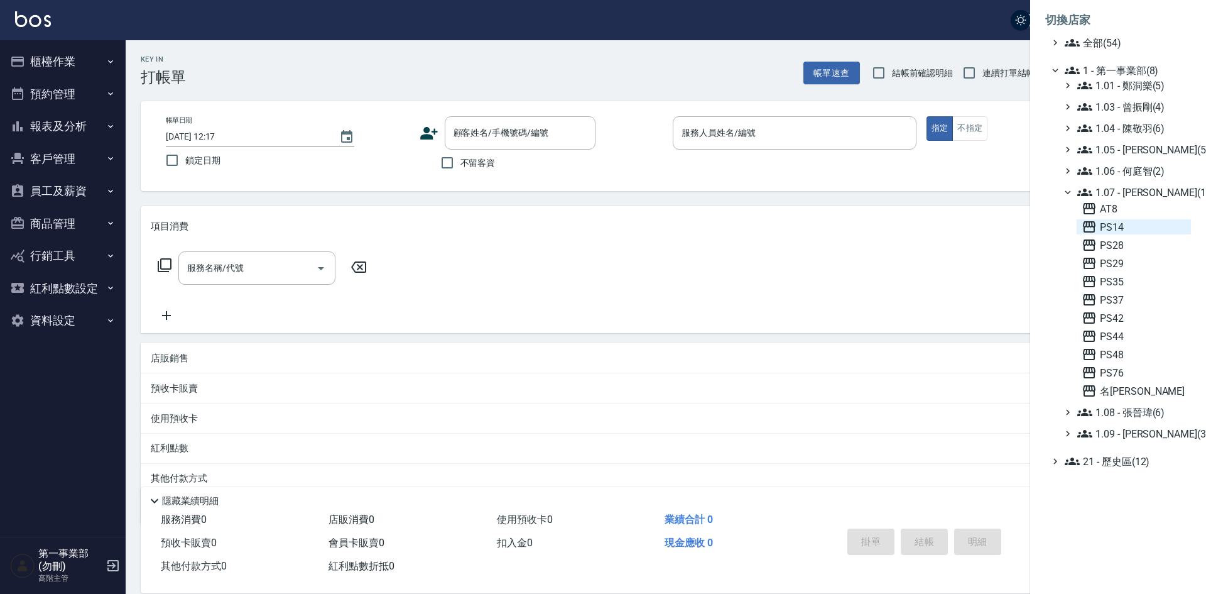
click at [1153, 231] on span "PS14" at bounding box center [1134, 226] width 104 height 15
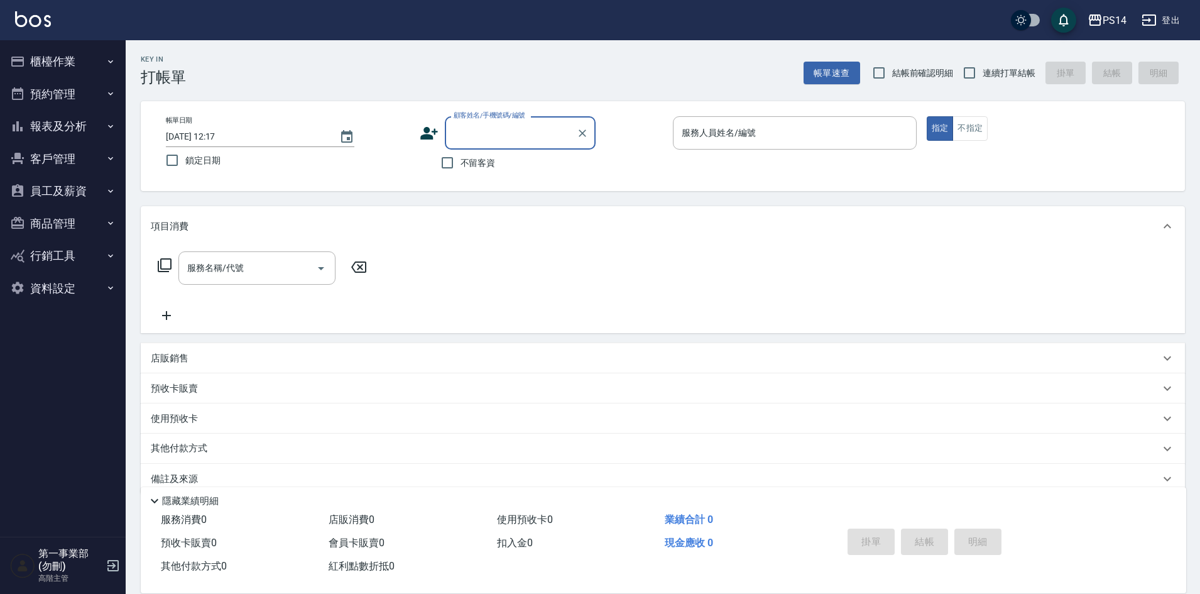
click at [69, 126] on button "報表及分析" at bounding box center [63, 126] width 116 height 33
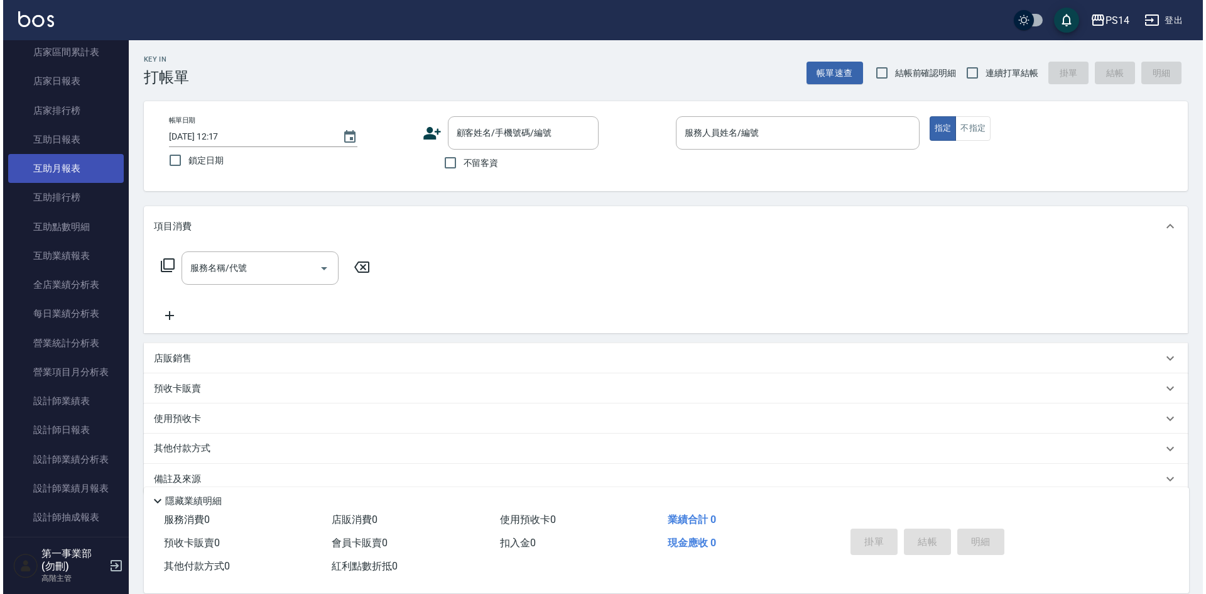
scroll to position [188, 0]
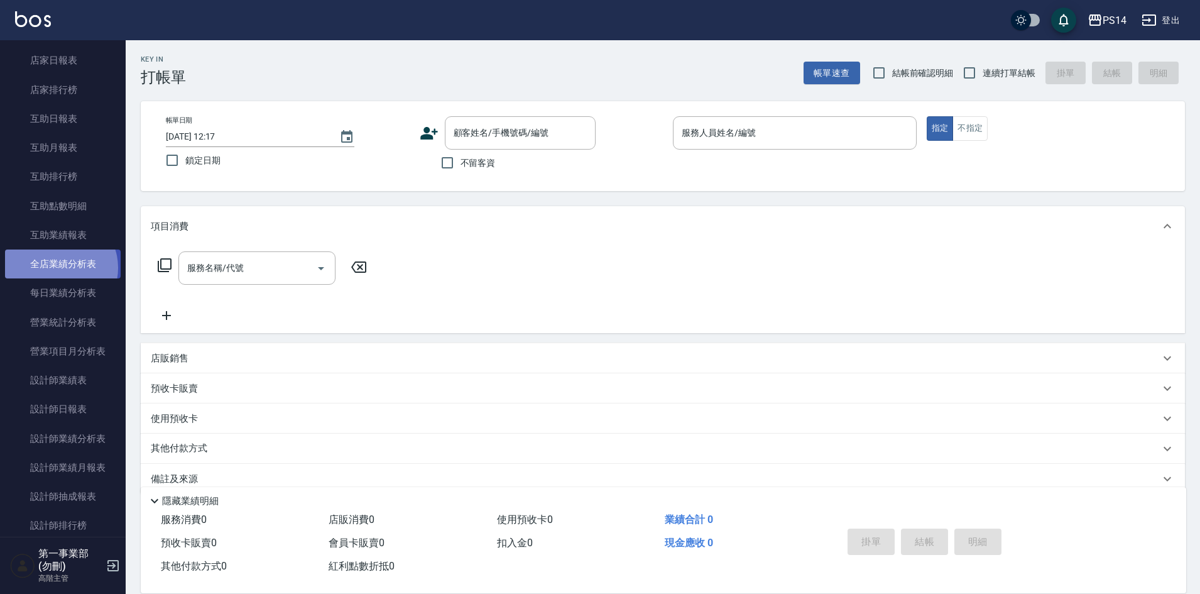
click at [58, 268] on link "全店業績分析表" at bounding box center [63, 263] width 116 height 29
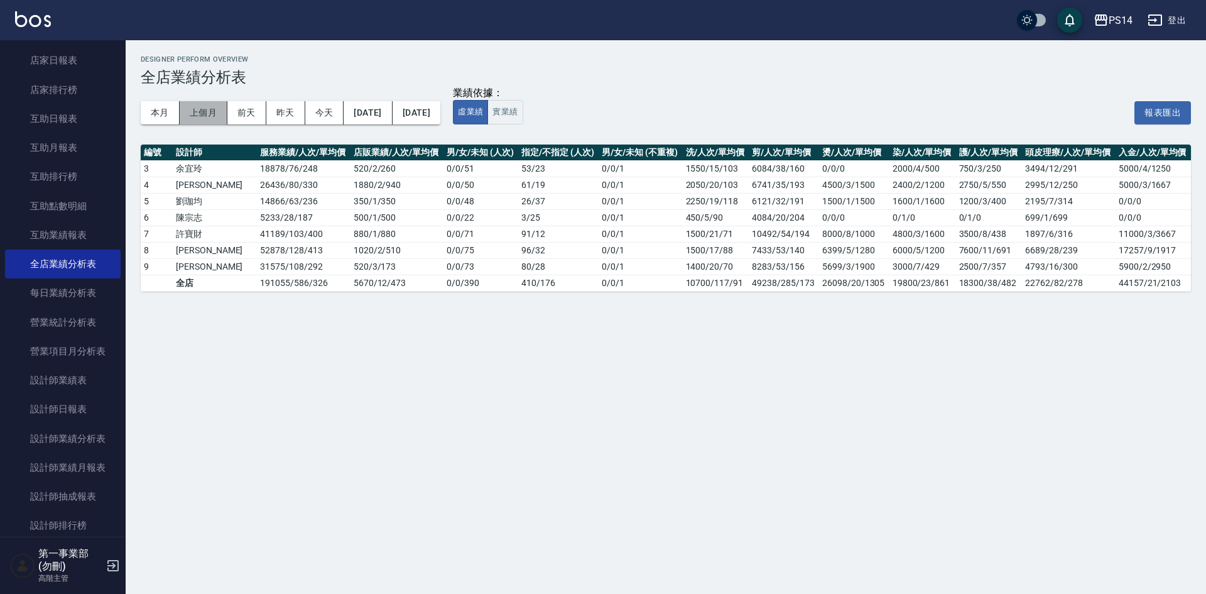
click at [204, 105] on button "上個月" at bounding box center [204, 112] width 48 height 23
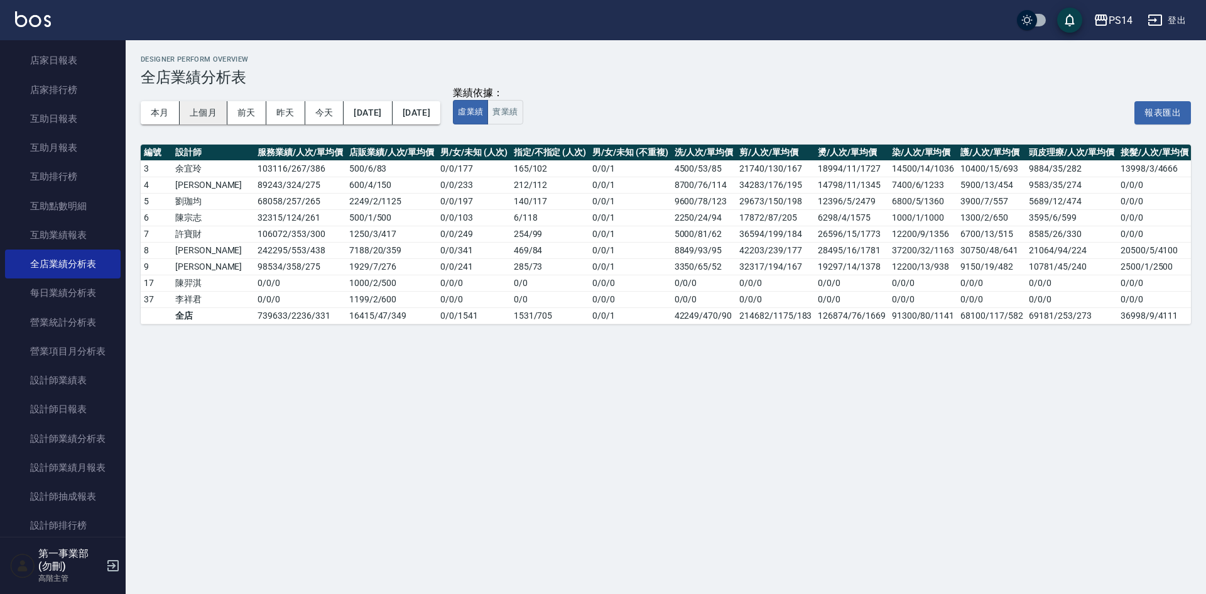
click at [204, 105] on button "上個月" at bounding box center [204, 112] width 48 height 23
click at [1123, 398] on div "Designer Perform Overview 全店業績分析表 本月 上個月 前天 昨天 今天 2025/09/01 2025/09/30 業績依據： 虛…" at bounding box center [603, 297] width 1206 height 594
drag, startPoint x: 173, startPoint y: 216, endPoint x: 242, endPoint y: 213, distance: 69.8
click at [242, 213] on tr "6 陳宗志 32315 / 124 / 261 500 / 1 / 500 0 / 0 / 103 6 / 118 0 / 0 / 1 2250/24/94 …" at bounding box center [703, 217] width 1124 height 16
copy tr "陳宗志 32315"
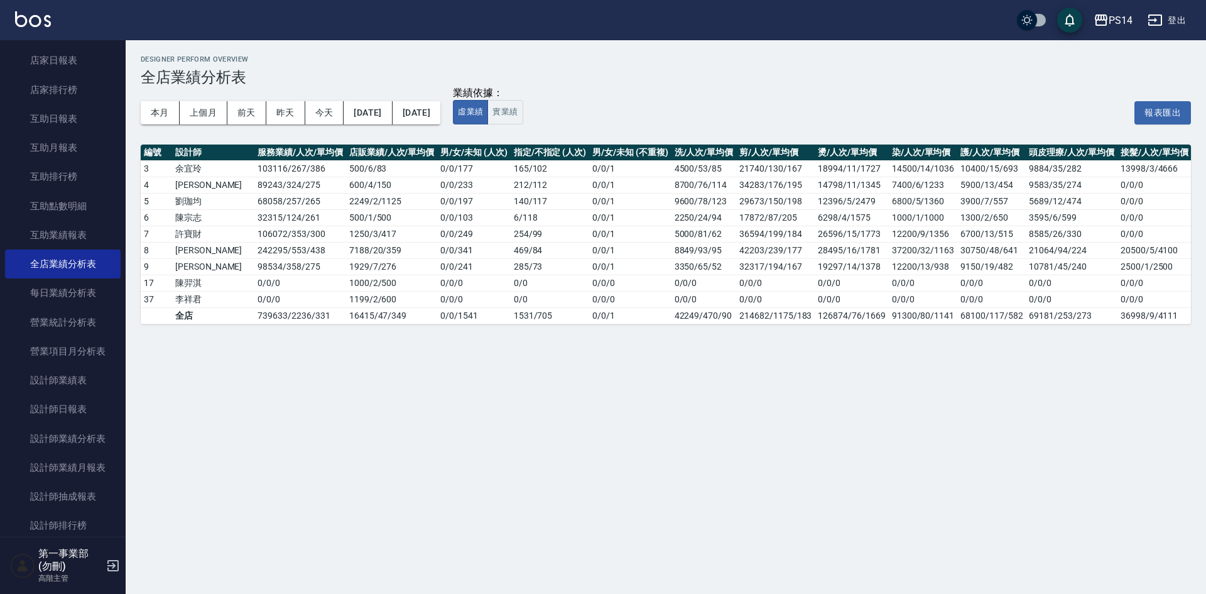
click at [865, 97] on div "本月 上個月 前天 昨天 今天 2025/09/01 2025/09/30 業績依據： 虛業績 實業績 報表匯出" at bounding box center [666, 112] width 1050 height 53
click at [503, 351] on div "Designer Perform Overview 全店業績分析表 本月 上個月 前天 昨天 今天 2025/09/01 2025/09/30 業績依據： 虛…" at bounding box center [603, 297] width 1206 height 594
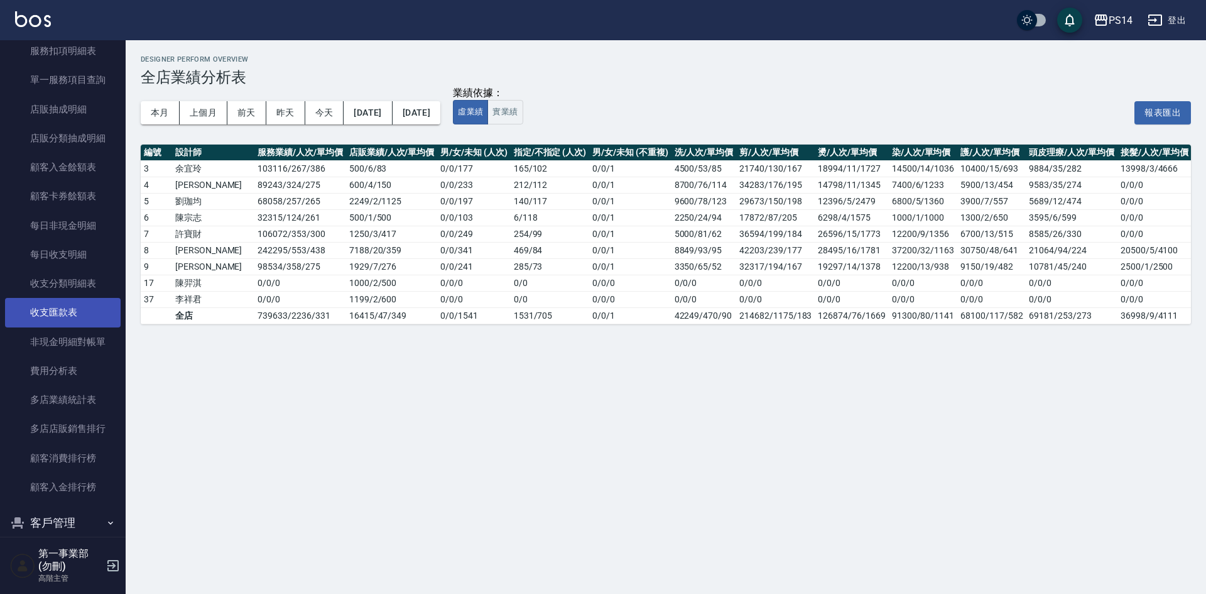
scroll to position [1013, 0]
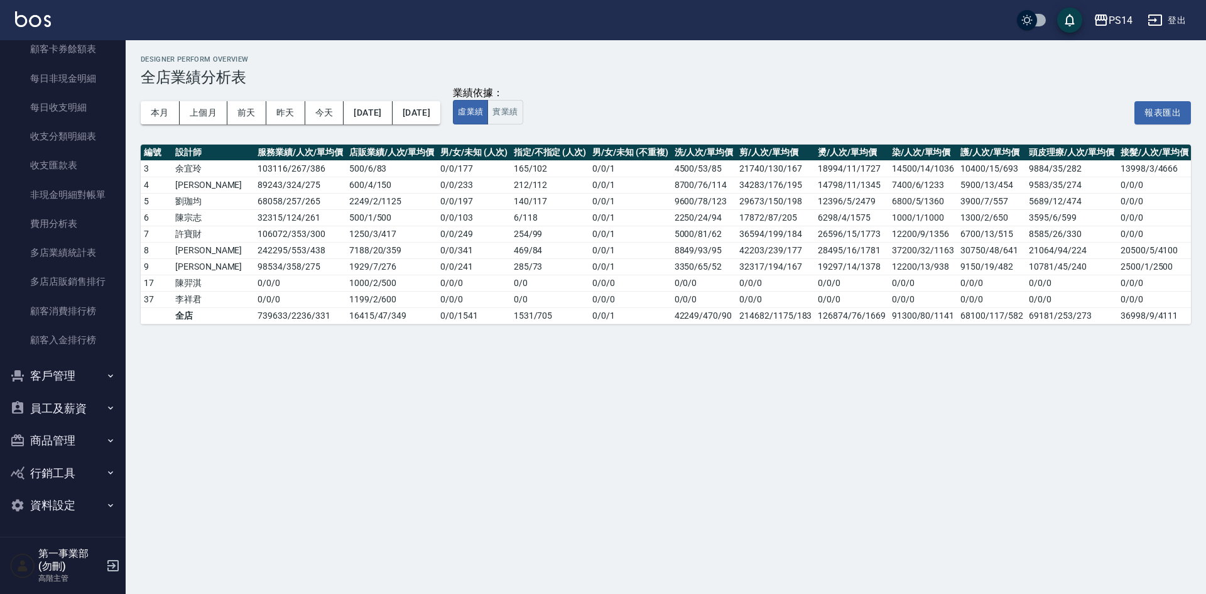
click at [63, 499] on button "資料設定" at bounding box center [63, 505] width 116 height 33
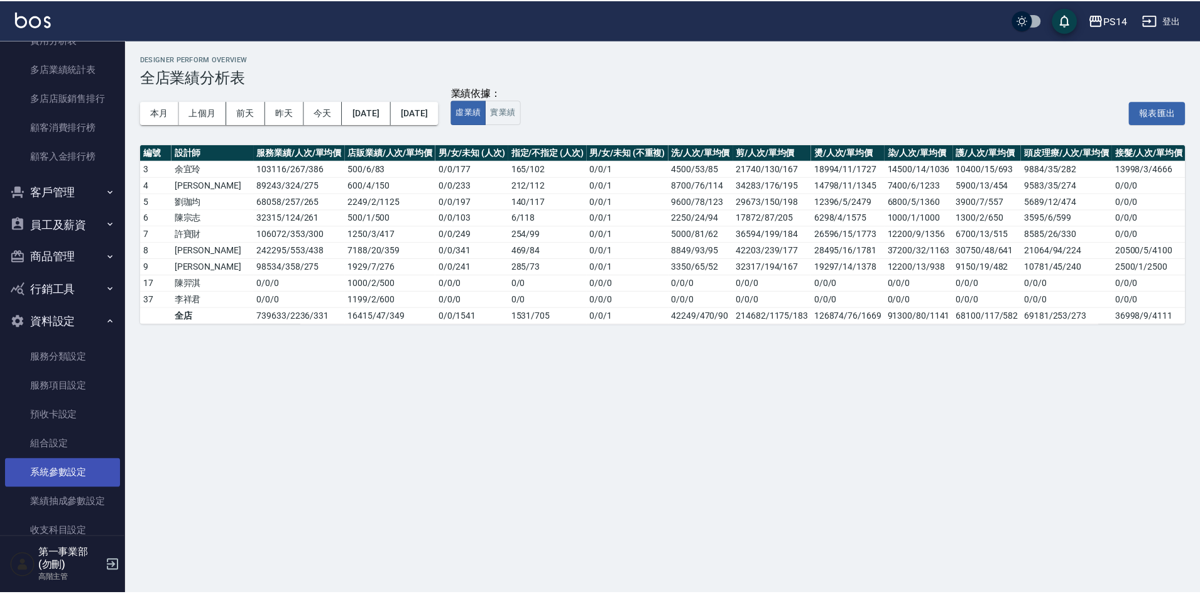
scroll to position [1264, 0]
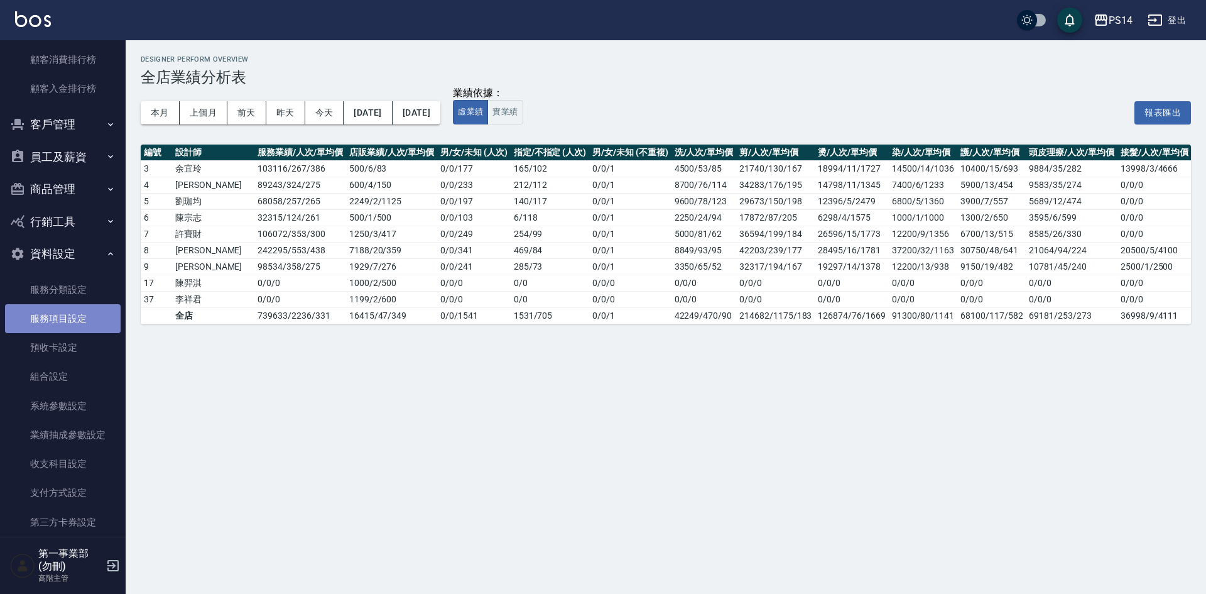
click at [73, 320] on link "服務項目設定" at bounding box center [63, 318] width 116 height 29
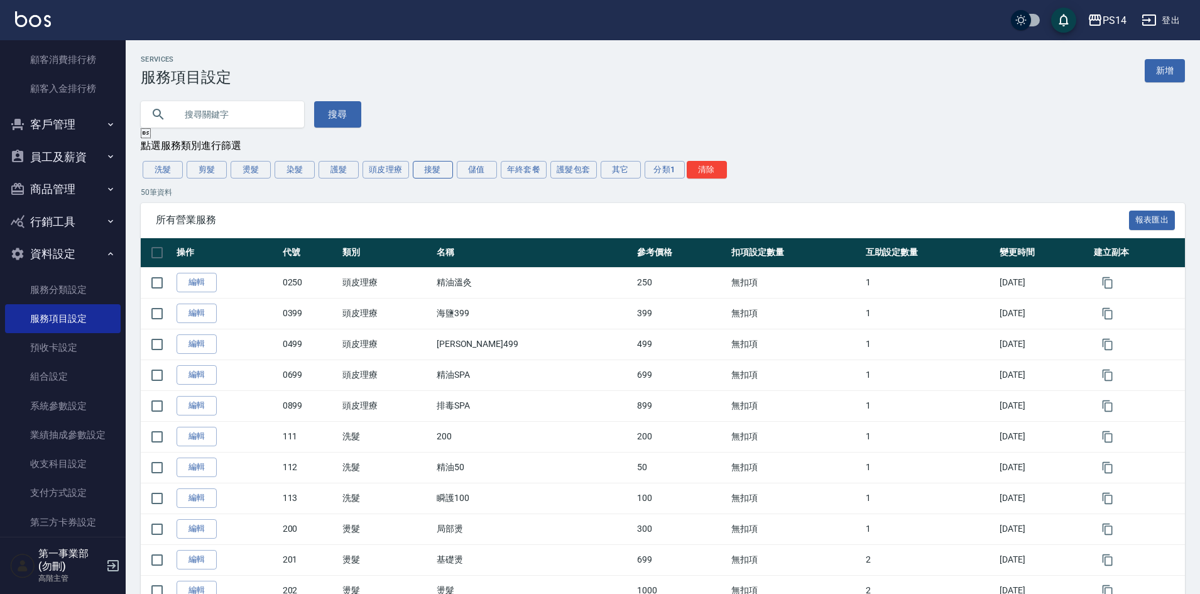
click at [433, 173] on button "接髮" at bounding box center [433, 170] width 40 height 18
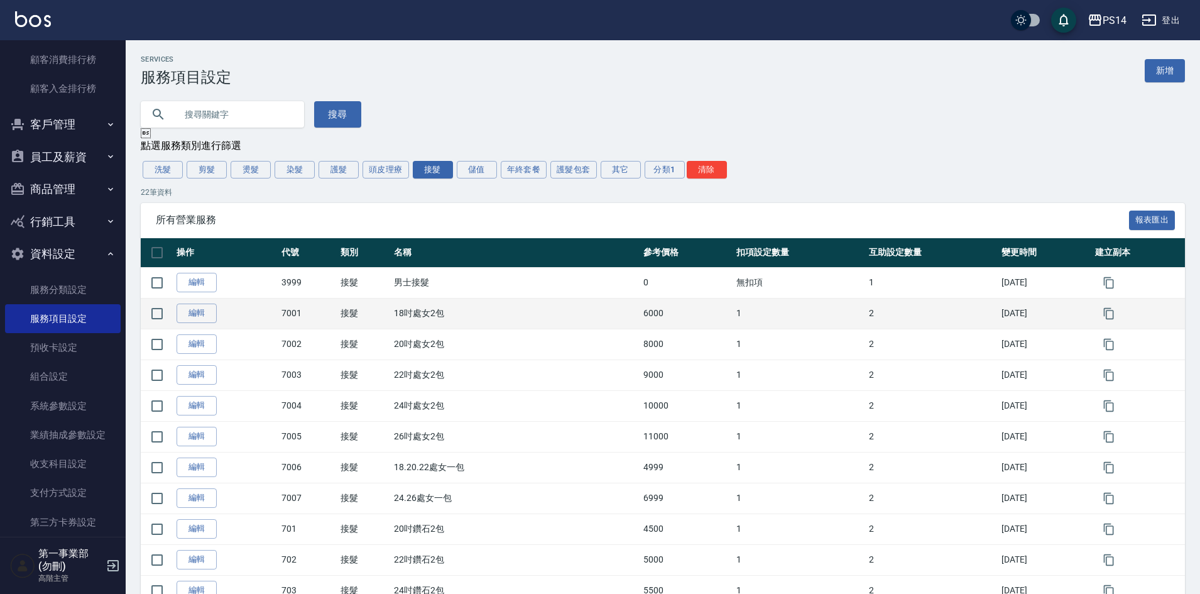
click at [506, 305] on td "18吋處女2包" at bounding box center [515, 313] width 249 height 31
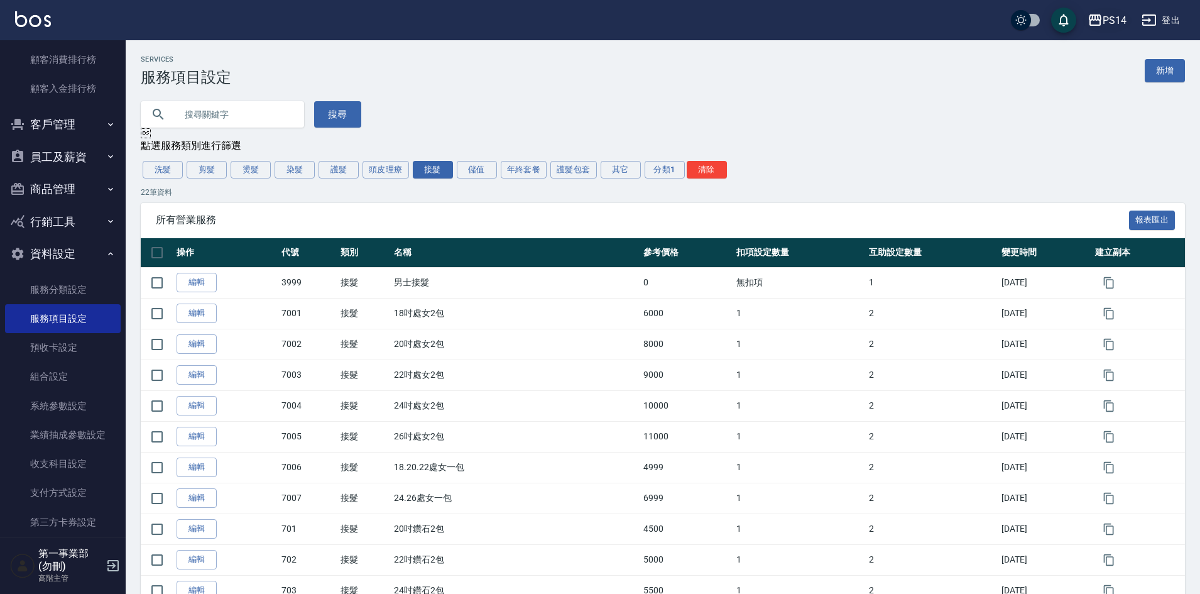
click at [1111, 26] on div "PS14" at bounding box center [1114, 21] width 24 height 16
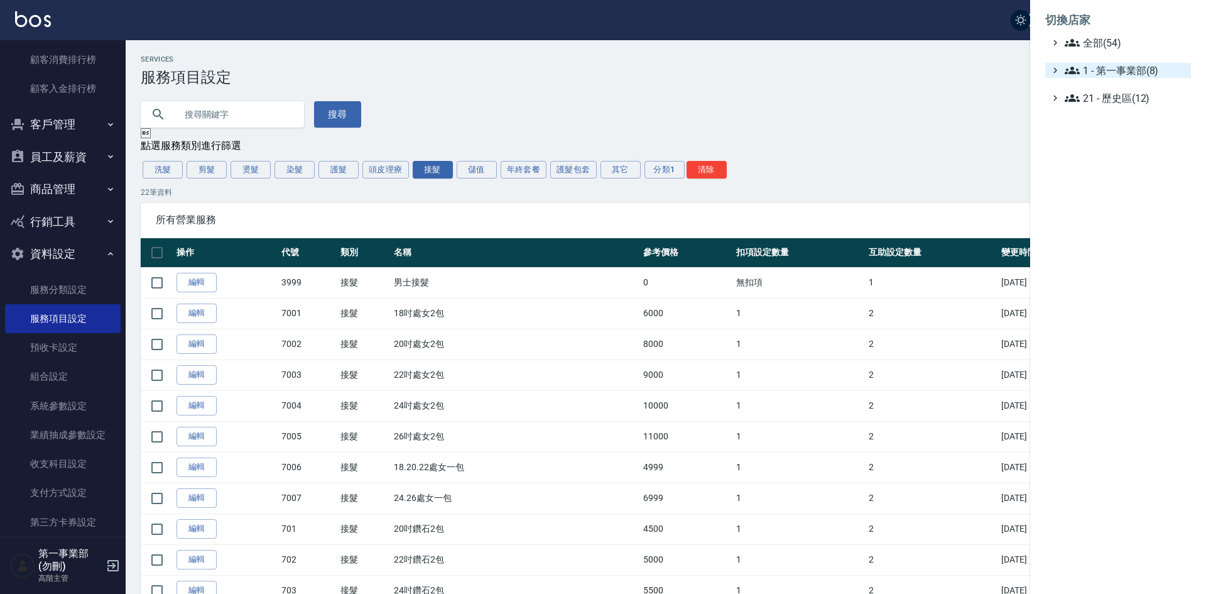
click at [1123, 68] on span "1 - 第一事業部(8)" at bounding box center [1125, 70] width 121 height 15
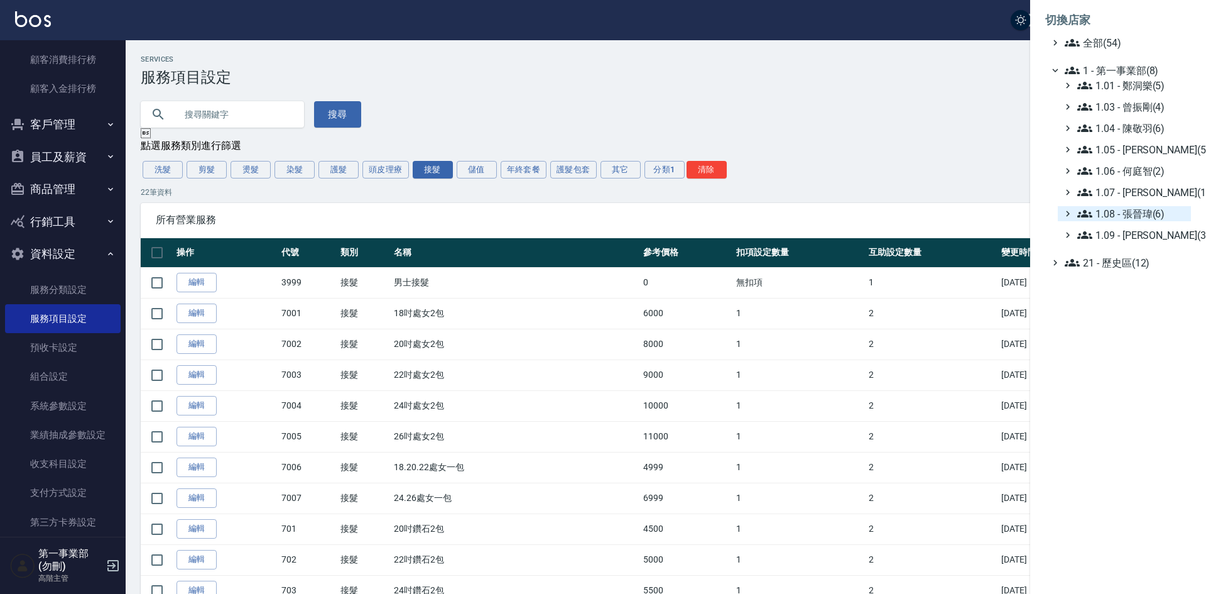
click at [1158, 207] on span "1.08 - 張晉瑋(6)" at bounding box center [1131, 213] width 109 height 15
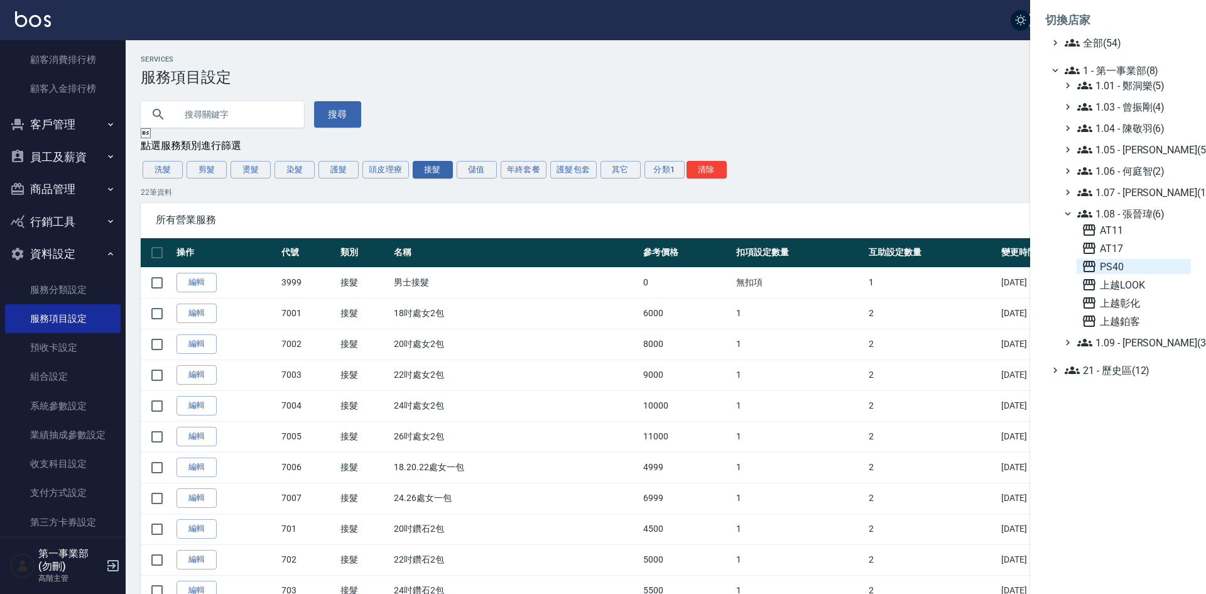
click at [1135, 264] on span "PS40" at bounding box center [1134, 266] width 104 height 15
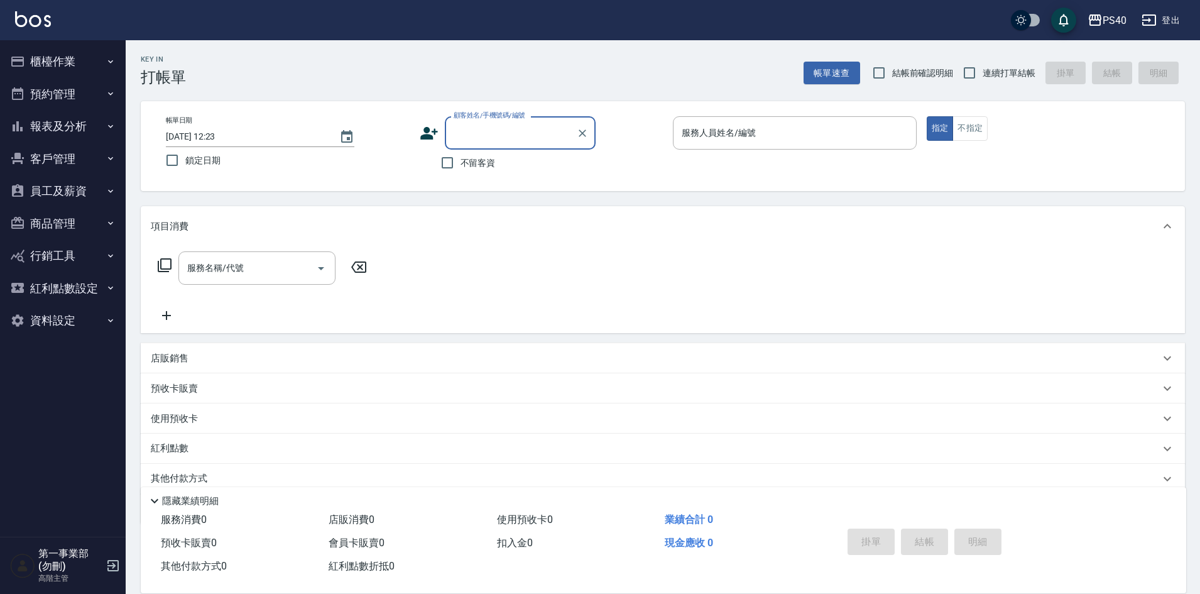
click at [64, 322] on button "資料設定" at bounding box center [63, 320] width 116 height 33
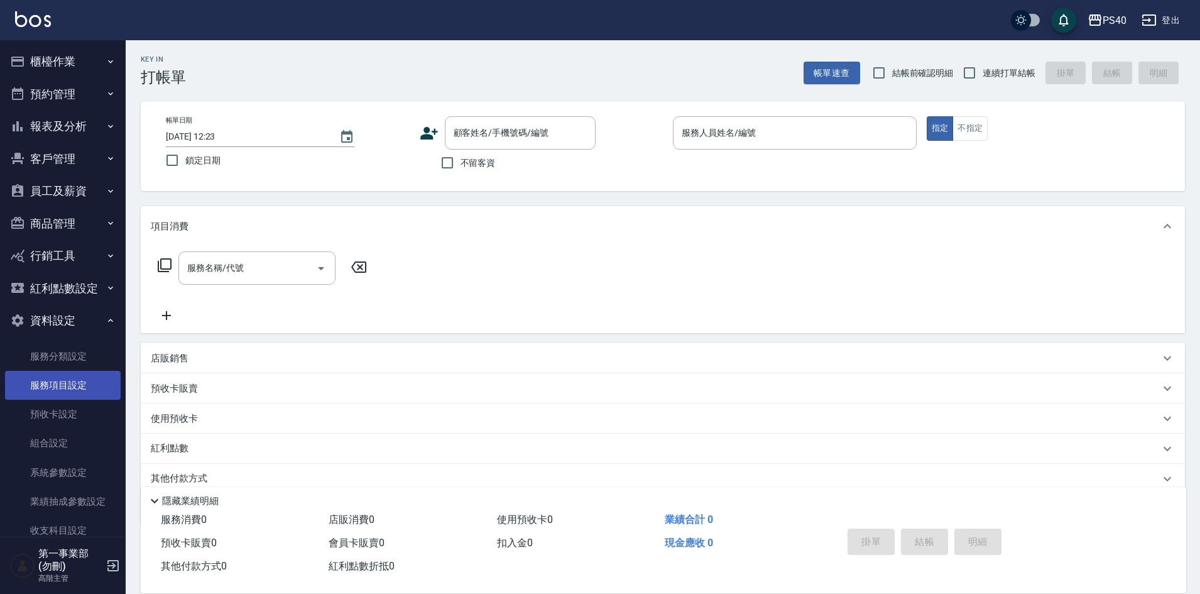
click at [63, 389] on link "服務項目設定" at bounding box center [63, 385] width 116 height 29
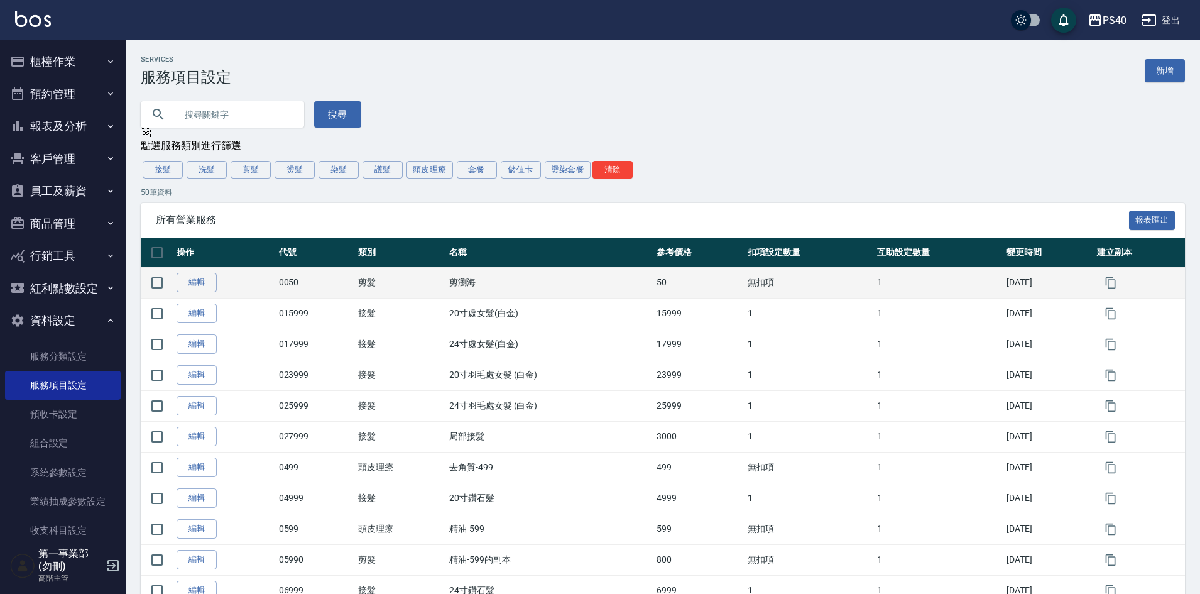
click at [423, 298] on td "剪髮" at bounding box center [400, 282] width 91 height 31
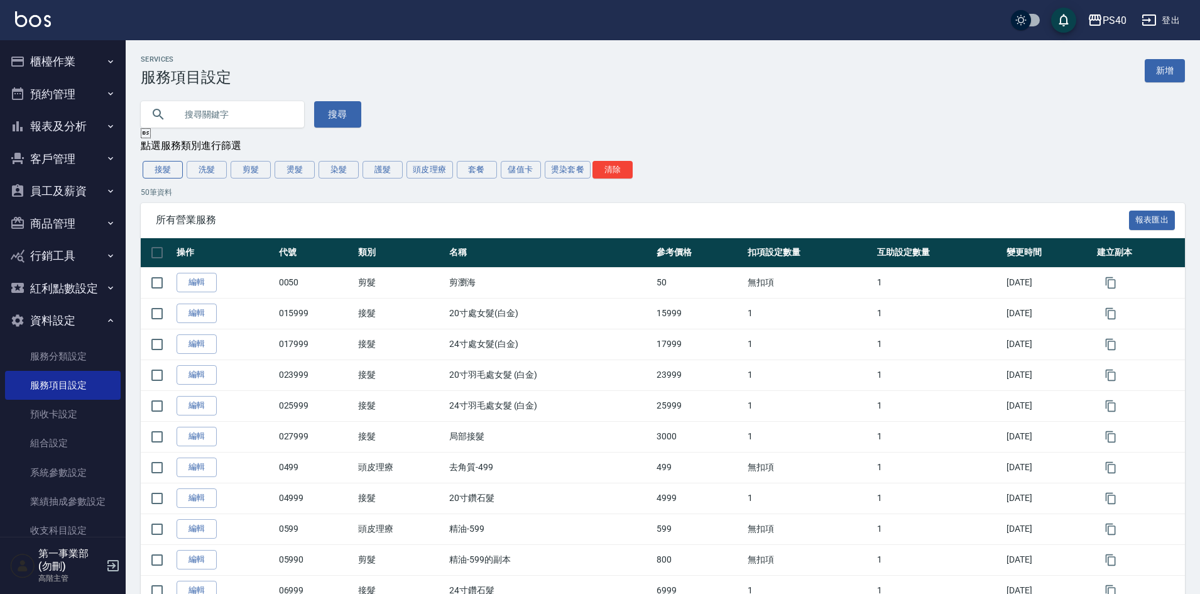
click at [158, 177] on button "接髮" at bounding box center [163, 170] width 40 height 18
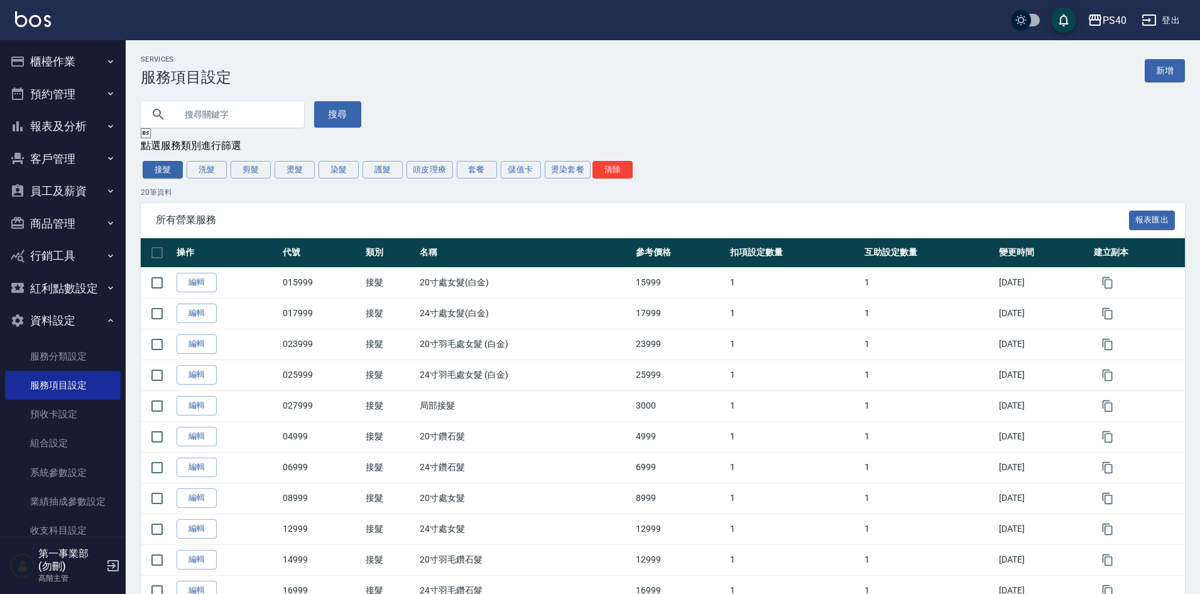
click at [425, 93] on div "搜尋" at bounding box center [655, 106] width 1059 height 41
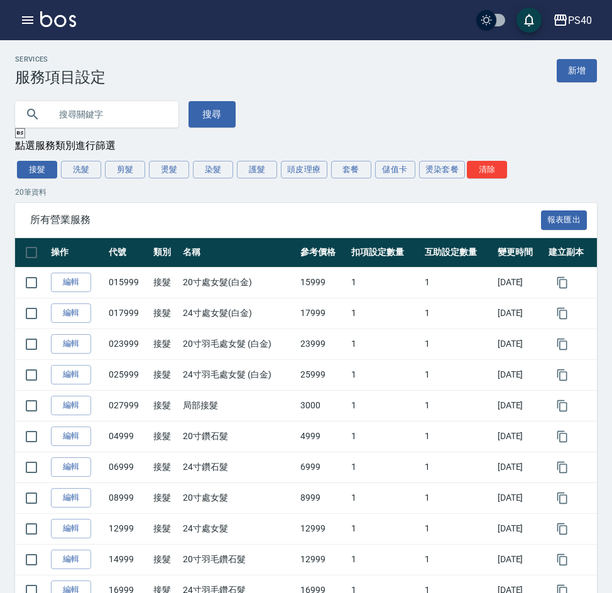
click at [583, 74] on link "新增" at bounding box center [577, 70] width 40 height 23
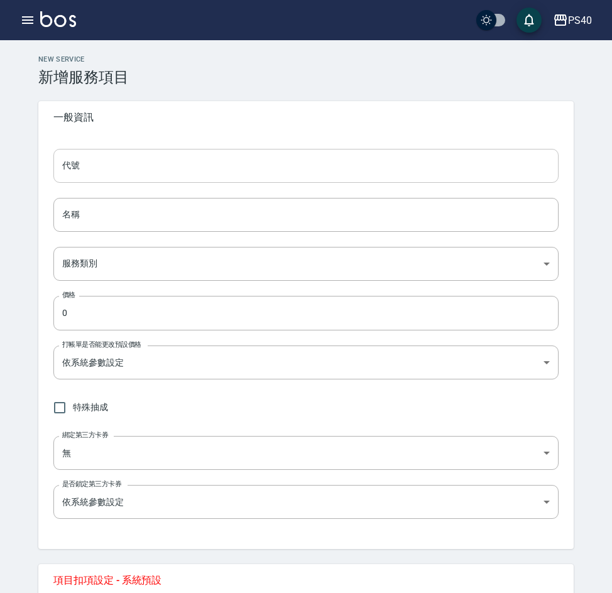
click at [115, 165] on input "代號" at bounding box center [305, 166] width 505 height 34
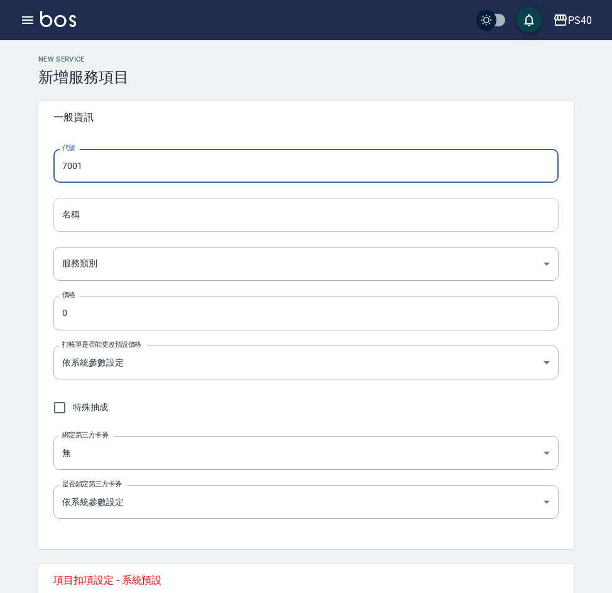
type input "7001"
click at [163, 219] on input "名稱" at bounding box center [305, 215] width 505 height 34
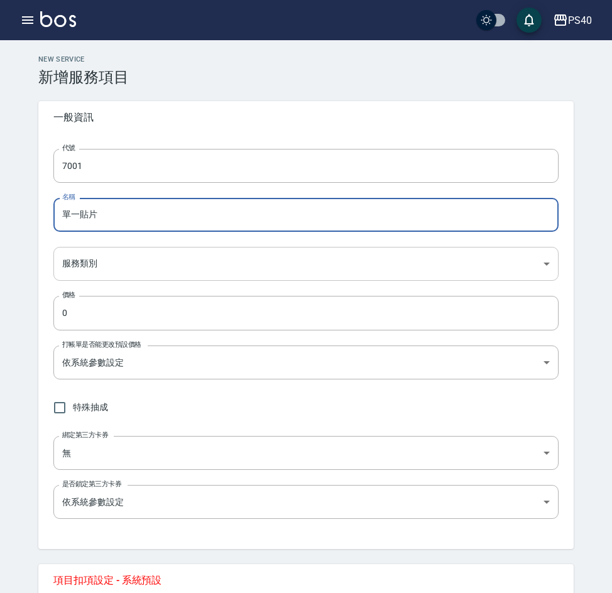
type input "單一貼片"
click at [165, 263] on body "PS40 登出 櫃檯作業 打帳單 帳單列表 掛單列表 座位開單 營業儀表板 現金收支登錄 高階收支登錄 材料自購登錄 每日結帳 排班表 現場電腦打卡 掃碼打卡…" at bounding box center [306, 442] width 612 height 884
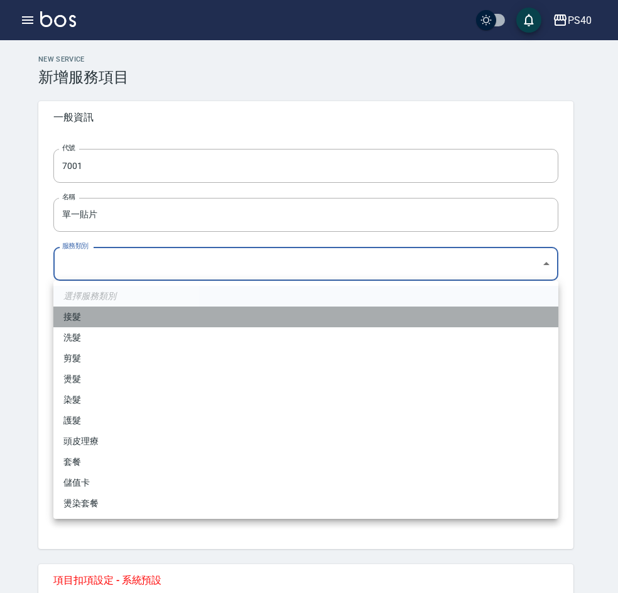
click at [106, 319] on li "接髮" at bounding box center [305, 317] width 505 height 21
type input "478eeb72-1008-4ea7-bf2b-0d4895935dfb"
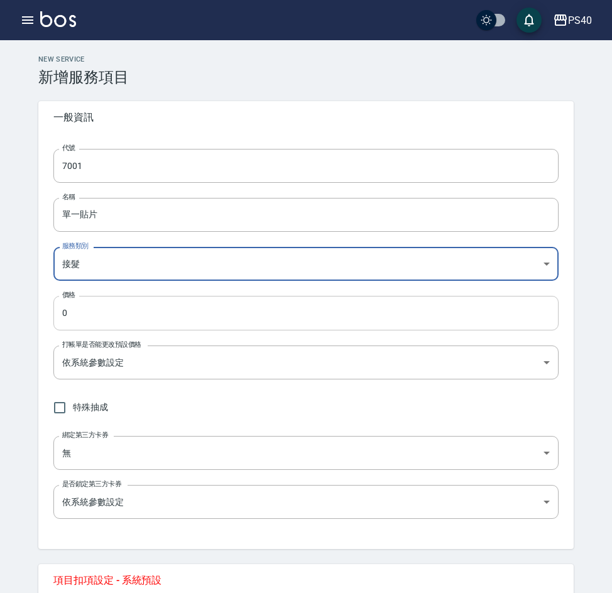
click at [143, 327] on input "0" at bounding box center [305, 313] width 505 height 34
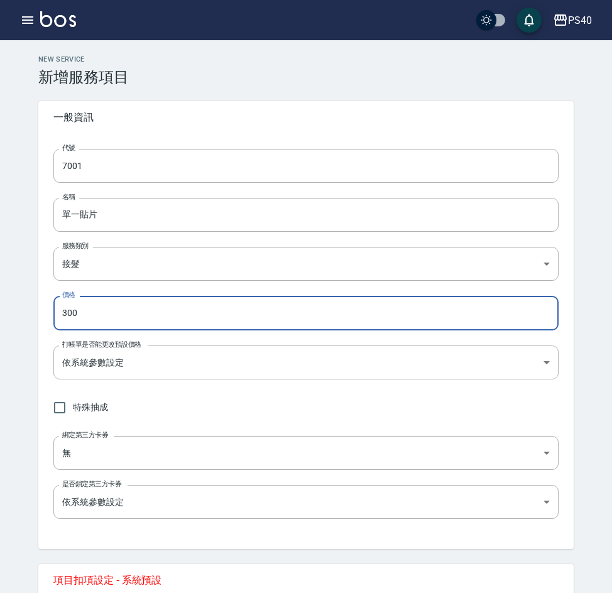
type input "300"
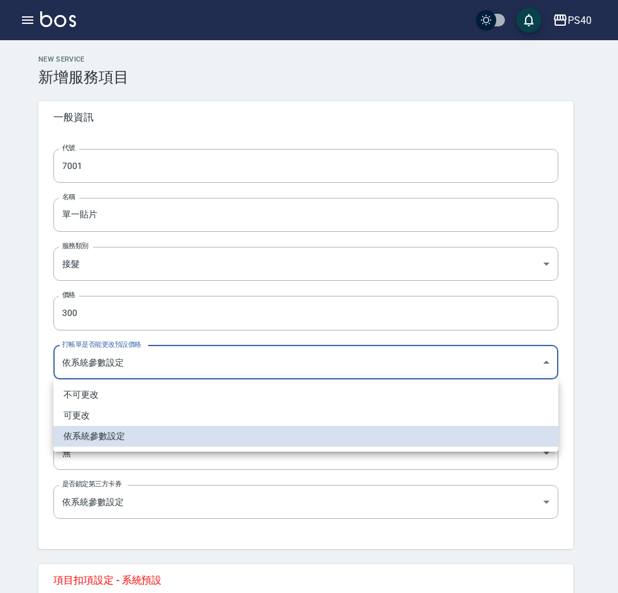
click at [243, 366] on body "PS40 登出 櫃檯作業 打帳單 帳單列表 掛單列表 座位開單 營業儀表板 現金收支登錄 高階收支登錄 材料自購登錄 每日結帳 排班表 現場電腦打卡 掃碼打卡…" at bounding box center [309, 442] width 618 height 884
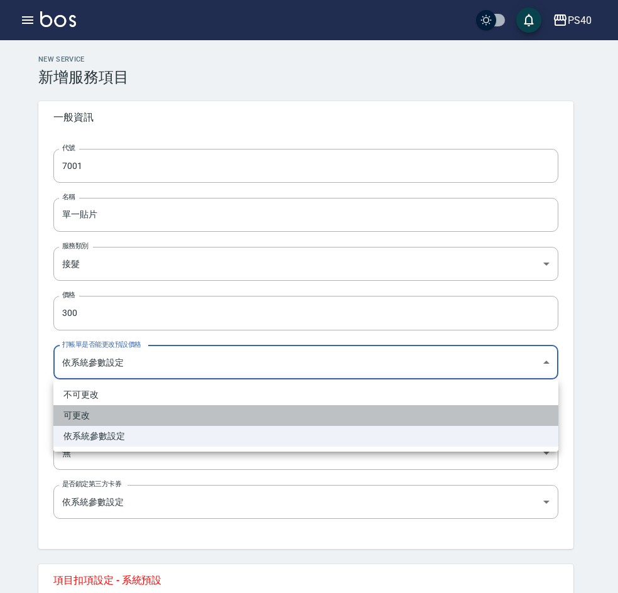
click at [90, 411] on li "可更改" at bounding box center [305, 415] width 505 height 21
type input "FALSE"
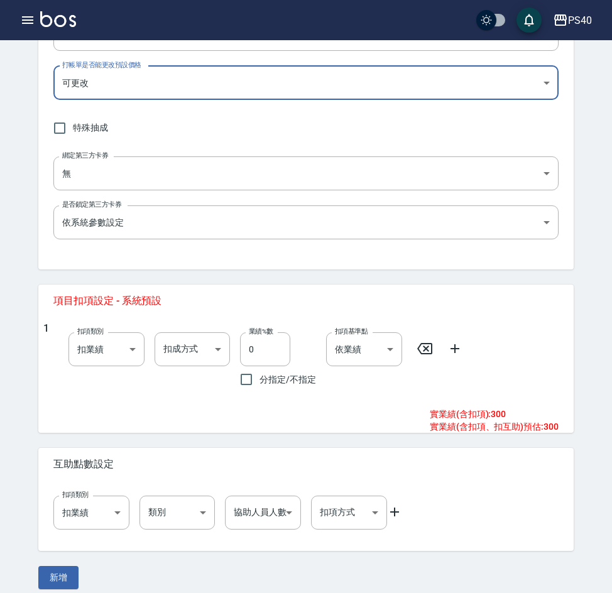
scroll to position [291, 0]
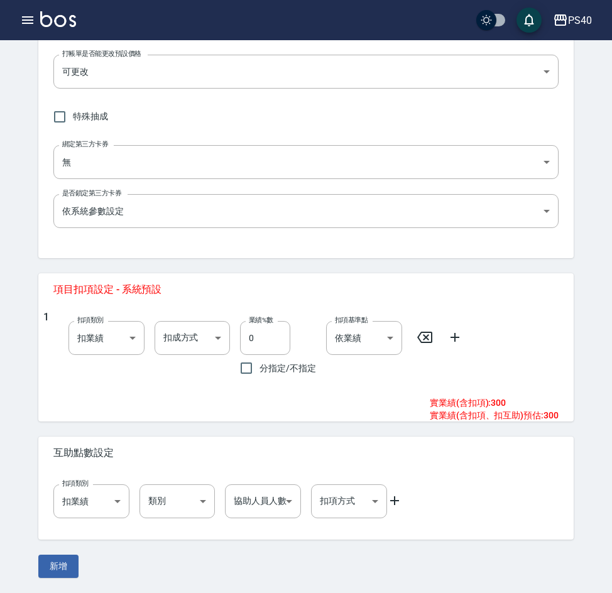
click at [275, 363] on span "分指定/不指定" at bounding box center [287, 368] width 57 height 13
click at [259, 363] on input "分指定/不指定" at bounding box center [246, 368] width 26 height 26
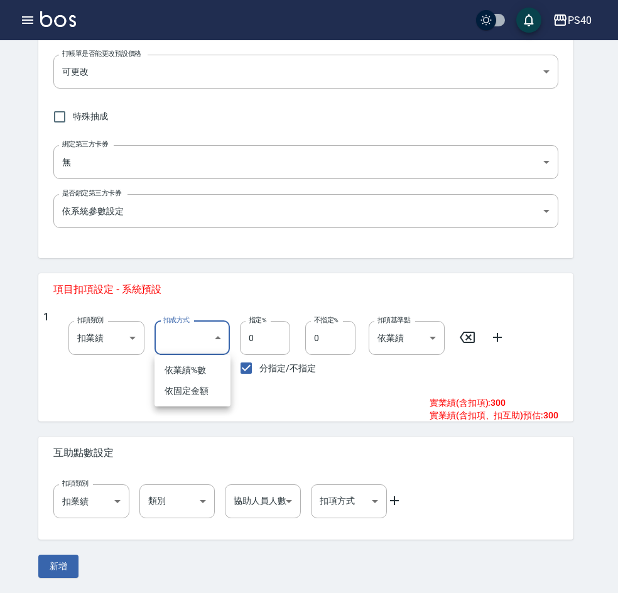
click at [176, 343] on body "PS40 登出 櫃檯作業 打帳單 帳單列表 掛單列表 座位開單 營業儀表板 現金收支登錄 高階收支登錄 材料自購登錄 每日結帳 排班表 現場電腦打卡 掃碼打卡…" at bounding box center [309, 151] width 618 height 884
click at [272, 367] on div at bounding box center [309, 296] width 618 height 593
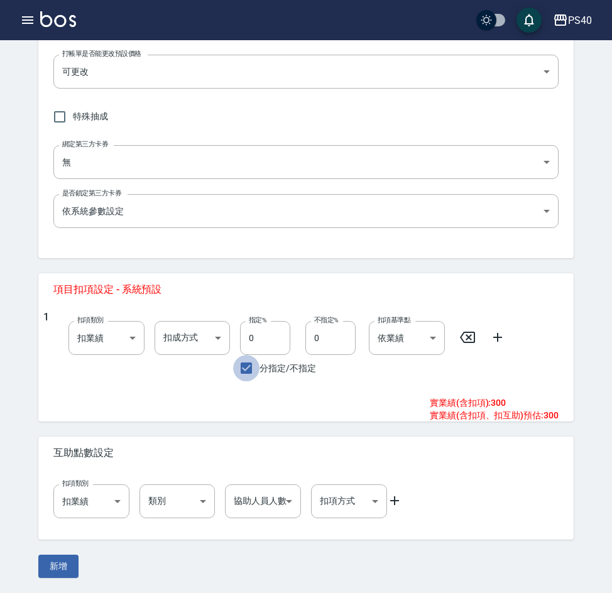
click at [246, 364] on input "分指定/不指定" at bounding box center [246, 368] width 26 height 26
checkbox input "false"
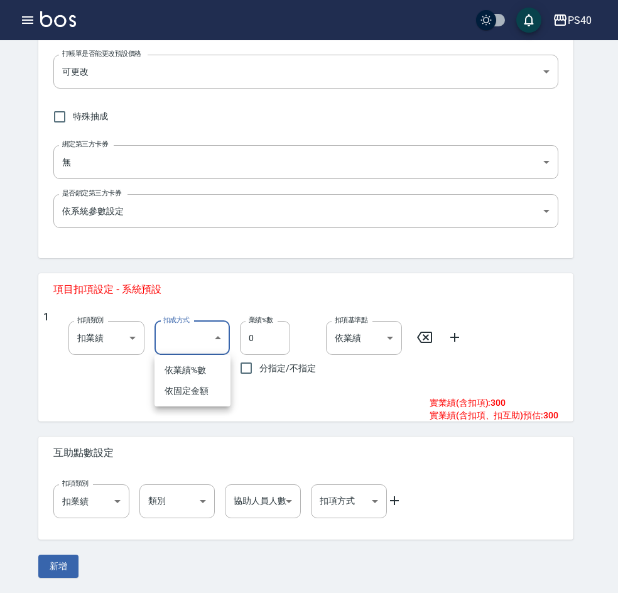
click at [217, 346] on body "PS40 登出 櫃檯作業 打帳單 帳單列表 掛單列表 座位開單 營業儀表板 現金收支登錄 高階收支登錄 材料自購登錄 每日結帳 排班表 現場電腦打卡 掃碼打卡…" at bounding box center [309, 151] width 618 height 884
click at [209, 371] on li "依業績%數" at bounding box center [193, 370] width 76 height 21
type input "扣趴數"
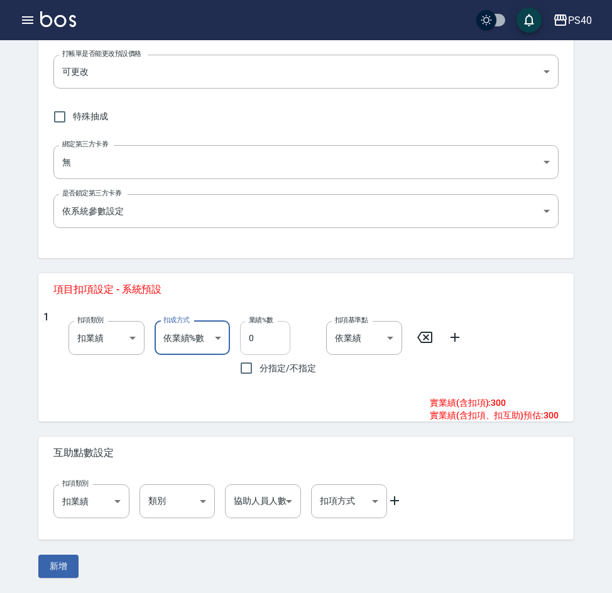
click at [266, 336] on input "0" at bounding box center [265, 338] width 50 height 34
type input "100"
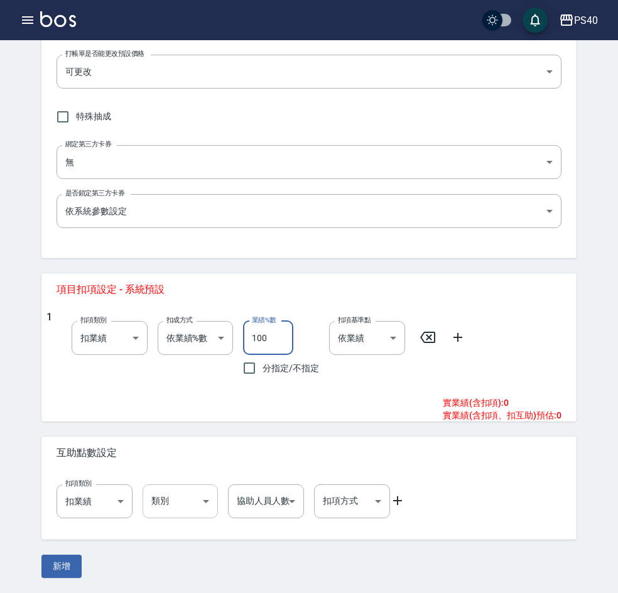
click at [189, 504] on body "PS40 登出 櫃檯作業 打帳單 帳單列表 掛單列表 座位開單 營業儀表板 現金收支登錄 高階收支登錄 材料自購登錄 每日結帳 排班表 現場電腦打卡 掃碼打卡…" at bounding box center [309, 151] width 618 height 884
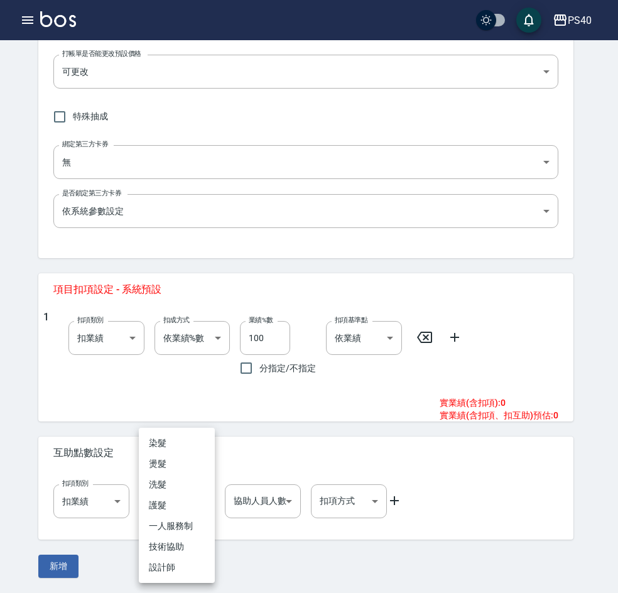
click at [256, 435] on div at bounding box center [309, 296] width 618 height 593
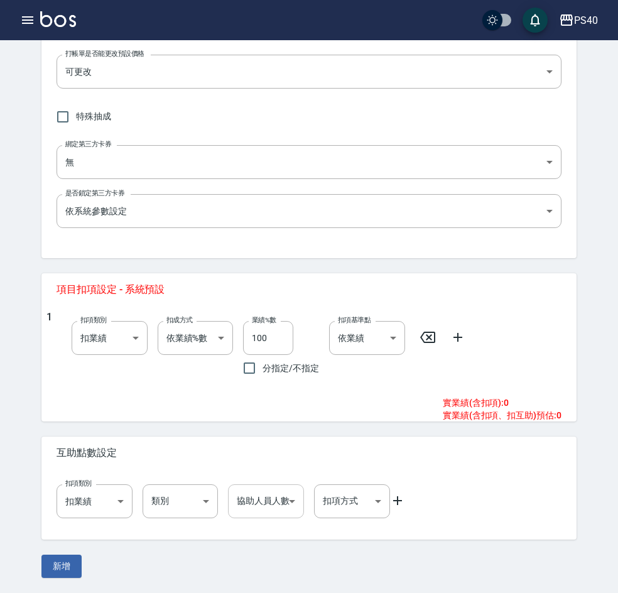
click at [263, 505] on body "PS40 登出 櫃檯作業 打帳單 帳單列表 掛單列表 座位開單 營業儀表板 現金收支登錄 高階收支登錄 材料自購登錄 每日結帳 排班表 現場電腦打卡 掃碼打卡…" at bounding box center [309, 151] width 618 height 884
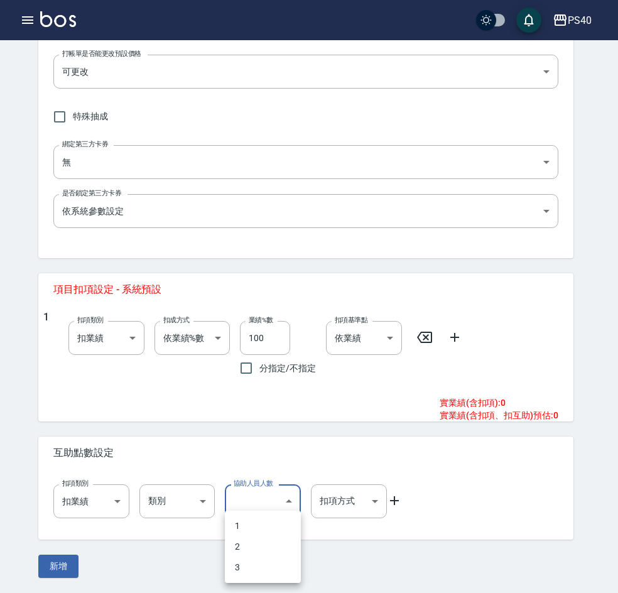
click at [256, 521] on li "1" at bounding box center [263, 526] width 76 height 21
type input "1"
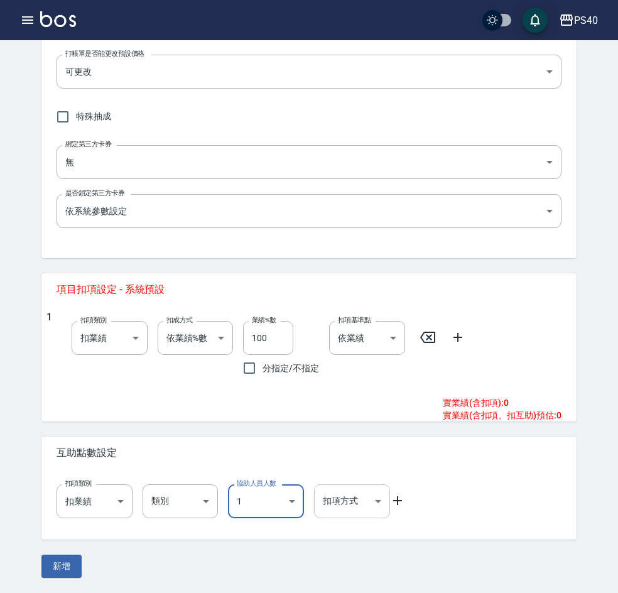
click at [366, 499] on body "PS40 登出 櫃檯作業 打帳單 帳單列表 掛單列表 座位開單 營業儀表板 現金收支登錄 高階收支登錄 材料自購登錄 每日結帳 排班表 現場電腦打卡 掃碼打卡…" at bounding box center [309, 151] width 618 height 884
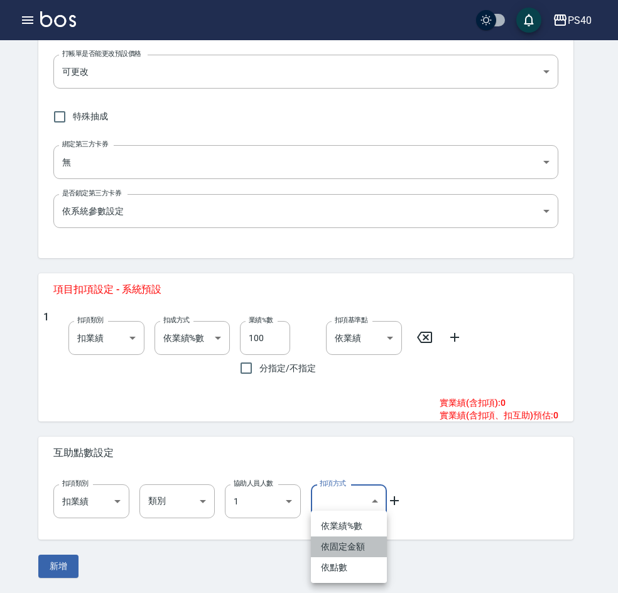
click at [359, 552] on li "依固定金額" at bounding box center [349, 546] width 76 height 21
type input "固定金額"
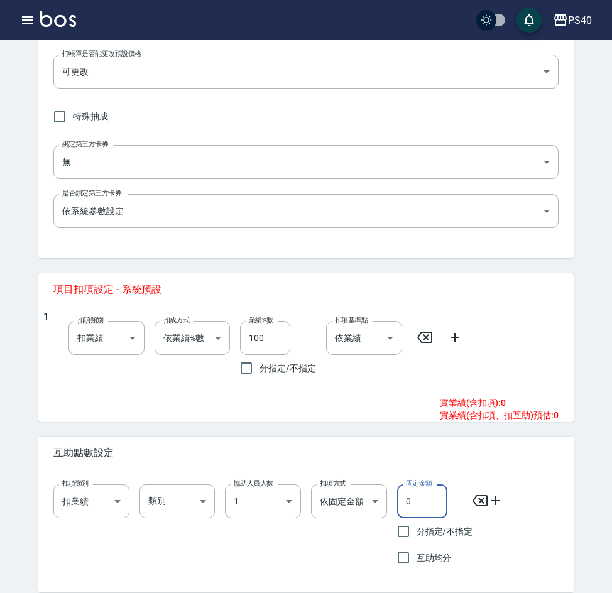
click at [419, 506] on input "0" at bounding box center [422, 501] width 50 height 34
type input "20"
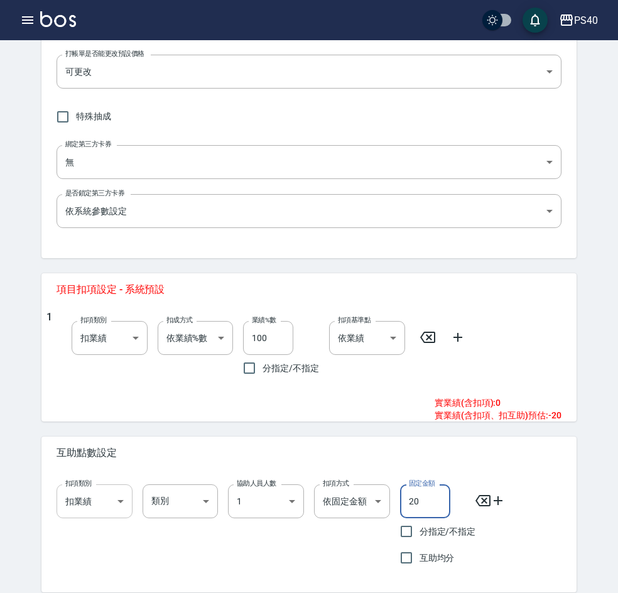
click at [104, 500] on body "PS40 登出 櫃檯作業 打帳單 帳單列表 掛單列表 座位開單 營業儀表板 現金收支登錄 高階收支登錄 材料自購登錄 每日結帳 排班表 現場電腦打卡 掃碼打卡…" at bounding box center [309, 177] width 618 height 937
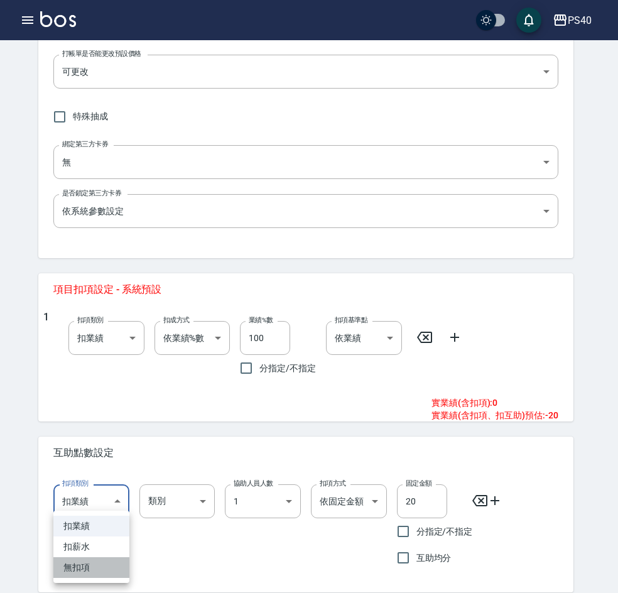
click at [91, 570] on li "無扣項" at bounding box center [91, 567] width 76 height 21
type input "none"
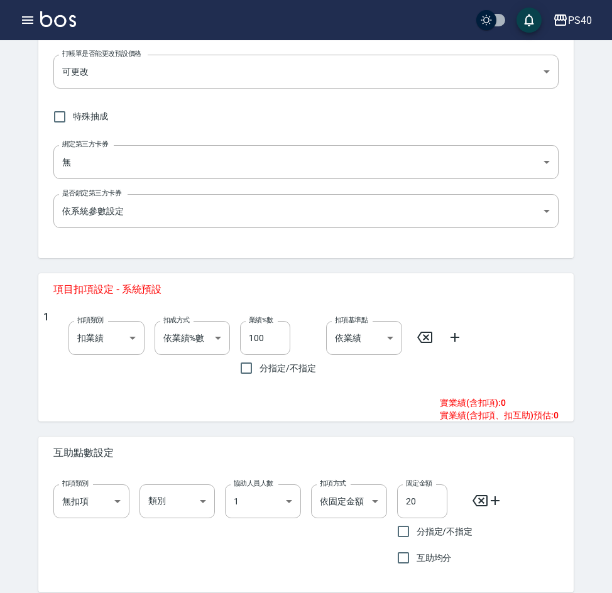
click at [553, 491] on div "扣項類別 無扣項 none 扣項類別 類別 ​ 類別 協助人員人數 1 1 協助人員人數 扣項方式 依固定金額 固定金額 扣項方式 固定金額 20 固定金額 …" at bounding box center [300, 522] width 515 height 97
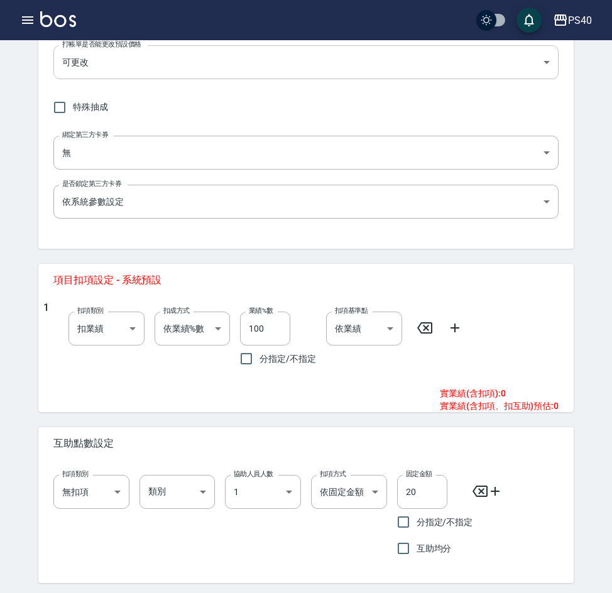
scroll to position [314, 0]
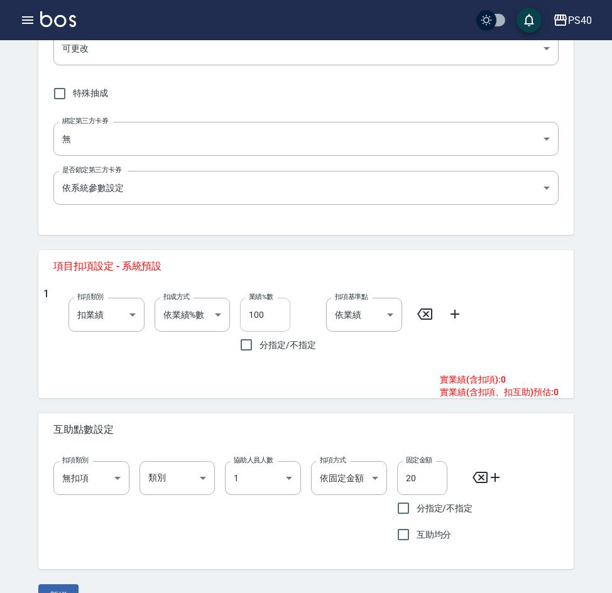
click at [275, 320] on input "100" at bounding box center [265, 315] width 50 height 34
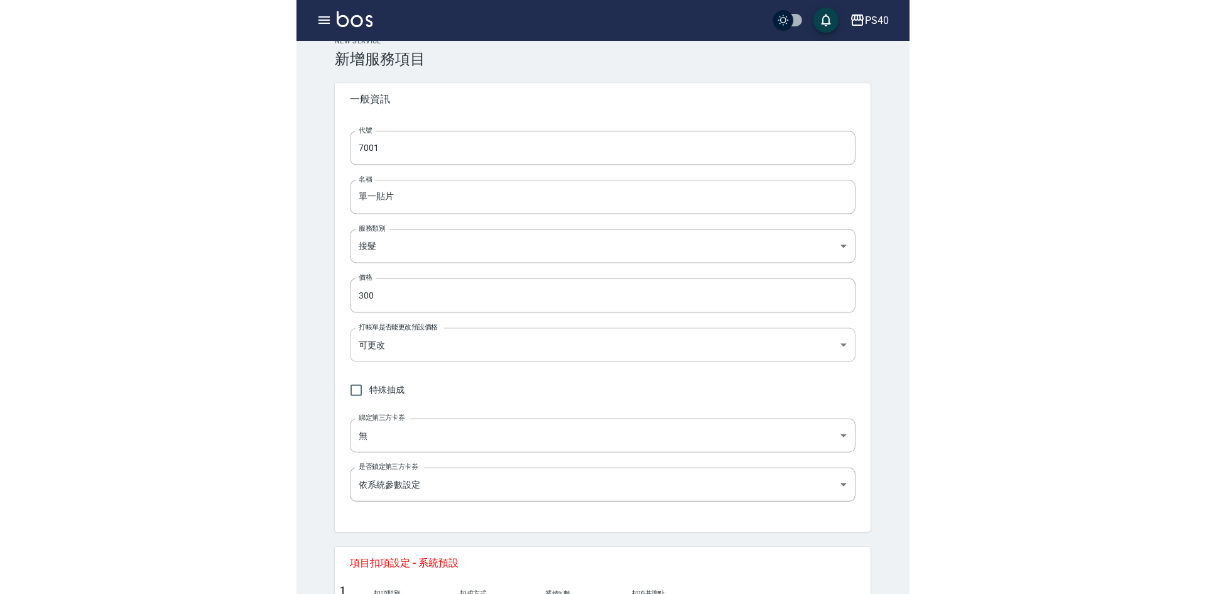
scroll to position [0, 0]
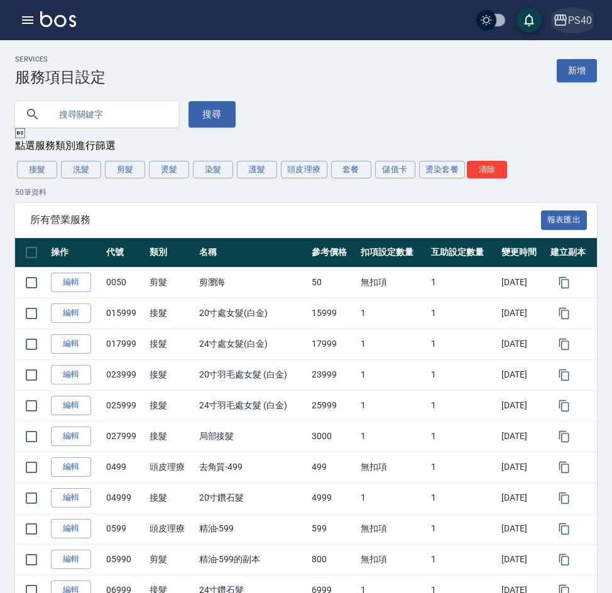
click at [591, 19] on div "PS40" at bounding box center [580, 21] width 24 height 16
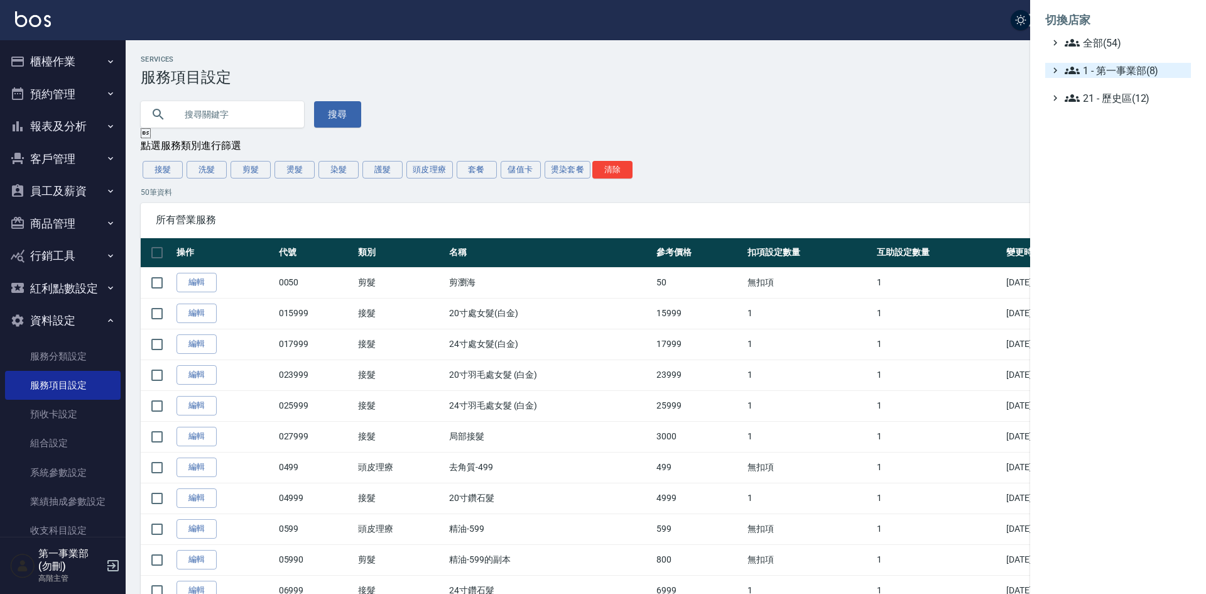
click at [1123, 77] on span "1 - 第一事業部(8)" at bounding box center [1125, 70] width 121 height 15
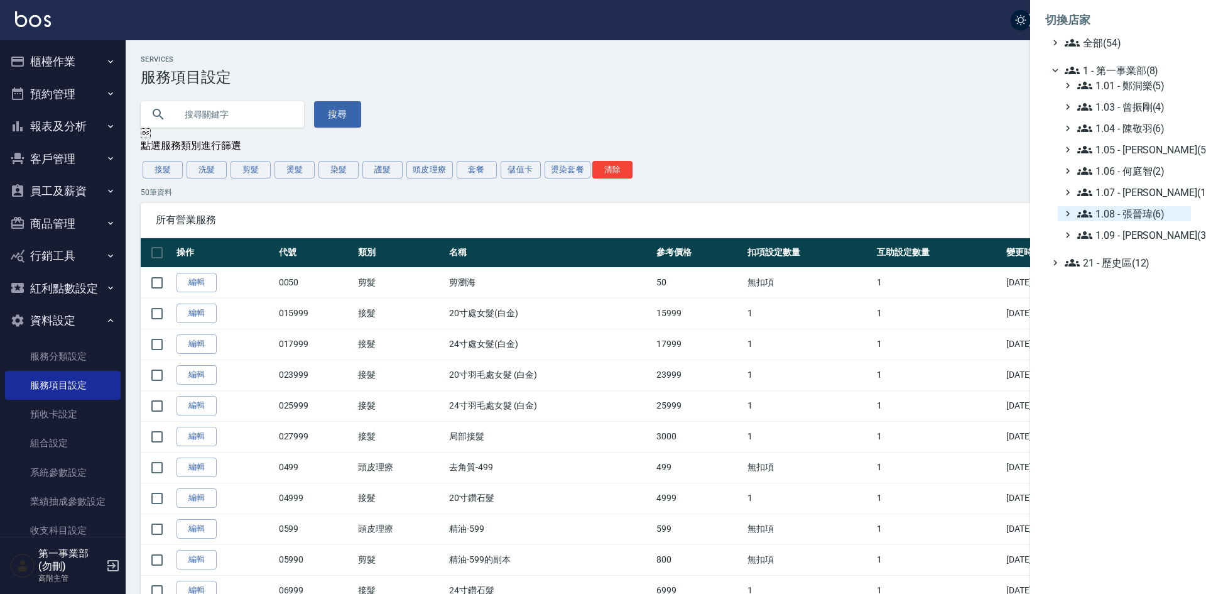
click at [1163, 216] on span "1.08 - 張晉瑋(6)" at bounding box center [1131, 213] width 109 height 15
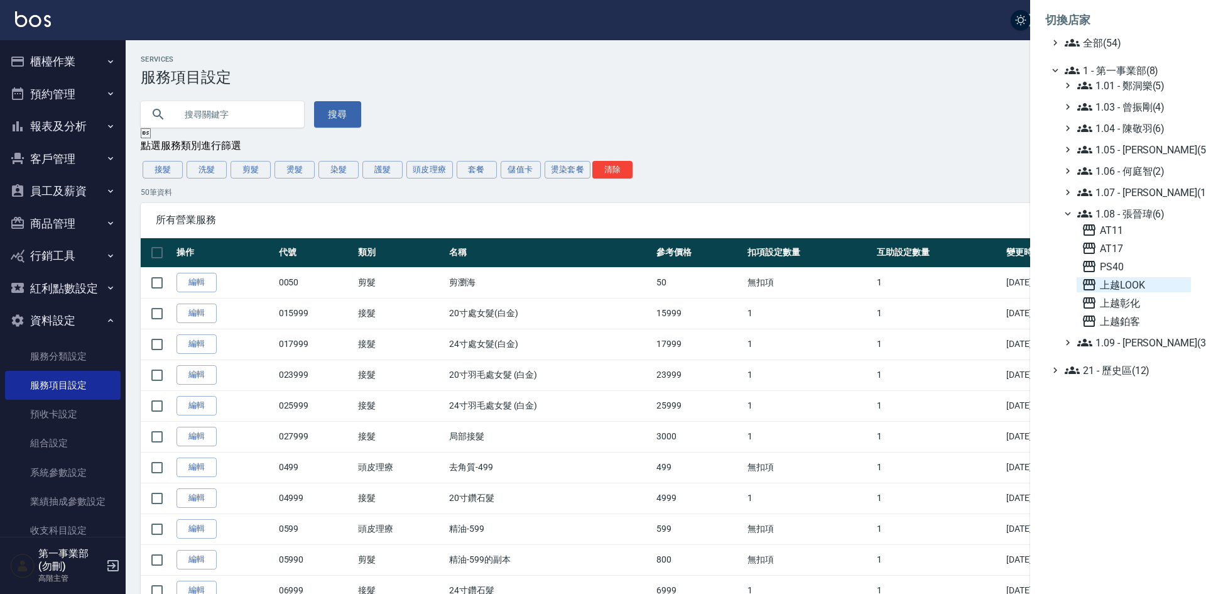
click at [1135, 286] on span "上越LOOK" at bounding box center [1134, 284] width 104 height 15
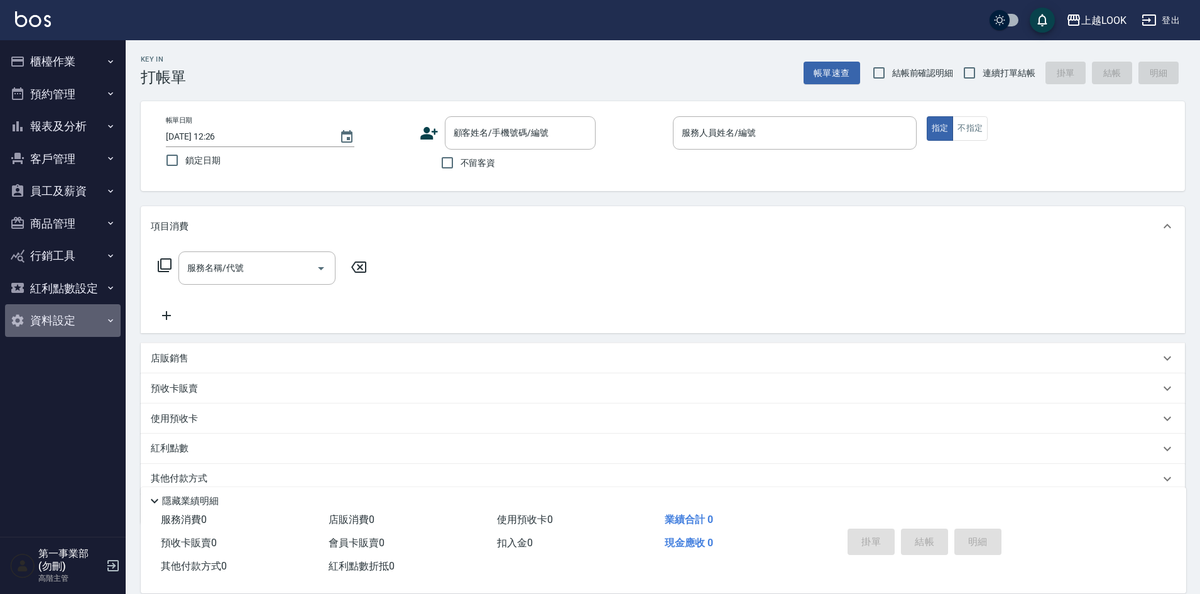
click at [54, 313] on button "資料設定" at bounding box center [63, 320] width 116 height 33
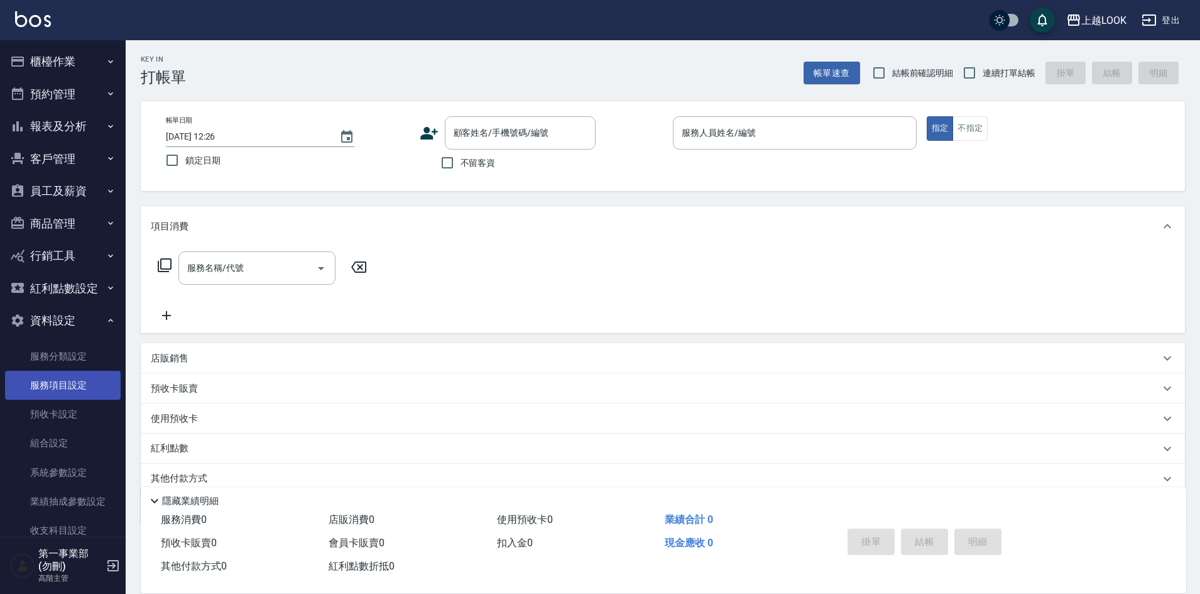
click at [68, 383] on link "服務項目設定" at bounding box center [63, 385] width 116 height 29
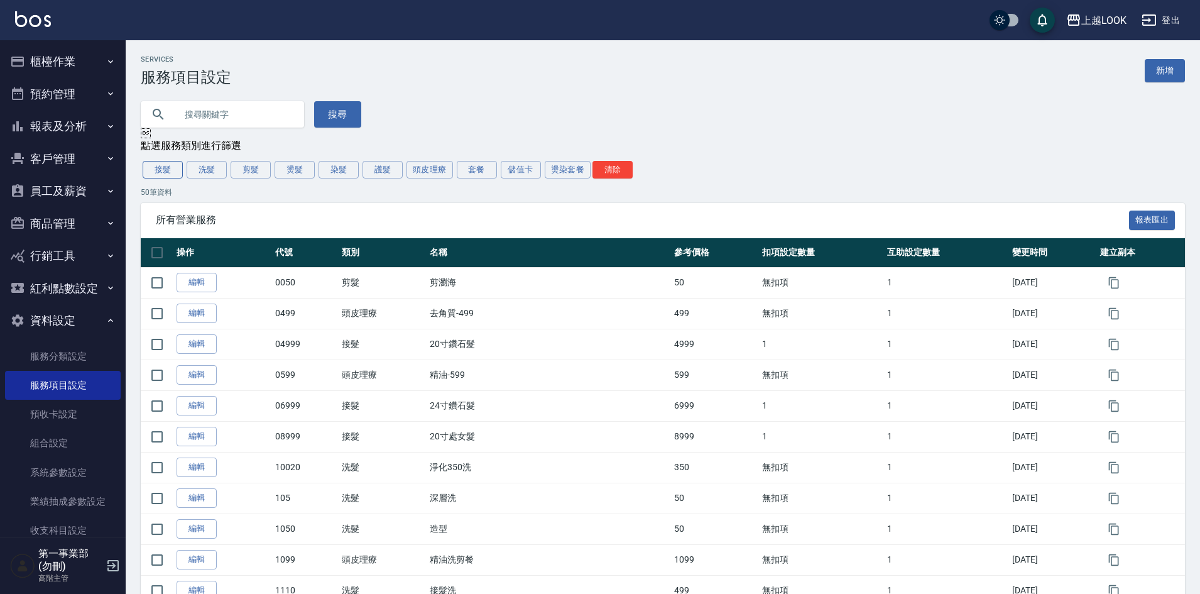
click at [158, 177] on button "接髮" at bounding box center [163, 170] width 40 height 18
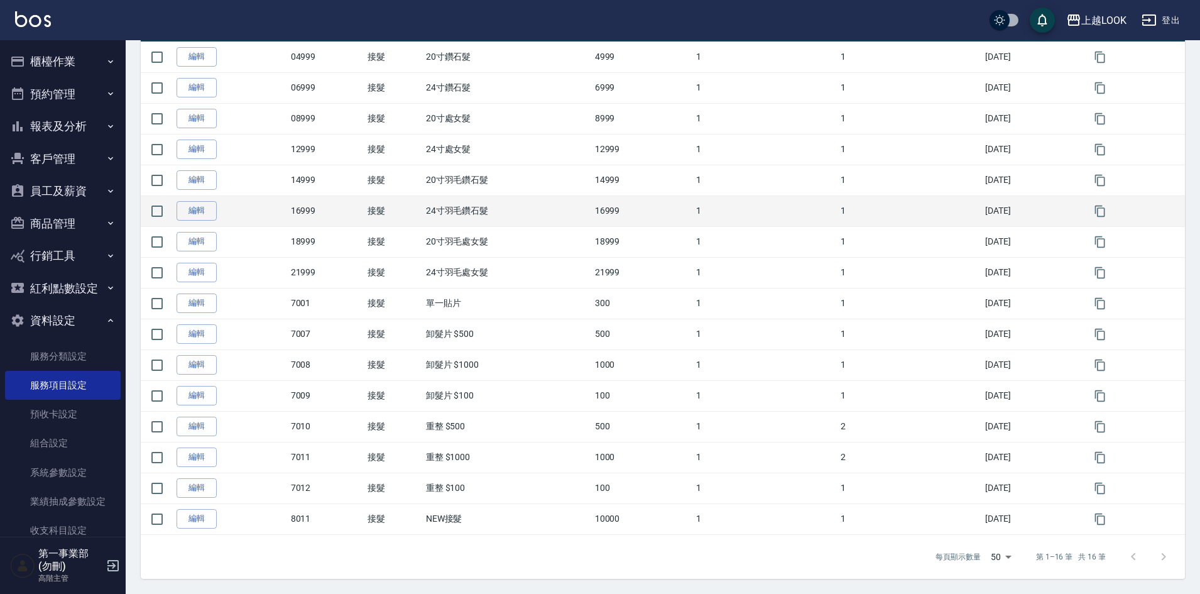
scroll to position [228, 0]
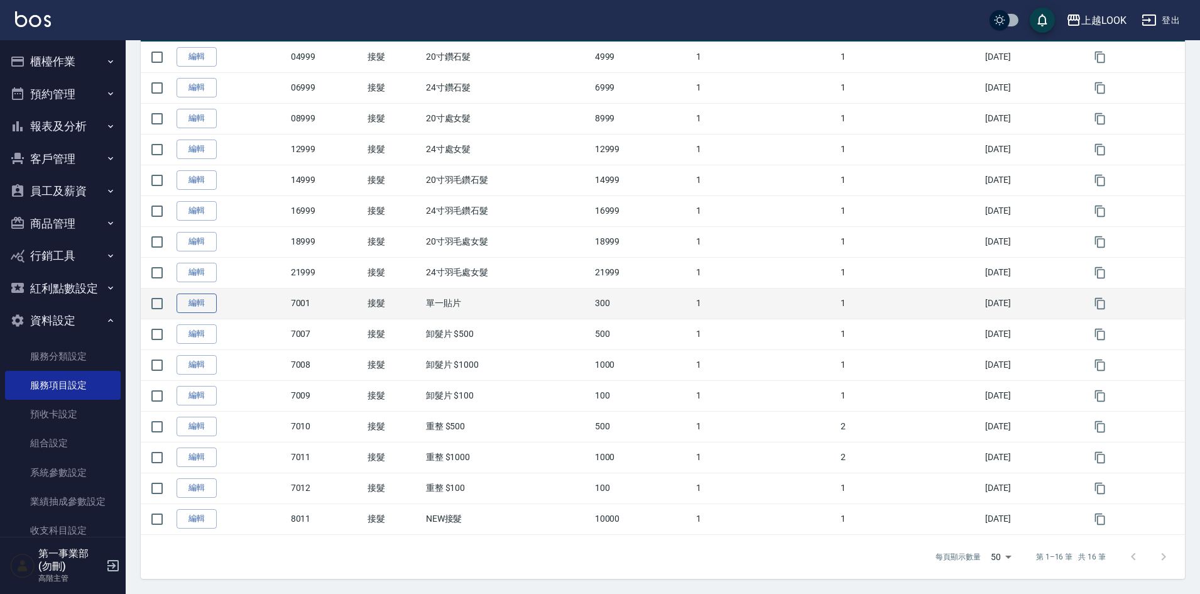
click at [192, 298] on link "編輯" at bounding box center [197, 302] width 40 height 19
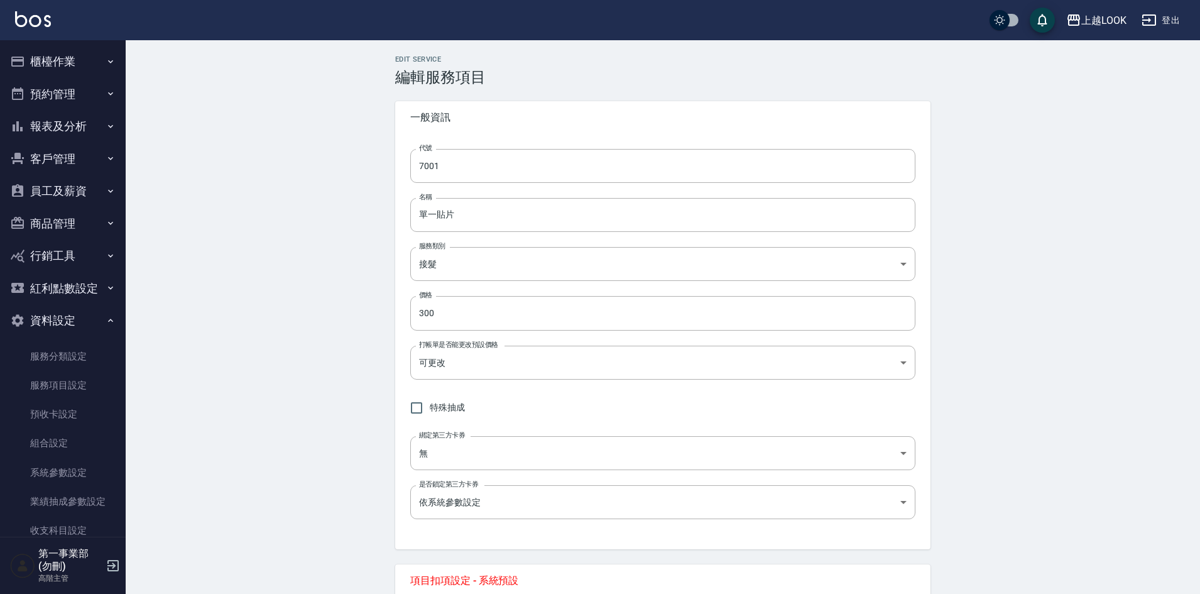
click at [229, 328] on div "Edit Service 編輯服務項目 一般資訊 代號 7001 代號 名稱 單一貼片 名稱 服務類別 接髮 5d80a020-a9da-42f2-9fb9-…" at bounding box center [663, 488] width 1074 height 896
click at [1111, 23] on div "上越LOOK" at bounding box center [1103, 21] width 45 height 16
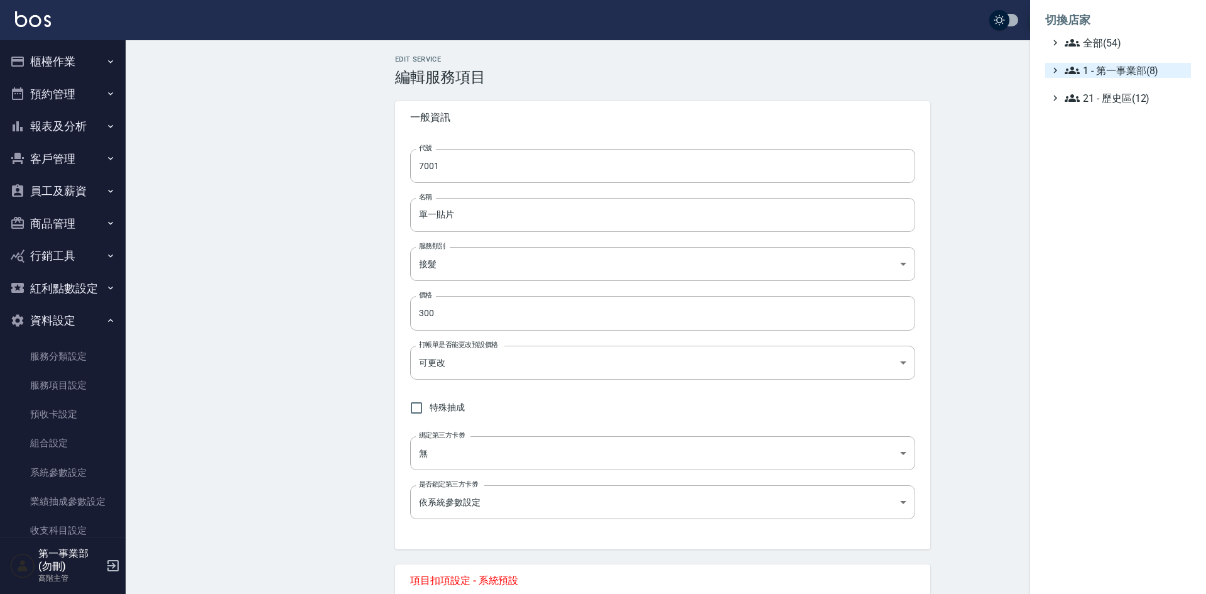
click at [1123, 69] on span "1 - 第一事業部(8)" at bounding box center [1125, 70] width 121 height 15
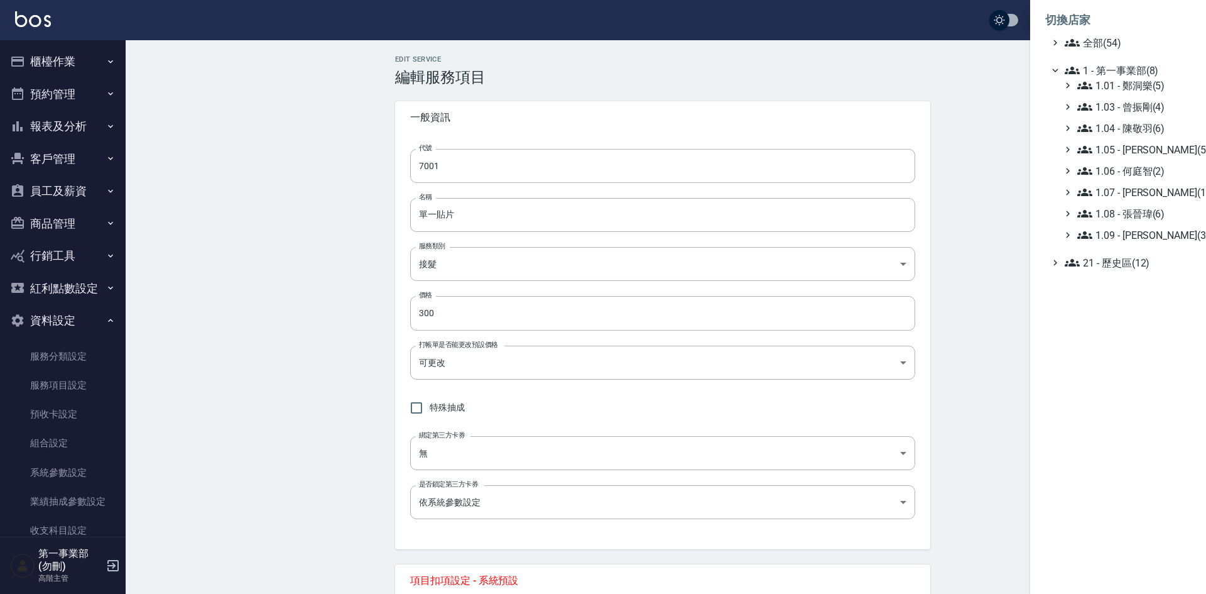
click at [1145, 205] on div "1.01 - [PERSON_NAME](5) 1.03 - [PERSON_NAME](4) 1.04 - [PERSON_NAME](6) 1.05 - …" at bounding box center [1124, 160] width 133 height 165
click at [1143, 207] on span "1.08 - 張晉瑋(6)" at bounding box center [1131, 213] width 109 height 15
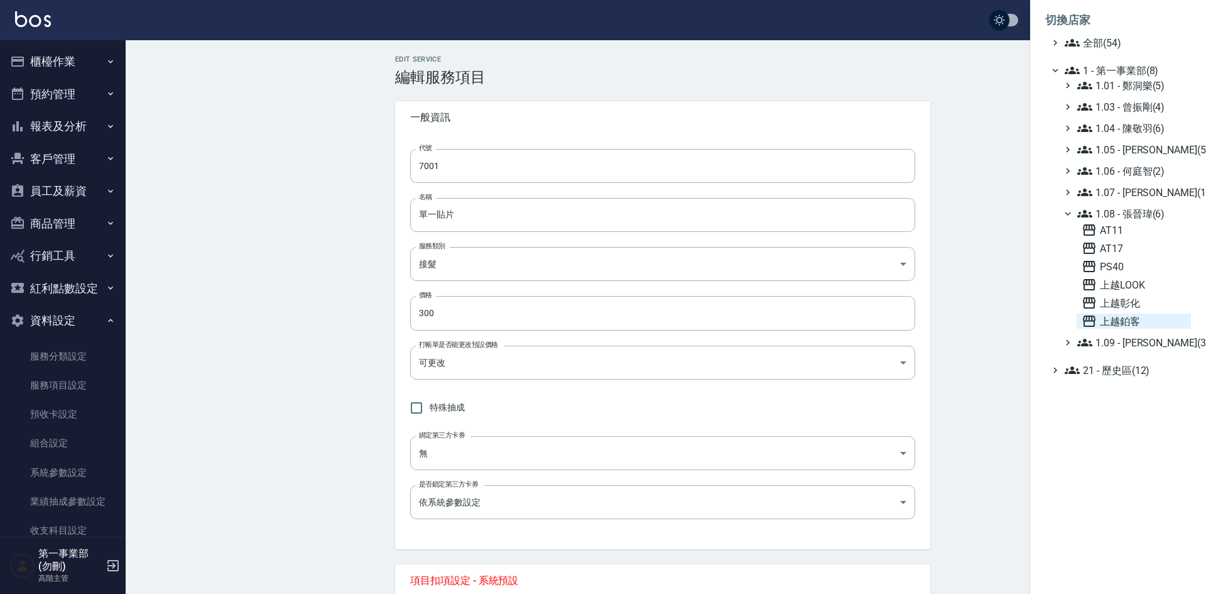
click at [1126, 317] on span "上越鉑客" at bounding box center [1134, 320] width 104 height 15
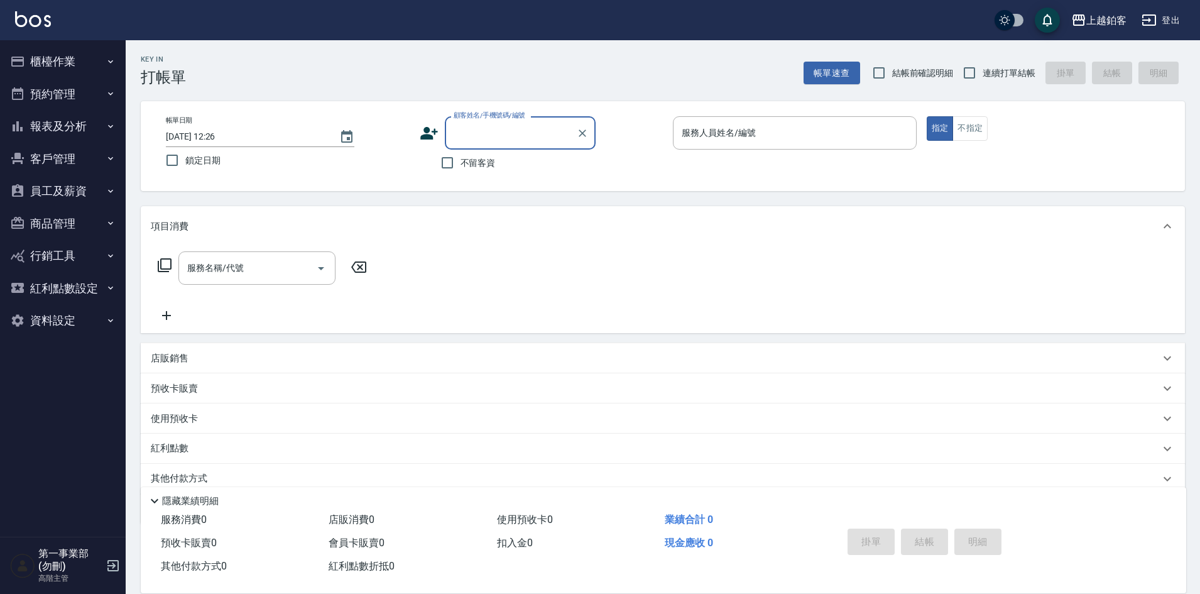
click at [70, 129] on button "報表及分析" at bounding box center [63, 126] width 116 height 33
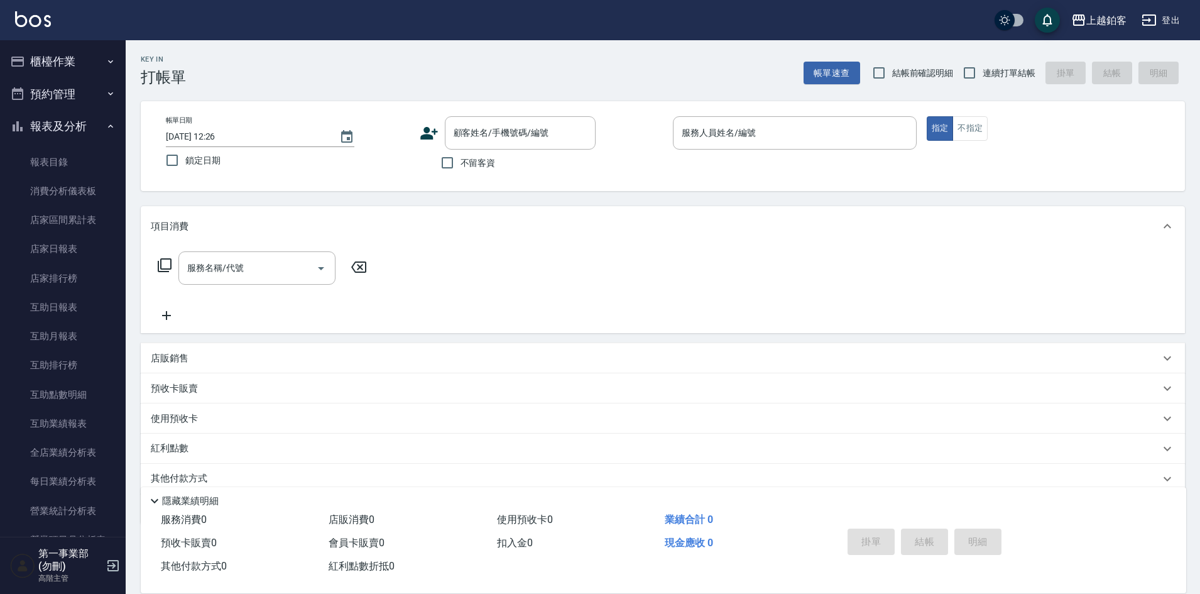
click at [78, 126] on button "報表及分析" at bounding box center [63, 126] width 116 height 33
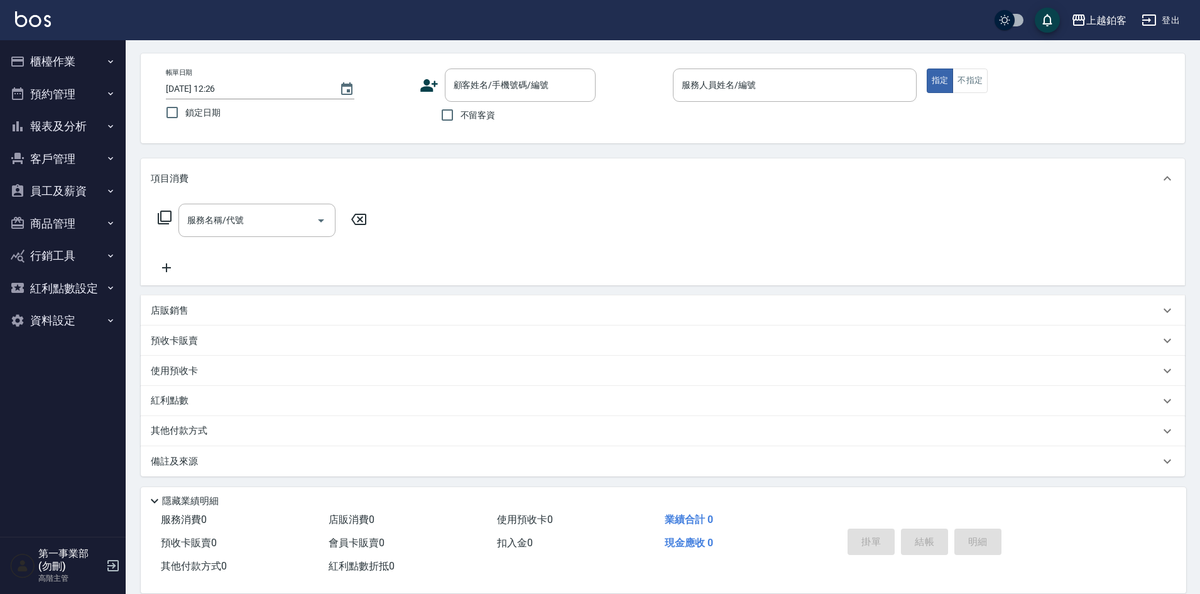
scroll to position [51, 0]
click at [57, 330] on button "資料設定" at bounding box center [63, 320] width 116 height 33
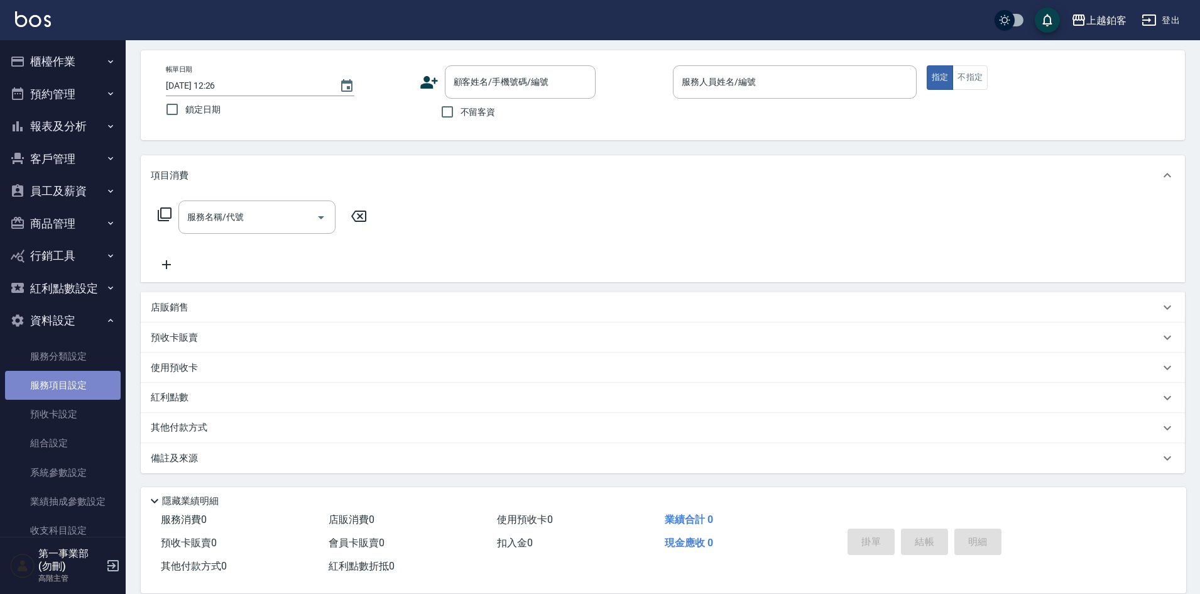
click at [79, 383] on link "服務項目設定" at bounding box center [63, 385] width 116 height 29
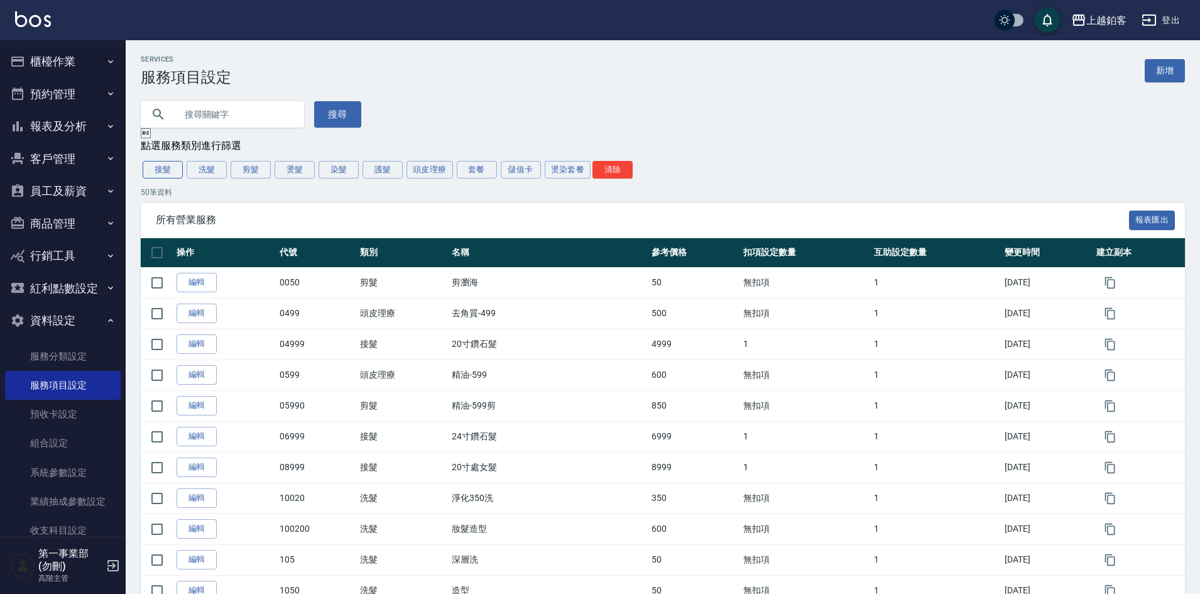
click at [158, 169] on button "接髮" at bounding box center [163, 170] width 40 height 18
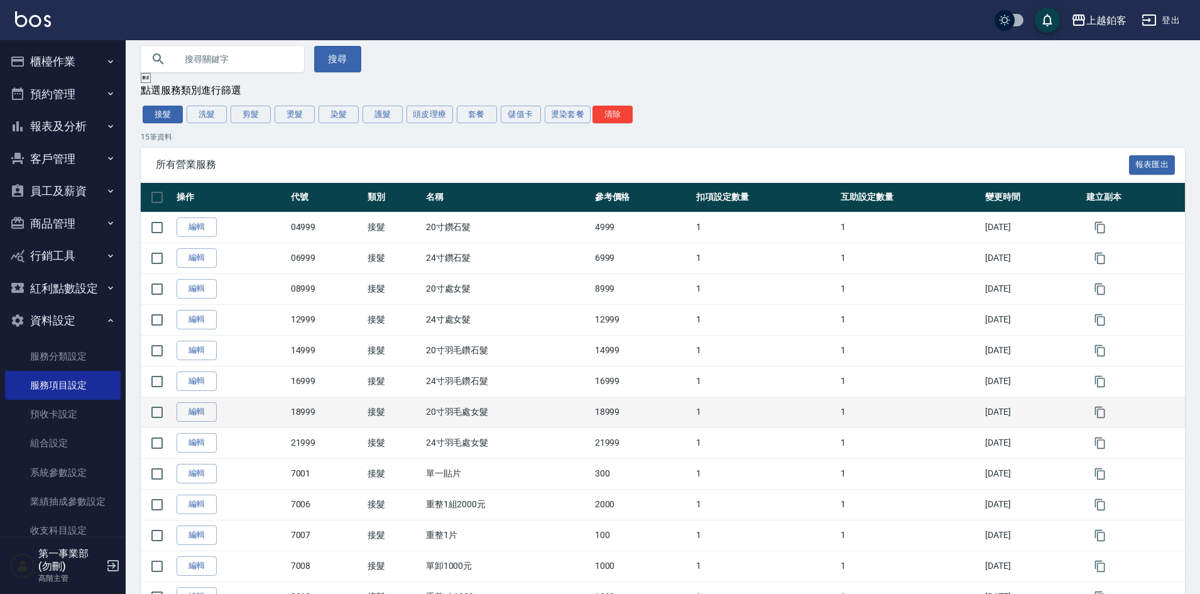
scroll to position [197, 0]
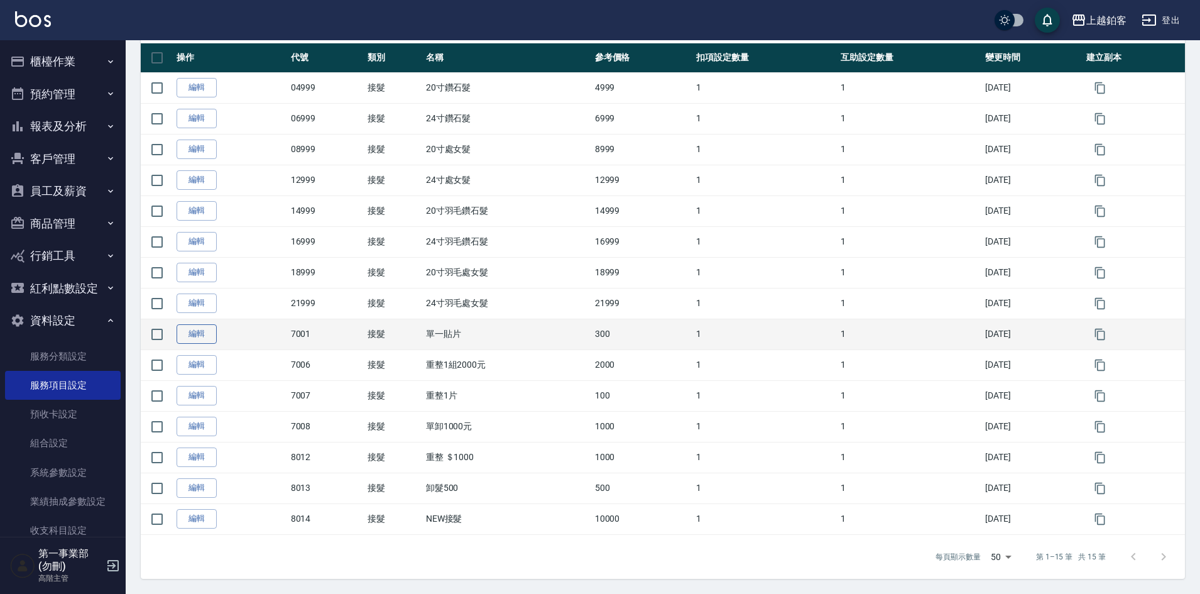
click at [203, 332] on link "編輯" at bounding box center [197, 333] width 40 height 19
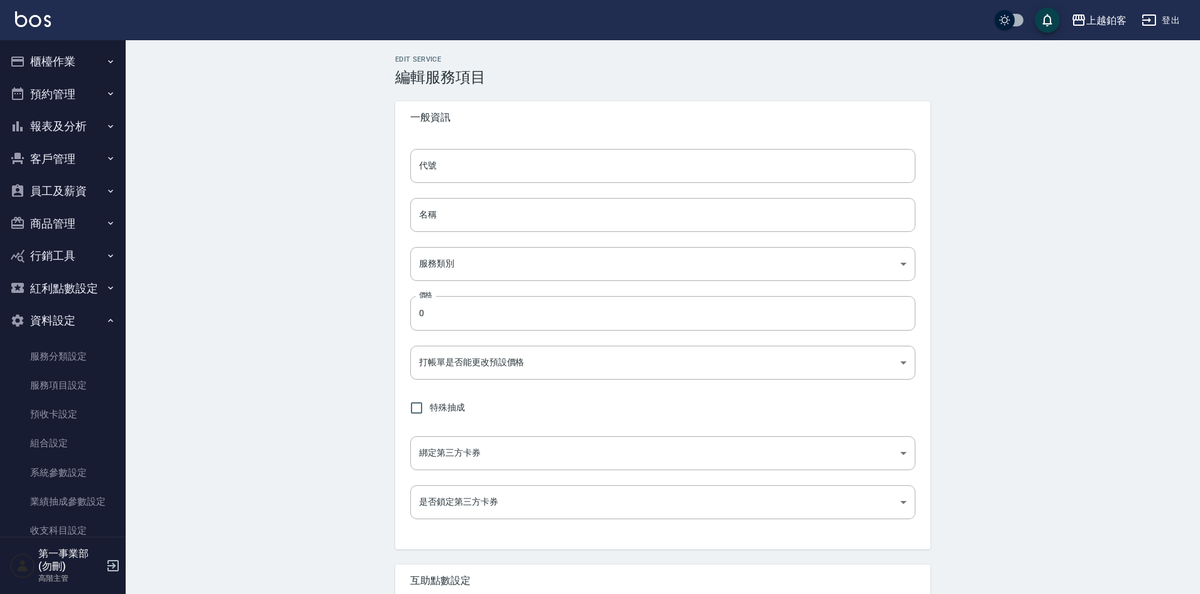
type input "7001"
type input "單一貼片"
type input "01eef8ce-b844-464e-987c-b425ac0bc212"
type input "300"
type input "FALSE"
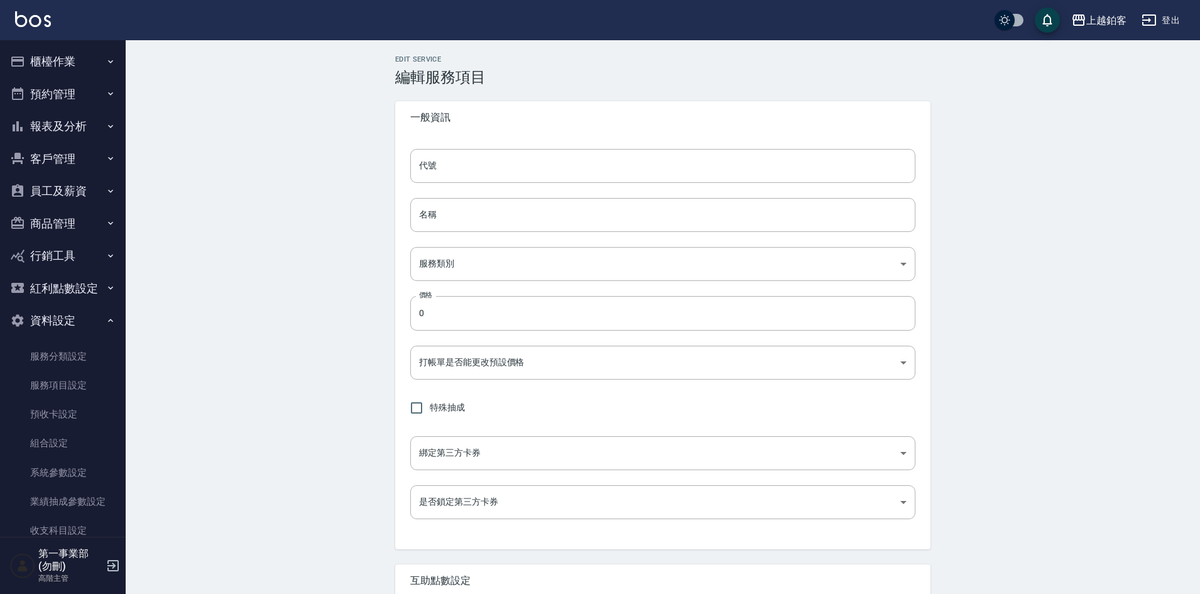
type input "none"
type input "UNSET"
type input "none"
type input "設計師"
type input "1"
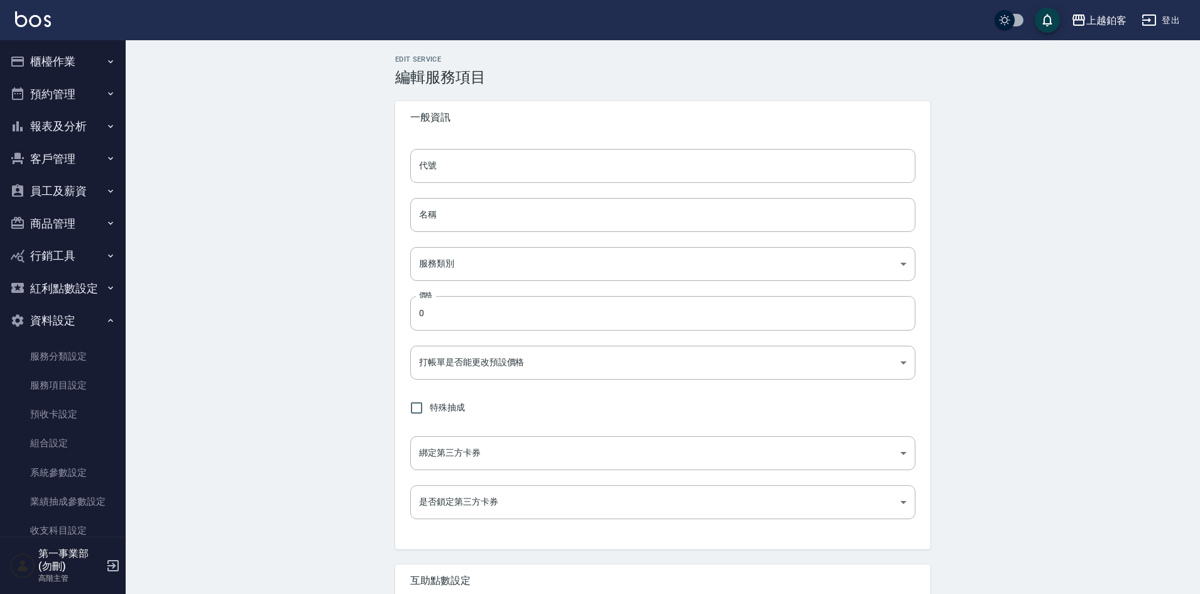
type input "固定金額"
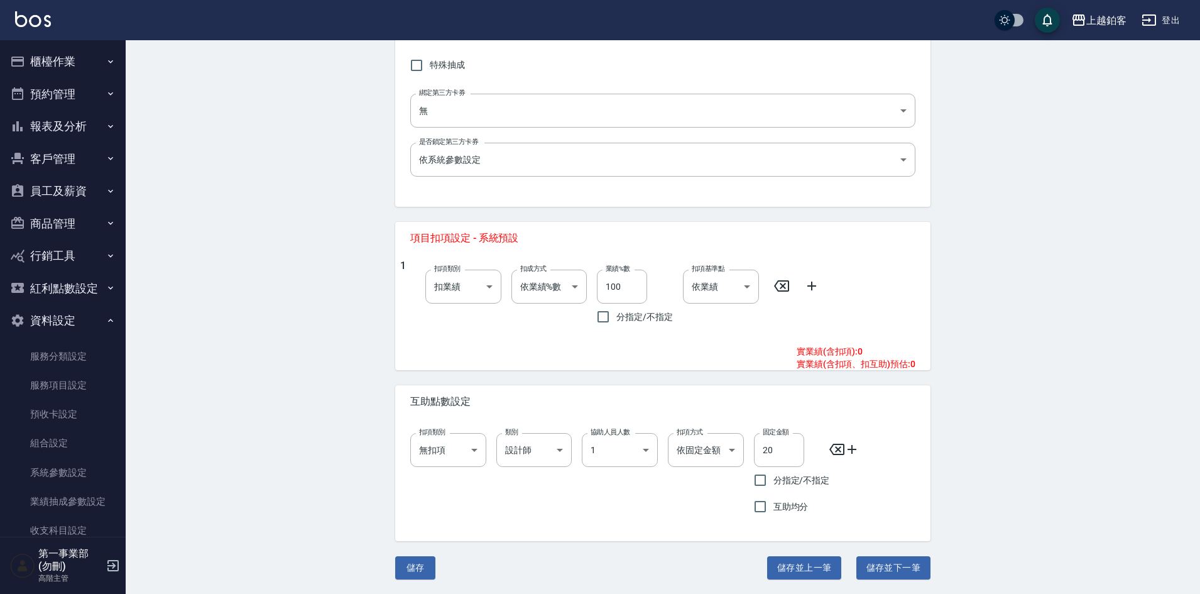
scroll to position [343, 0]
click at [256, 325] on div "Edit Service 編輯服務項目 一般資訊 代號 7001 代號 名稱 單一貼片 名稱 服務類別 接髮 01eef8ce-b844-464e-987c-…" at bounding box center [663, 145] width 1074 height 896
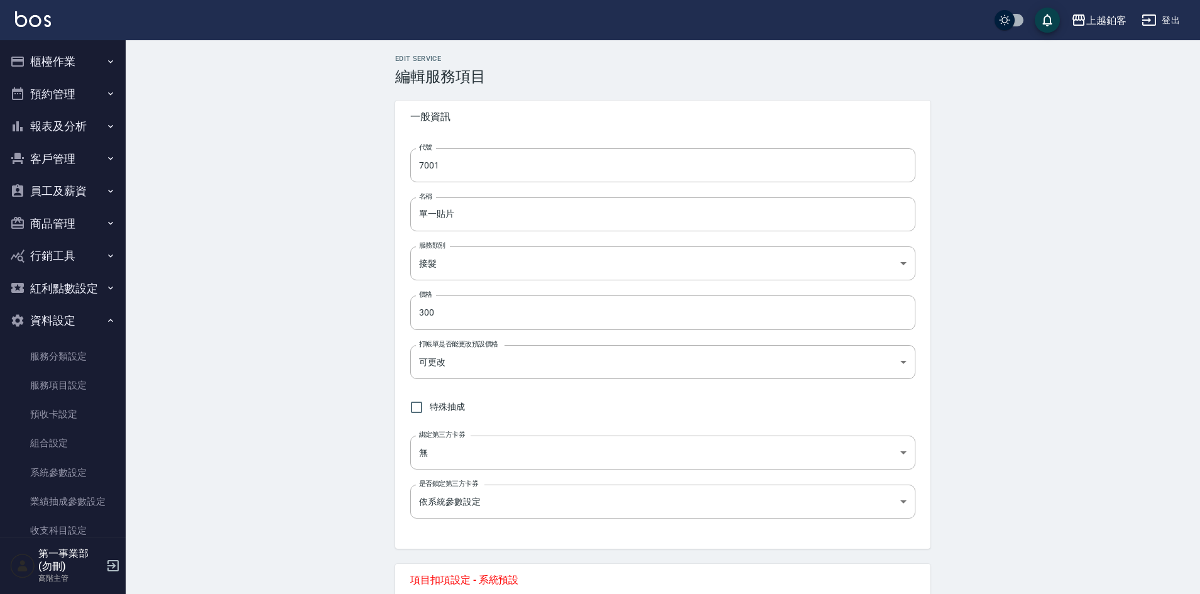
scroll to position [0, 0]
click at [60, 192] on button "員工及薪資" at bounding box center [63, 191] width 116 height 33
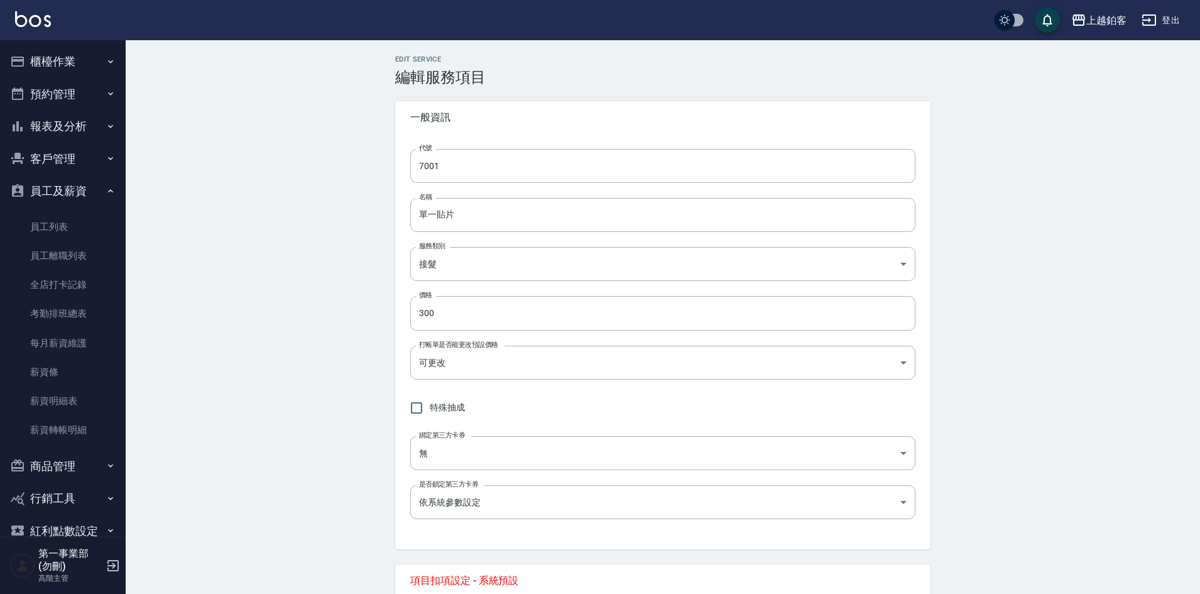
click at [69, 127] on button "報表及分析" at bounding box center [63, 126] width 116 height 33
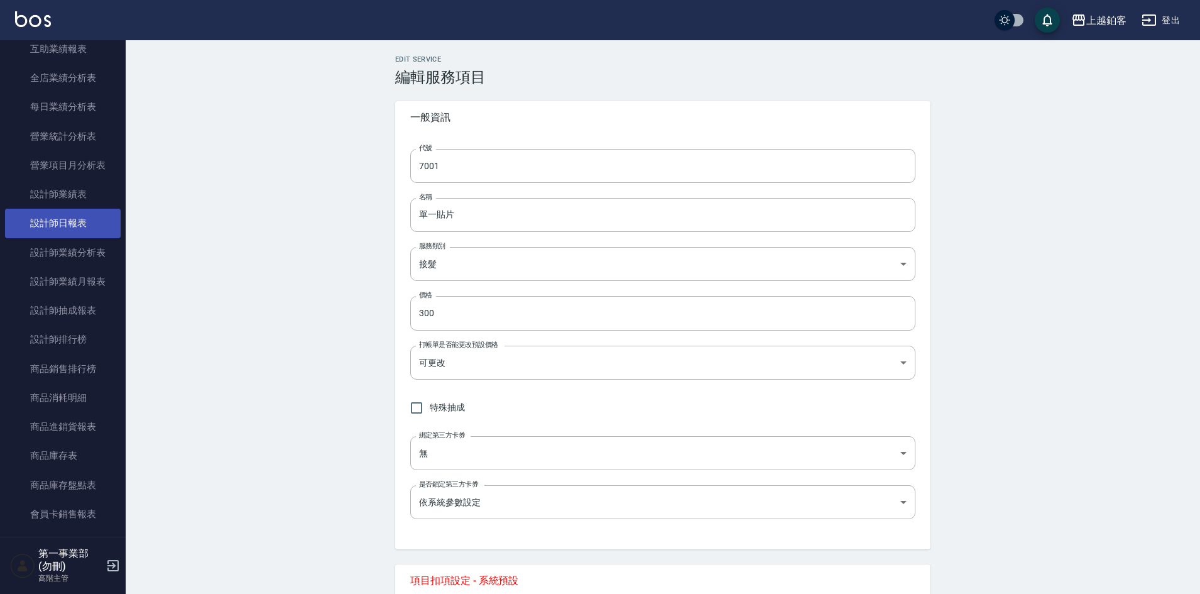
scroll to position [377, 0]
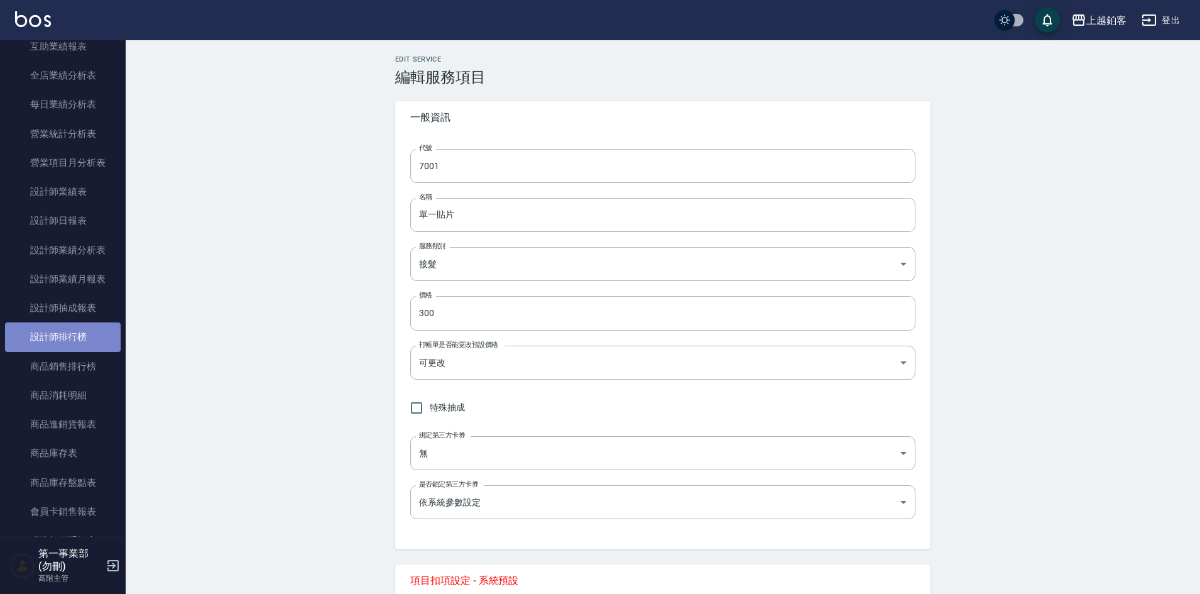
click at [78, 340] on link "設計師排行榜" at bounding box center [63, 336] width 116 height 29
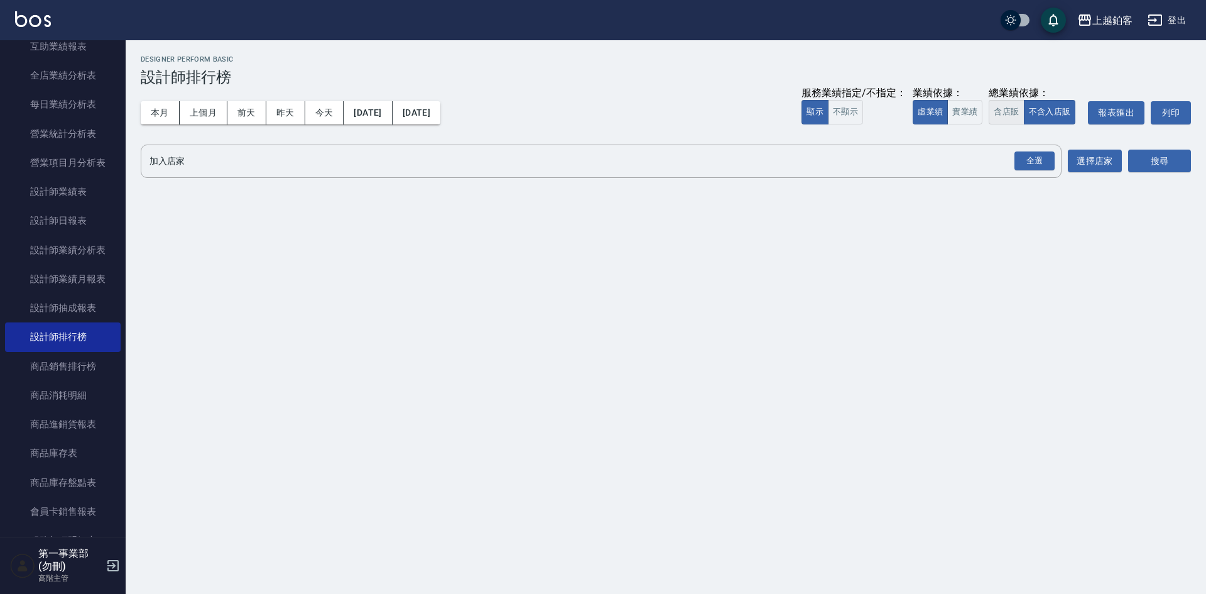
click at [1018, 112] on button "含店販" at bounding box center [1006, 112] width 35 height 24
click at [1030, 160] on div "全選" at bounding box center [1034, 160] width 40 height 19
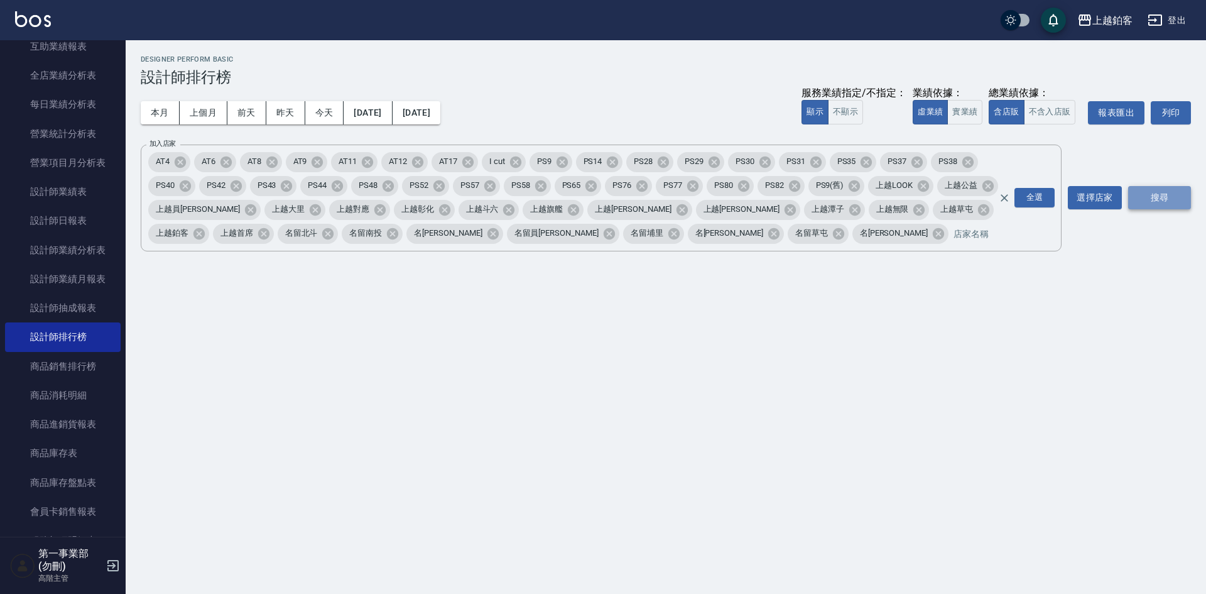
click at [1151, 195] on button "搜尋" at bounding box center [1159, 197] width 63 height 23
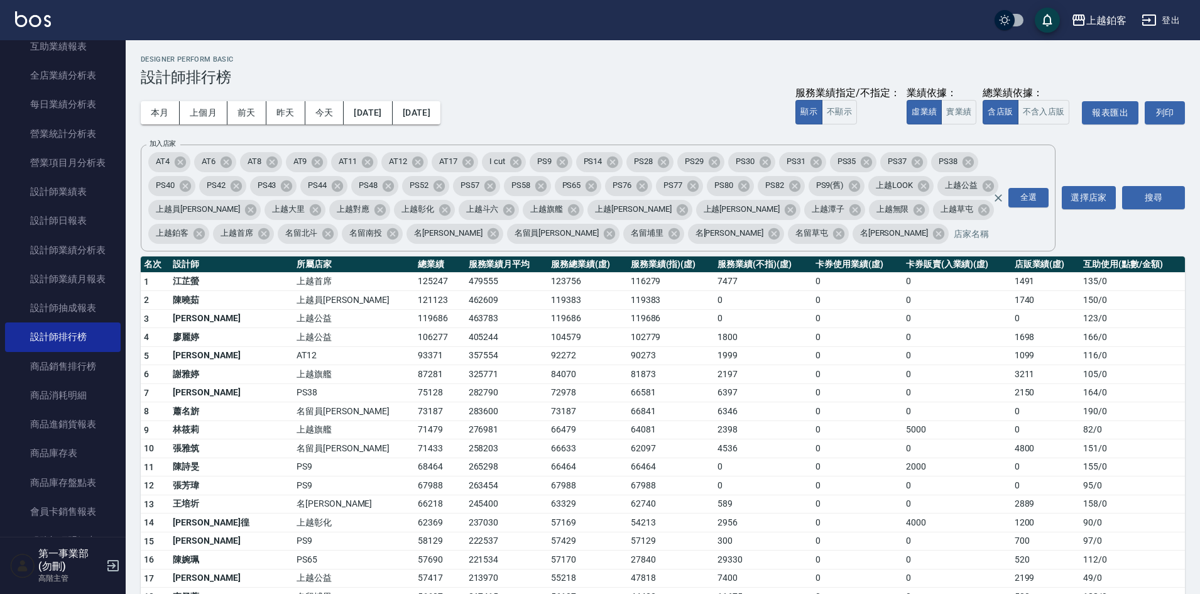
click at [602, 84] on h3 "設計師排行榜" at bounding box center [663, 77] width 1044 height 18
click at [636, 93] on div "本月 上個月 [DATE] [DATE] [DATE] [DATE] [DATE] 服務業績指定/不指定： 顯示 不顯示 業績依據： 虛業績 實業績 總業績依…" at bounding box center [663, 112] width 1044 height 53
click at [821, 434] on td "0" at bounding box center [857, 429] width 90 height 19
